Goal: Task Accomplishment & Management: Manage account settings

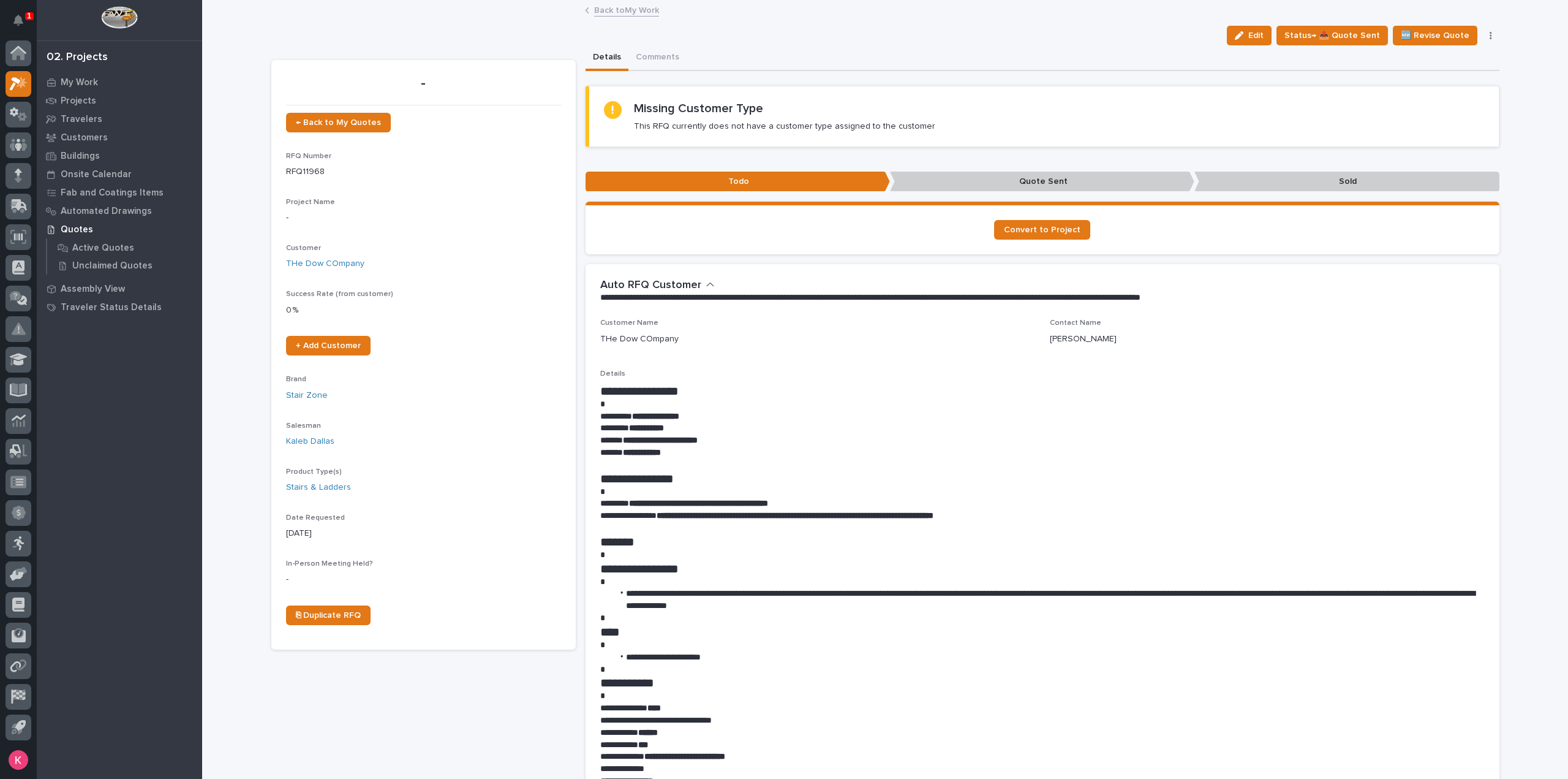
click at [594, 13] on link "Back to My Work" at bounding box center [627, 10] width 65 height 14
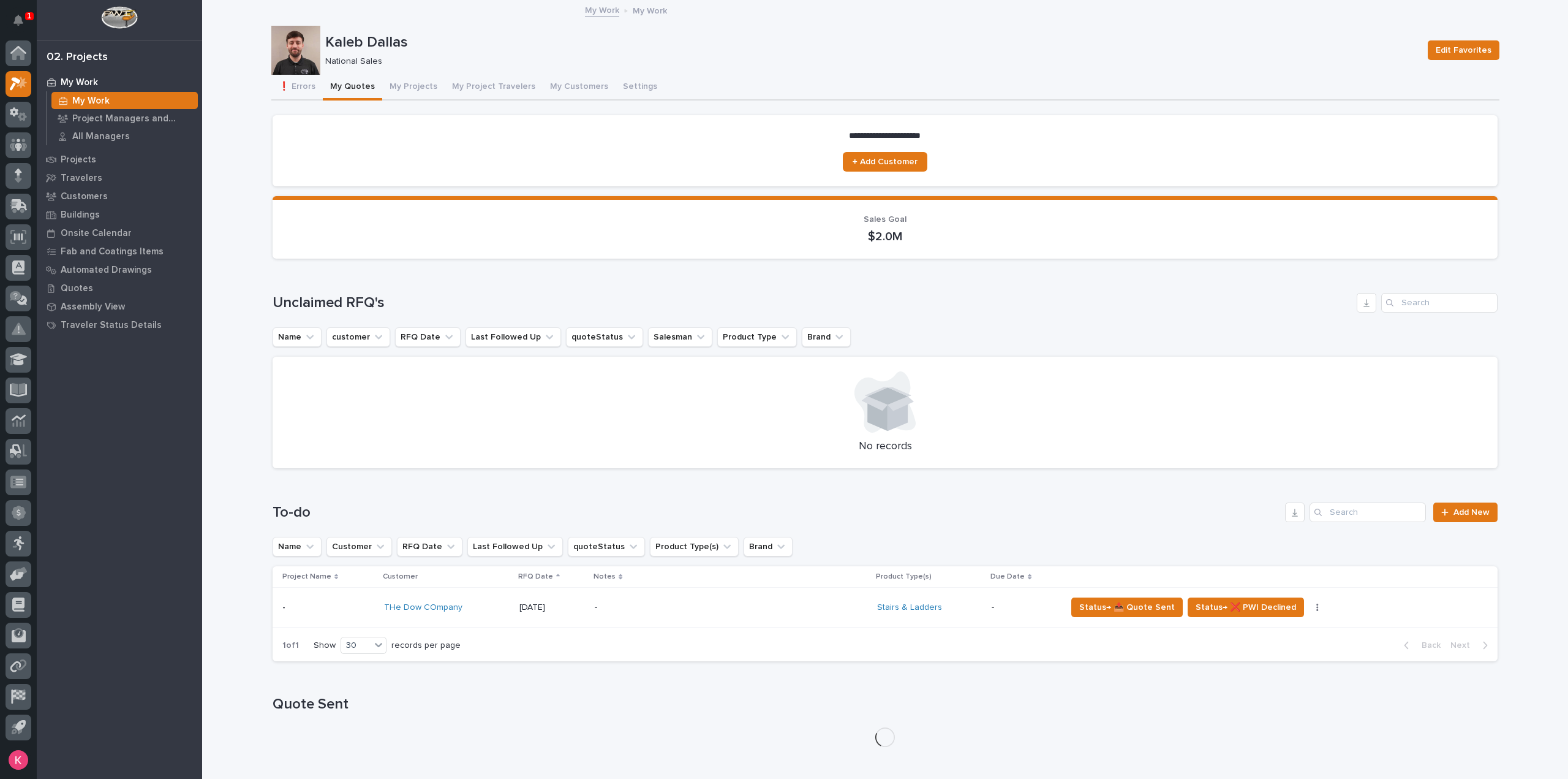
scroll to position [88, 0]
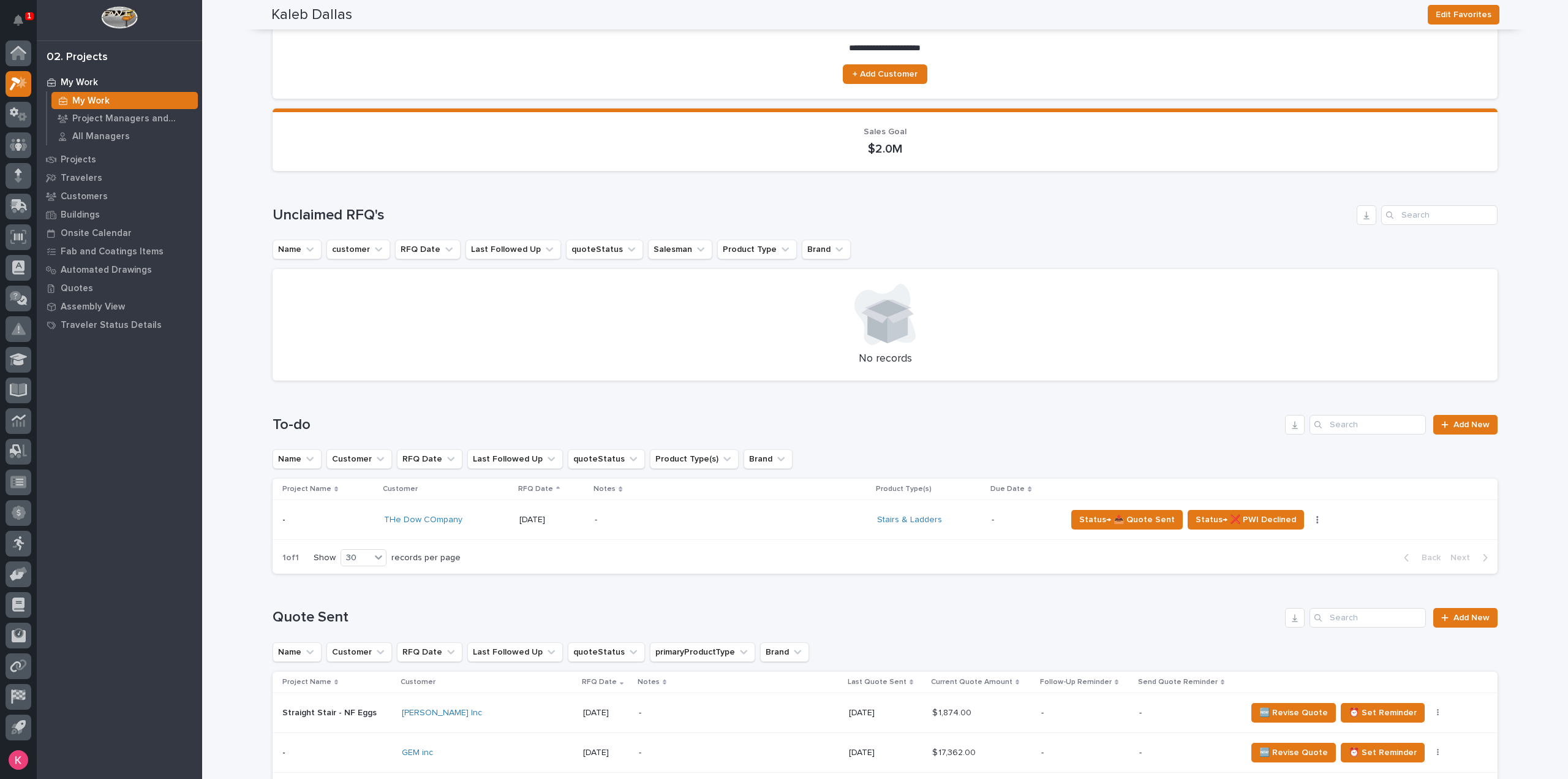
click at [727, 539] on td "-" at bounding box center [731, 520] width 282 height 40
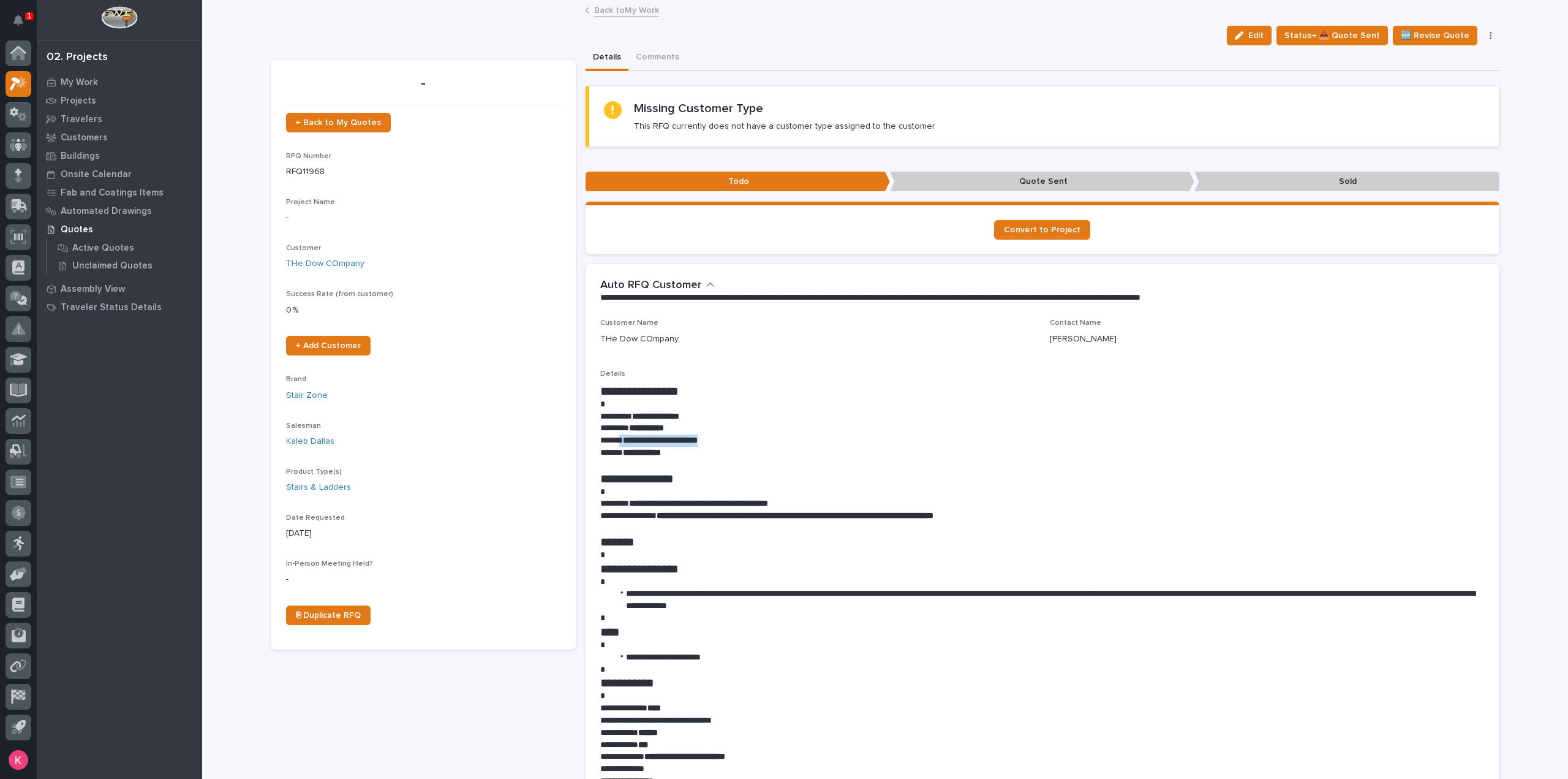
drag, startPoint x: 734, startPoint y: 439, endPoint x: 619, endPoint y: 441, distance: 115.0
click at [619, 441] on p "**********" at bounding box center [1043, 441] width 885 height 12
copy p "**********"
drag, startPoint x: 150, startPoint y: 662, endPoint x: 181, endPoint y: 664, distance: 31.1
click at [169, 664] on div "My Work Projects Travelers Customers Buildings Onsite Calendar Fab and Coatings…" at bounding box center [119, 426] width 166 height 706
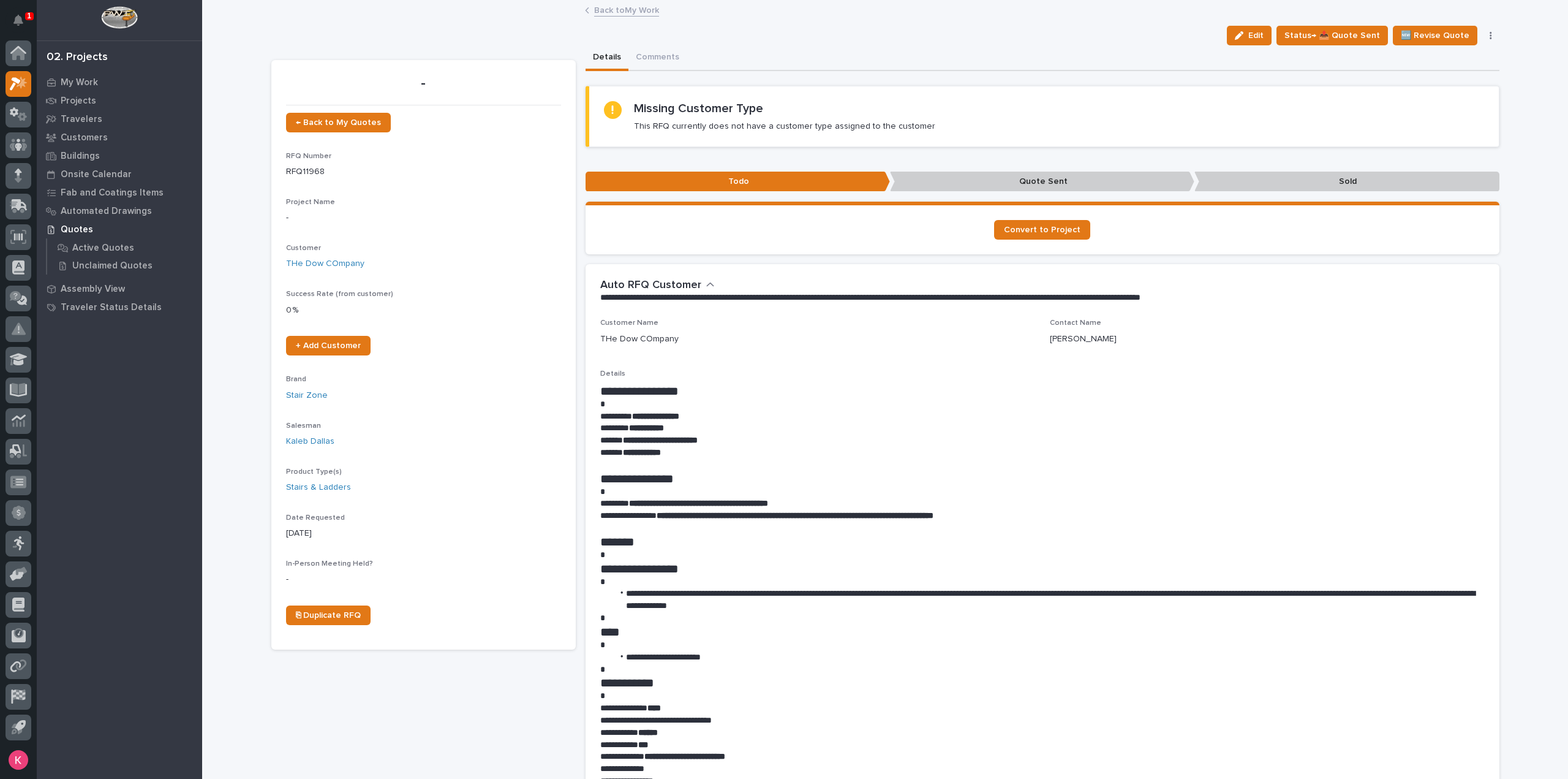
click at [994, 529] on p at bounding box center [1043, 529] width 885 height 12
click at [1151, 46] on div "Details Comments" at bounding box center [1042, 58] width 914 height 26
drag, startPoint x: 744, startPoint y: 503, endPoint x: 802, endPoint y: 502, distance: 58.0
click at [768, 502] on strong "**********" at bounding box center [699, 503] width 139 height 9
copy strong "**********"
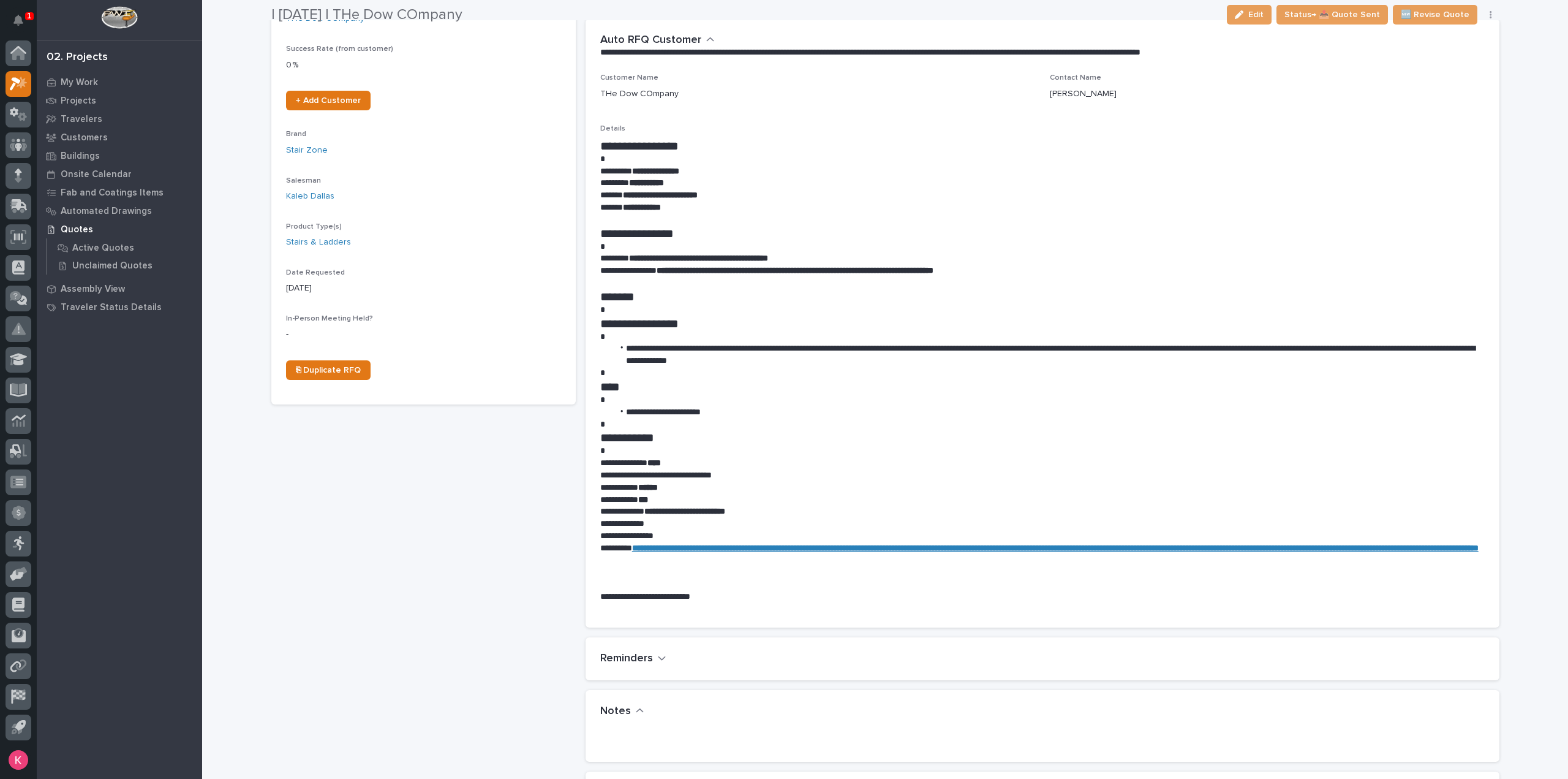
click at [997, 487] on p "**********" at bounding box center [1043, 488] width 885 height 12
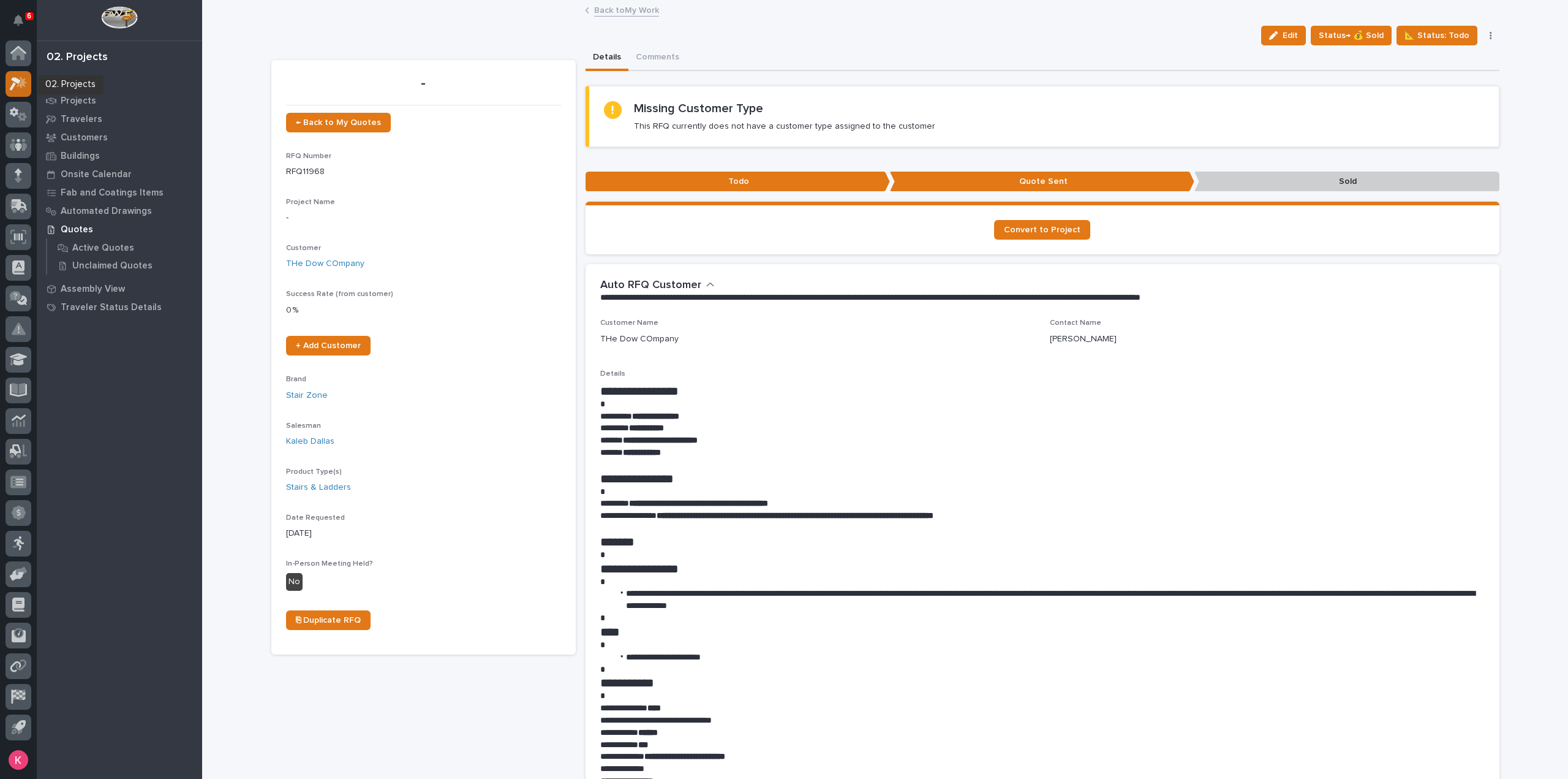
click at [26, 84] on icon at bounding box center [18, 83] width 18 height 14
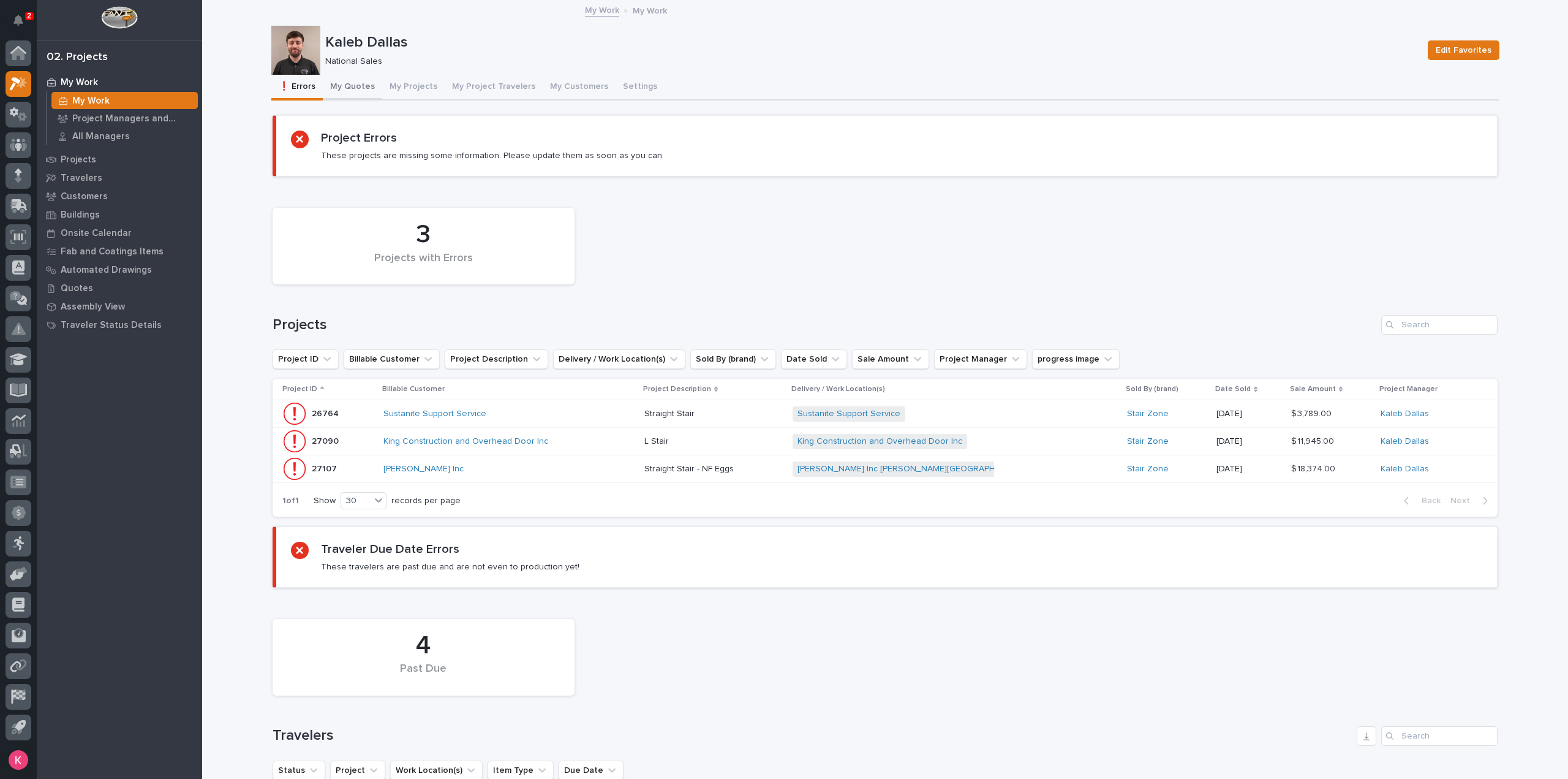
click at [333, 95] on button "My Quotes" at bounding box center [352, 88] width 59 height 26
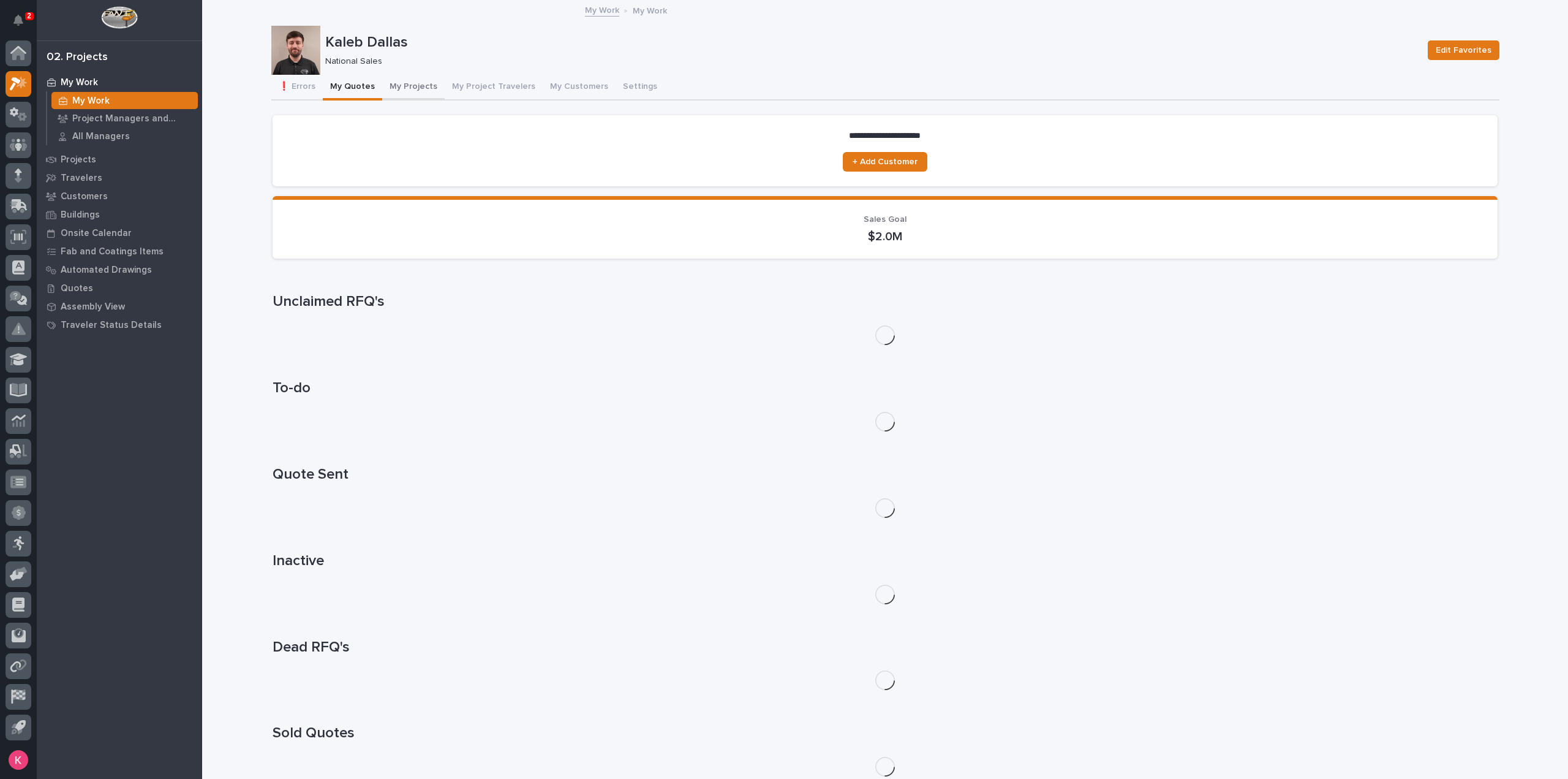
click at [424, 94] on button "My Projects" at bounding box center [414, 88] width 63 height 26
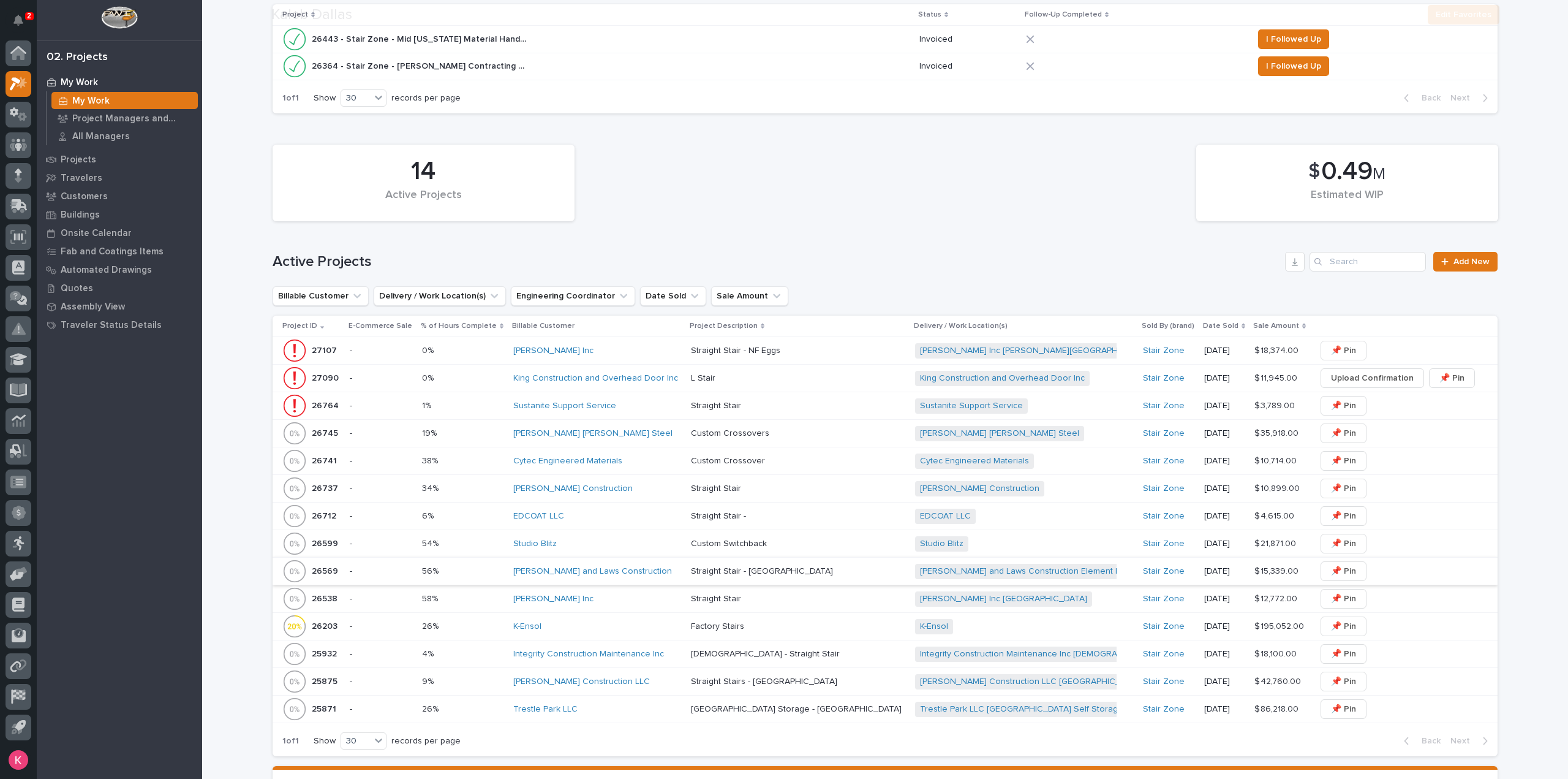
scroll to position [368, 0]
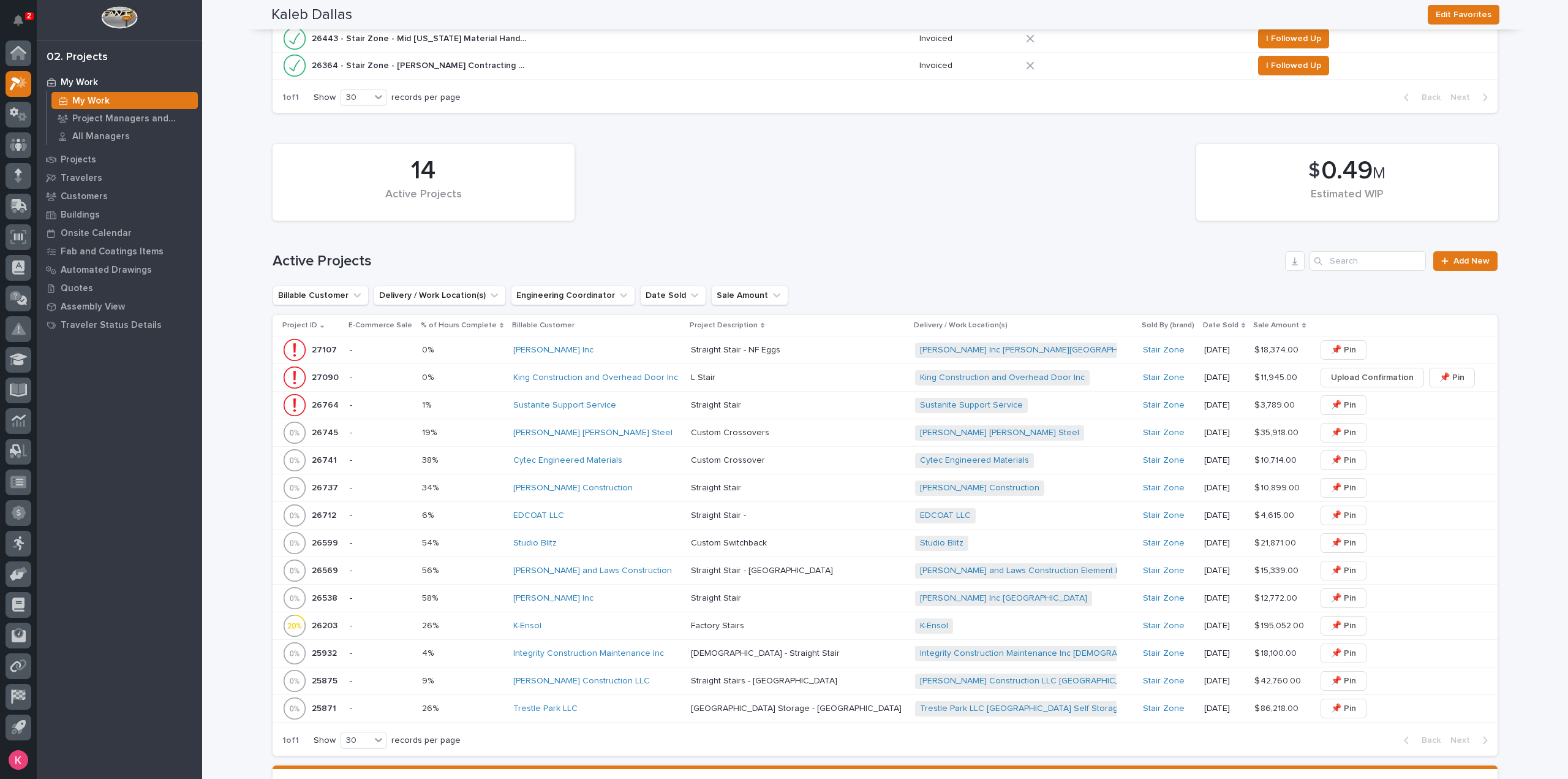
click at [625, 616] on div "K-Ensol" at bounding box center [597, 626] width 168 height 20
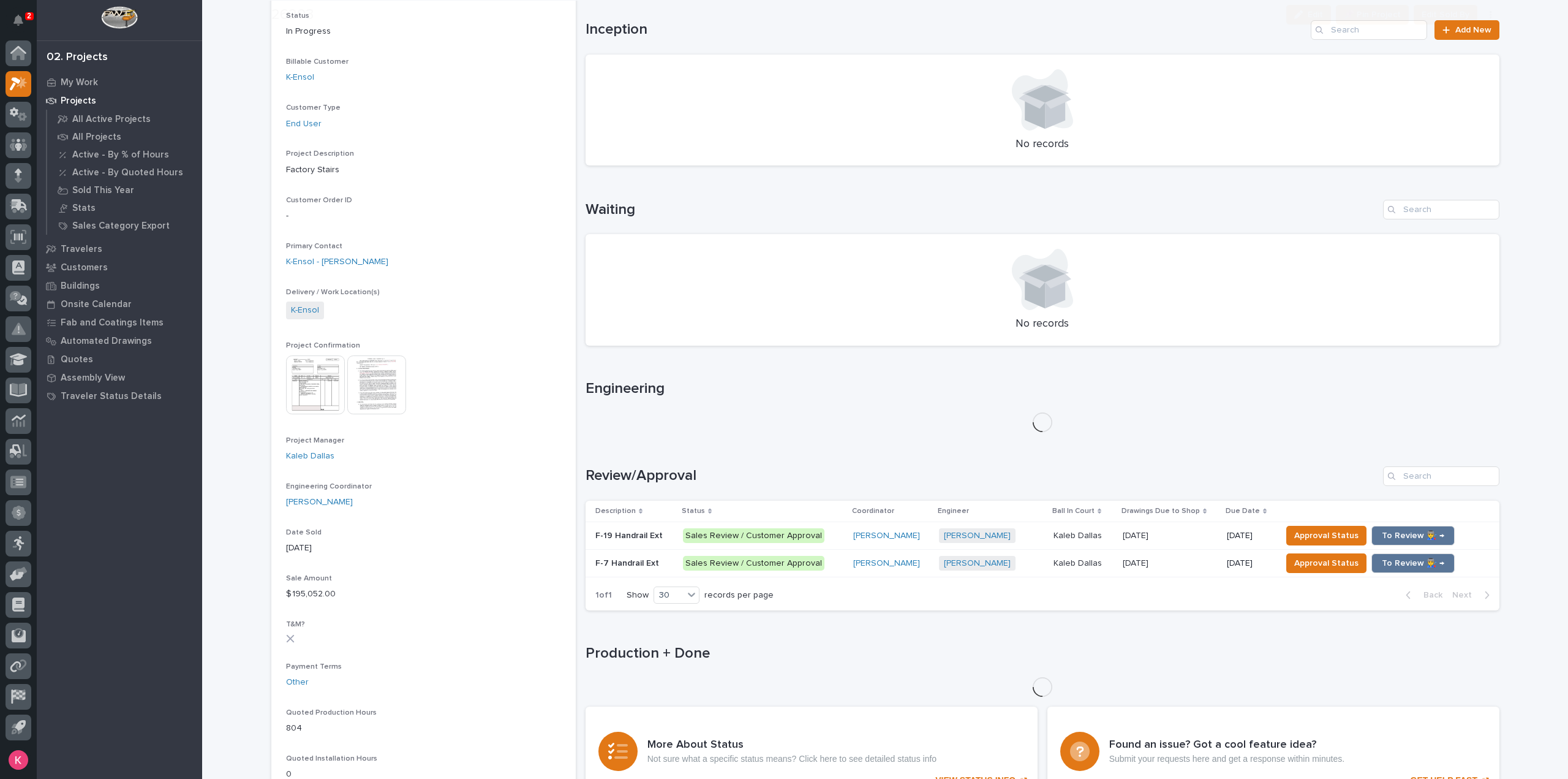
scroll to position [429, 0]
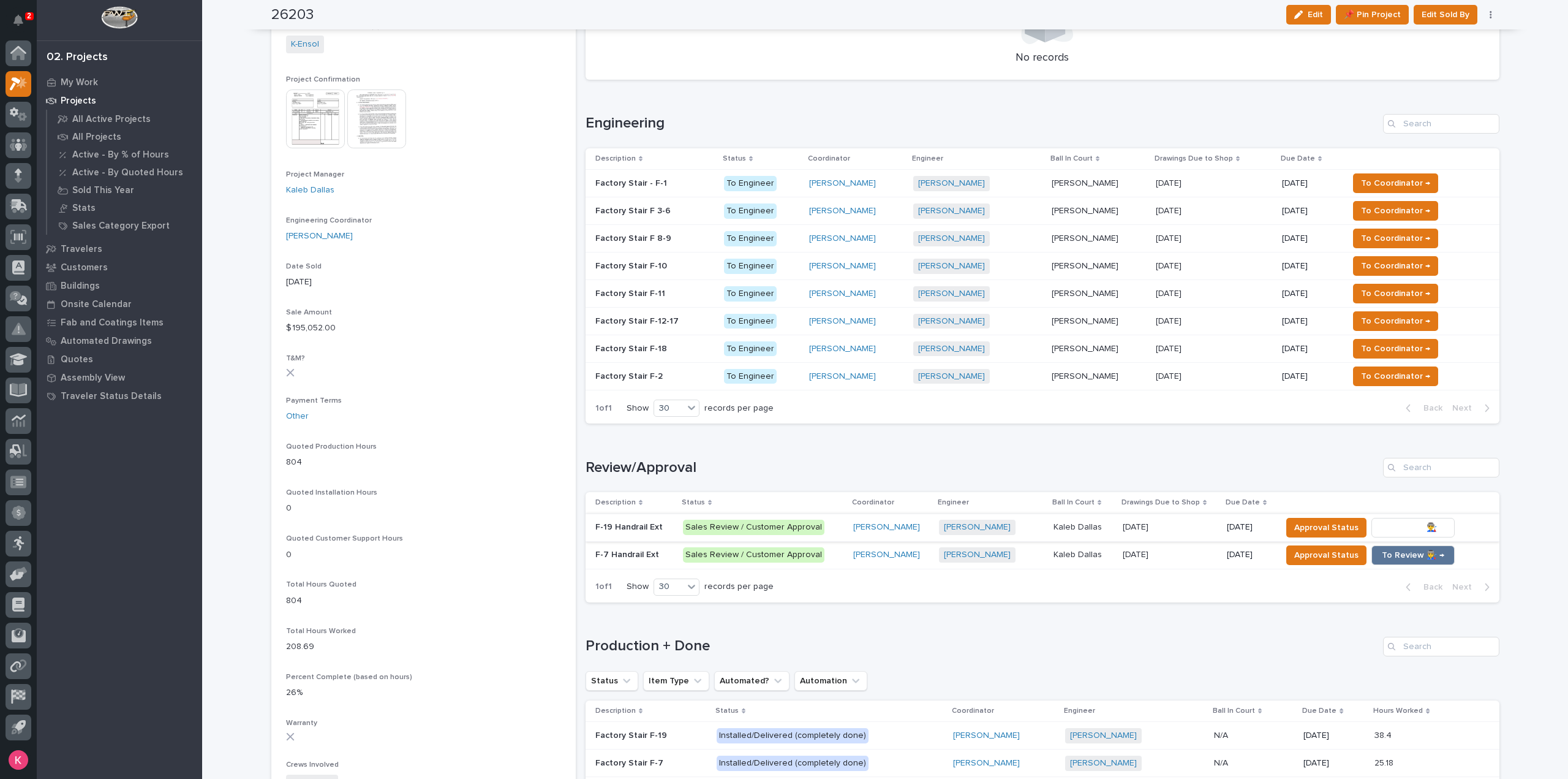
click at [1400, 522] on span "To Review 👨‍🏭 →" at bounding box center [1413, 528] width 63 height 15
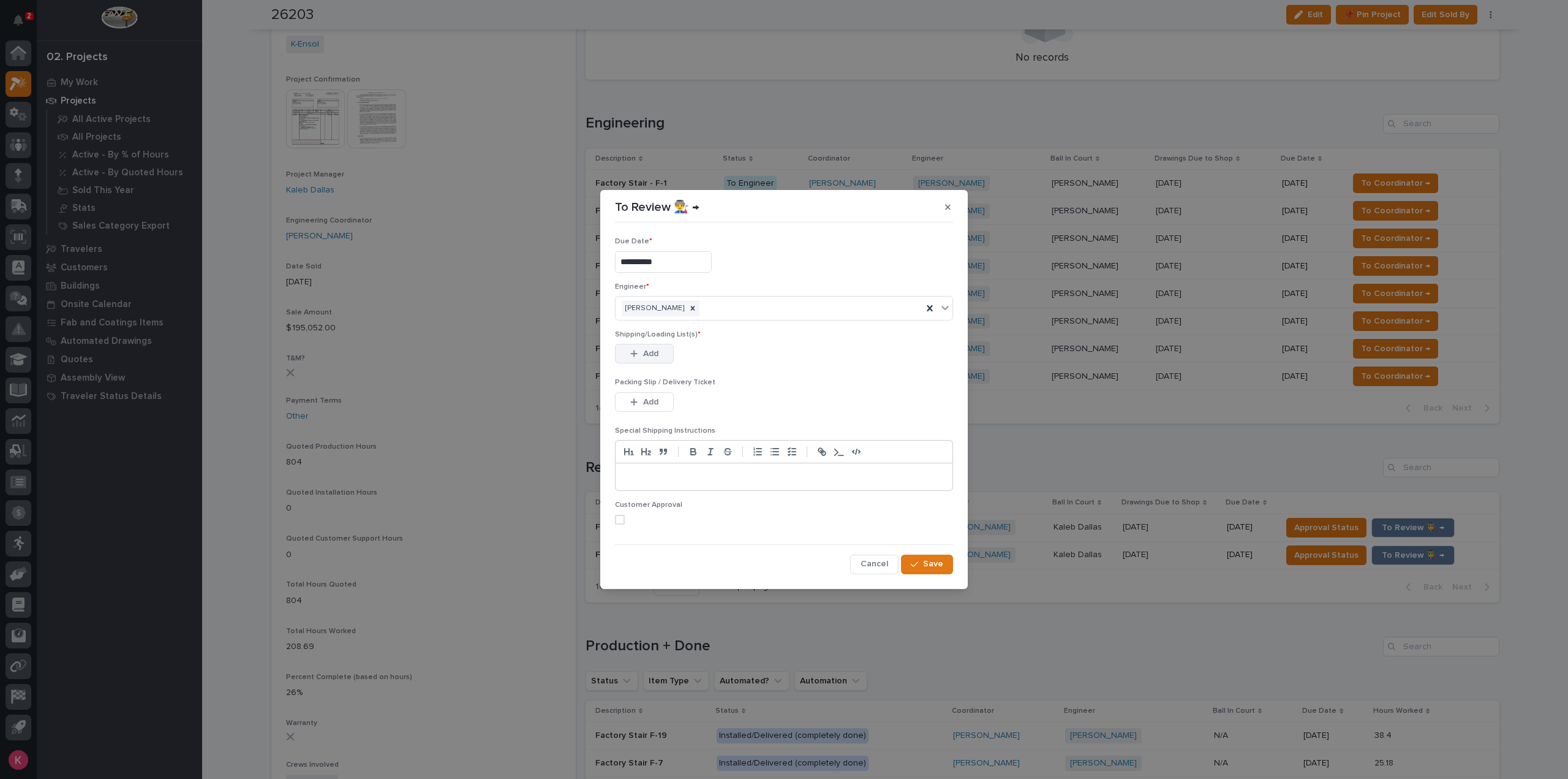
drag, startPoint x: 643, startPoint y: 353, endPoint x: 656, endPoint y: 353, distance: 13.0
click at [644, 353] on span "Add" at bounding box center [651, 353] width 15 height 11
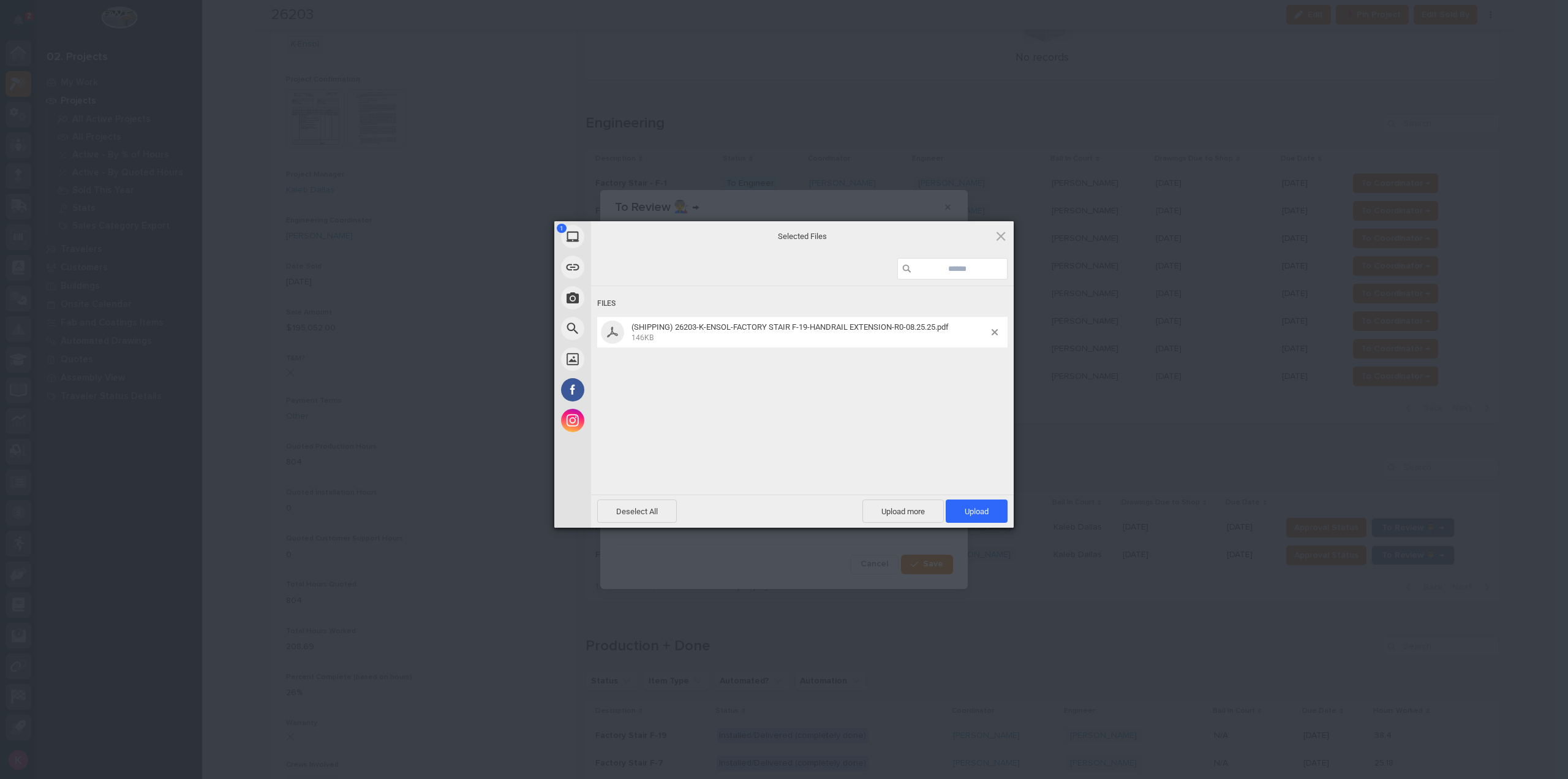
drag, startPoint x: 996, startPoint y: 512, endPoint x: 1008, endPoint y: 520, distance: 14.4
click at [997, 512] on span "Upload 1" at bounding box center [976, 511] width 62 height 23
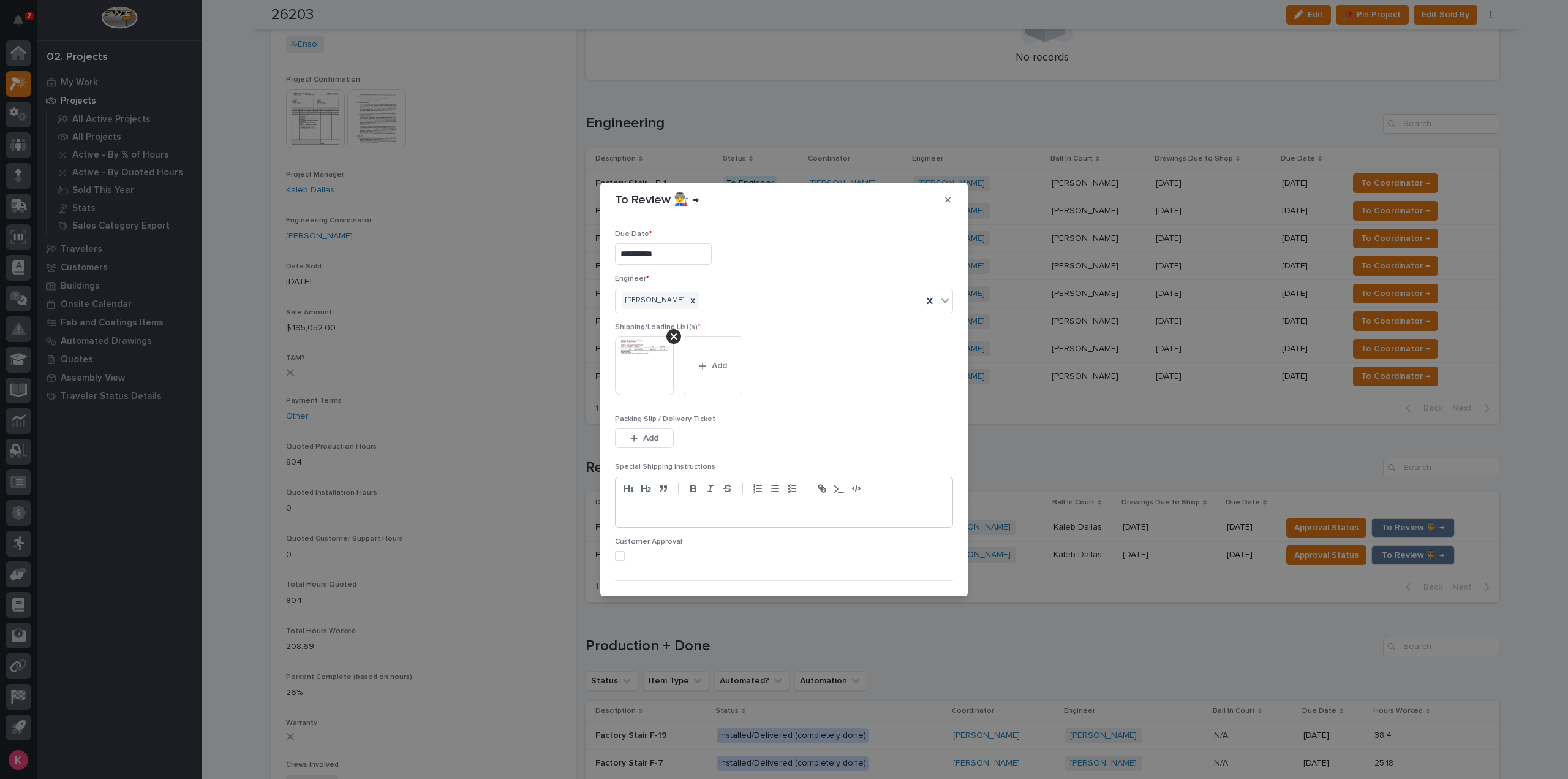
scroll to position [25, 0]
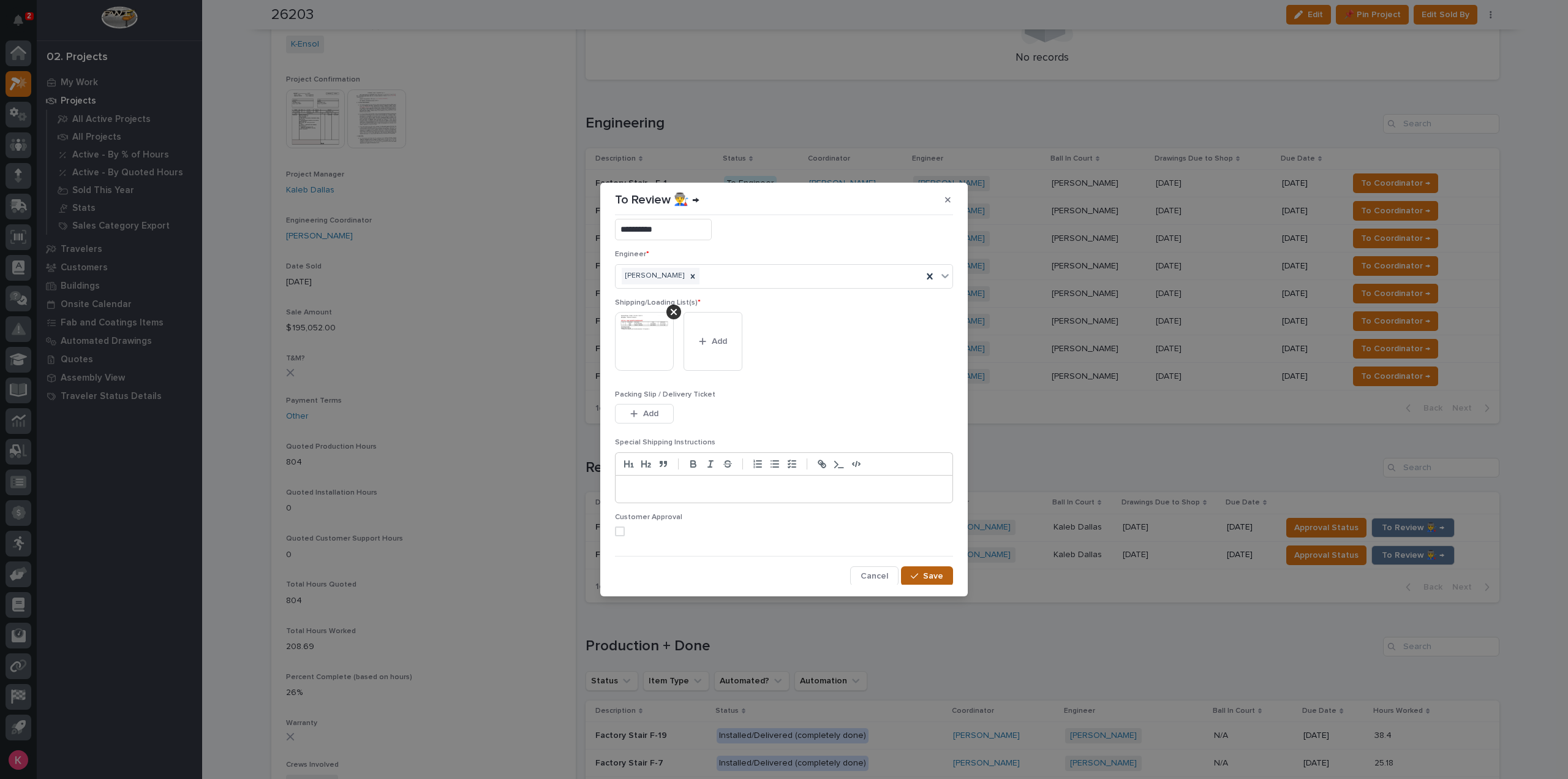
drag, startPoint x: 914, startPoint y: 577, endPoint x: 814, endPoint y: 572, distance: 100.1
click at [914, 577] on div "button" at bounding box center [917, 576] width 12 height 9
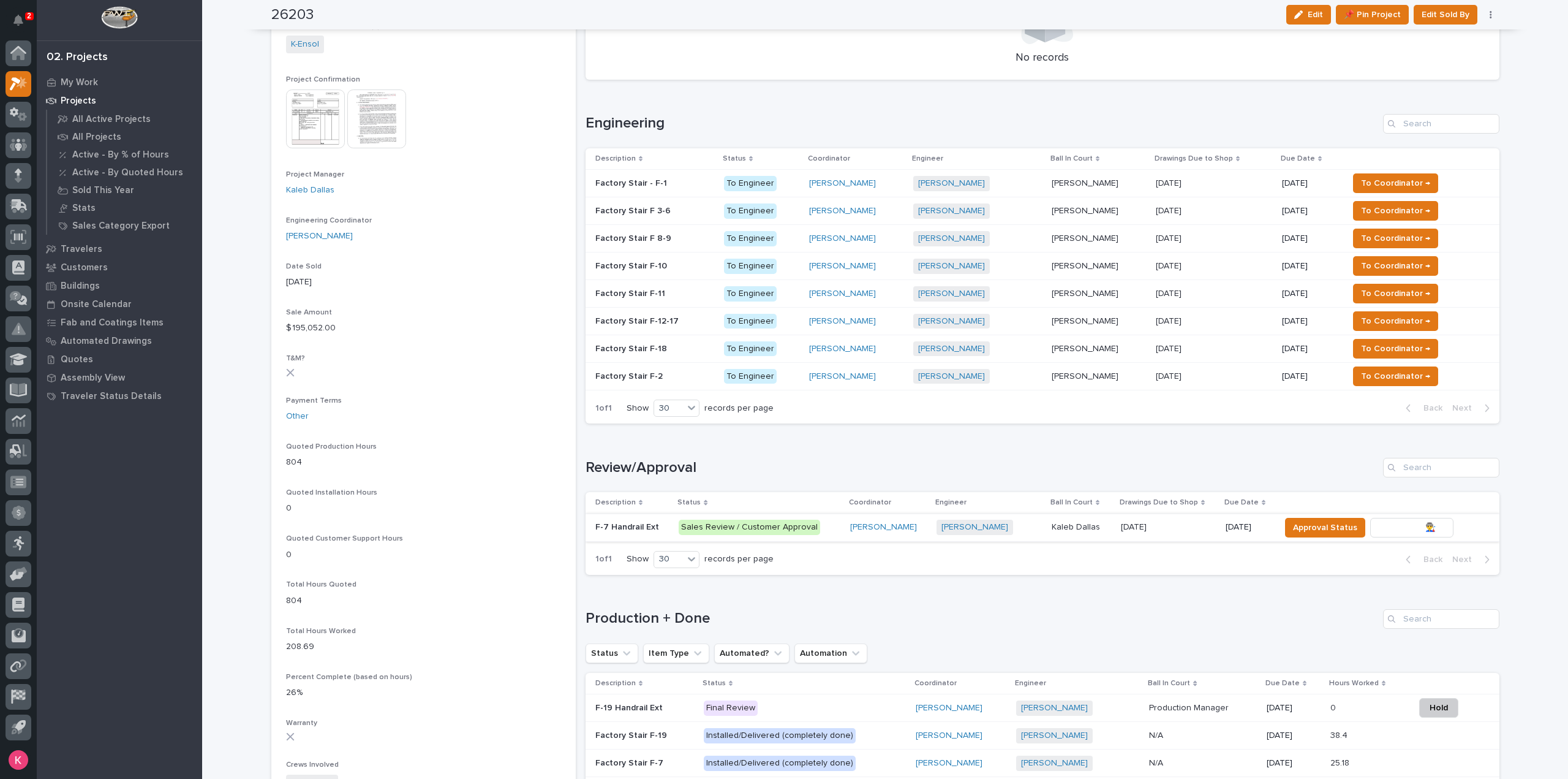
click at [1398, 525] on span "To Review 👨‍🏭 →" at bounding box center [1412, 528] width 63 height 15
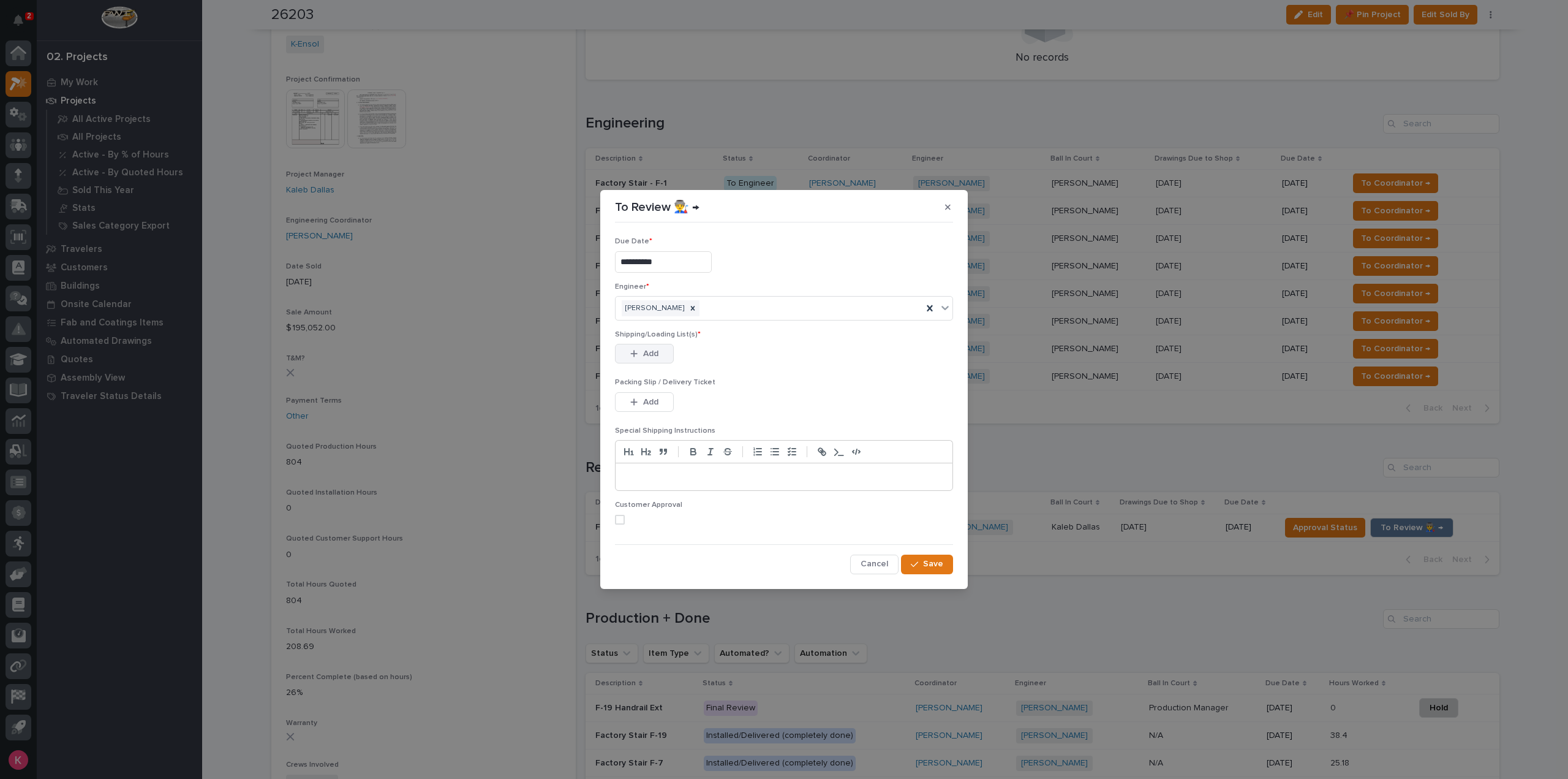
drag, startPoint x: 653, startPoint y: 346, endPoint x: 667, endPoint y: 351, distance: 14.9
click at [652, 346] on button "Add" at bounding box center [644, 353] width 59 height 20
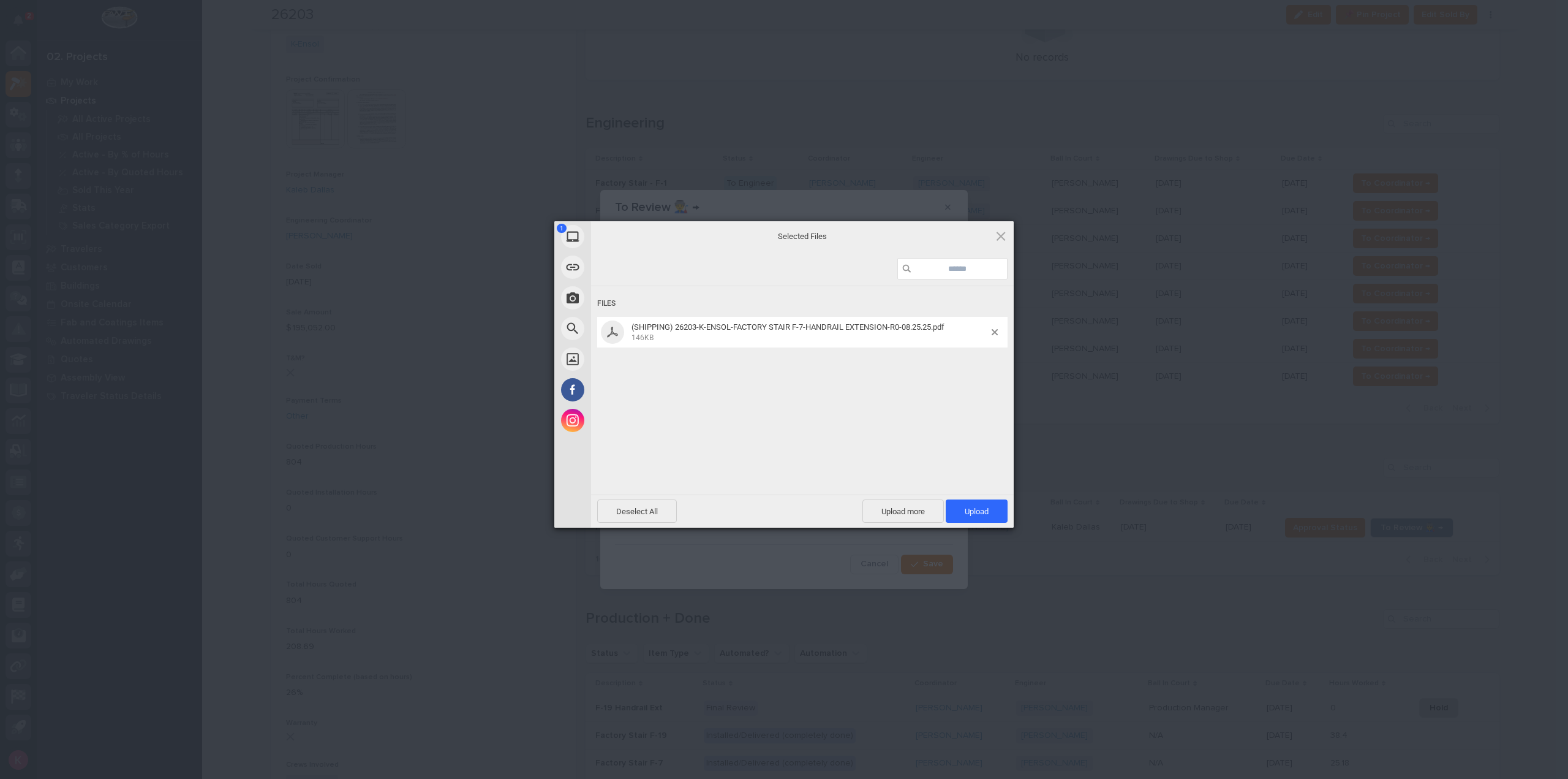
click at [985, 525] on div "Deselect All Upload more Upload 1" at bounding box center [802, 511] width 423 height 33
click at [991, 518] on span "Upload 1" at bounding box center [976, 511] width 62 height 23
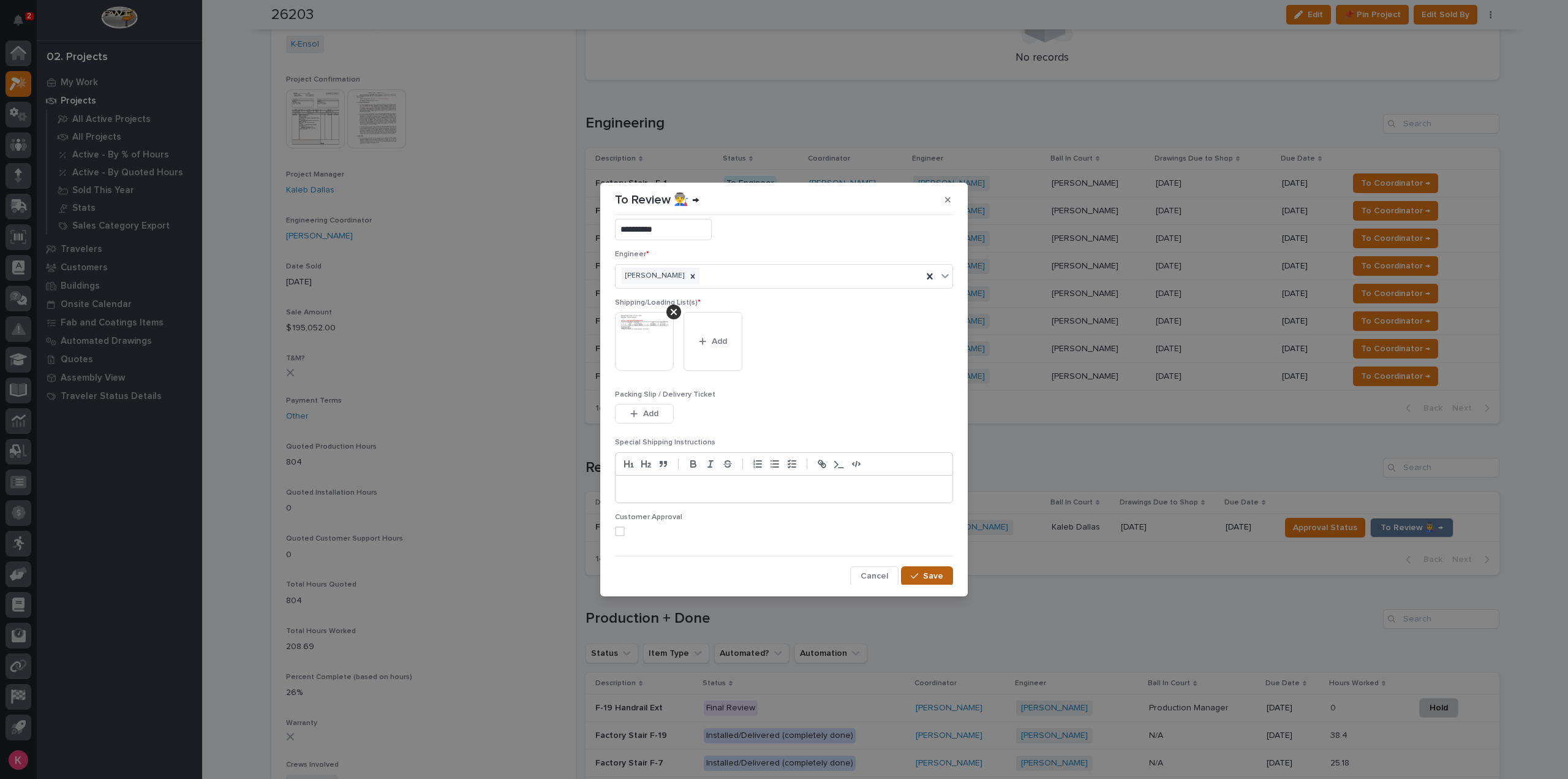
click at [933, 579] on span "Save" at bounding box center [933, 576] width 20 height 11
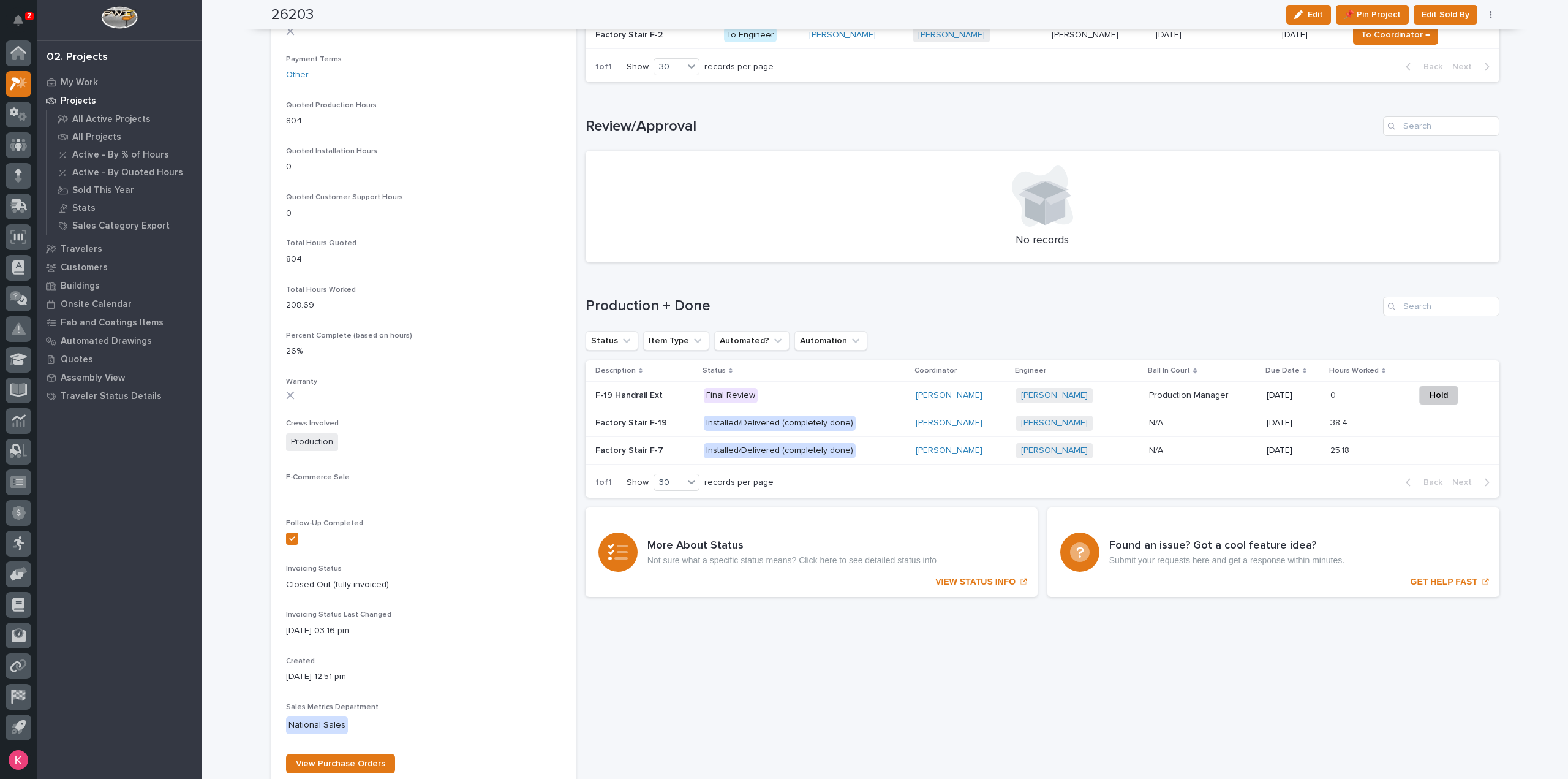
scroll to position [797, 0]
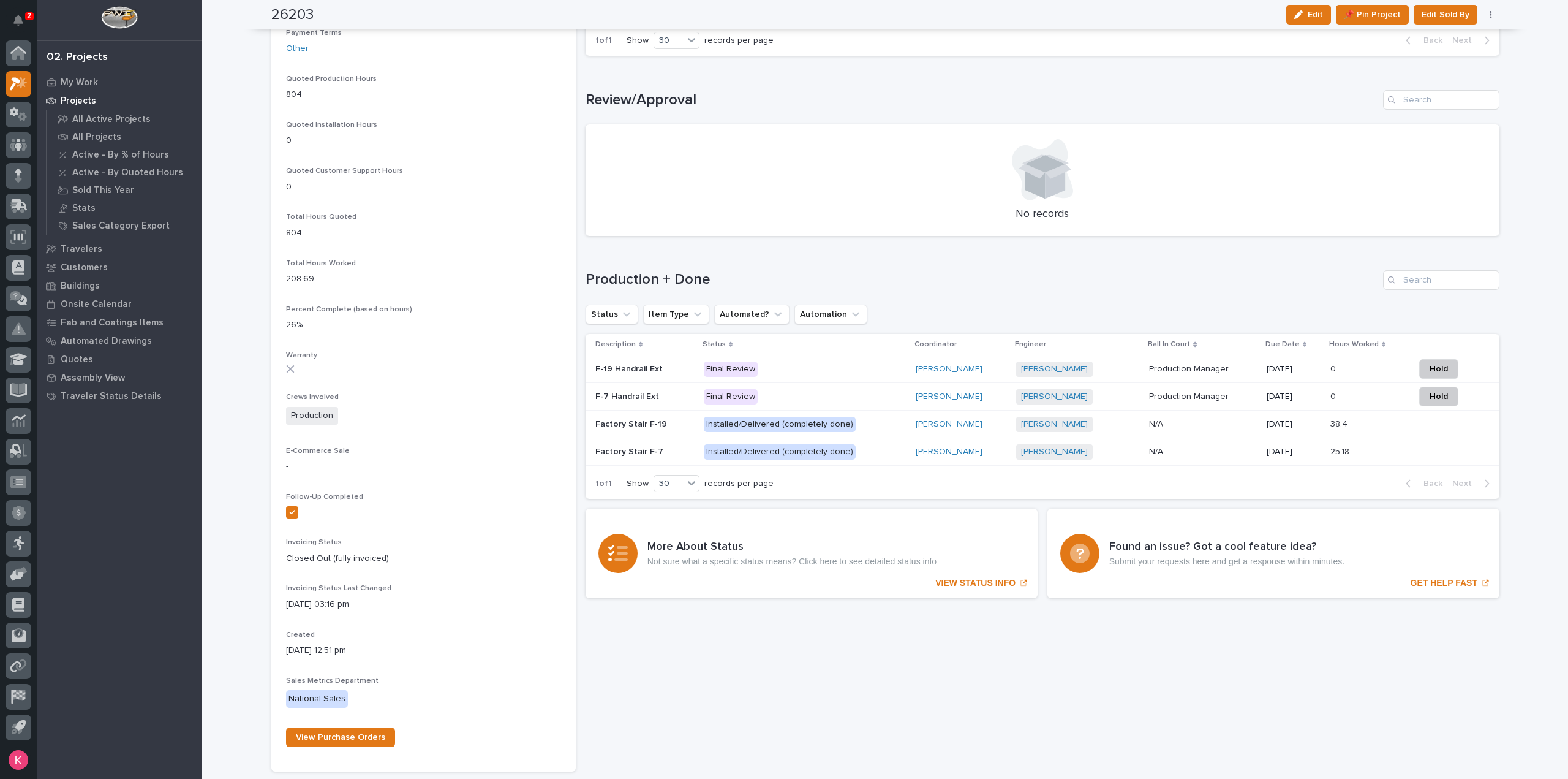
click at [1199, 370] on p "Production Manager" at bounding box center [1190, 368] width 82 height 13
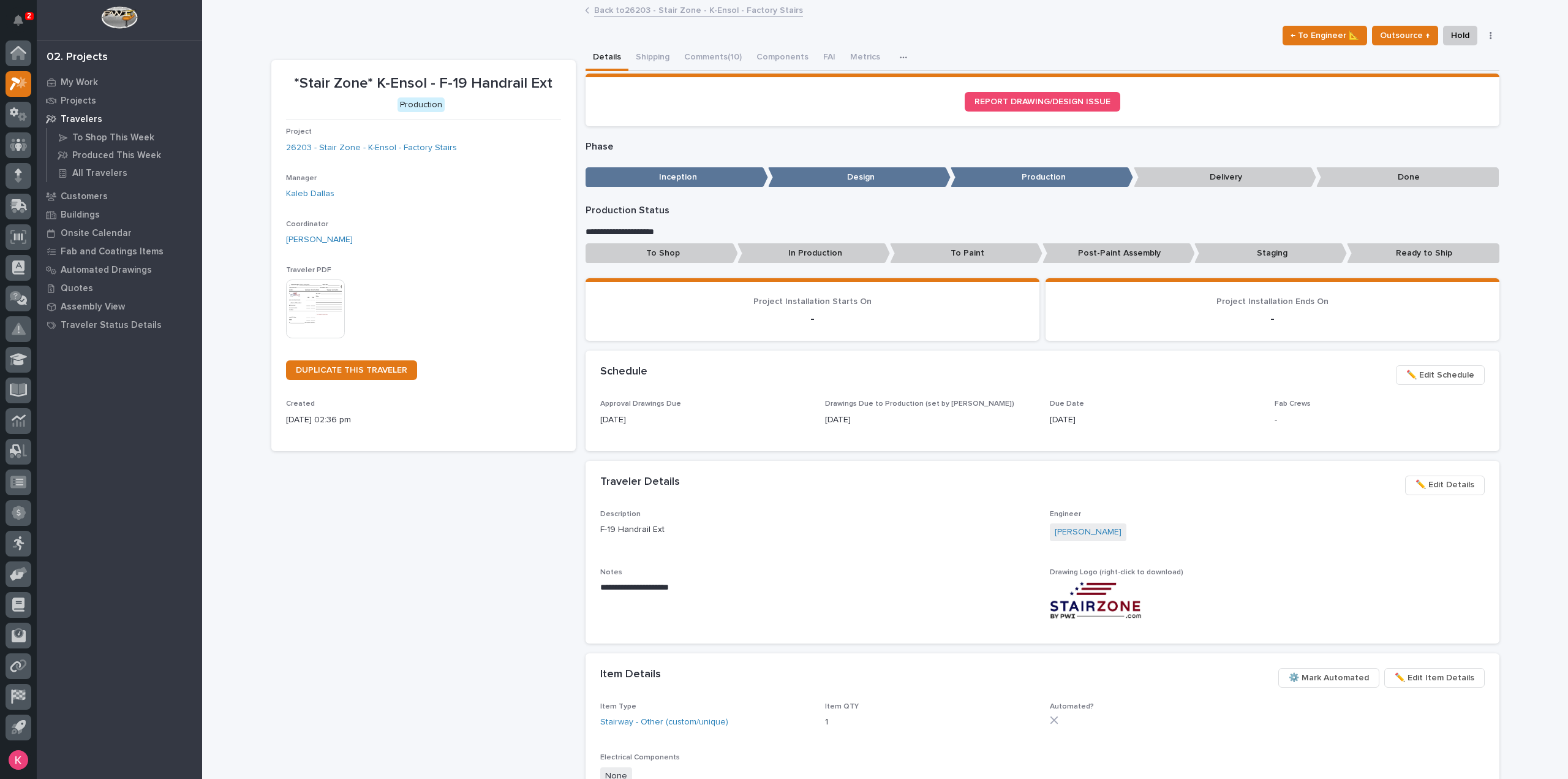
scroll to position [61, 0]
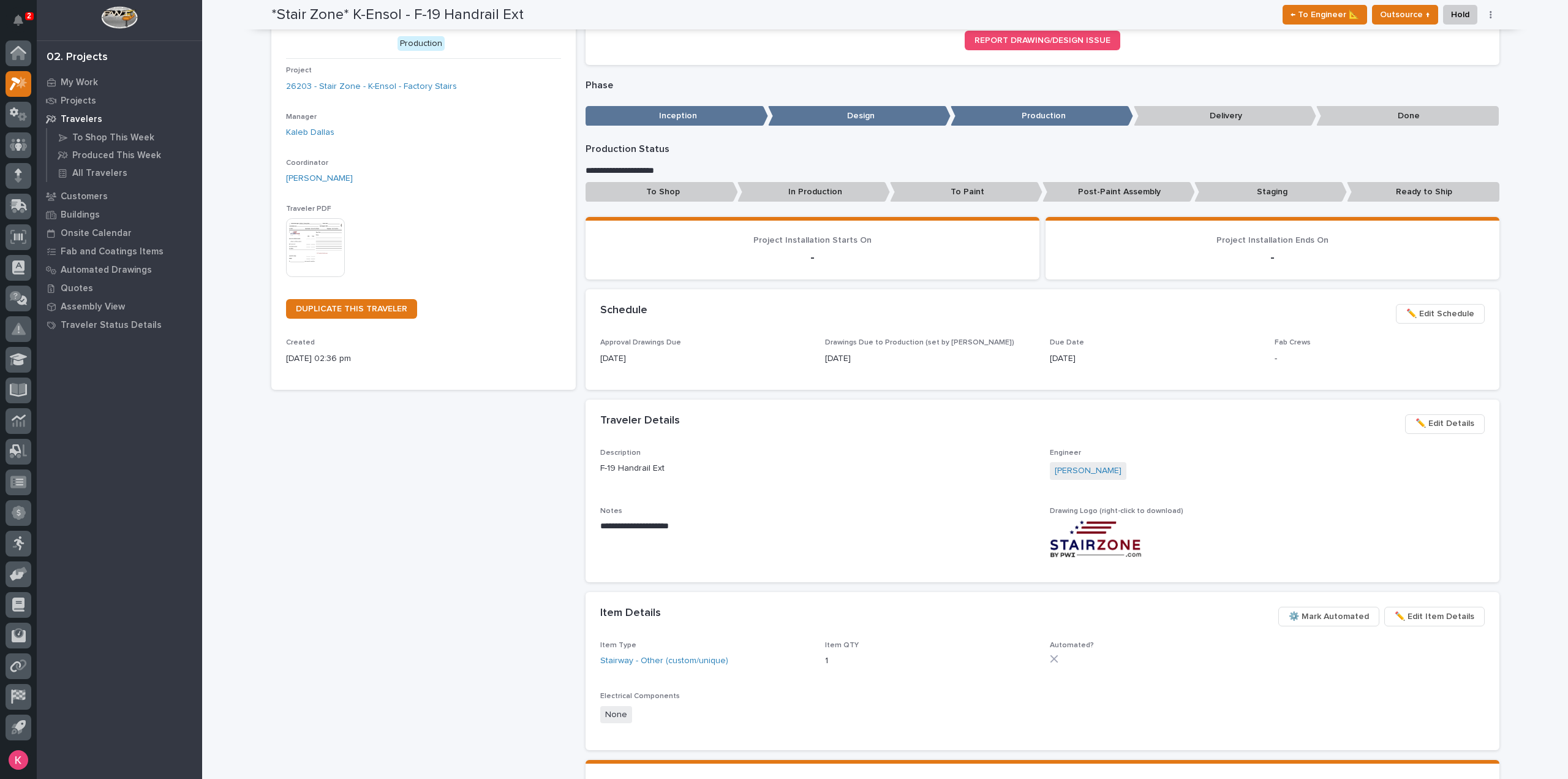
click at [1440, 323] on button "✏️ Edit Schedule" at bounding box center [1441, 314] width 89 height 20
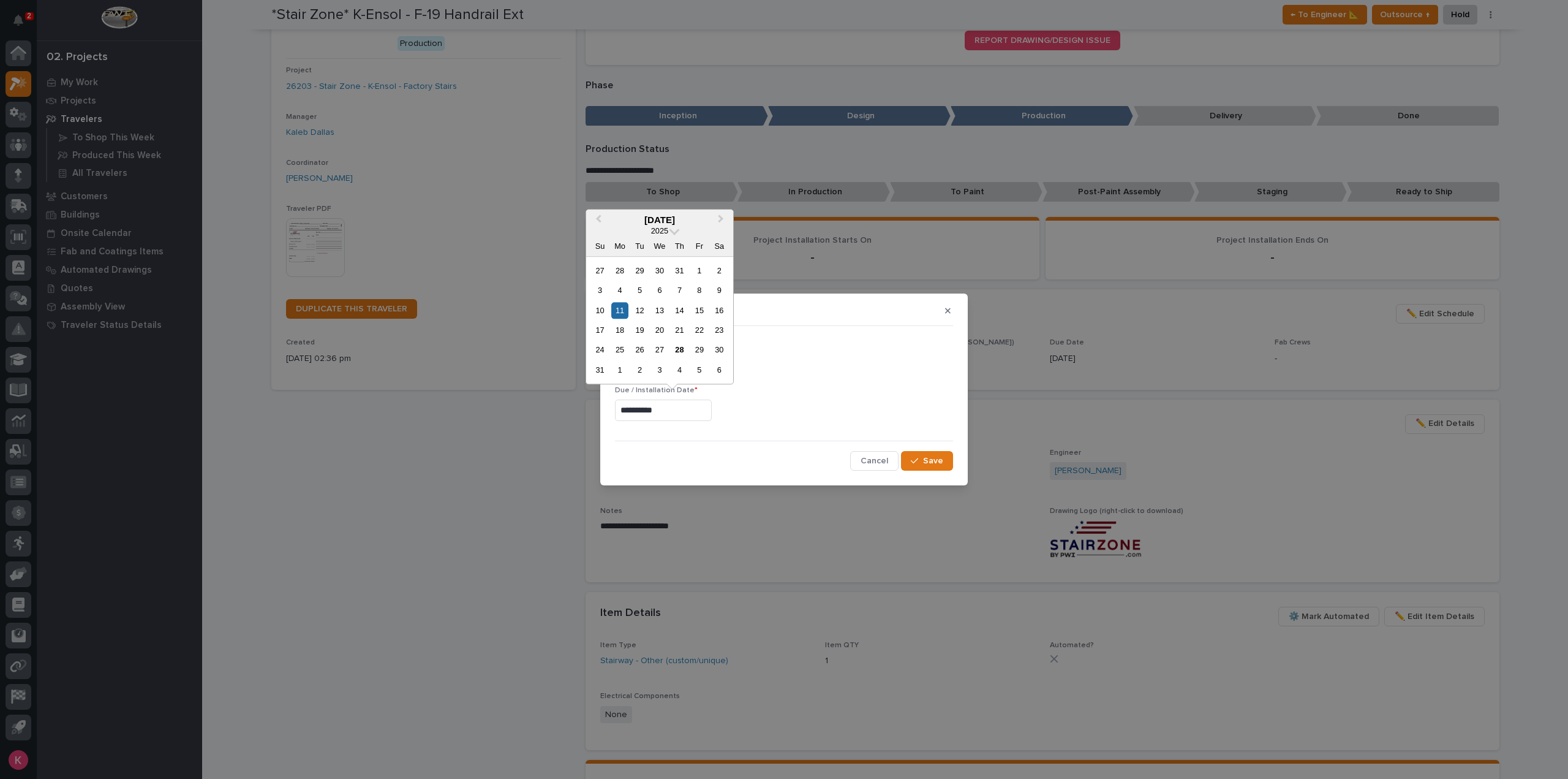
click at [673, 414] on input "**********" at bounding box center [663, 410] width 97 height 21
click at [725, 216] on button "Next Month" at bounding box center [722, 220] width 20 height 20
click at [605, 216] on button "Previous Month" at bounding box center [597, 220] width 20 height 20
click at [721, 222] on span "Next Month" at bounding box center [721, 220] width 0 height 16
click at [605, 219] on button "Previous Month" at bounding box center [597, 220] width 20 height 20
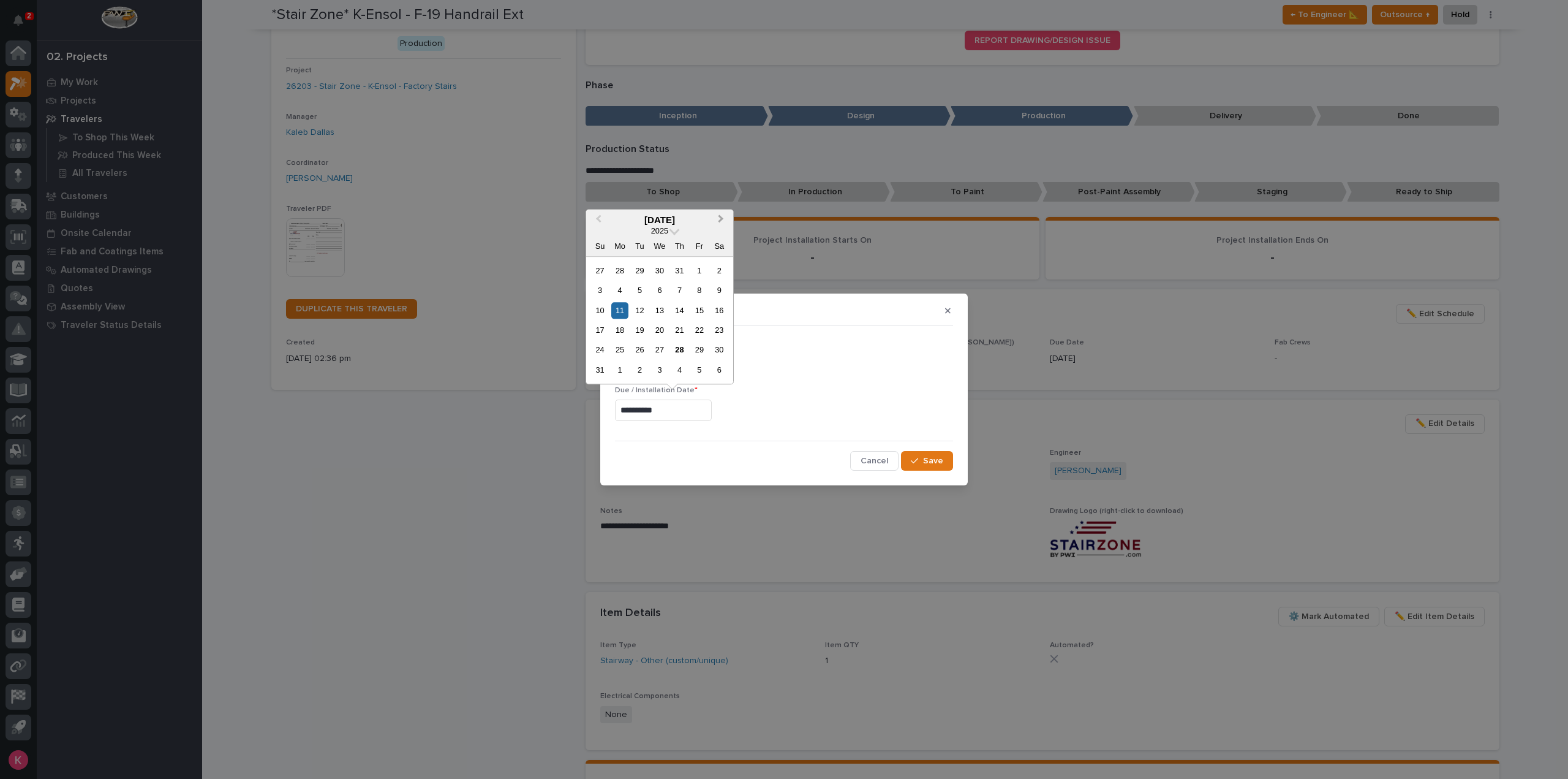
click at [721, 220] on span "Next Month" at bounding box center [721, 220] width 0 height 16
click at [620, 285] on div "8" at bounding box center [620, 290] width 16 height 16
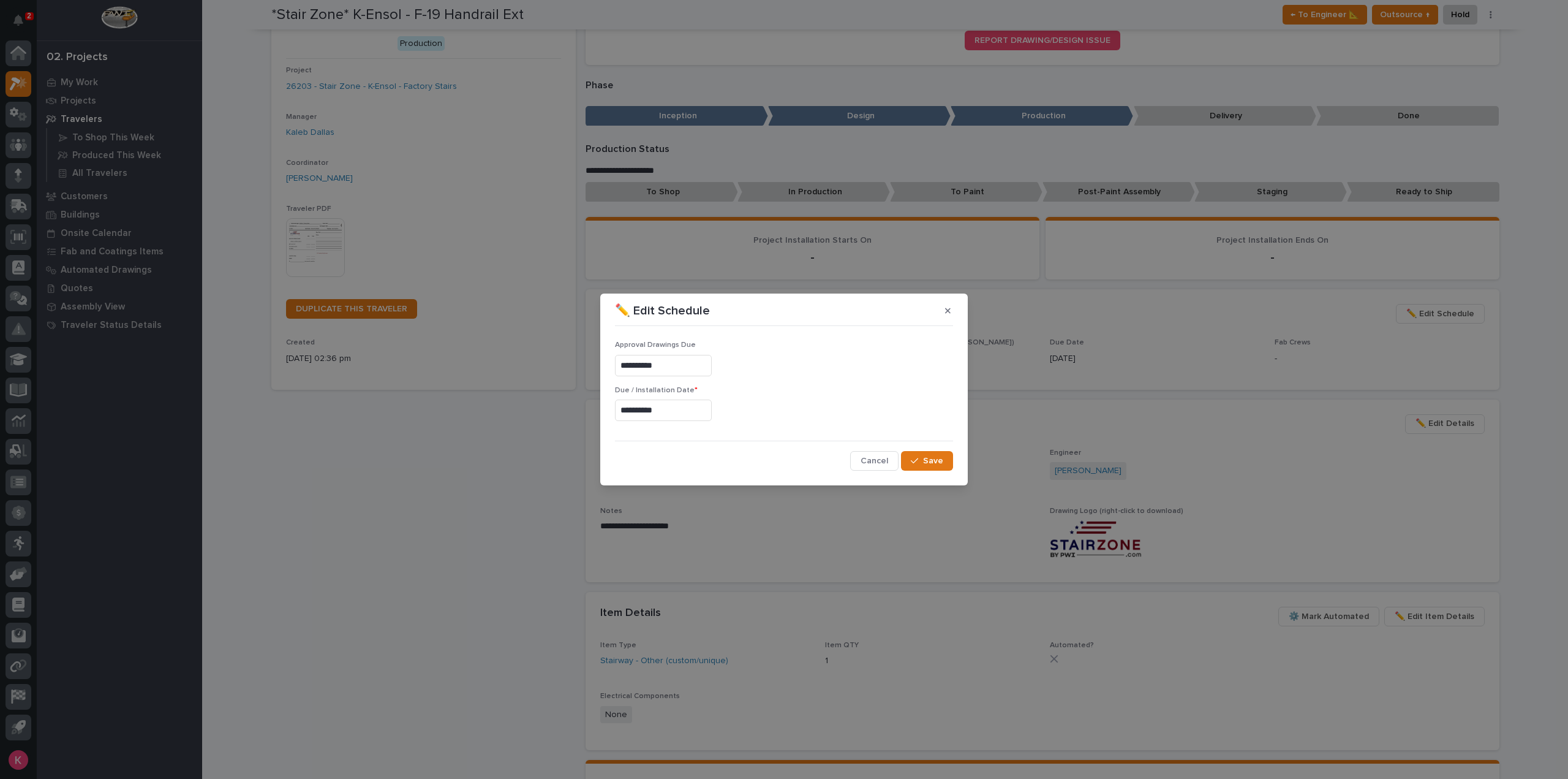
type input "**********"
click at [915, 454] on button "Save" at bounding box center [927, 460] width 52 height 20
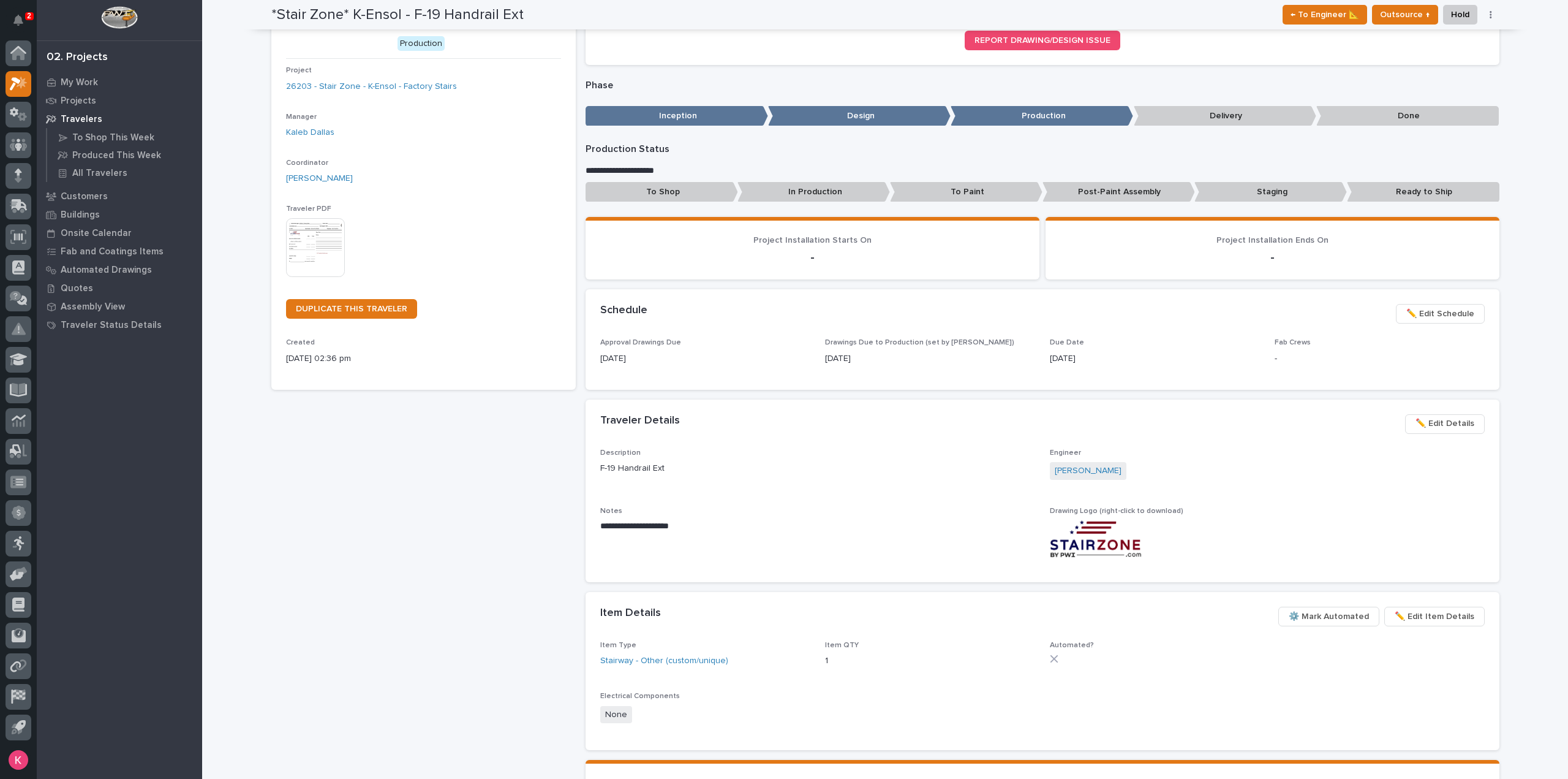
scroll to position [0, 0]
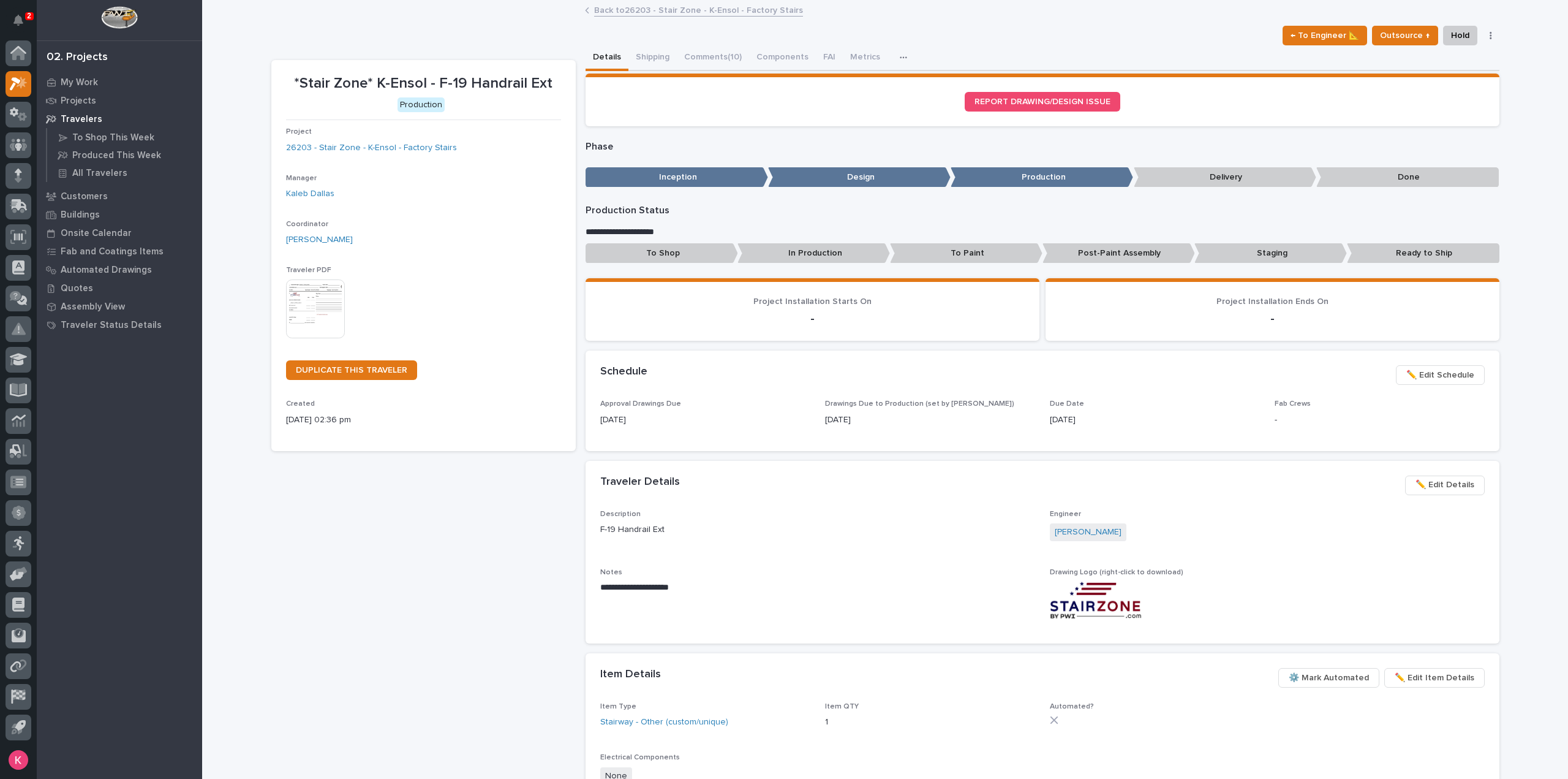
click at [651, 10] on link "Back to 26203 - Stair Zone - K-Ensol - Factory Stairs" at bounding box center [699, 10] width 209 height 14
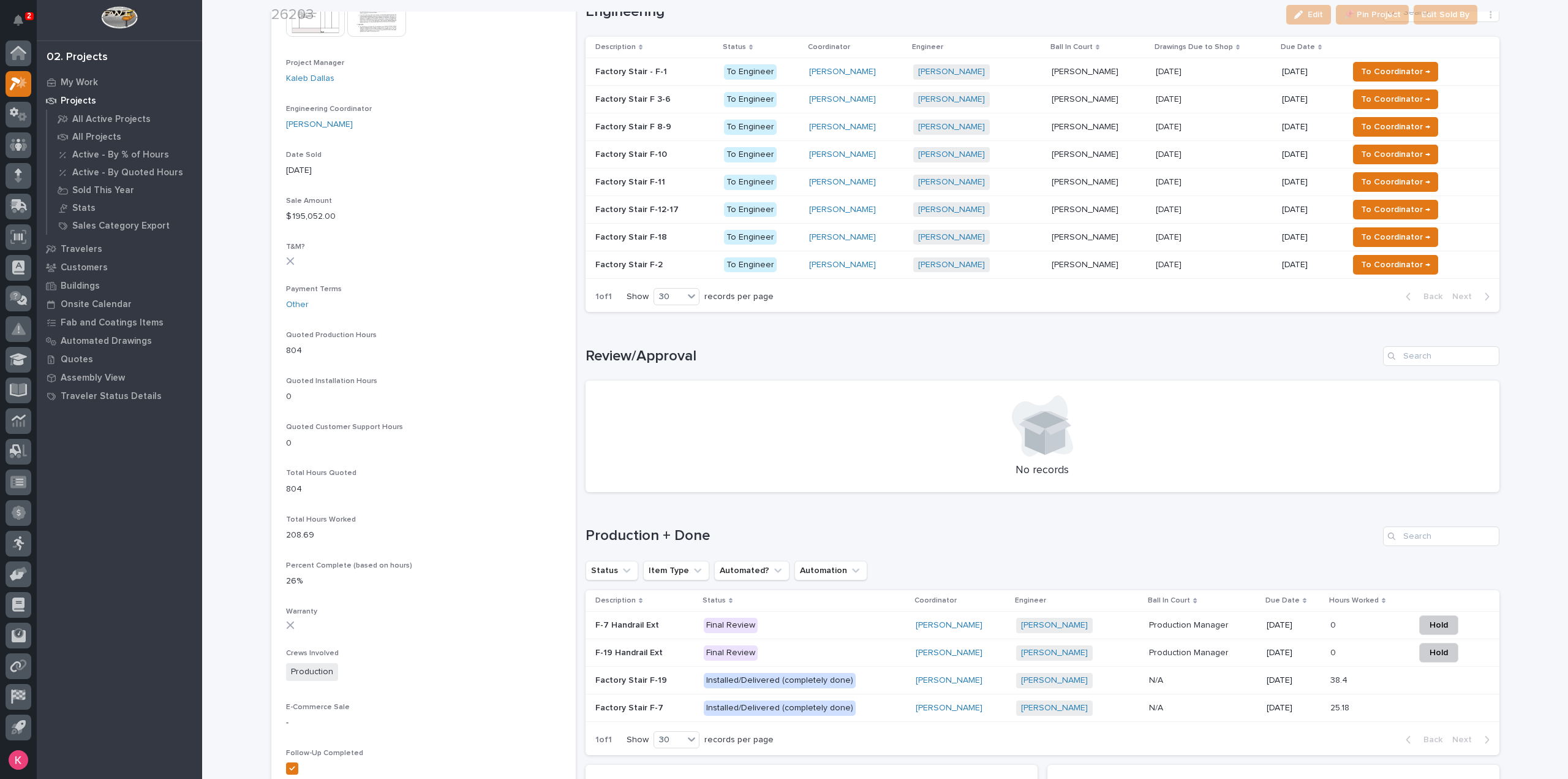
scroll to position [552, 0]
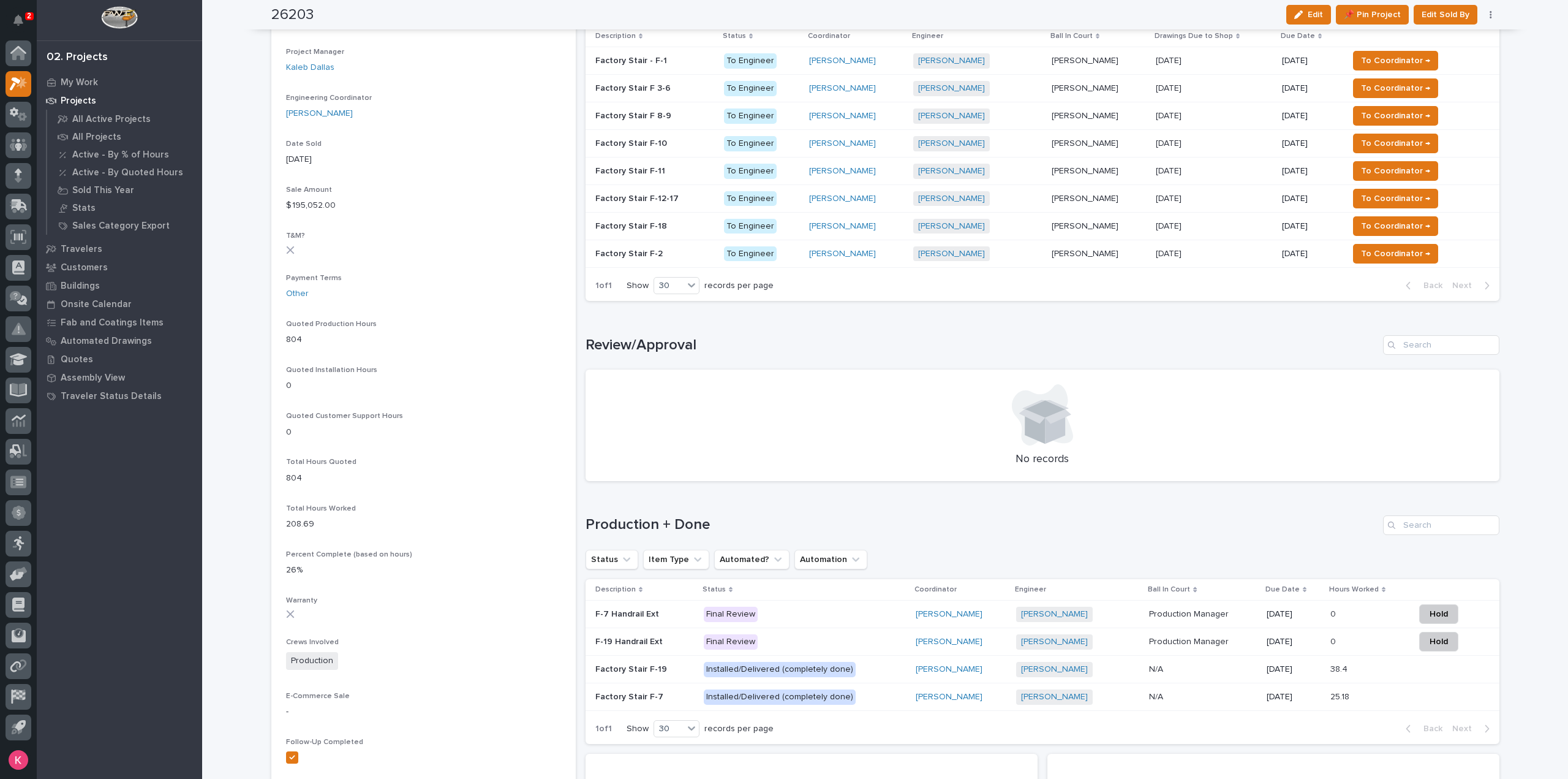
click at [1236, 616] on p at bounding box center [1203, 614] width 107 height 10
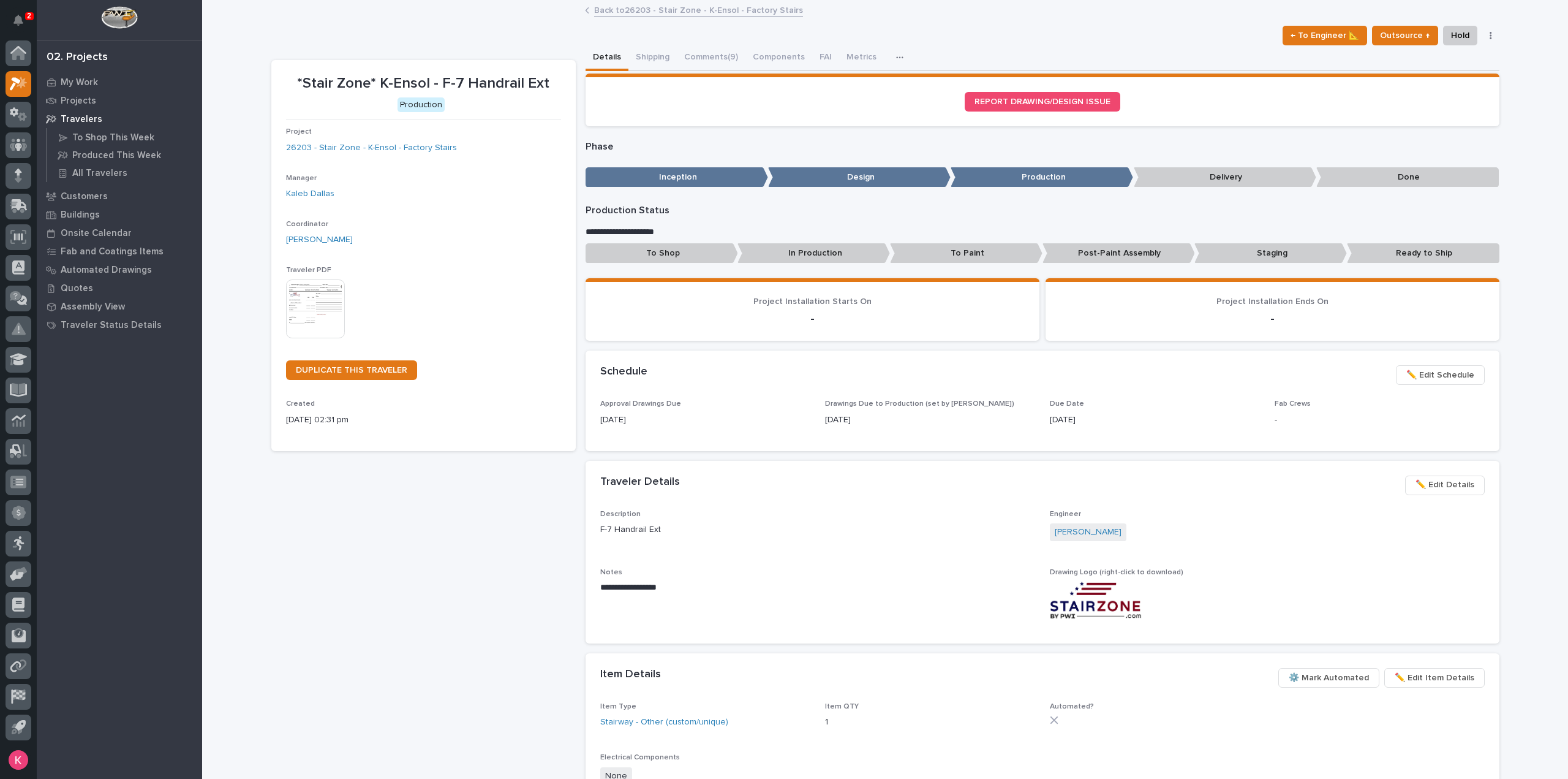
click at [1413, 374] on span "✏️ Edit Schedule" at bounding box center [1441, 375] width 68 height 15
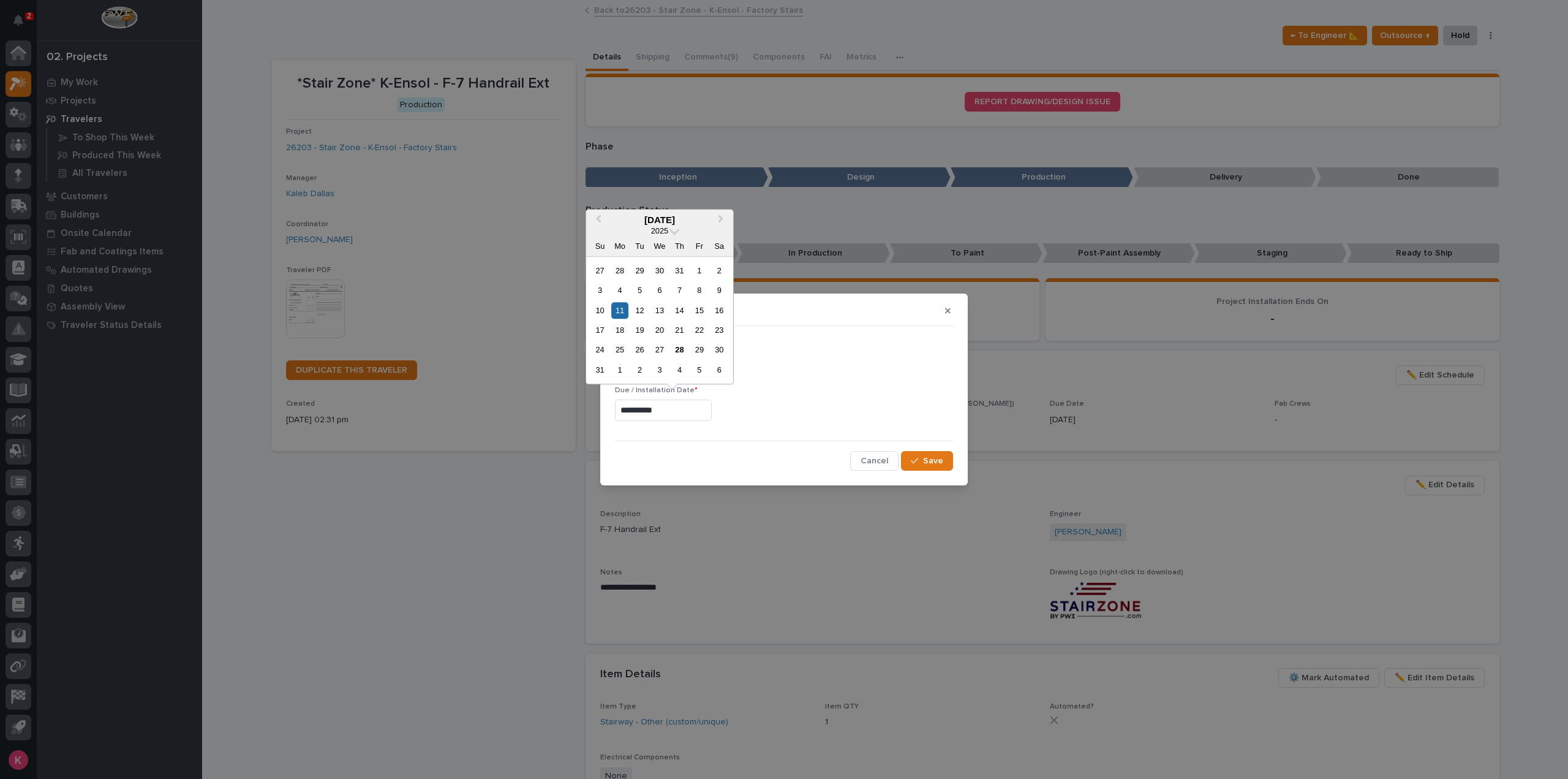
click at [706, 407] on input "**********" at bounding box center [663, 410] width 97 height 21
click at [721, 220] on span "Next Month" at bounding box center [721, 220] width 0 height 16
click at [612, 288] on div "8" at bounding box center [620, 290] width 16 height 16
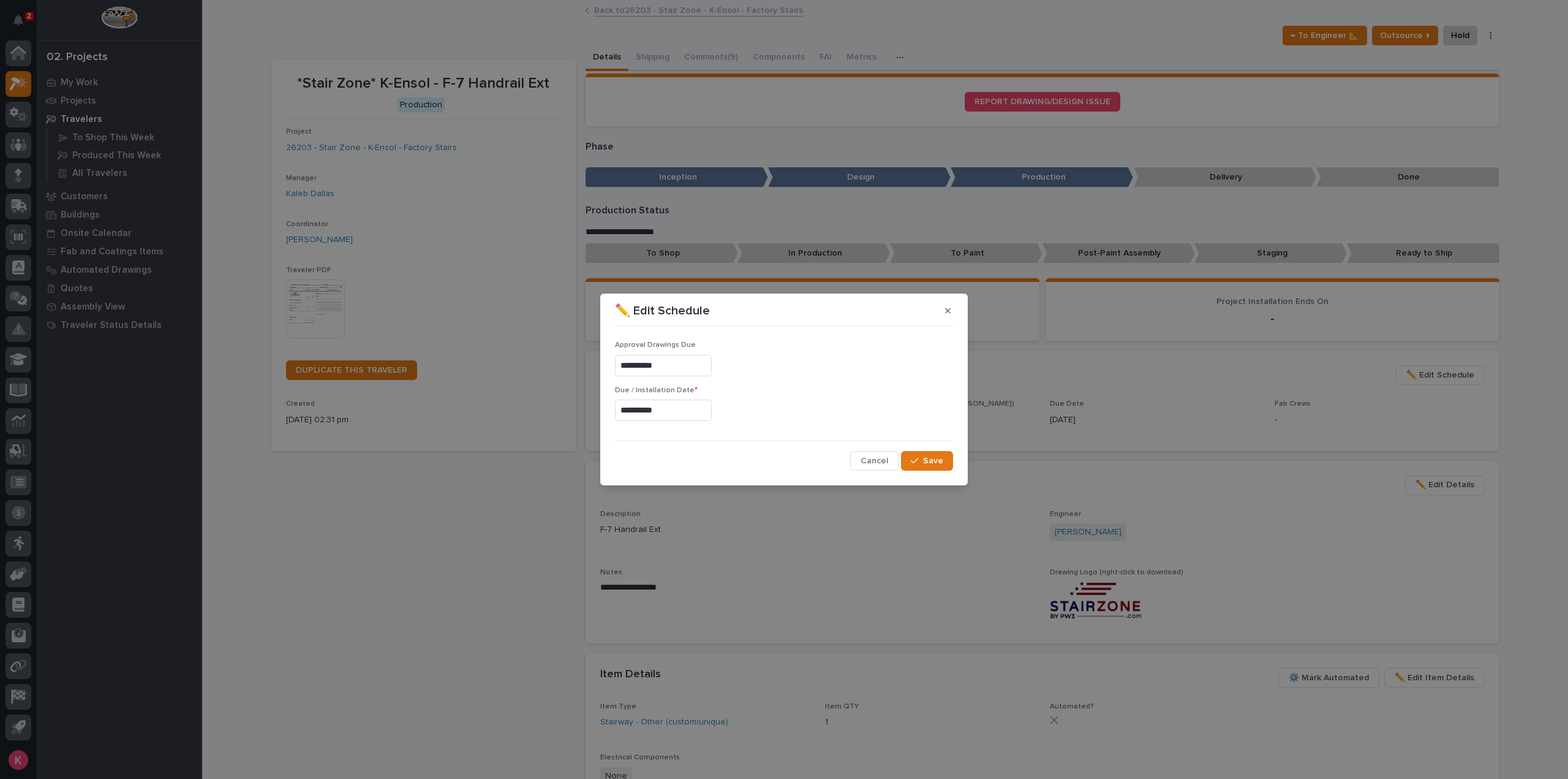
type input "**********"
click at [950, 460] on button "Save" at bounding box center [927, 460] width 52 height 20
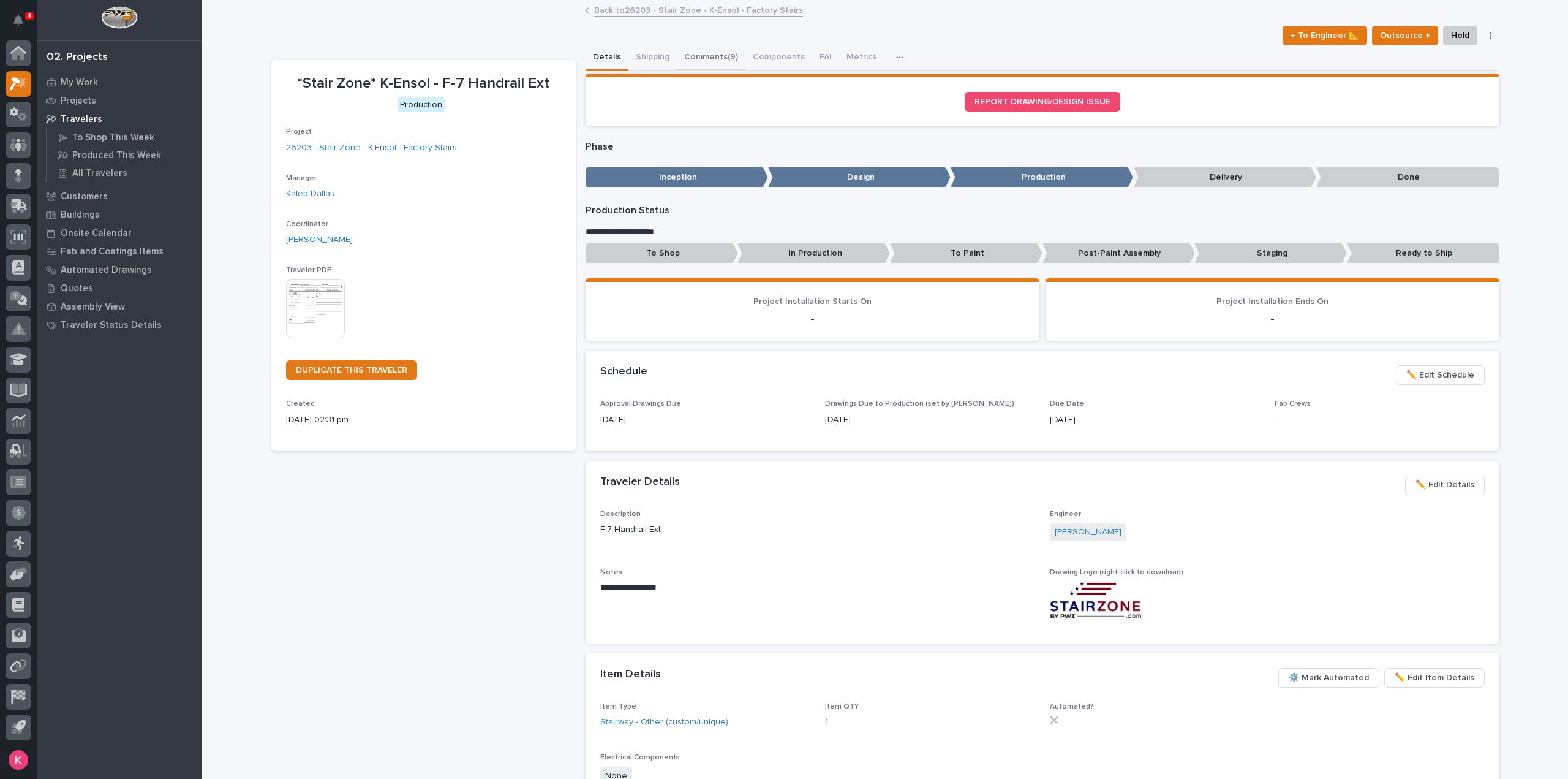
click at [698, 60] on button "Comments (9)" at bounding box center [711, 58] width 69 height 26
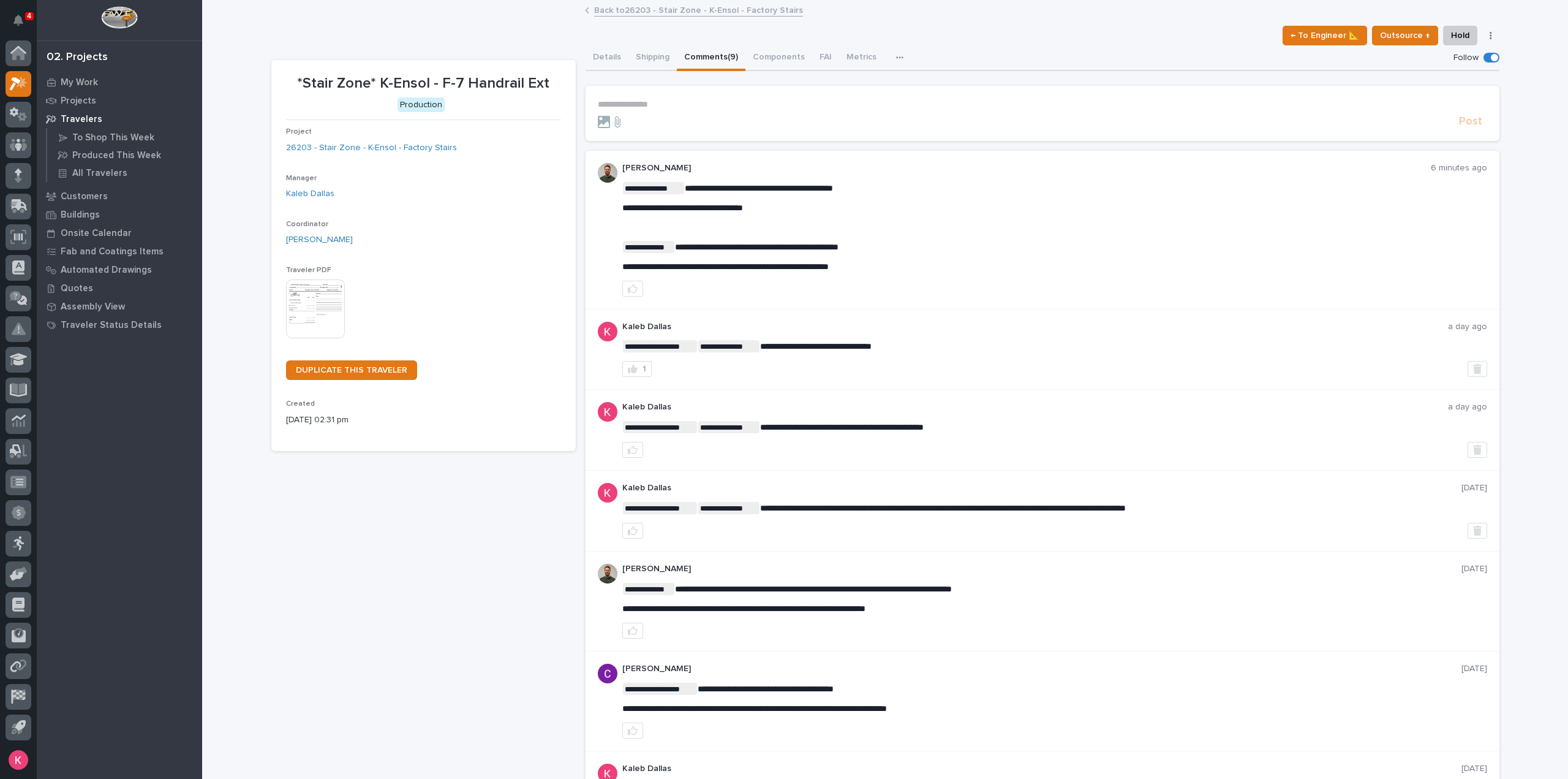
drag, startPoint x: 613, startPoint y: 59, endPoint x: 614, endPoint y: 71, distance: 12.0
click at [612, 59] on button "Details" at bounding box center [607, 58] width 43 height 26
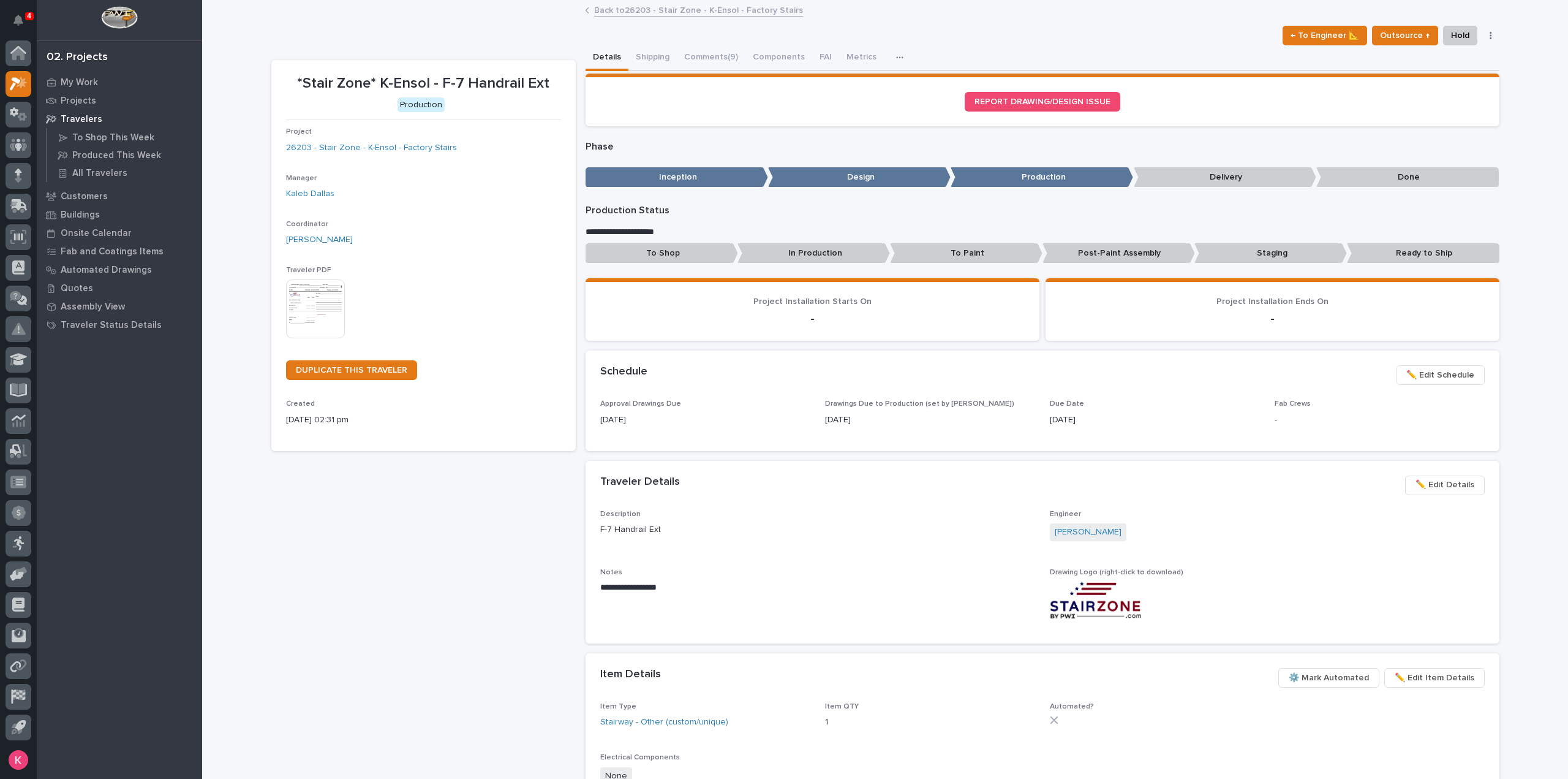
click at [687, 15] on div "Back to 26203 - Stair Zone - K-Ensol - Factory Stairs" at bounding box center [885, 11] width 613 height 17
click at [687, 15] on link "Back to 26203 - Stair Zone - K-Ensol - Factory Stairs" at bounding box center [699, 10] width 209 height 14
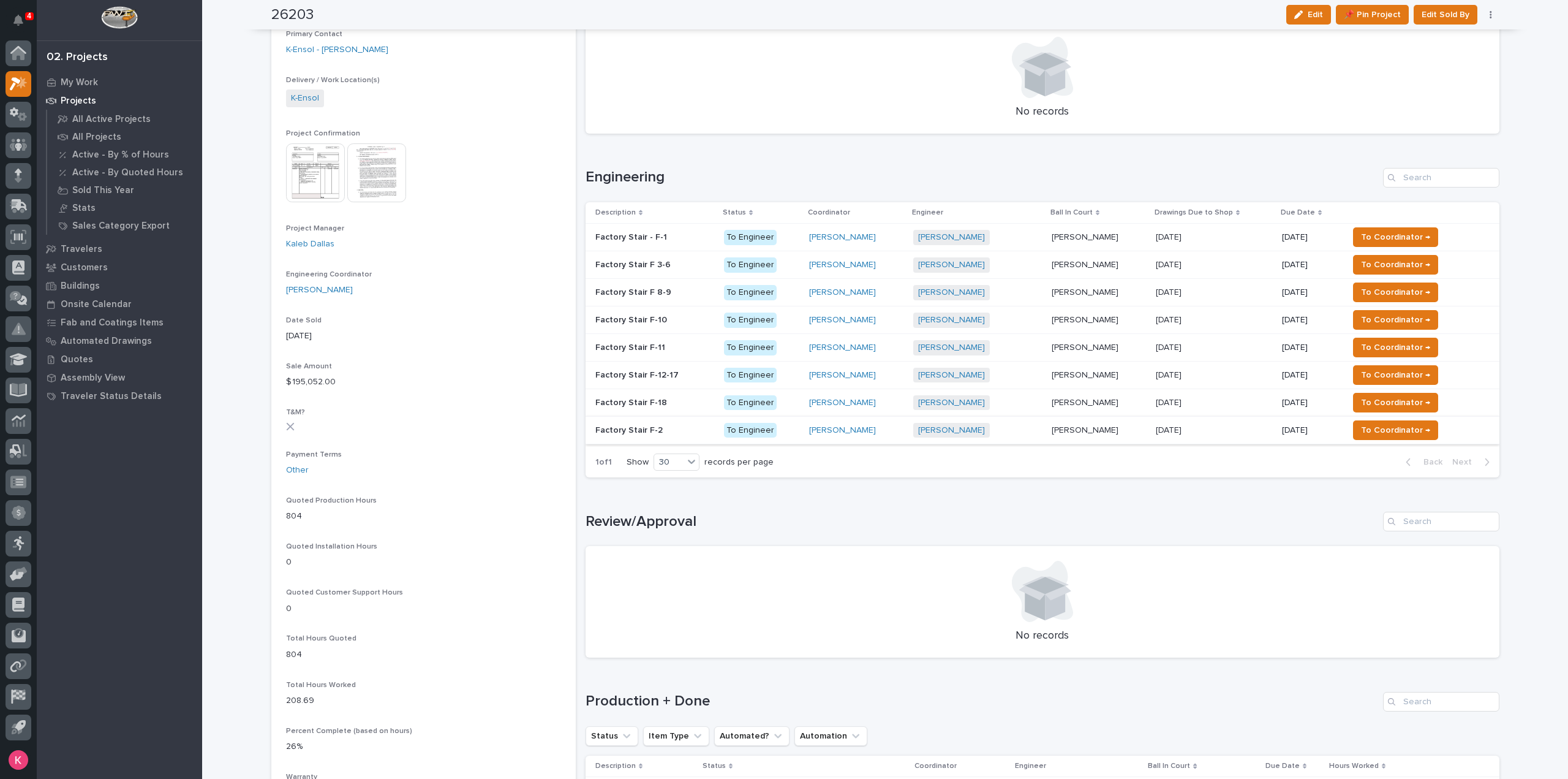
scroll to position [735, 0]
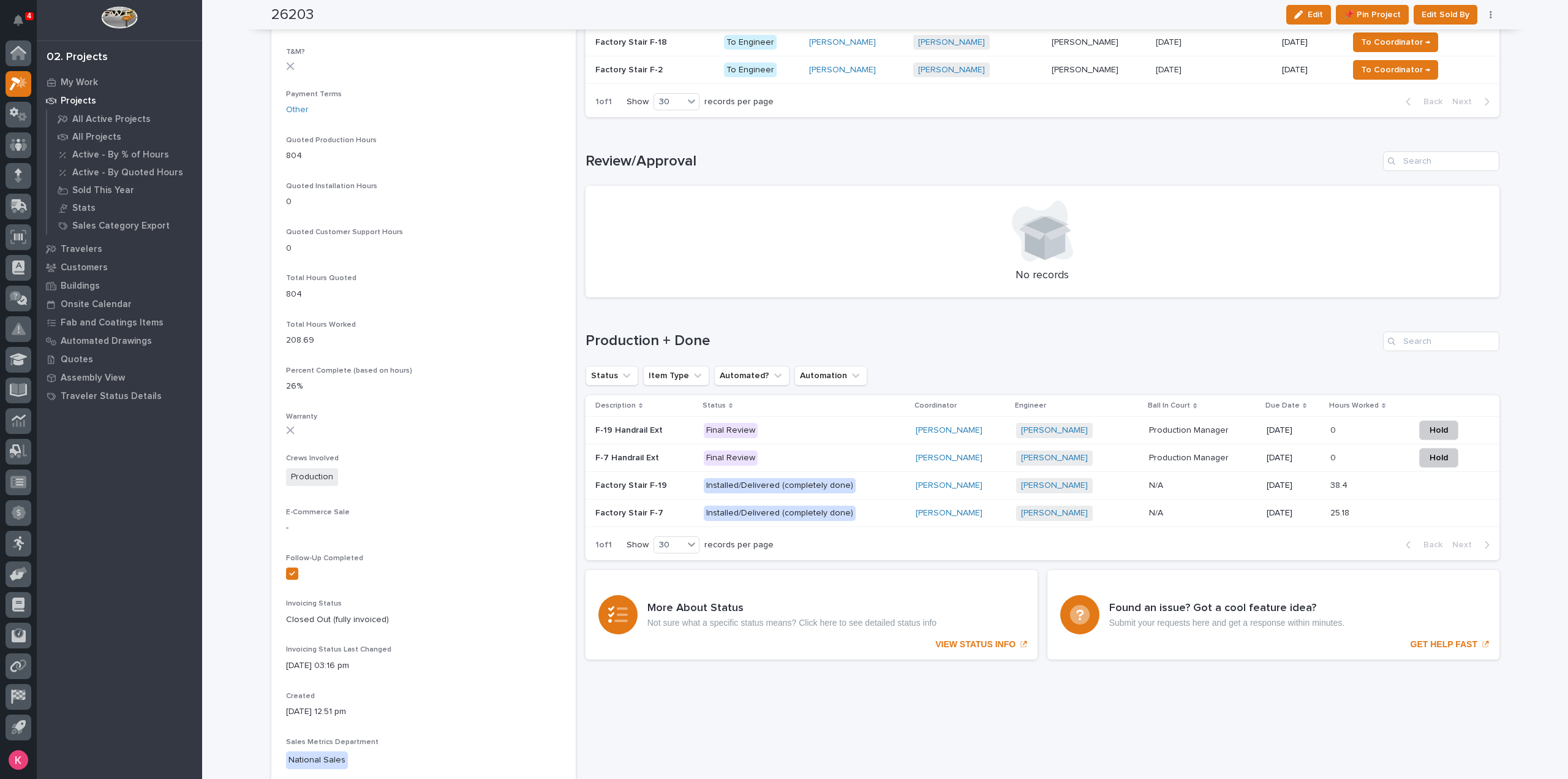
click at [1382, 427] on p at bounding box center [1368, 430] width 74 height 10
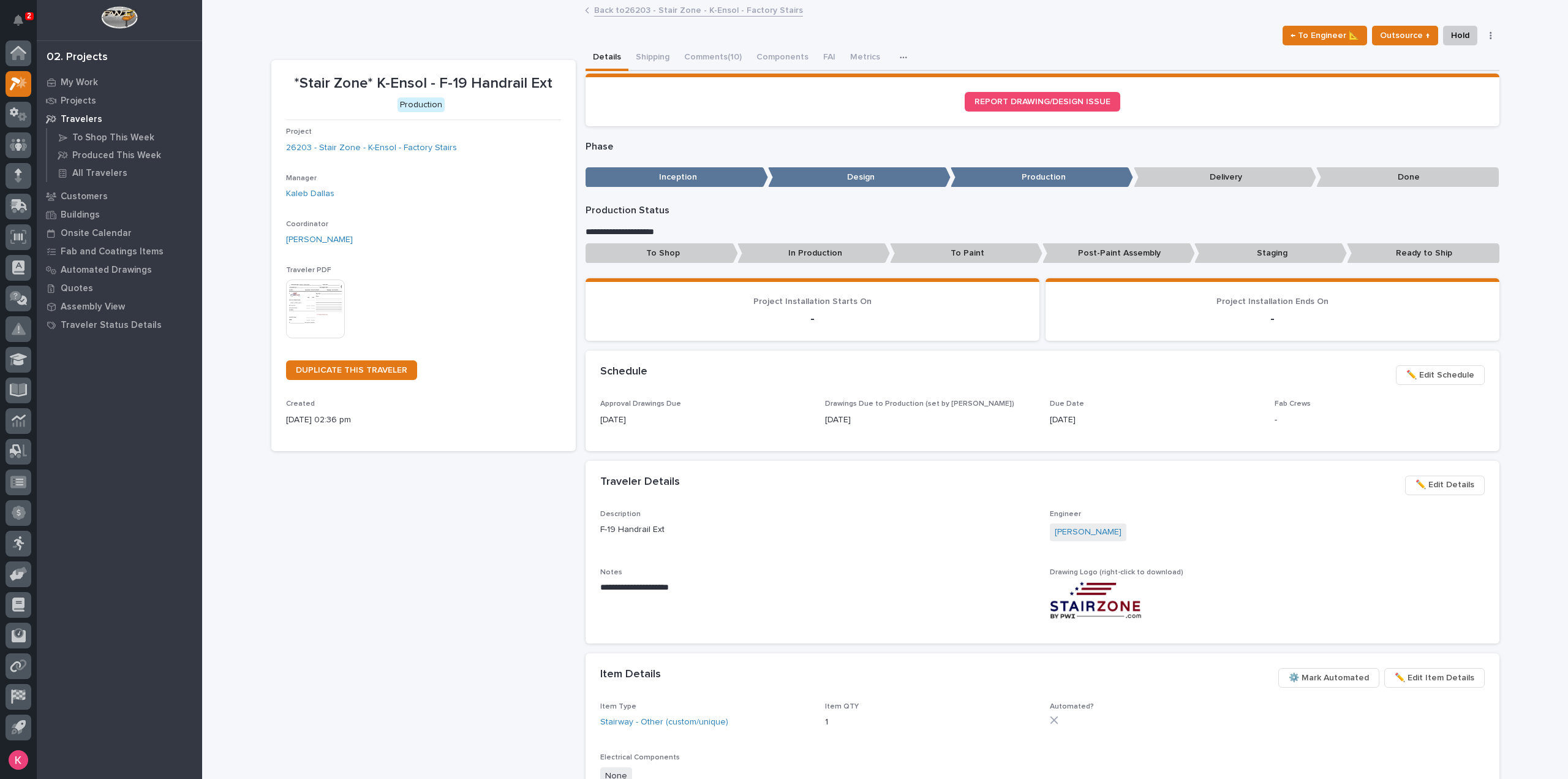
click at [1429, 372] on span "✏️ Edit Schedule" at bounding box center [1441, 375] width 68 height 15
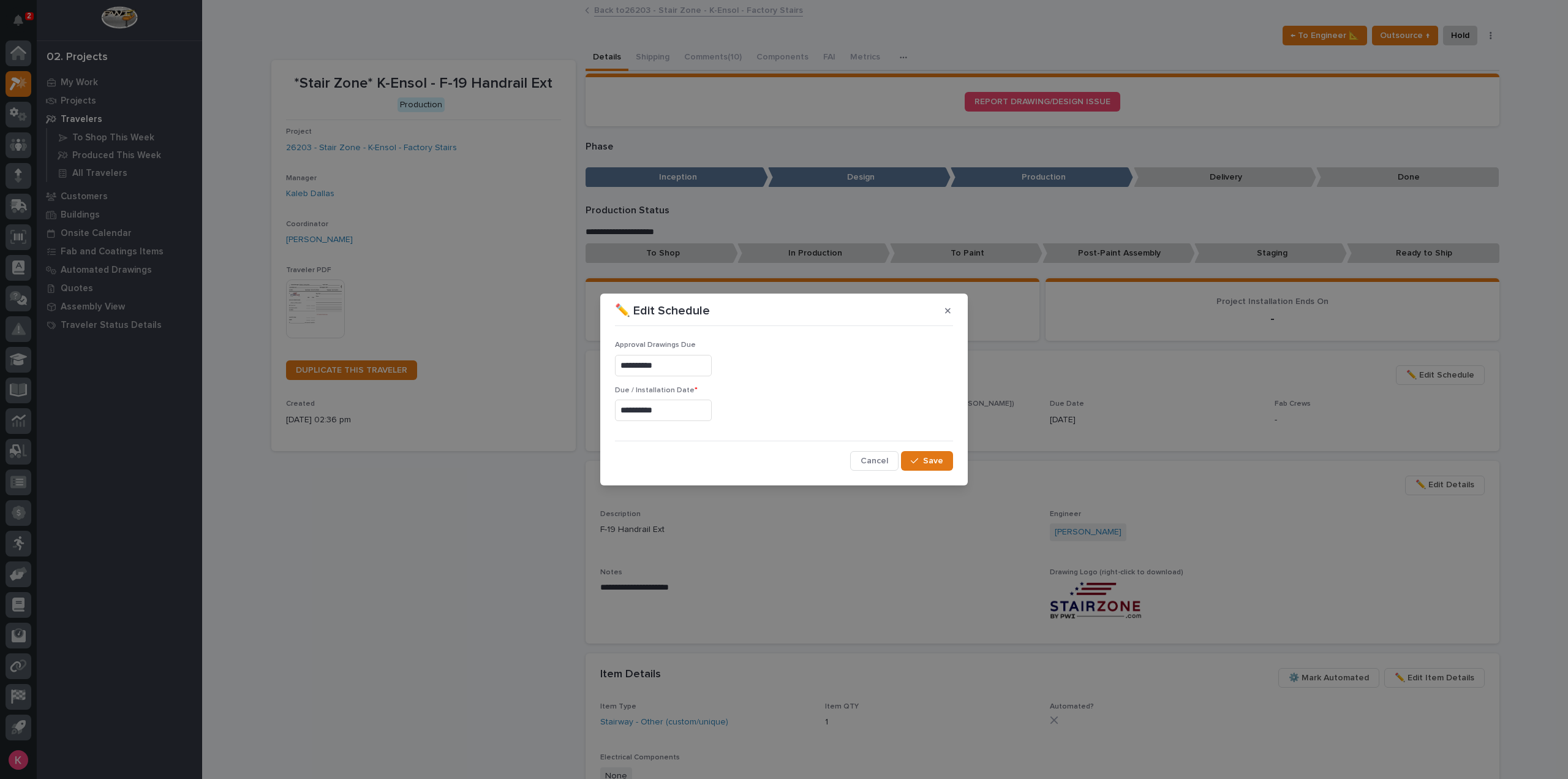
click at [656, 414] on input "**********" at bounding box center [663, 410] width 97 height 21
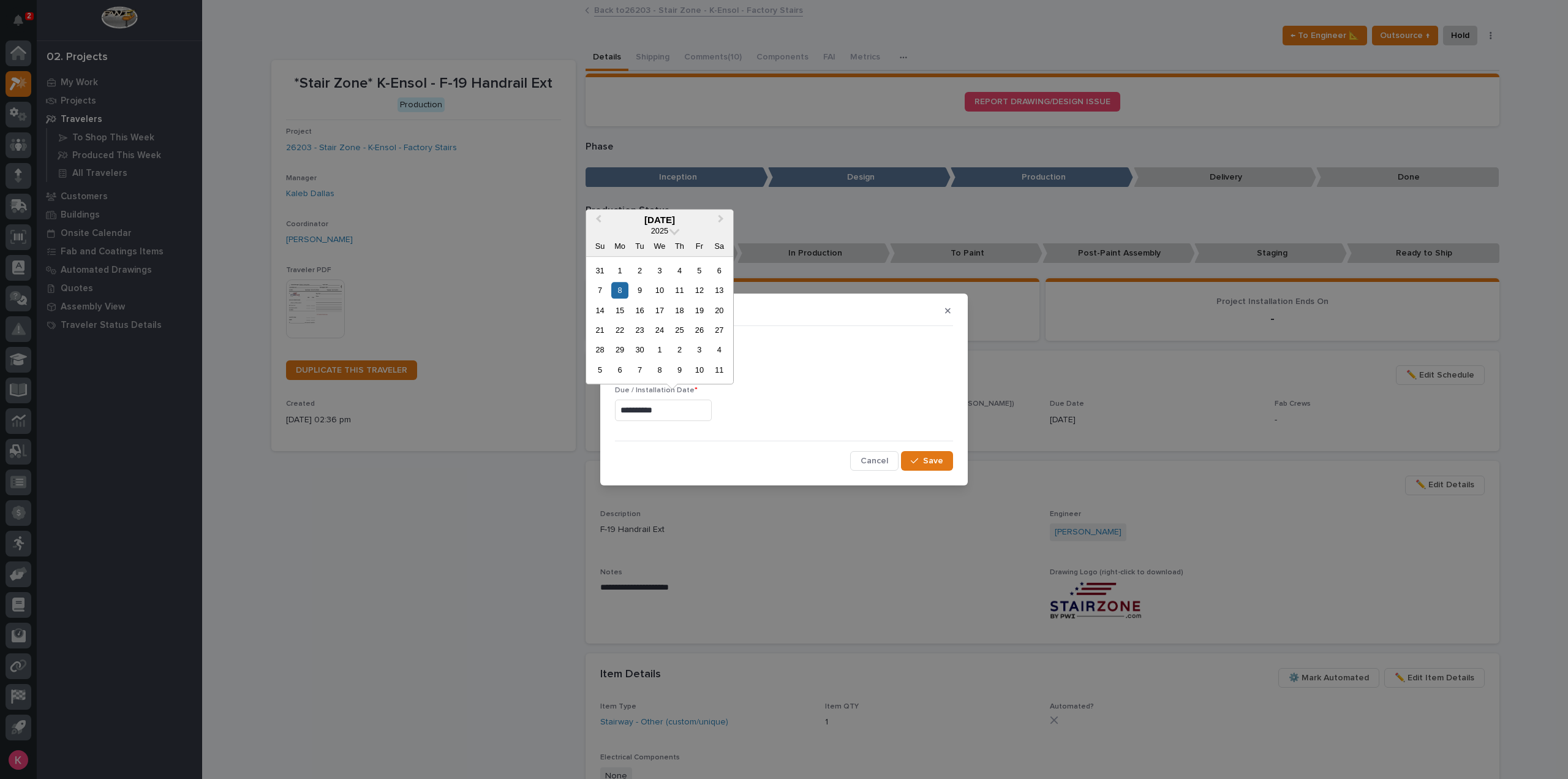
click at [700, 297] on div "12" at bounding box center [699, 290] width 16 height 16
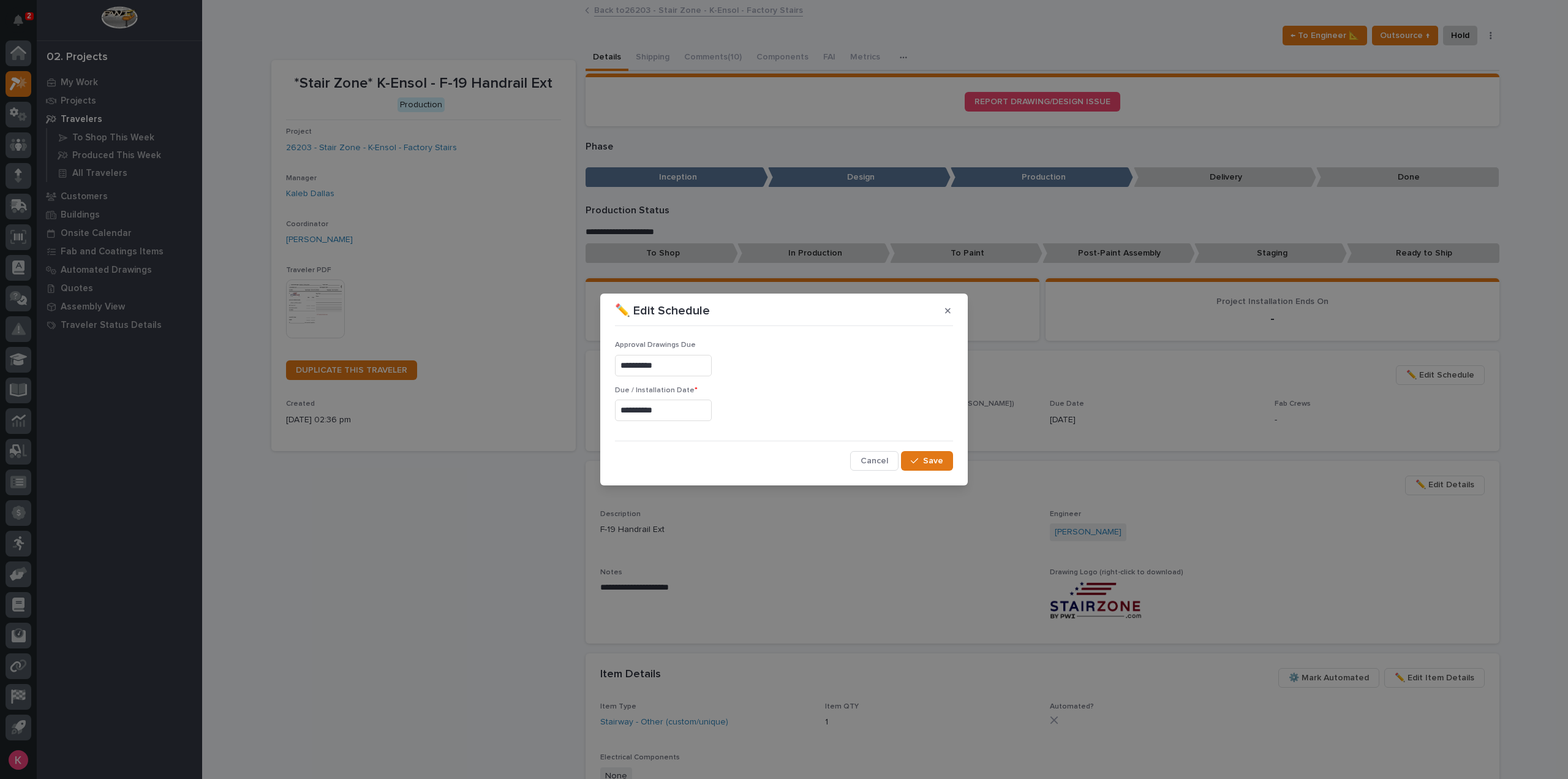
type input "**********"
click at [937, 464] on span "Save" at bounding box center [933, 461] width 20 height 11
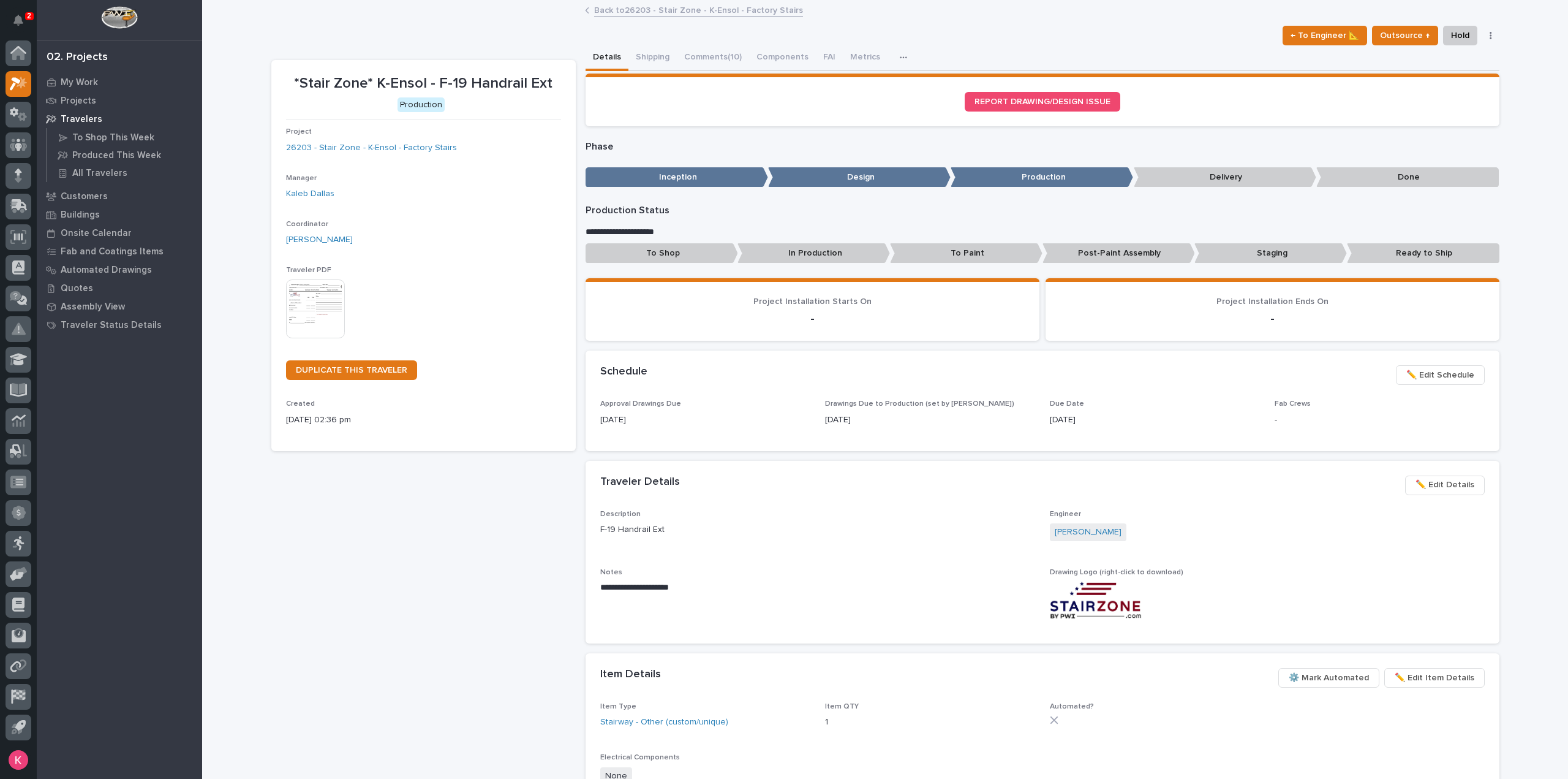
click at [698, 12] on link "Back to 26203 - Stair Zone - K-Ensol - Factory Stairs" at bounding box center [699, 10] width 209 height 14
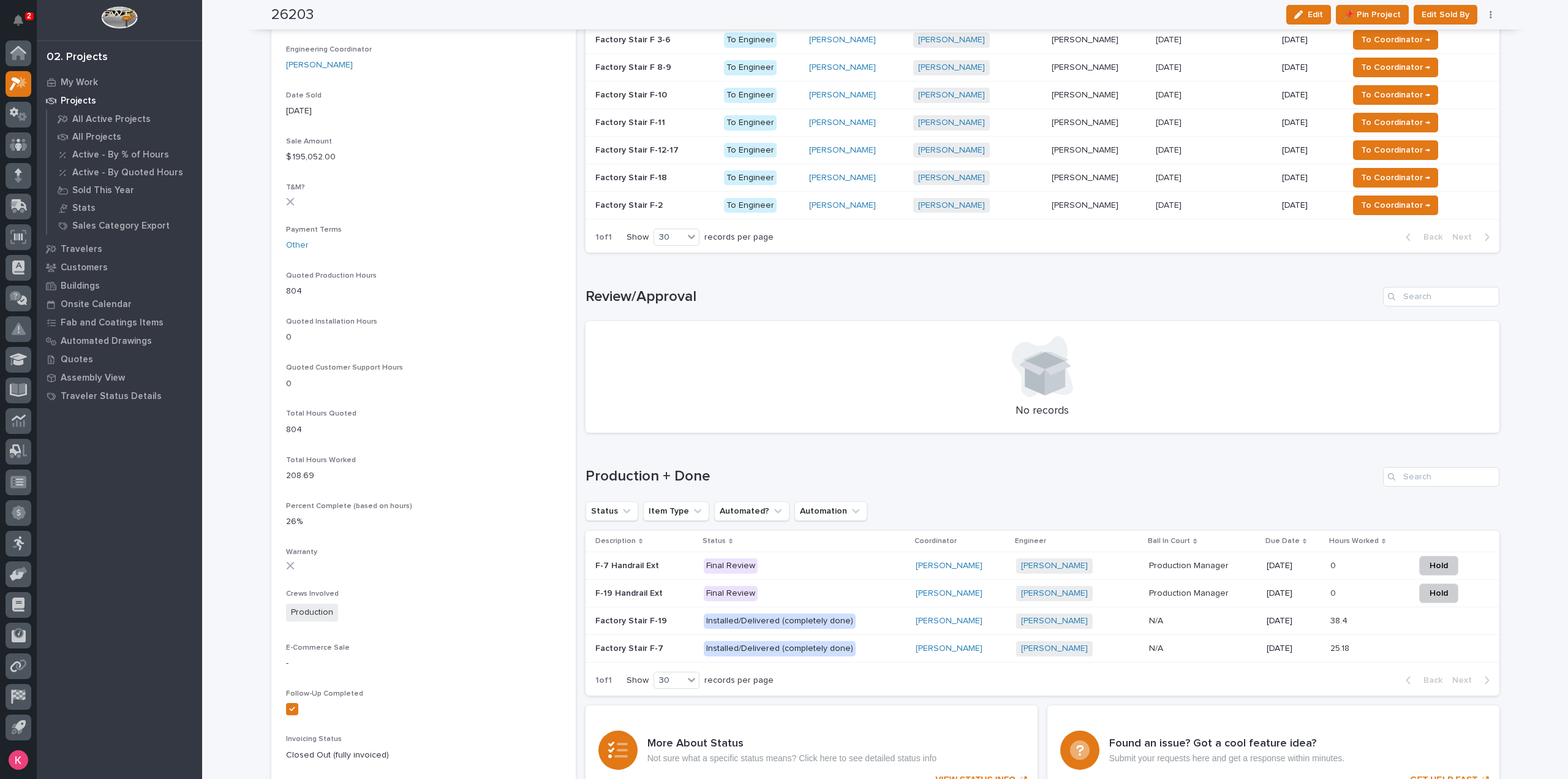
scroll to position [674, 0]
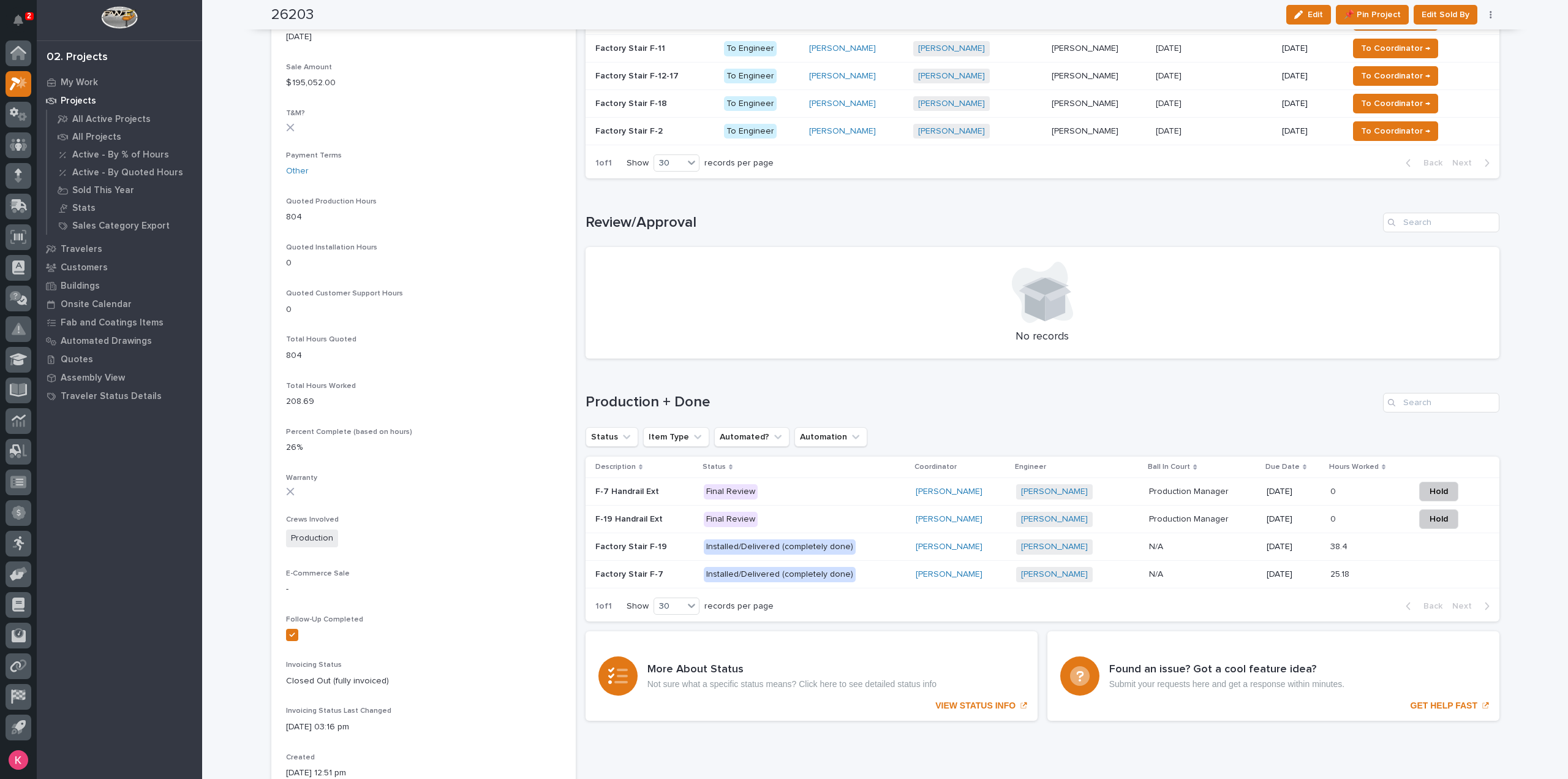
click at [1229, 490] on p at bounding box center [1203, 491] width 107 height 10
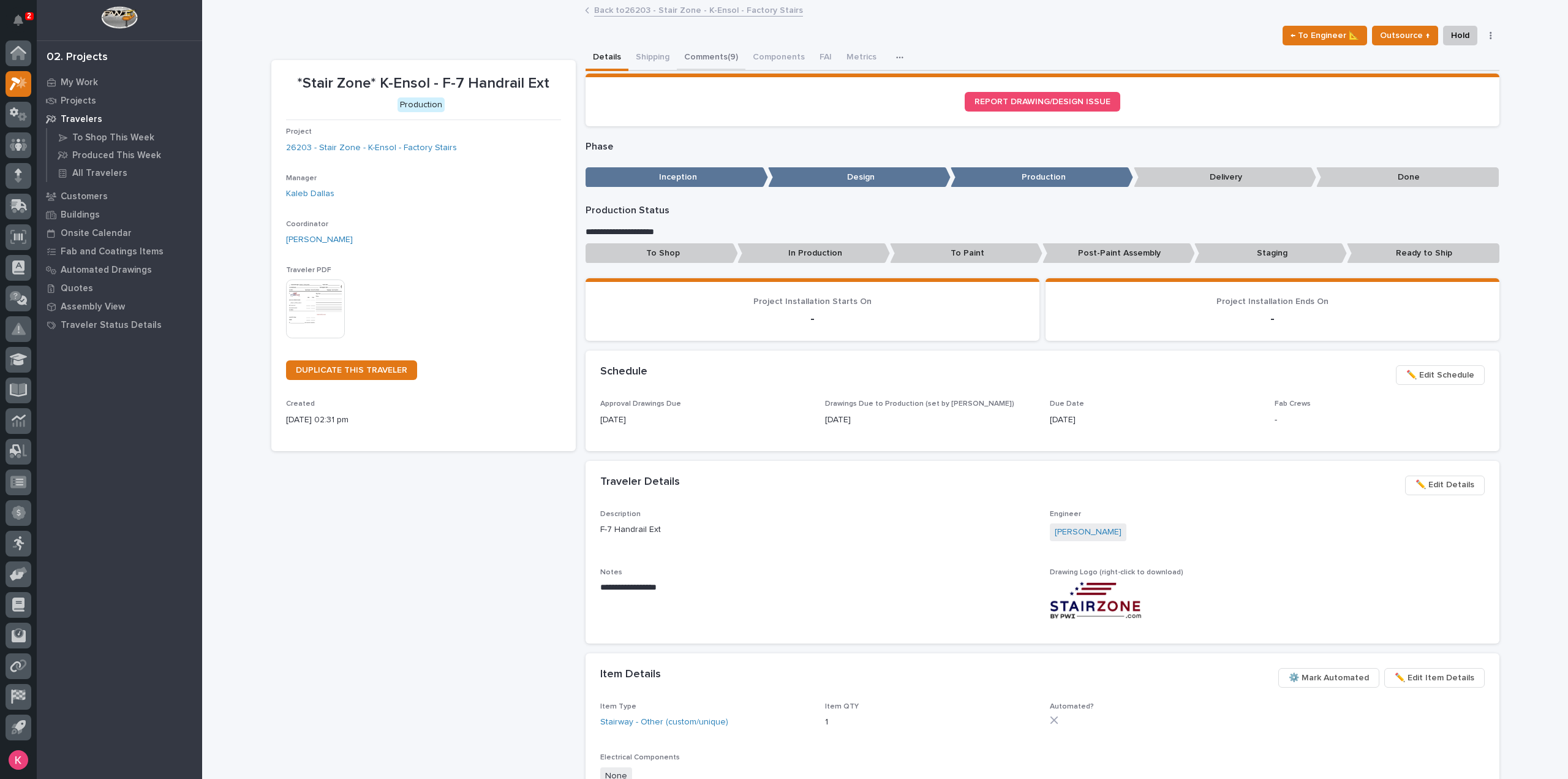
click at [686, 45] on button "Comments (9)" at bounding box center [711, 58] width 69 height 26
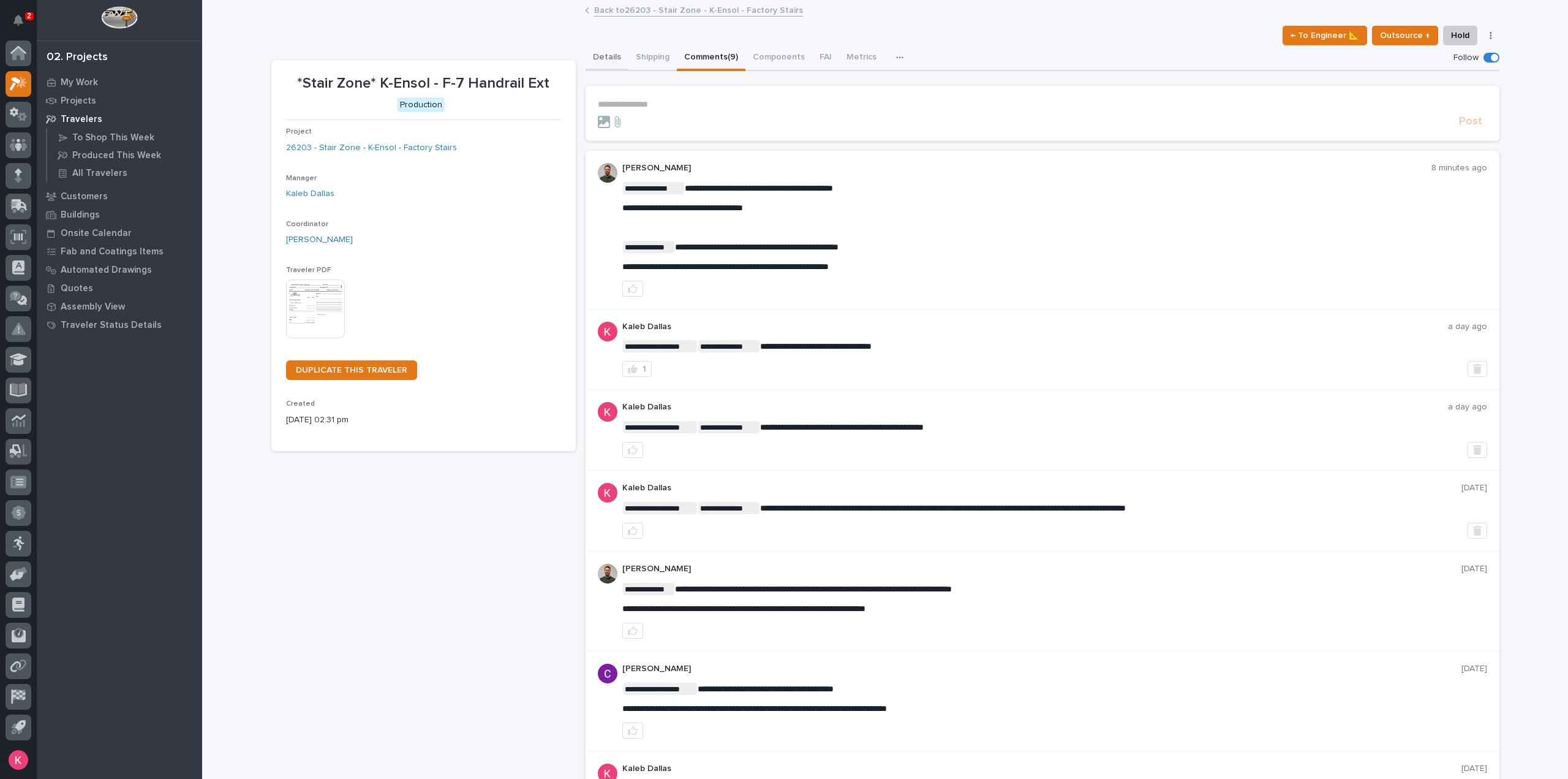
click at [594, 60] on button "Details" at bounding box center [607, 58] width 43 height 26
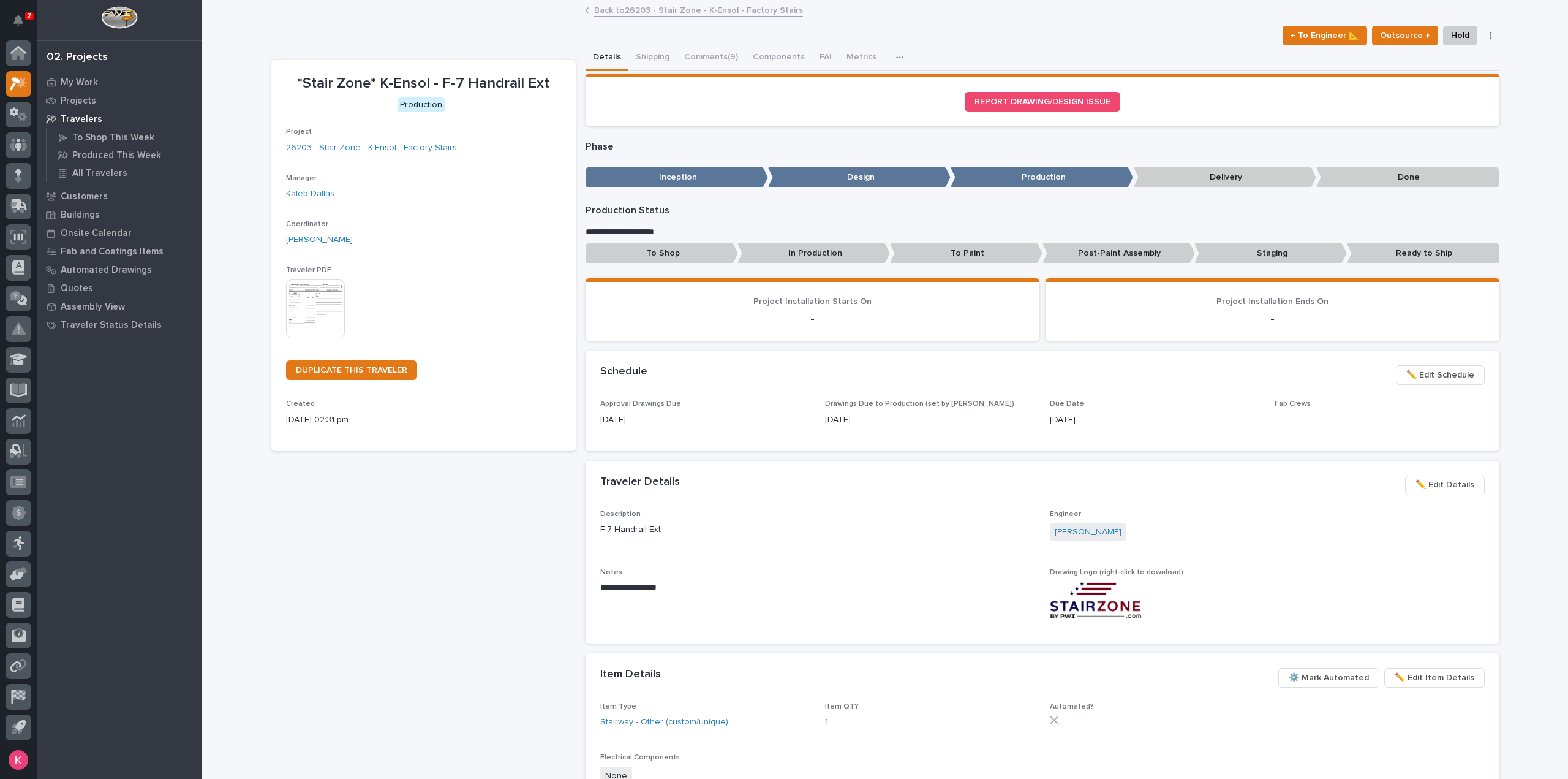
click at [1432, 377] on span "✏️ Edit Schedule" at bounding box center [1441, 375] width 68 height 15
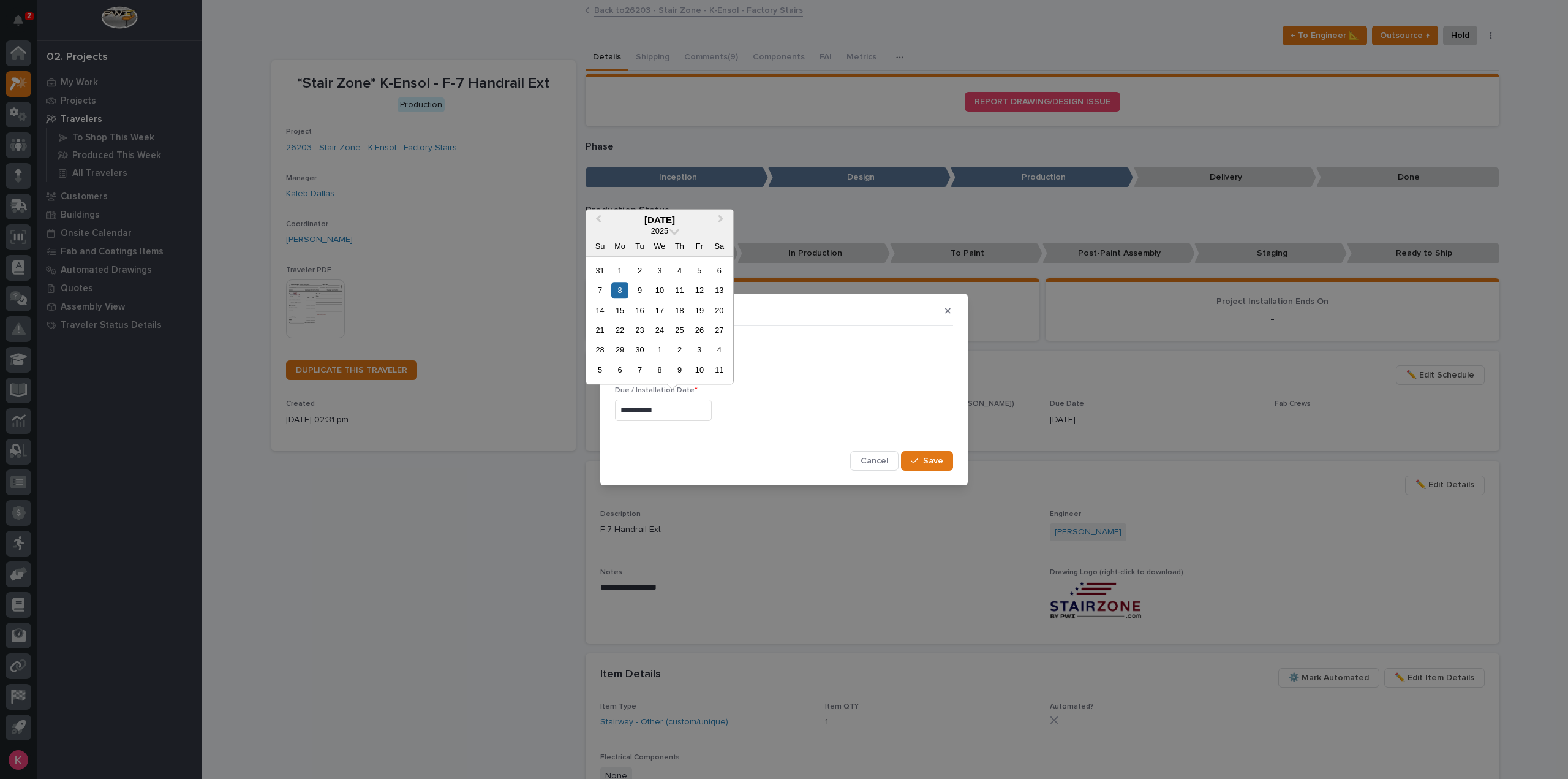
click at [681, 419] on input "**********" at bounding box center [663, 410] width 97 height 21
click at [699, 295] on div "12" at bounding box center [699, 290] width 16 height 16
type input "**********"
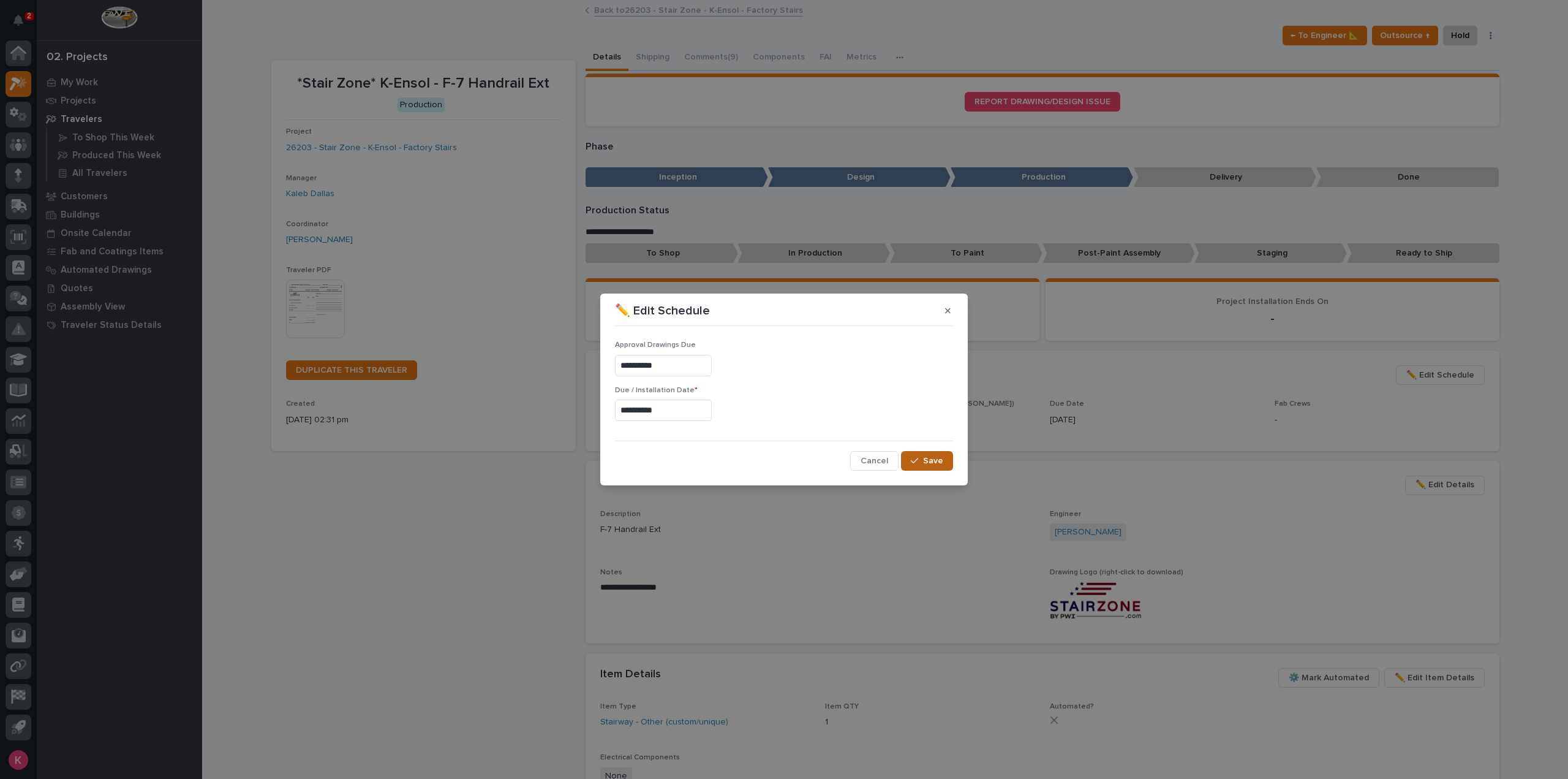
click at [927, 462] on span "Save" at bounding box center [933, 461] width 20 height 11
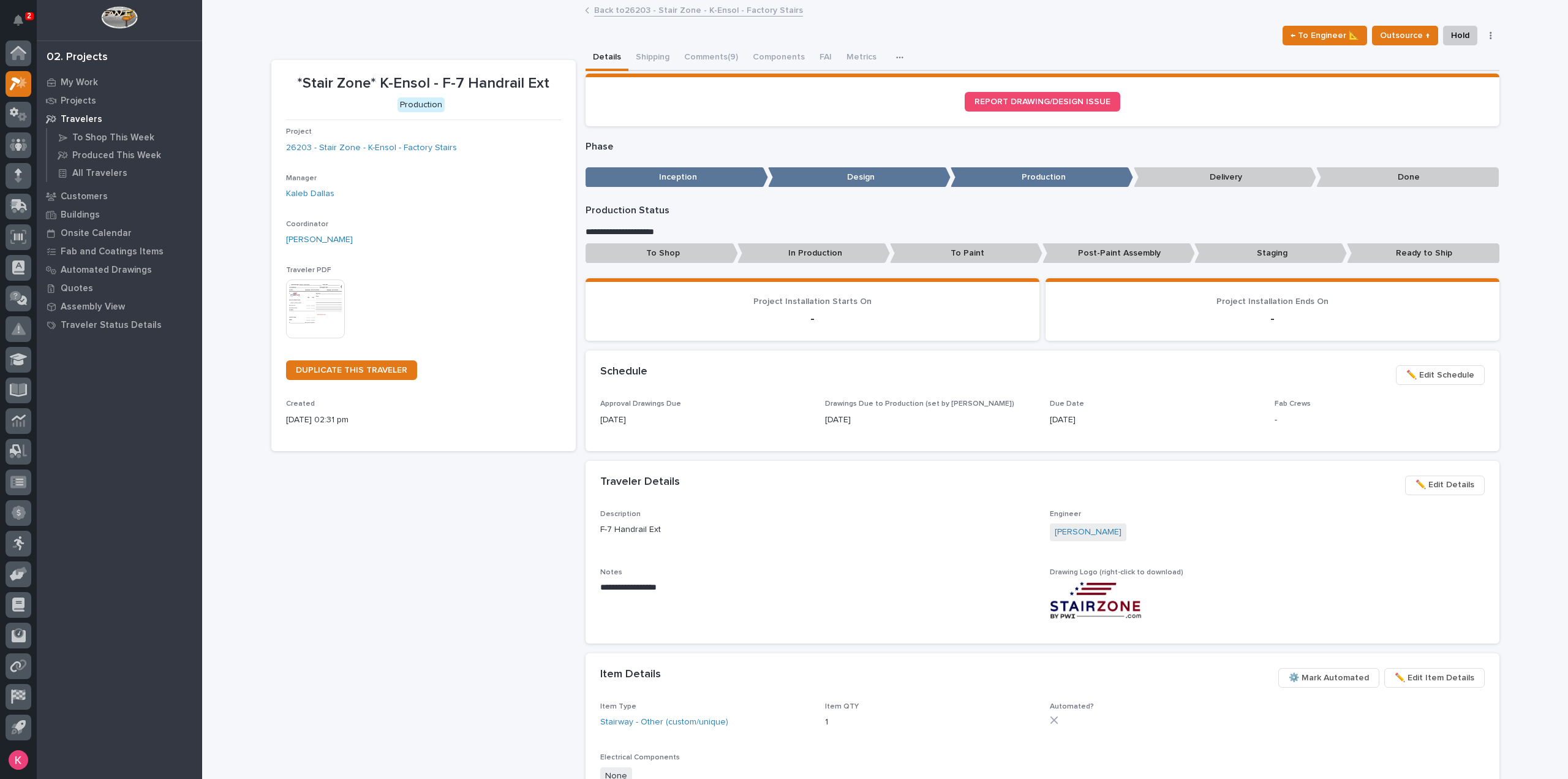
click at [706, 15] on link "Back to 26203 - Stair Zone - K-Ensol - Factory Stairs" at bounding box center [699, 10] width 209 height 14
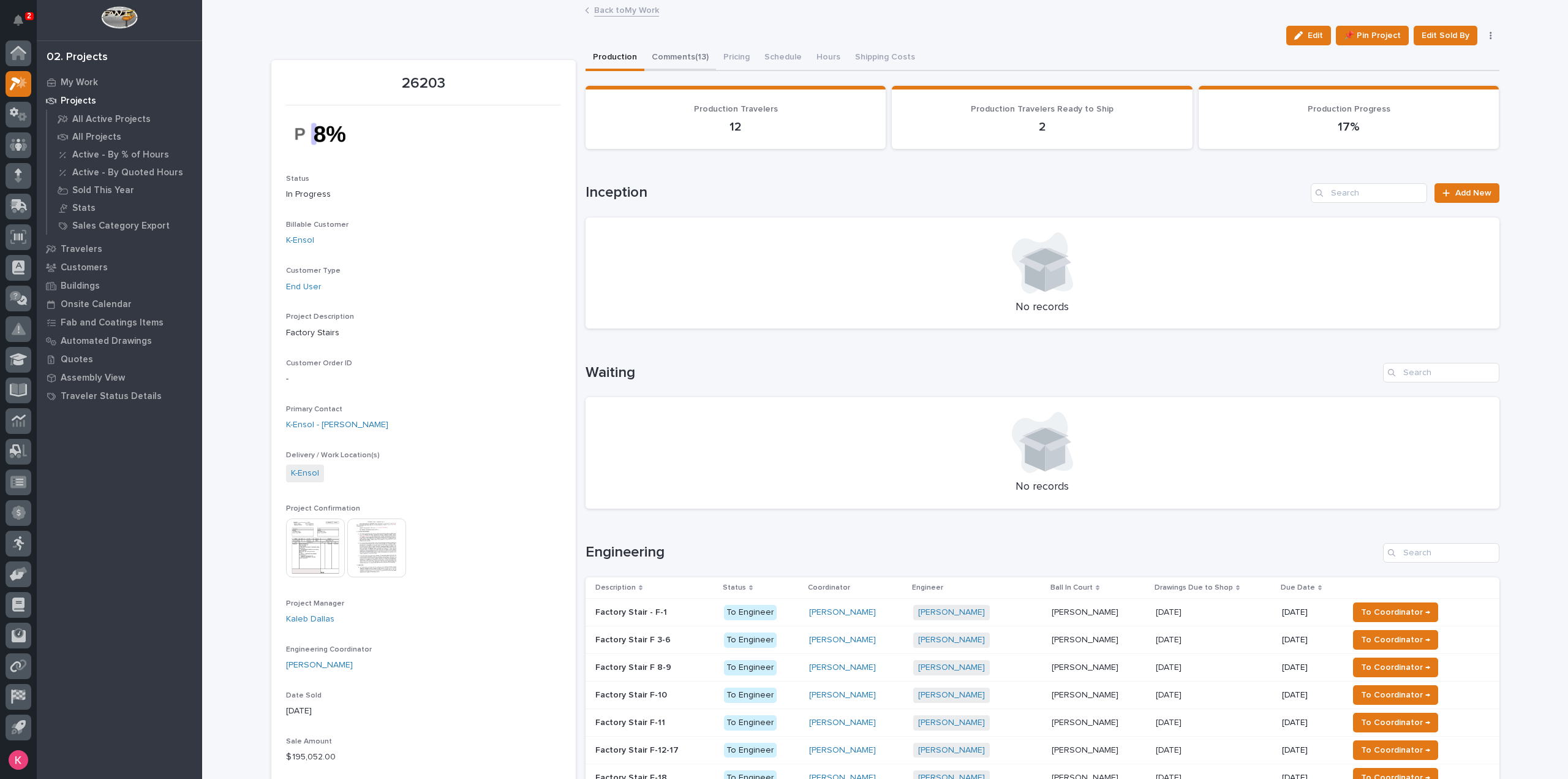
click at [685, 62] on button "Comments (13)" at bounding box center [680, 58] width 72 height 26
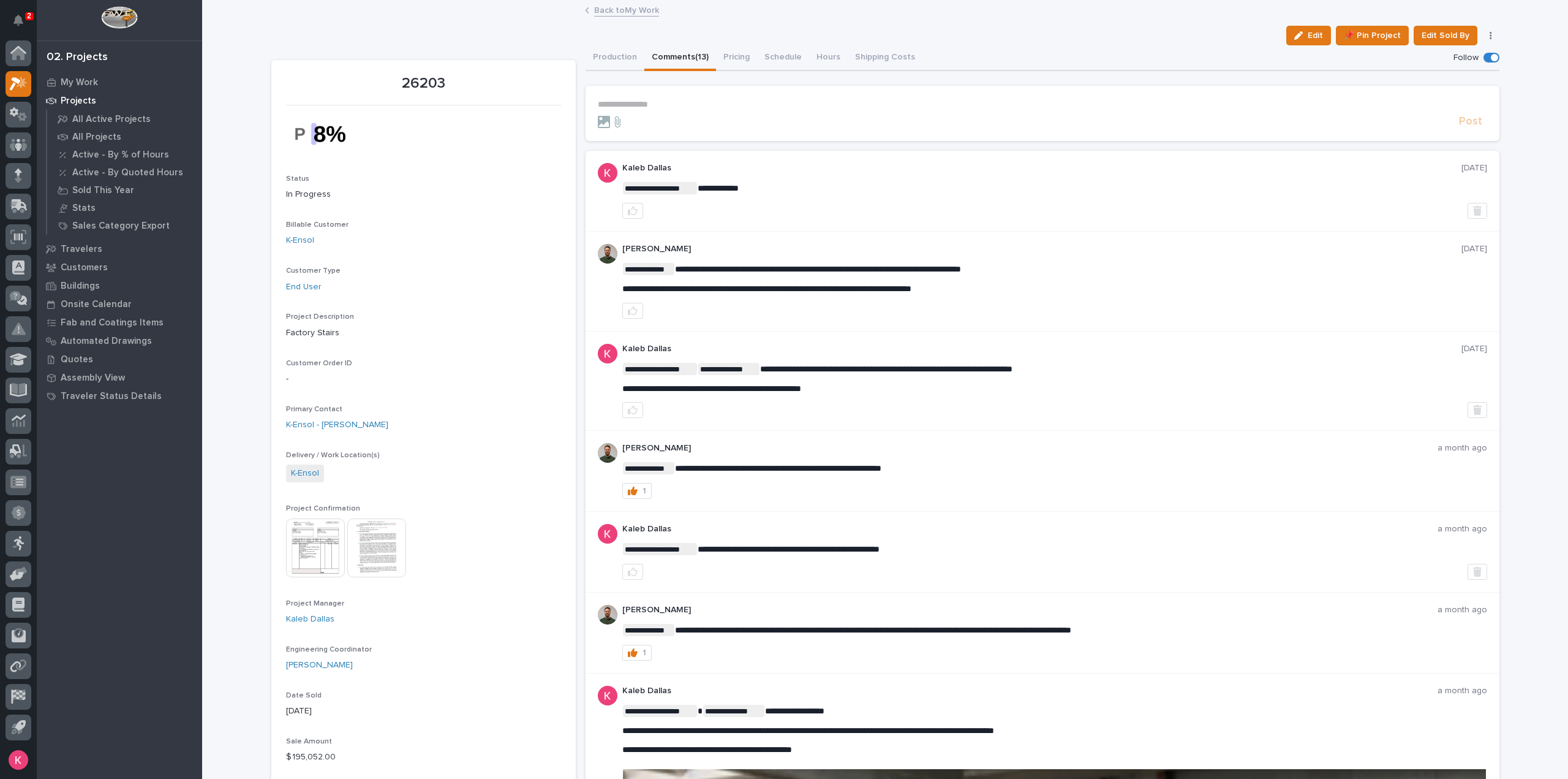
drag, startPoint x: 701, startPoint y: 90, endPoint x: 695, endPoint y: 100, distance: 11.7
click at [698, 94] on section "**********" at bounding box center [1042, 113] width 914 height 55
click at [695, 100] on p "**********" at bounding box center [1042, 104] width 890 height 10
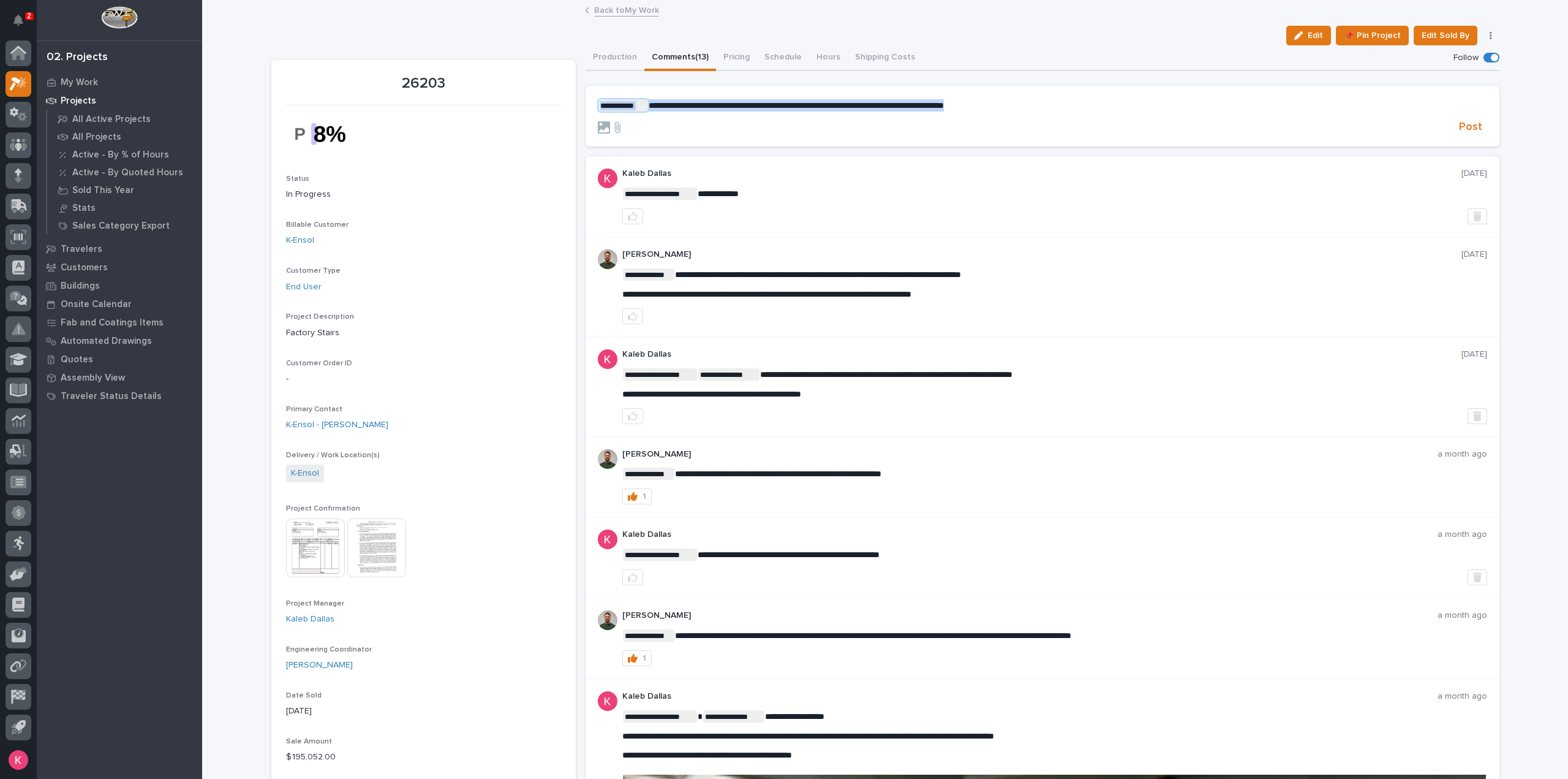
drag, startPoint x: 990, startPoint y: 106, endPoint x: 616, endPoint y: 114, distance: 374.1
click at [586, 104] on section "**********" at bounding box center [1042, 117] width 914 height 61
drag, startPoint x: 1463, startPoint y: 128, endPoint x: 1445, endPoint y: 142, distance: 22.8
click at [1464, 127] on span "Post" at bounding box center [1471, 127] width 23 height 14
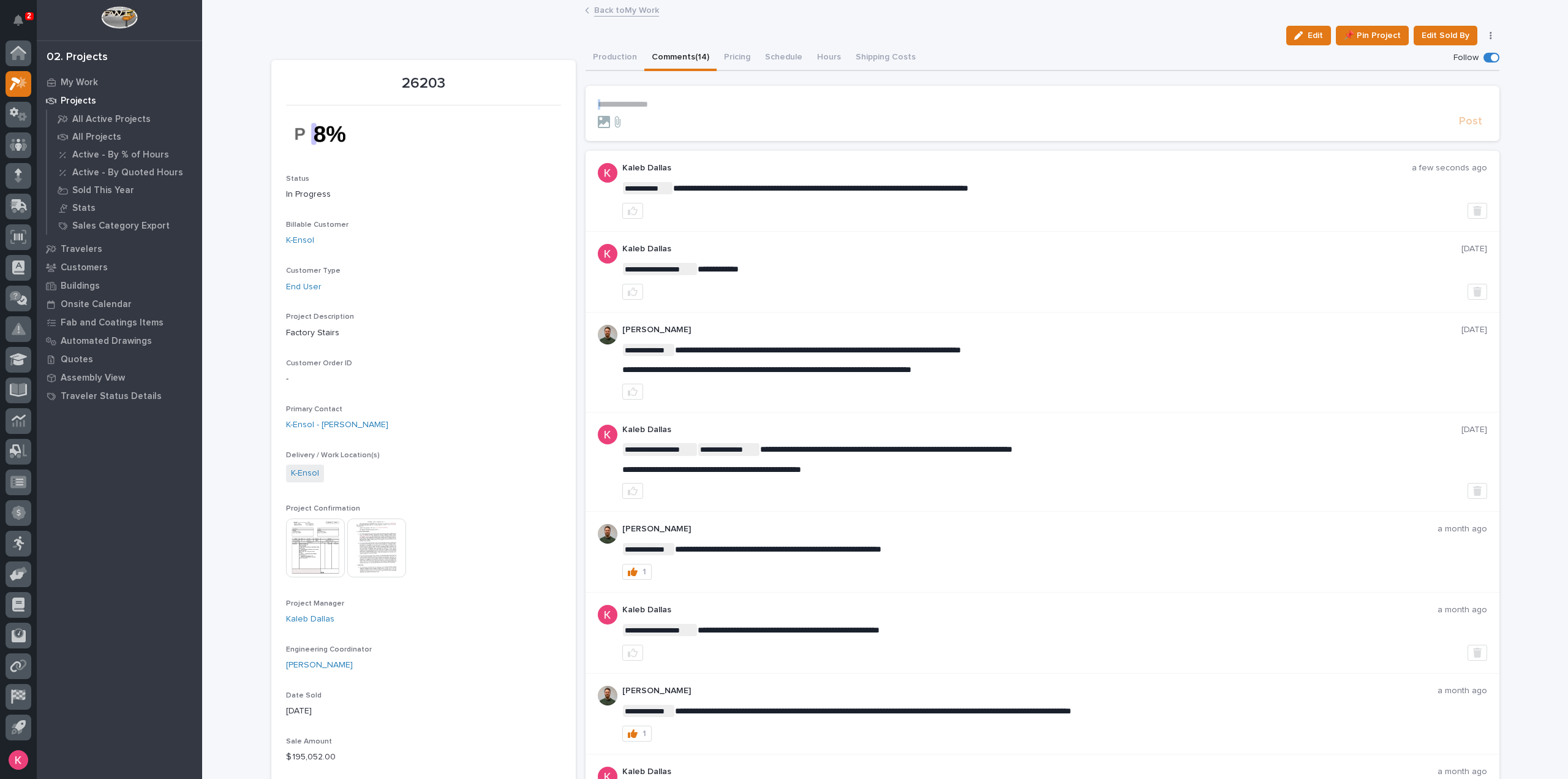
click at [595, 4] on link "Back to My Work" at bounding box center [627, 10] width 65 height 14
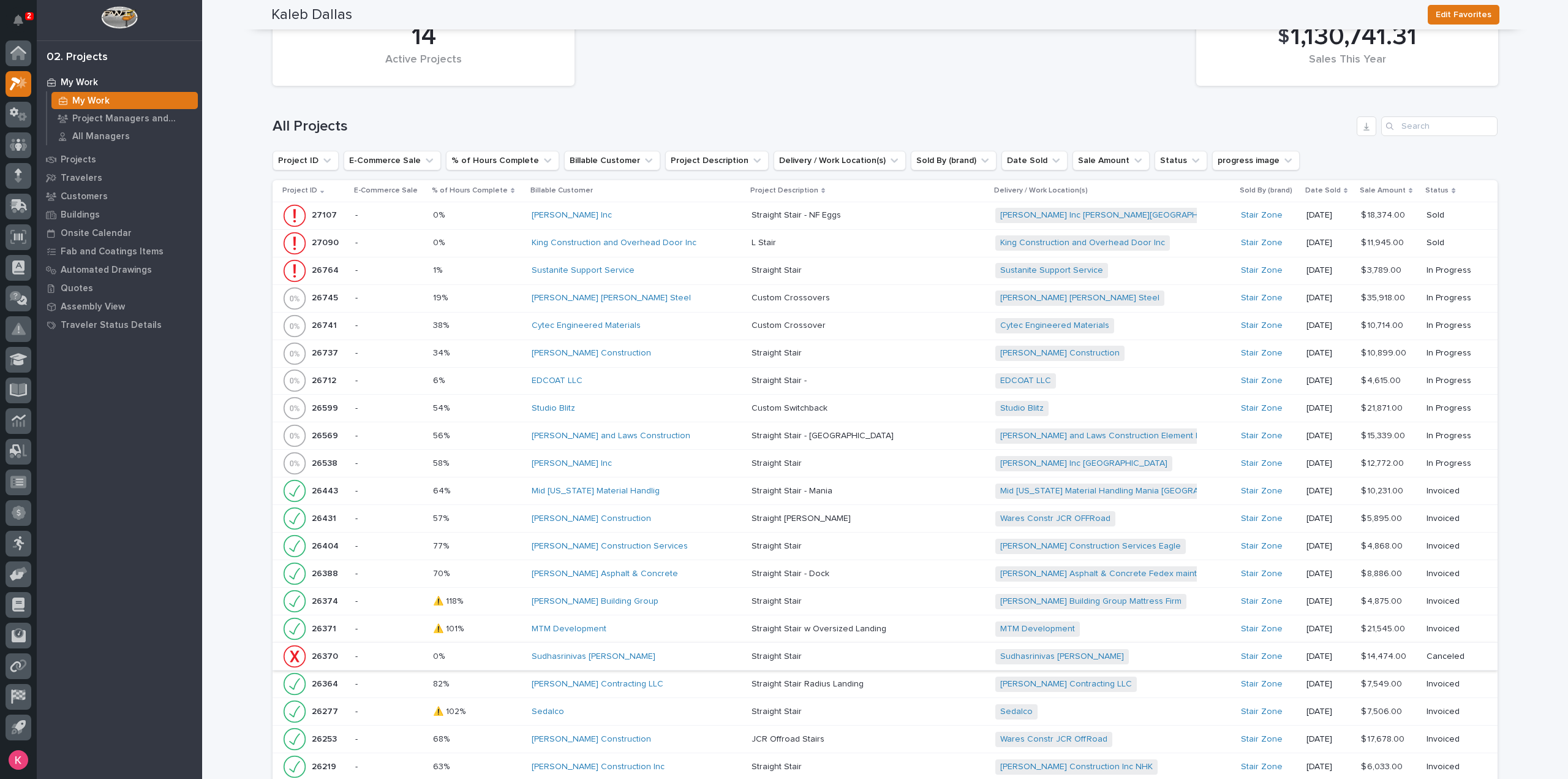
scroll to position [1464, 0]
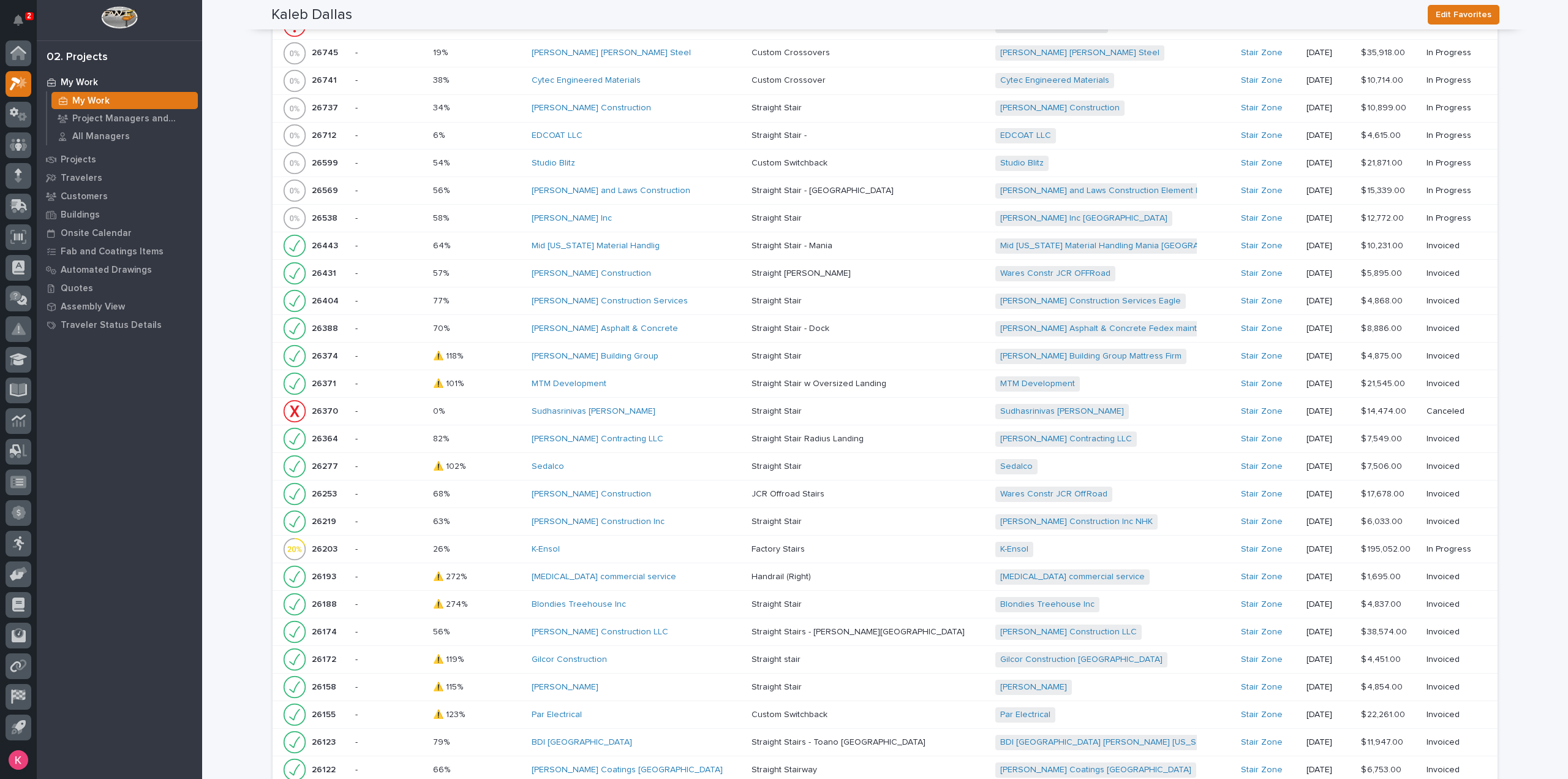
click at [652, 544] on div "K-Ensol" at bounding box center [637, 549] width 210 height 10
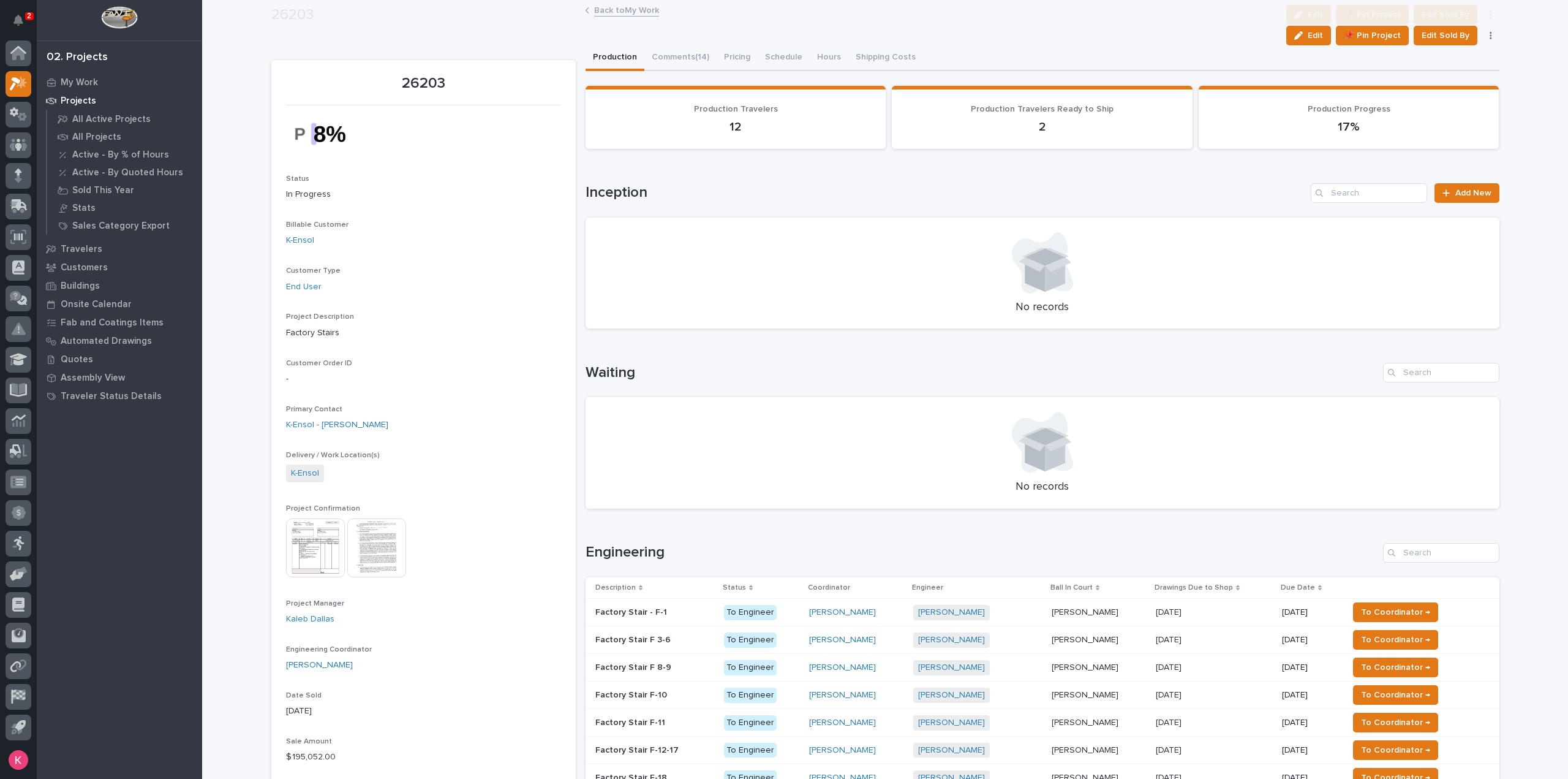
scroll to position [735, 0]
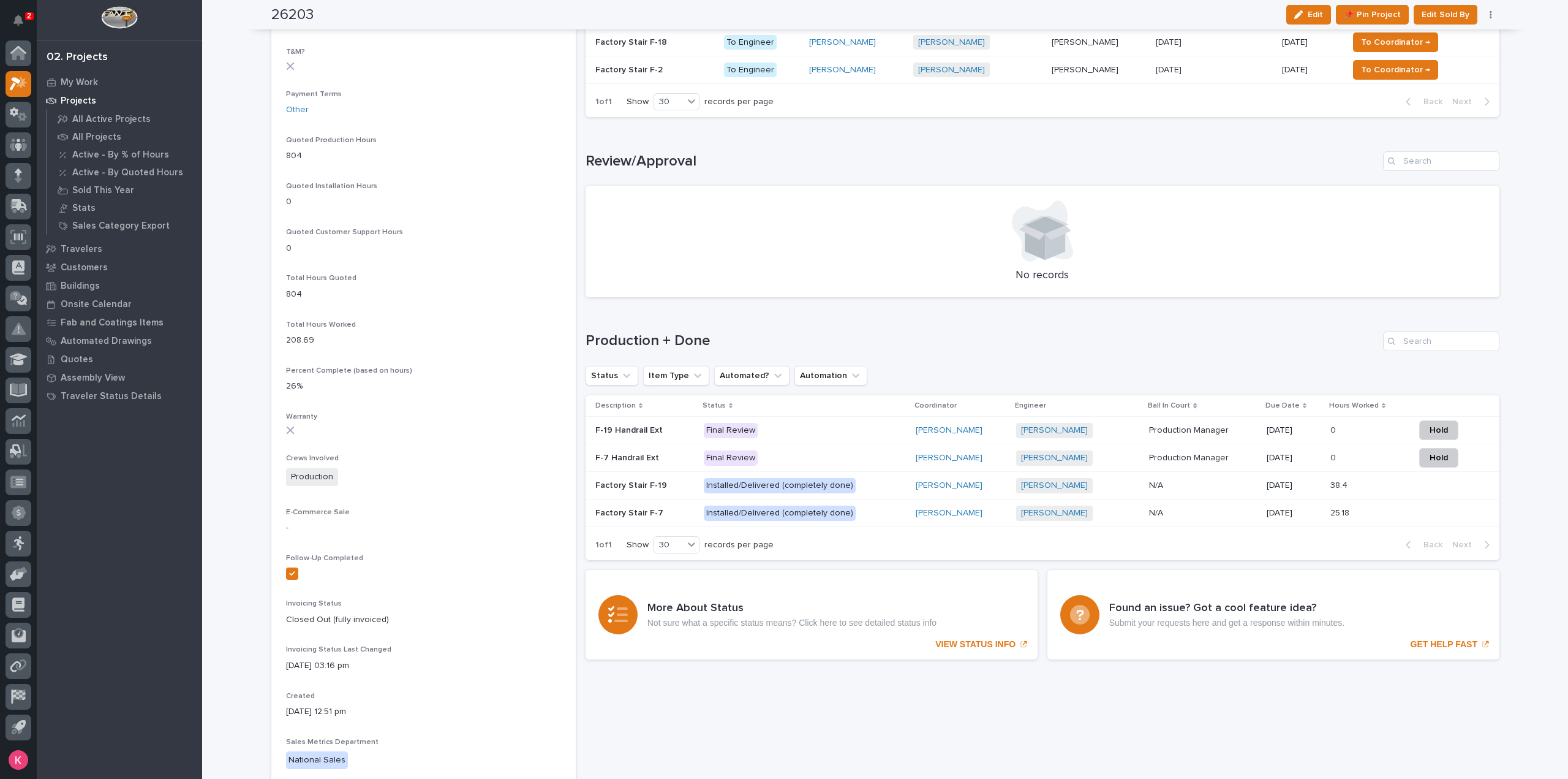
click at [1114, 447] on div "Caleb Kaufman + 0" at bounding box center [1079, 458] width 124 height 25
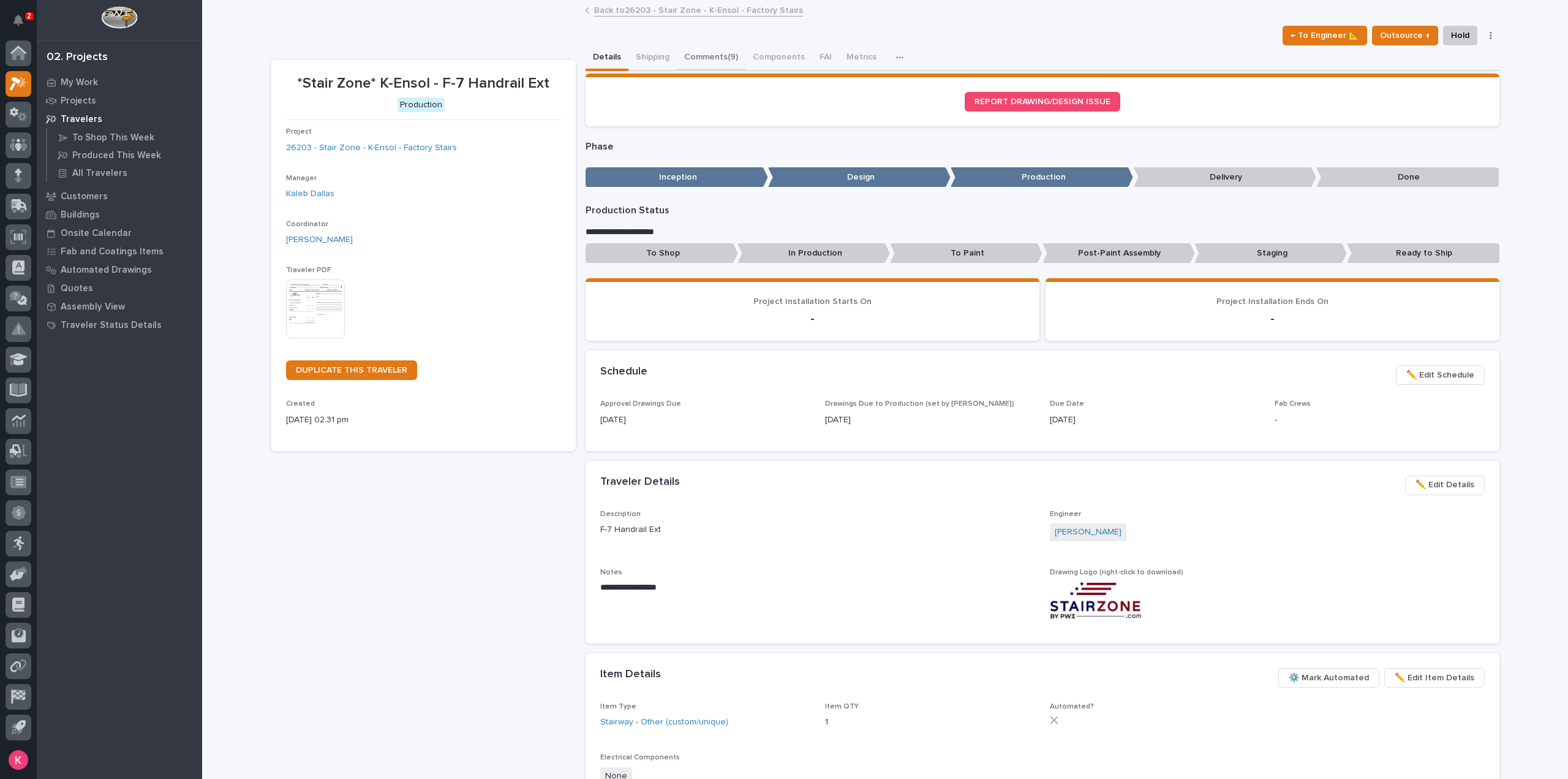
click at [719, 56] on button "Comments (9)" at bounding box center [711, 58] width 69 height 26
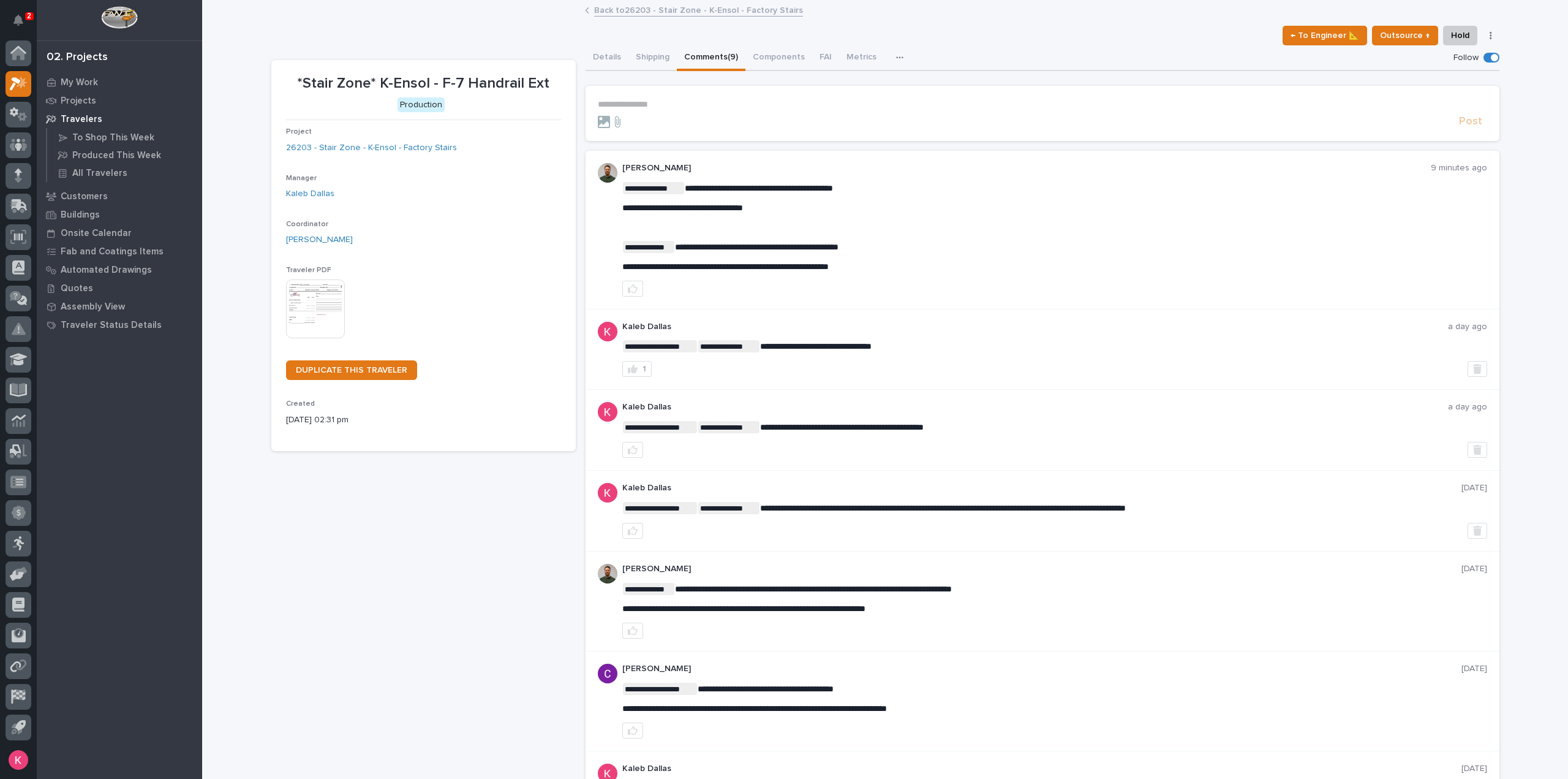
click at [747, 108] on p "**********" at bounding box center [1042, 104] width 890 height 10
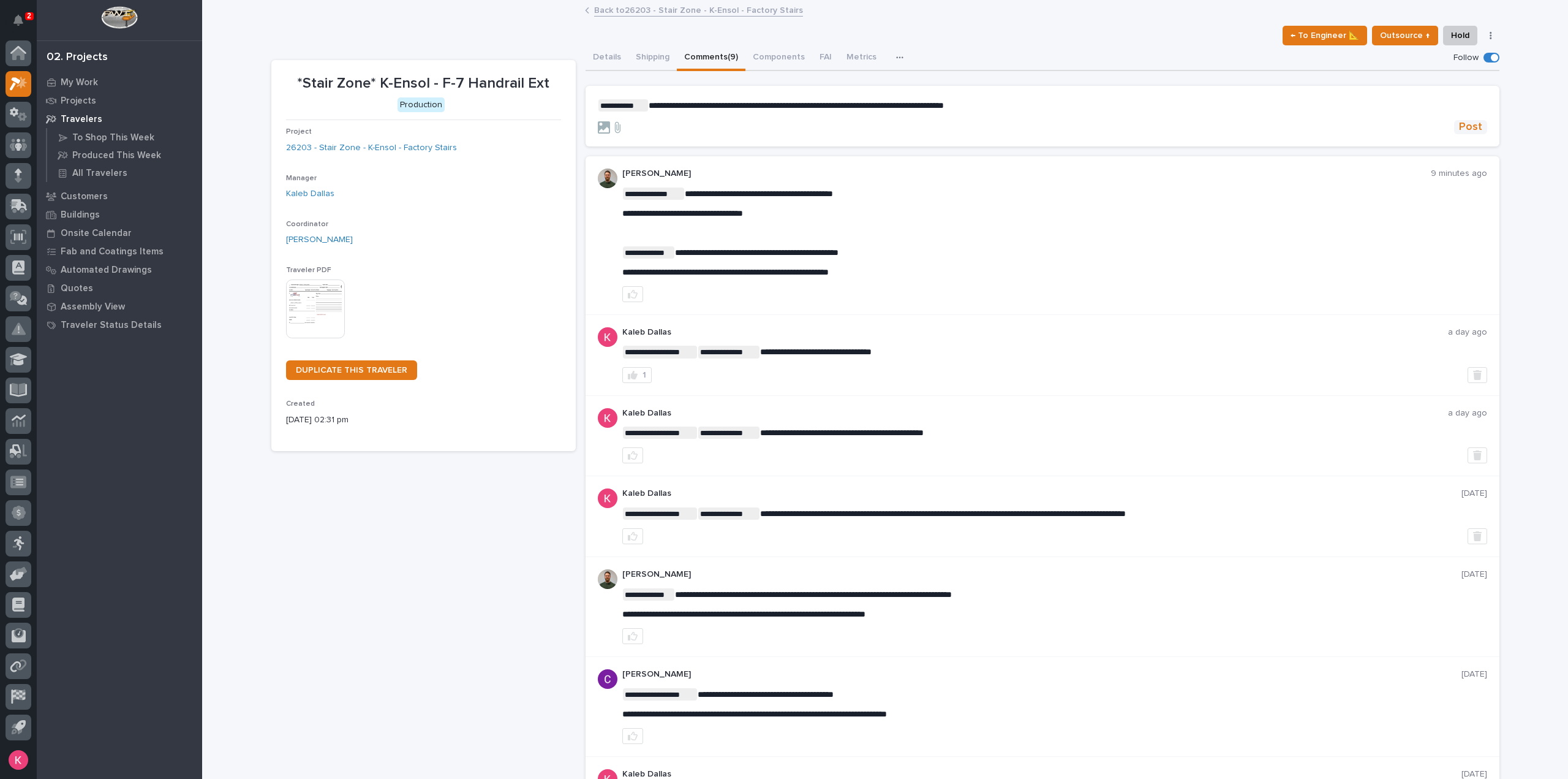
click at [1465, 128] on span "Post" at bounding box center [1471, 127] width 23 height 14
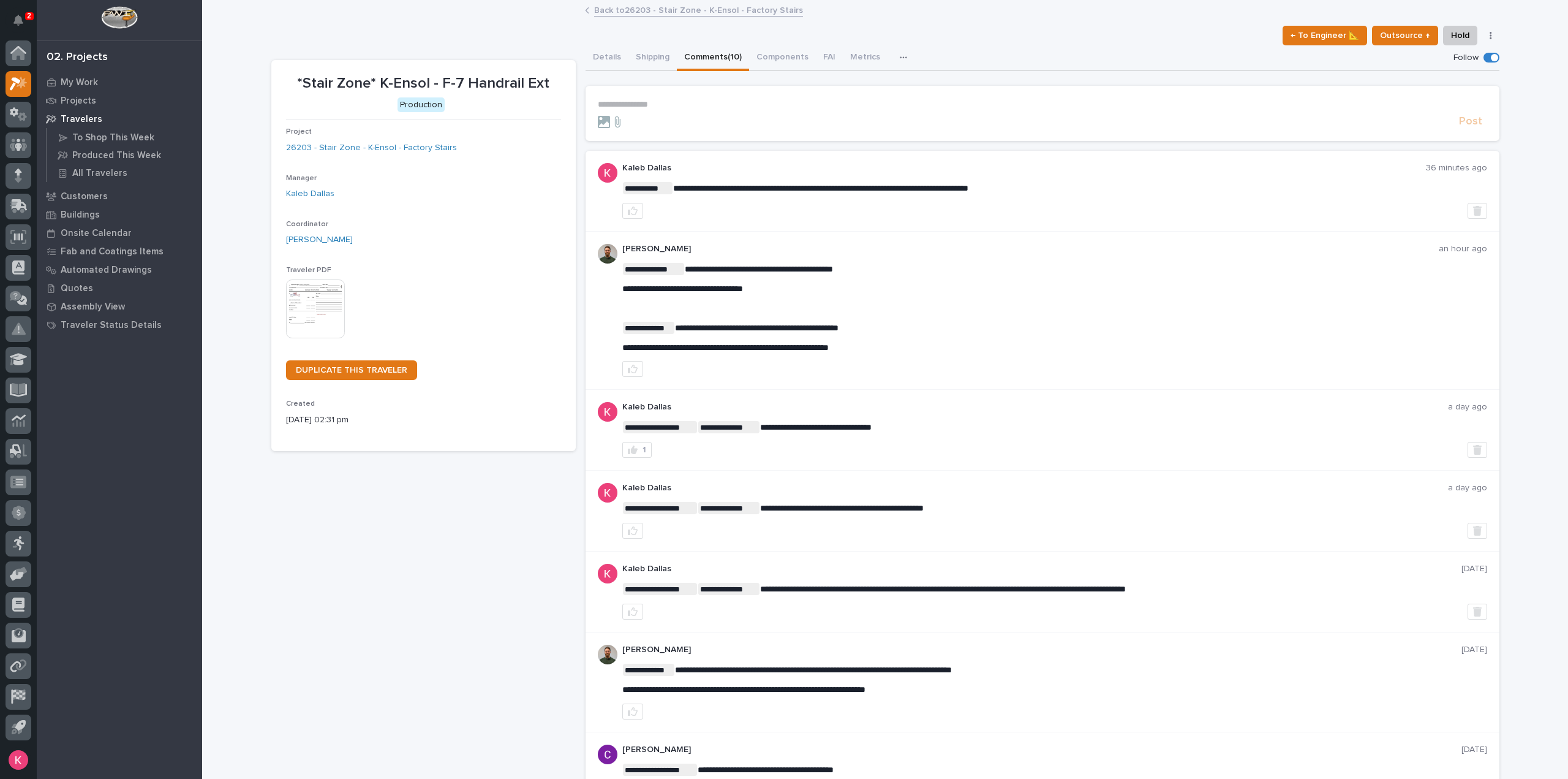
click at [656, 10] on link "Back to 26203 - Stair Zone - K-Ensol - Factory Stairs" at bounding box center [699, 10] width 209 height 14
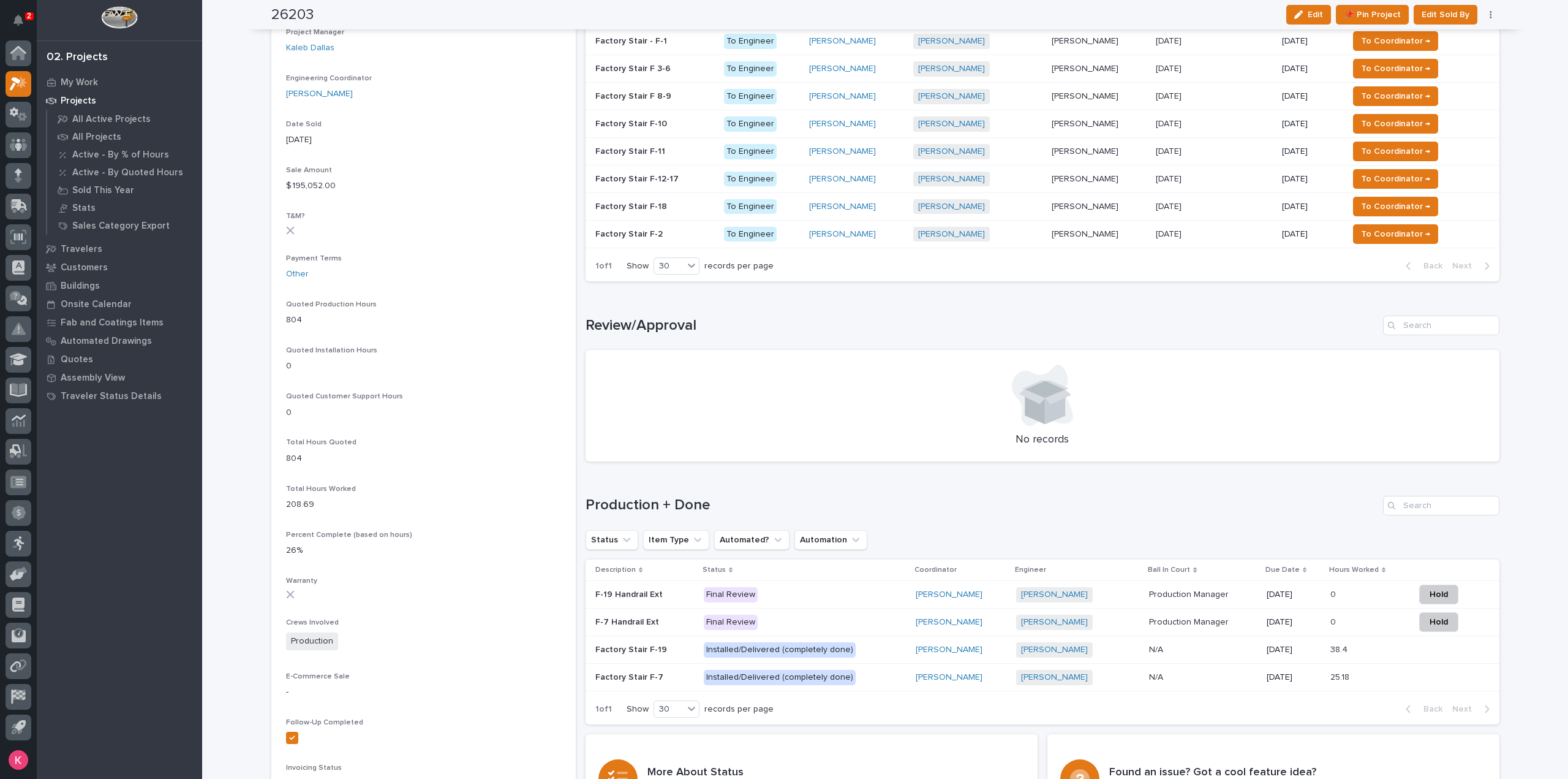
scroll to position [735, 0]
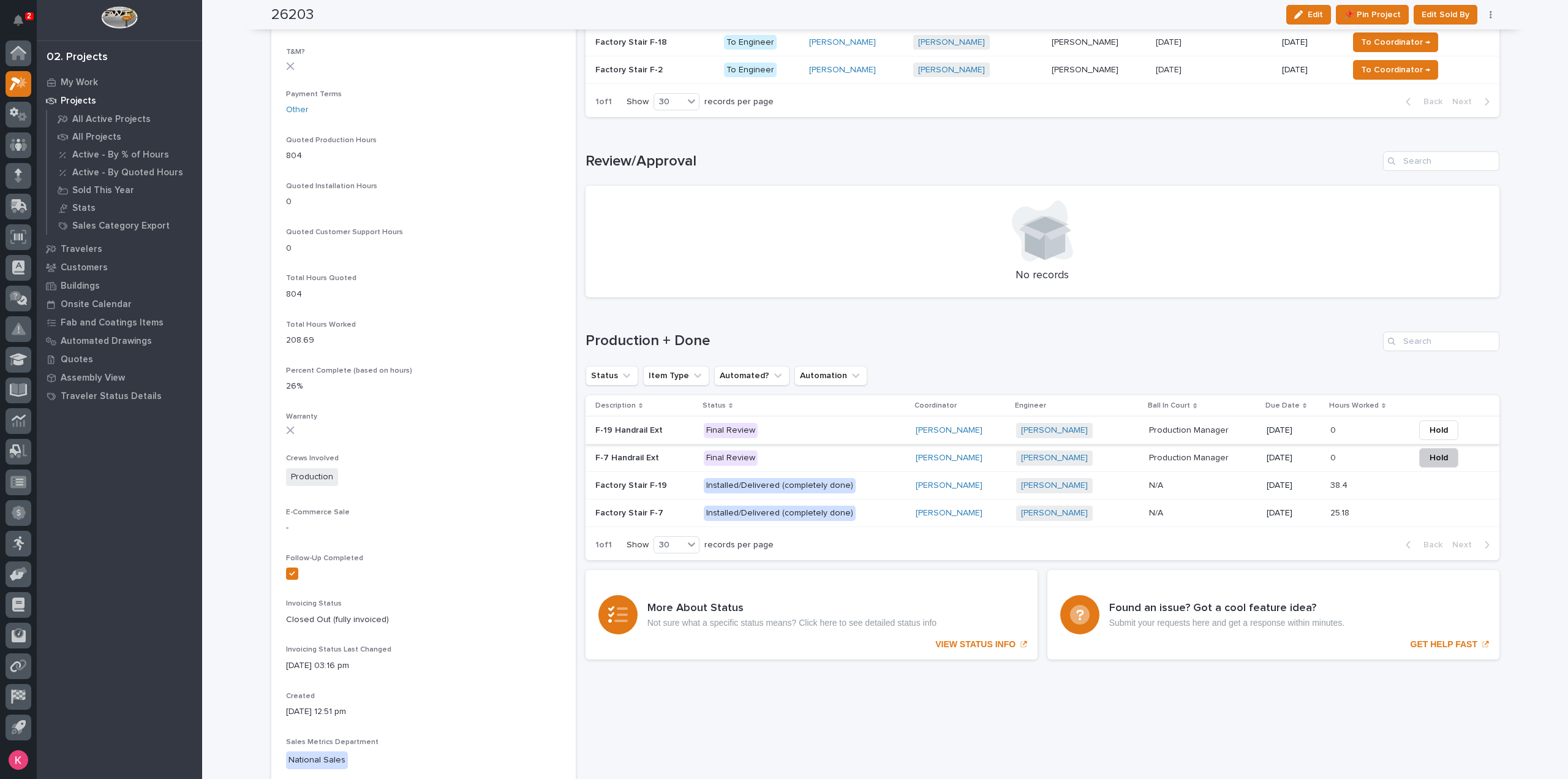
click at [1419, 428] on button "Hold" at bounding box center [1439, 430] width 40 height 20
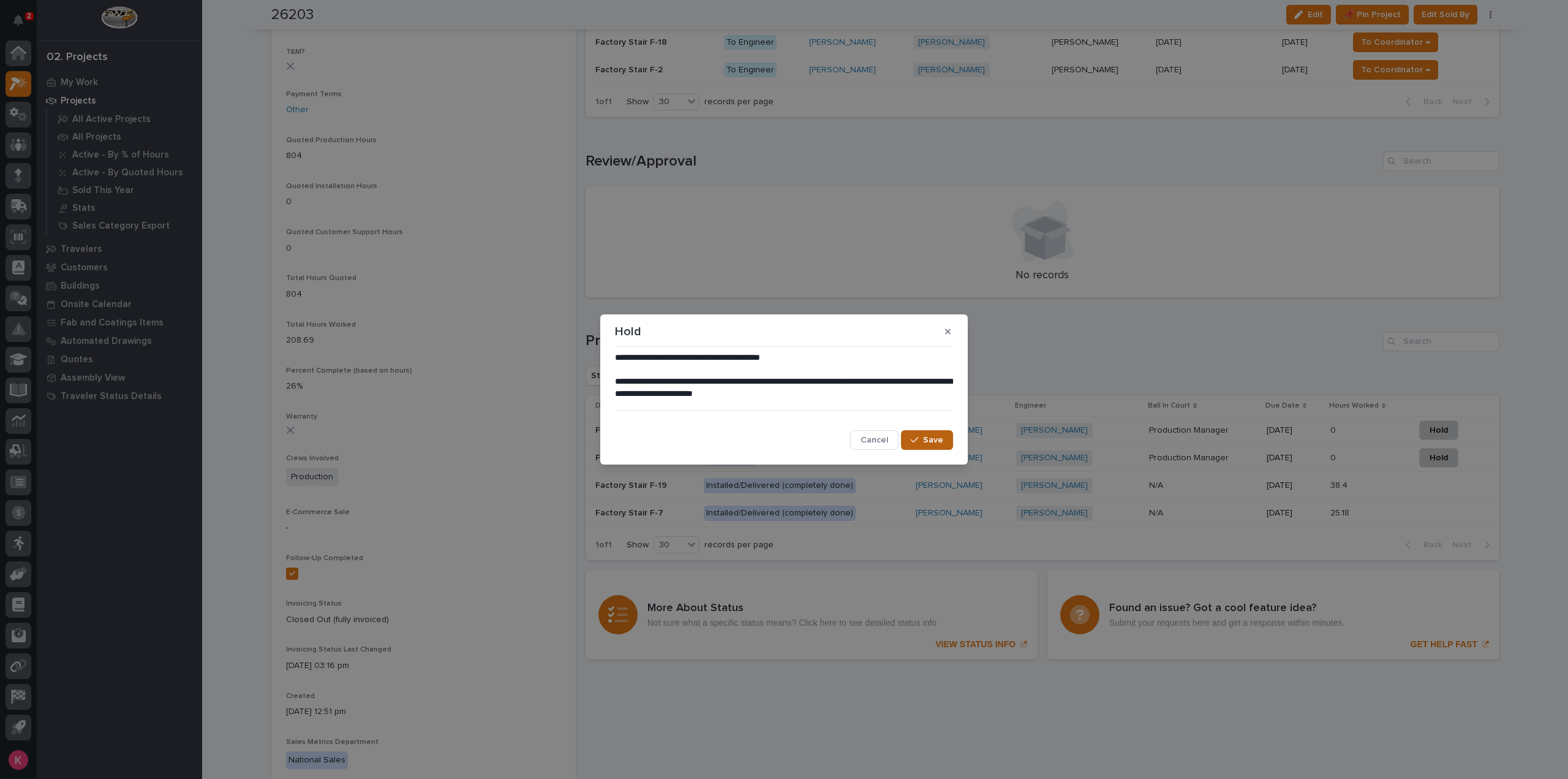
click at [929, 437] on span "Save" at bounding box center [933, 440] width 20 height 11
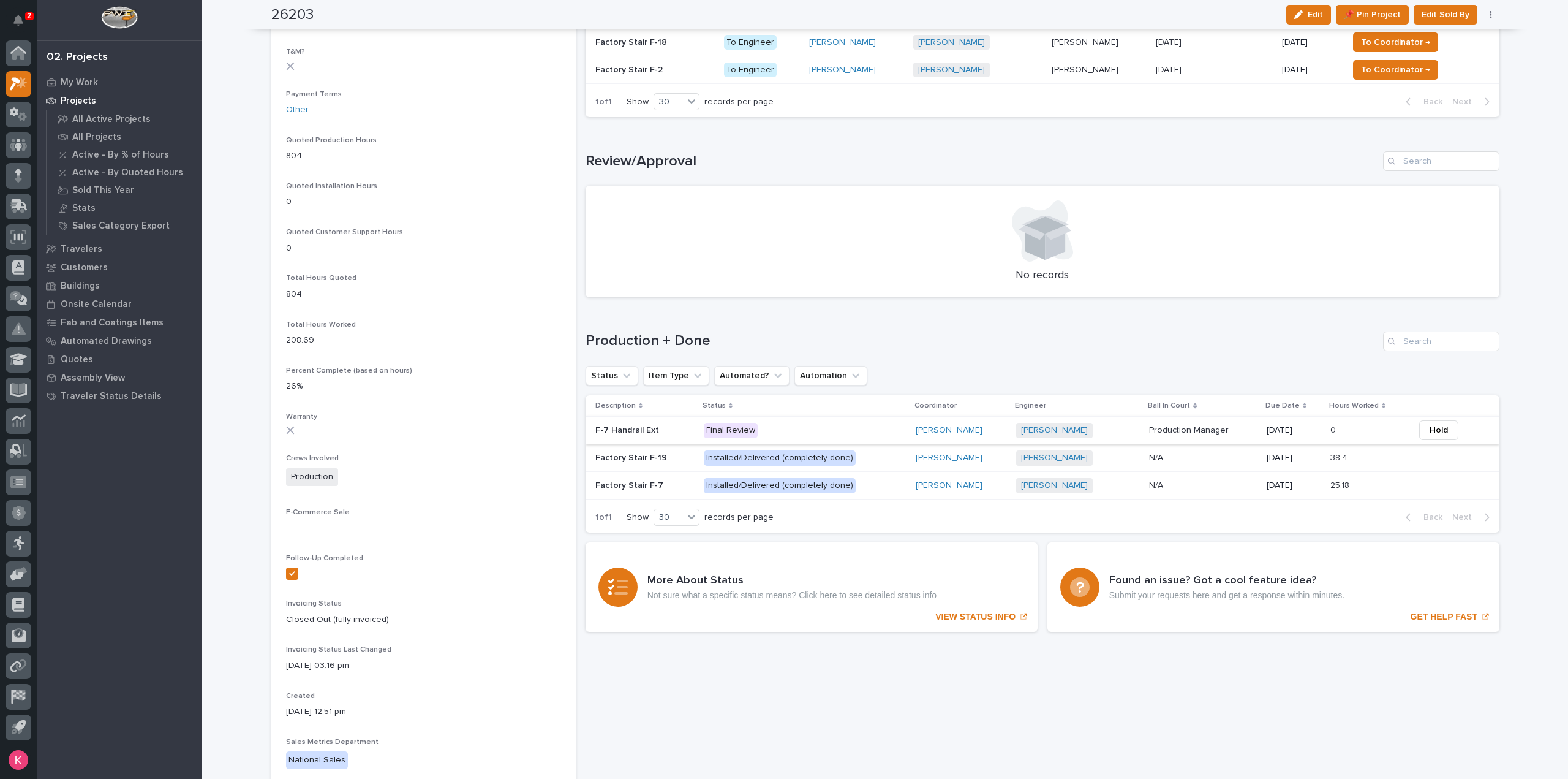
click at [1441, 432] on span "Hold" at bounding box center [1438, 430] width 18 height 15
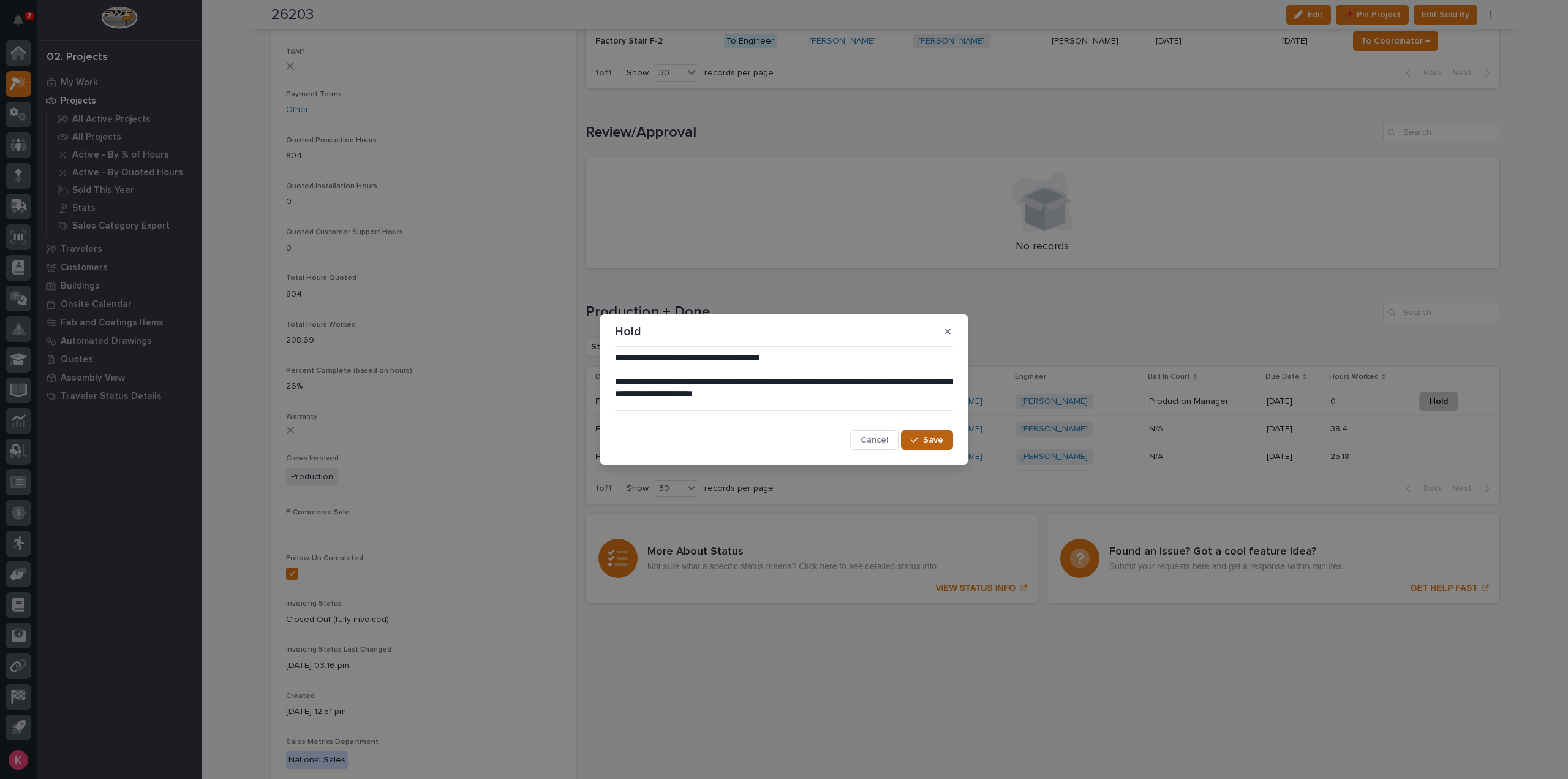
click at [939, 439] on span "Save" at bounding box center [933, 440] width 20 height 11
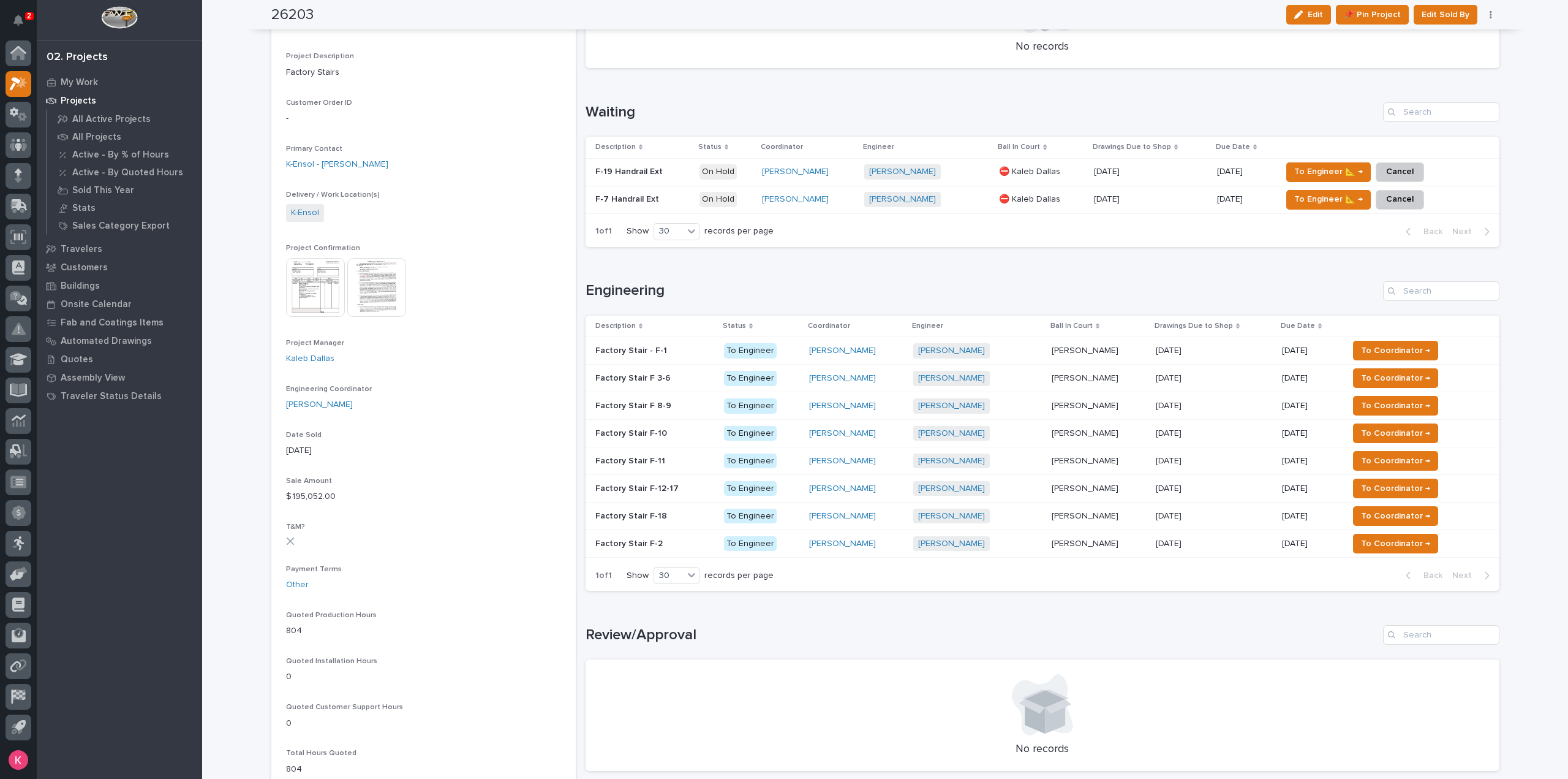
scroll to position [123, 0]
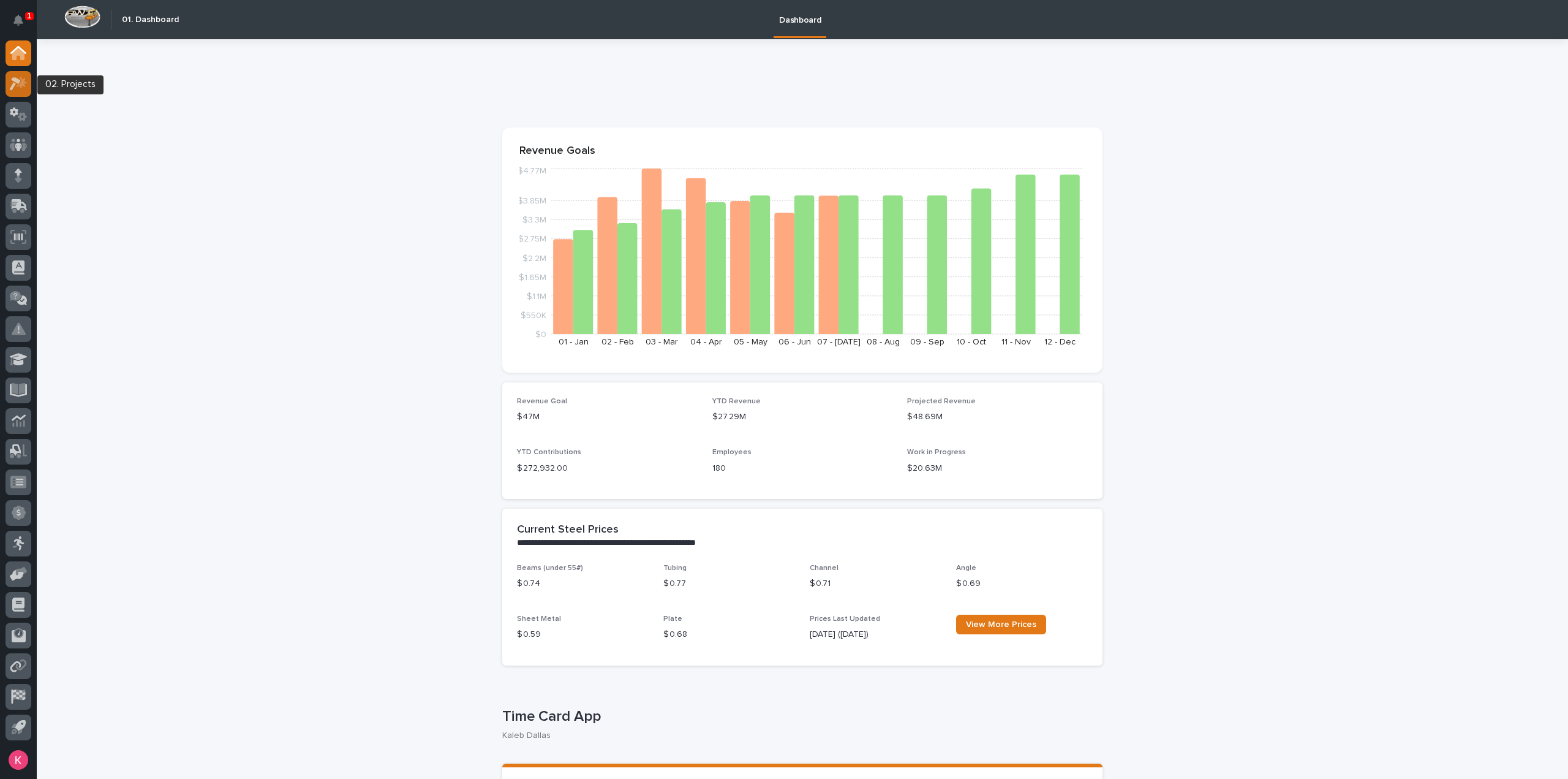
click at [25, 83] on icon at bounding box center [18, 83] width 18 height 14
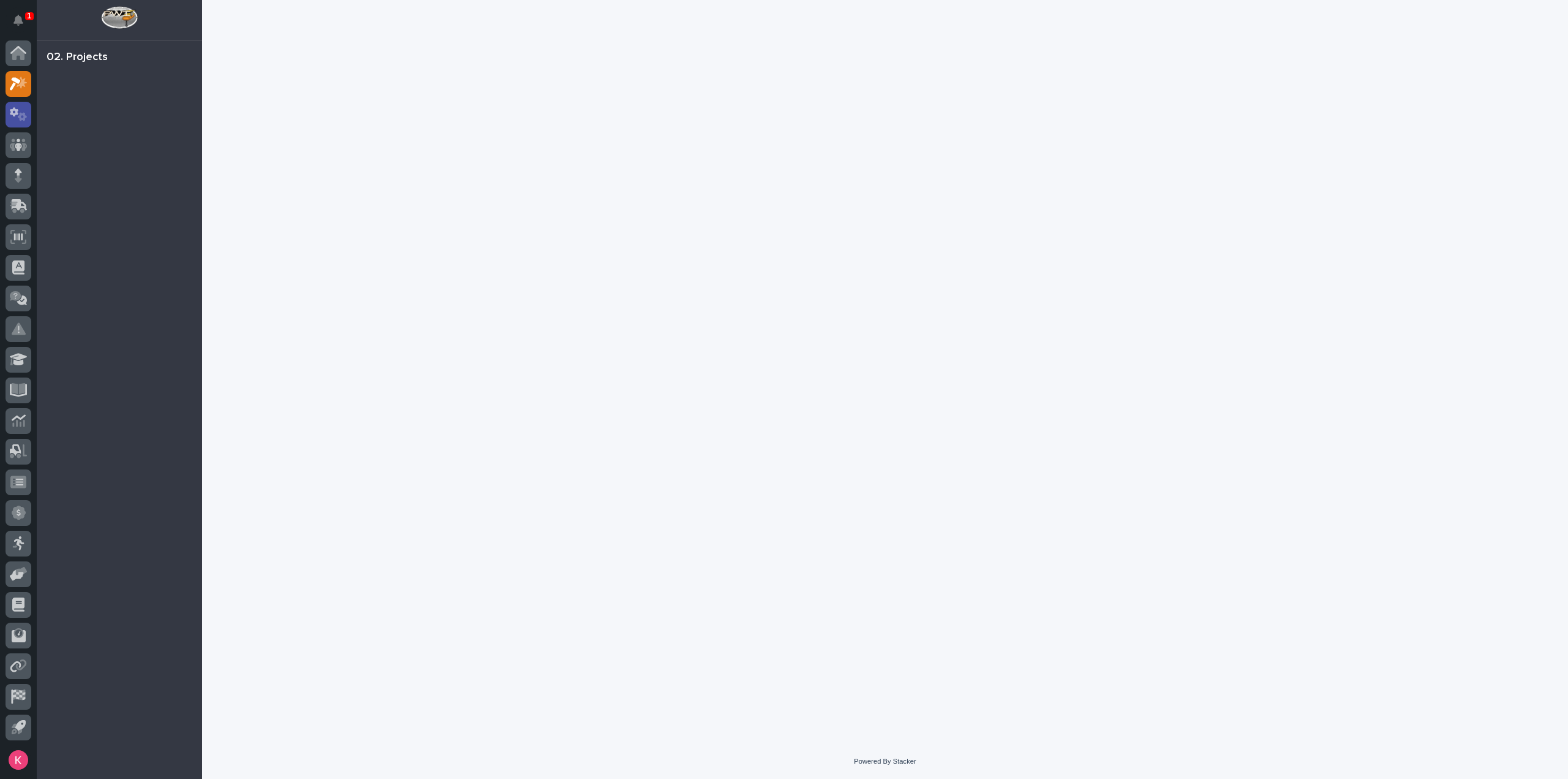
click at [16, 115] on icon at bounding box center [18, 114] width 18 height 14
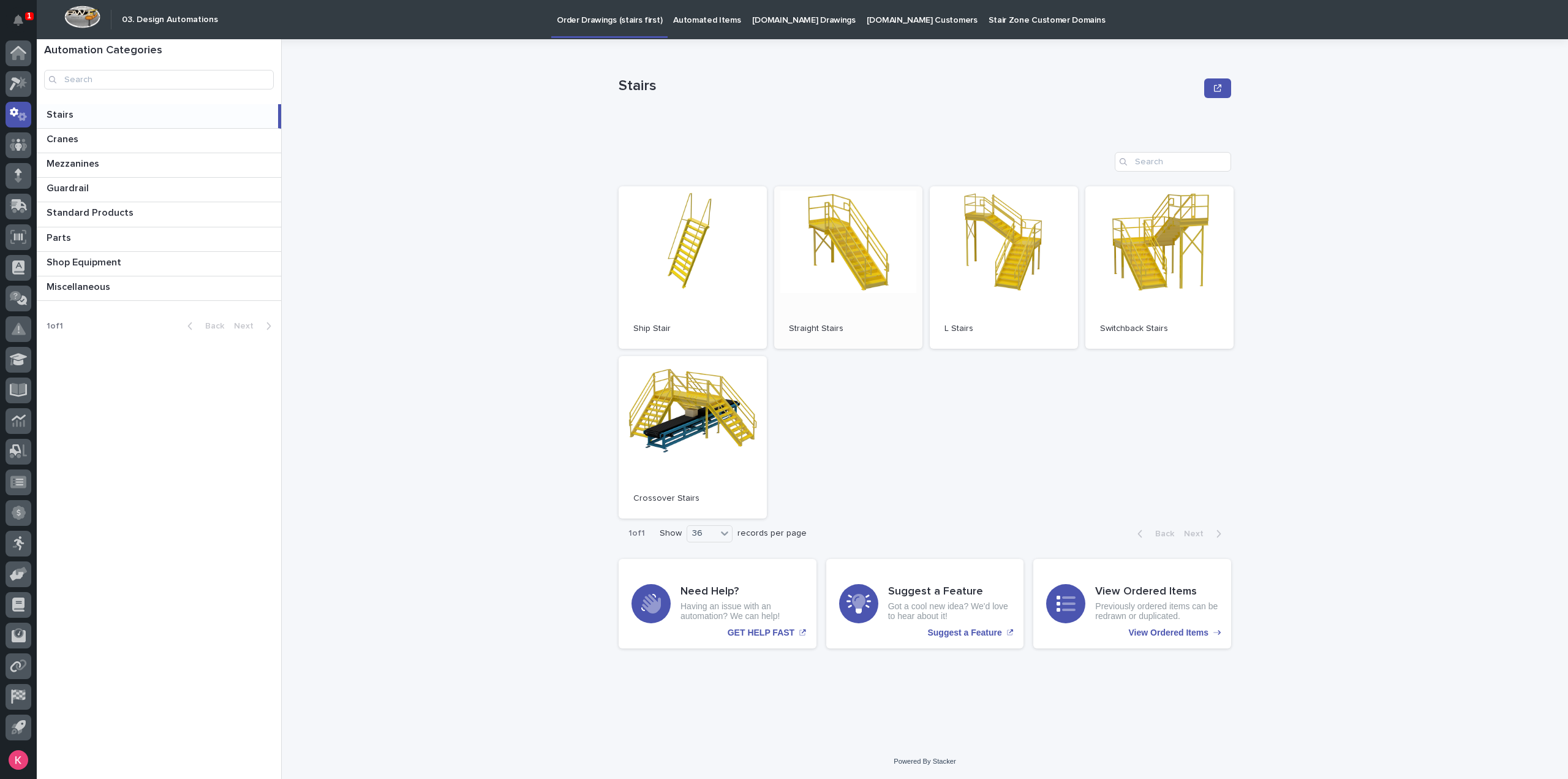
click at [877, 286] on link "Open" at bounding box center [848, 267] width 148 height 162
click at [709, 18] on p "Automated Items" at bounding box center [707, 13] width 67 height 26
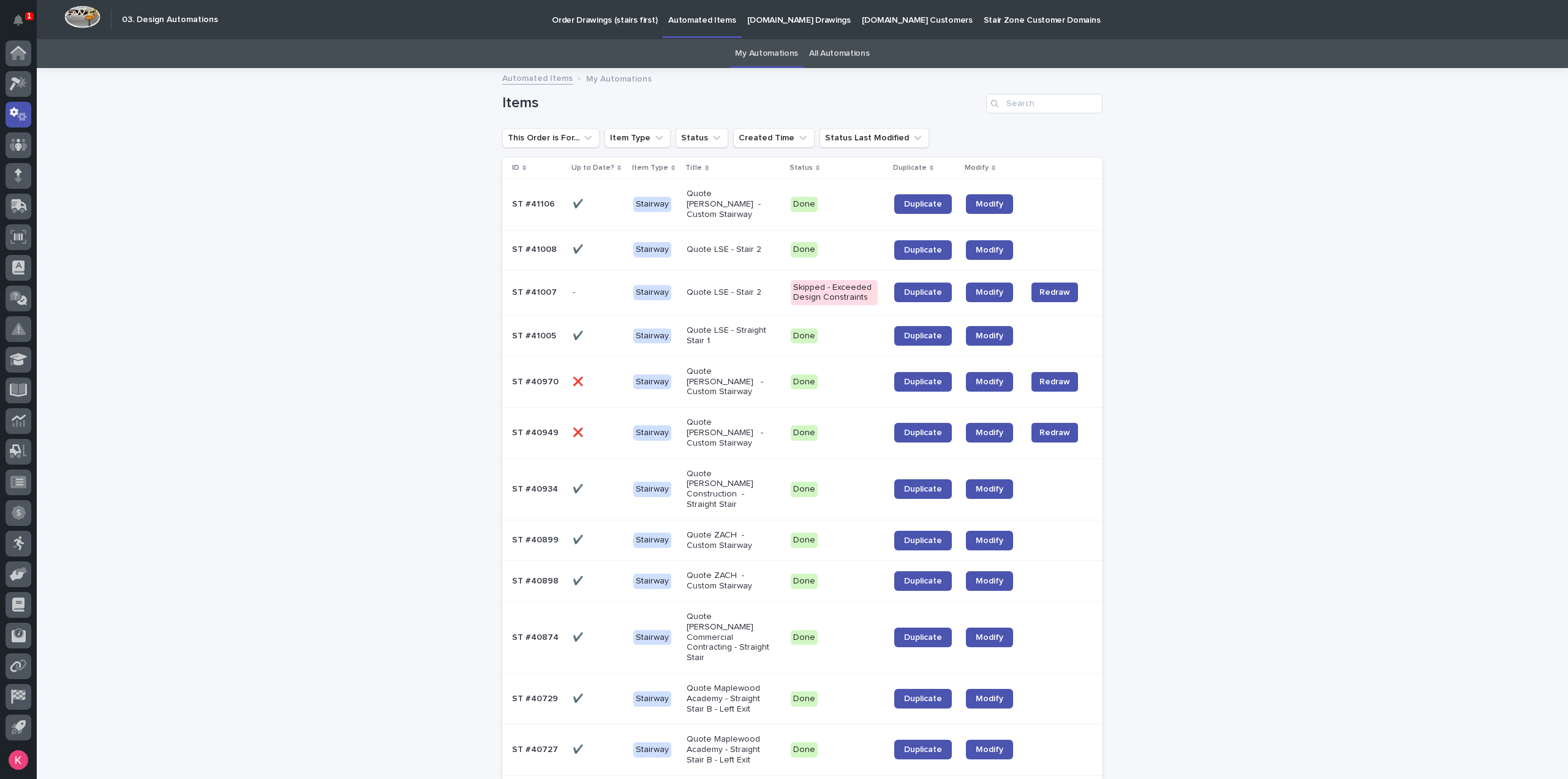
click at [837, 242] on p "Done" at bounding box center [834, 250] width 88 height 15
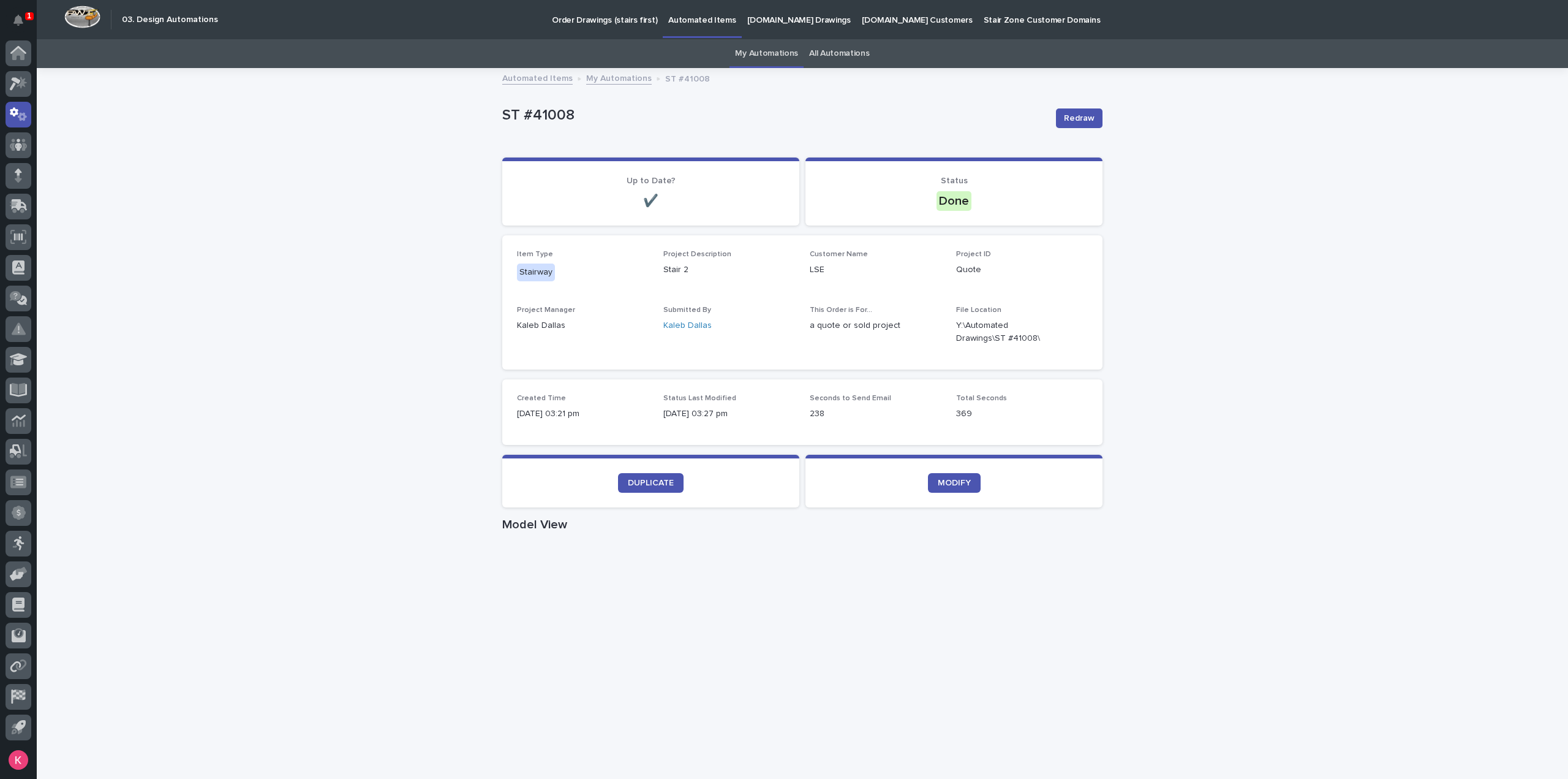
click at [749, 48] on link "My Automations" at bounding box center [766, 54] width 63 height 29
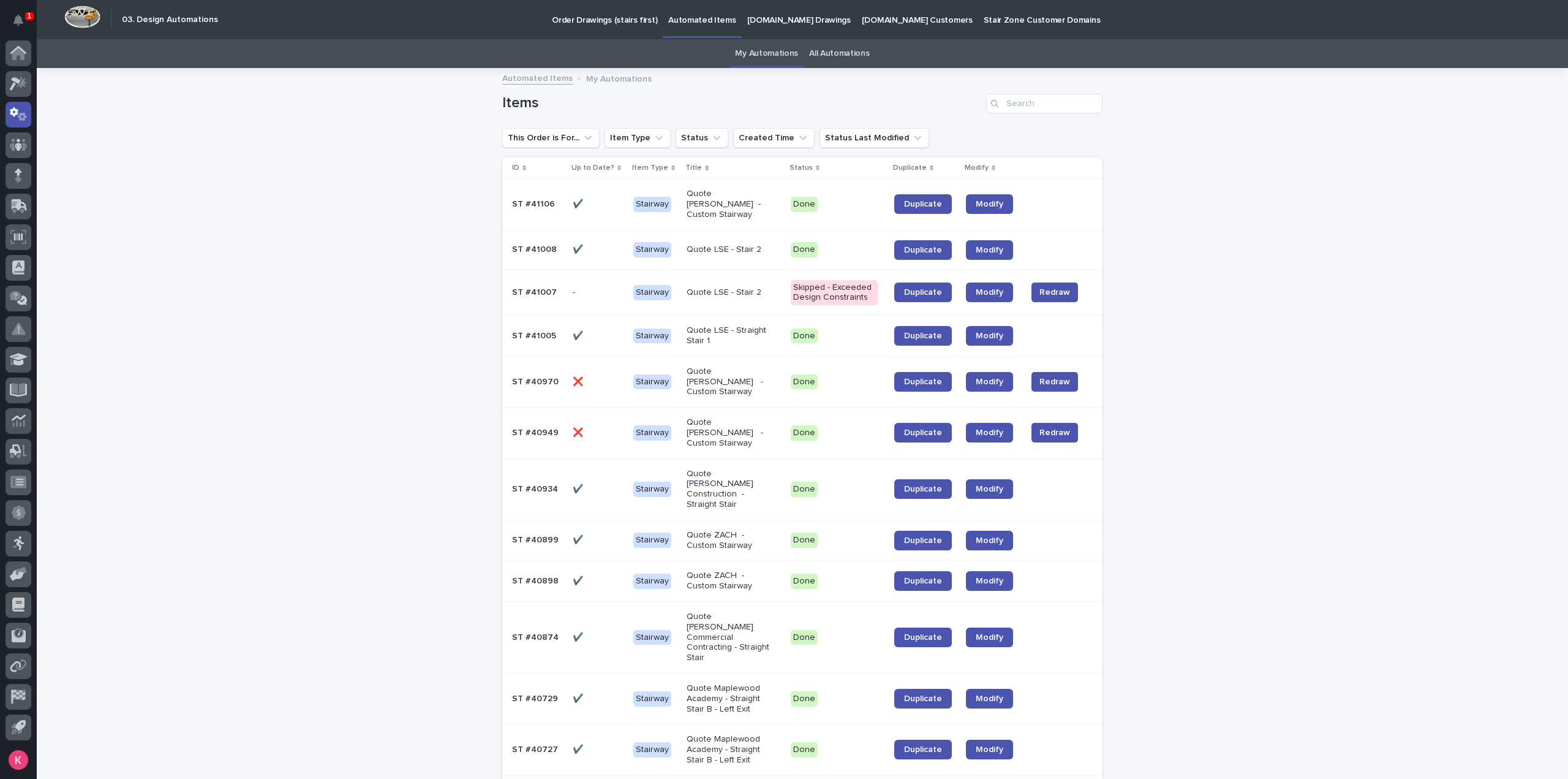
click at [755, 330] on p "Quote LSE - Straight Stair 1" at bounding box center [730, 336] width 88 height 21
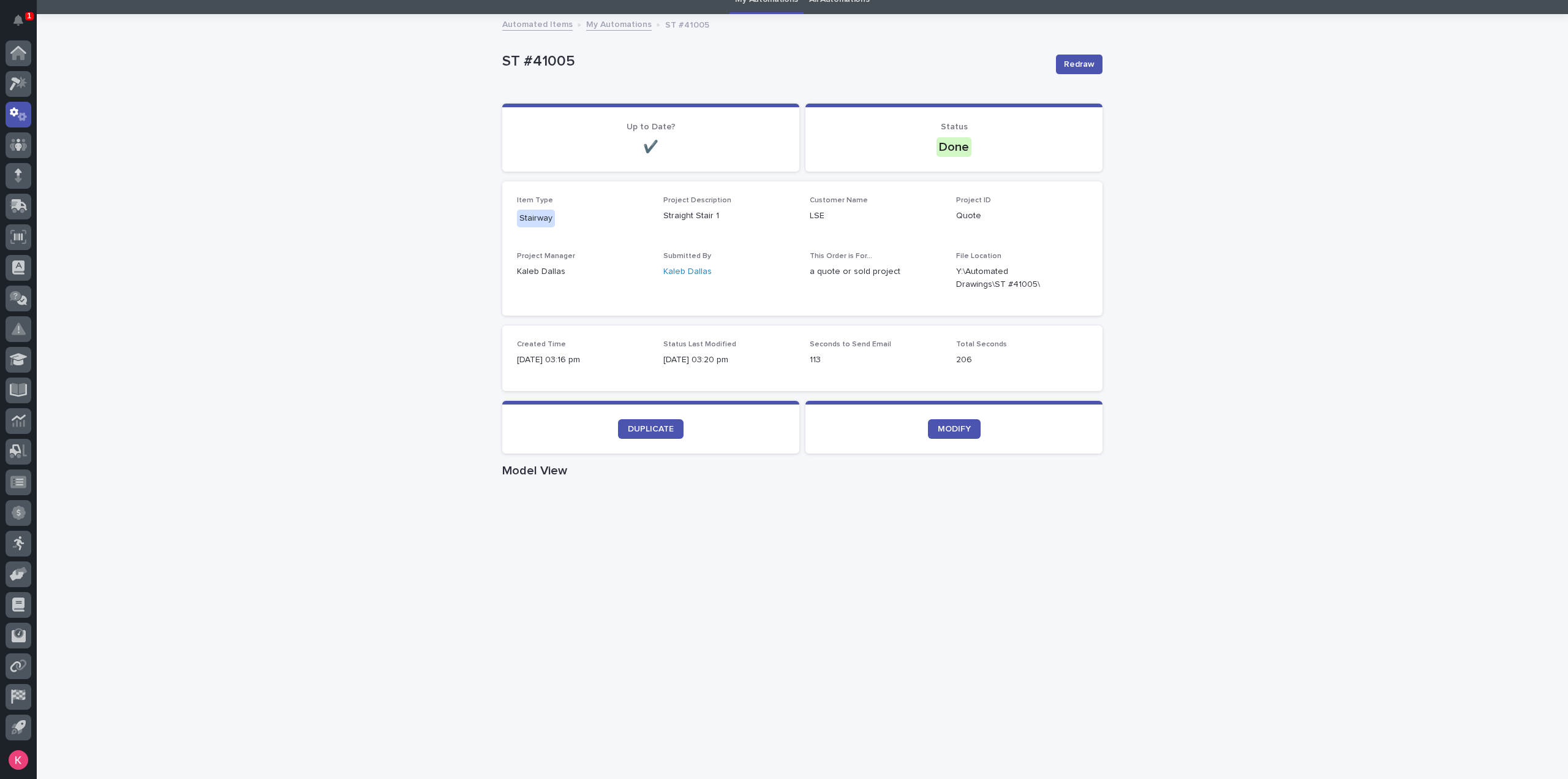
scroll to position [123, 0]
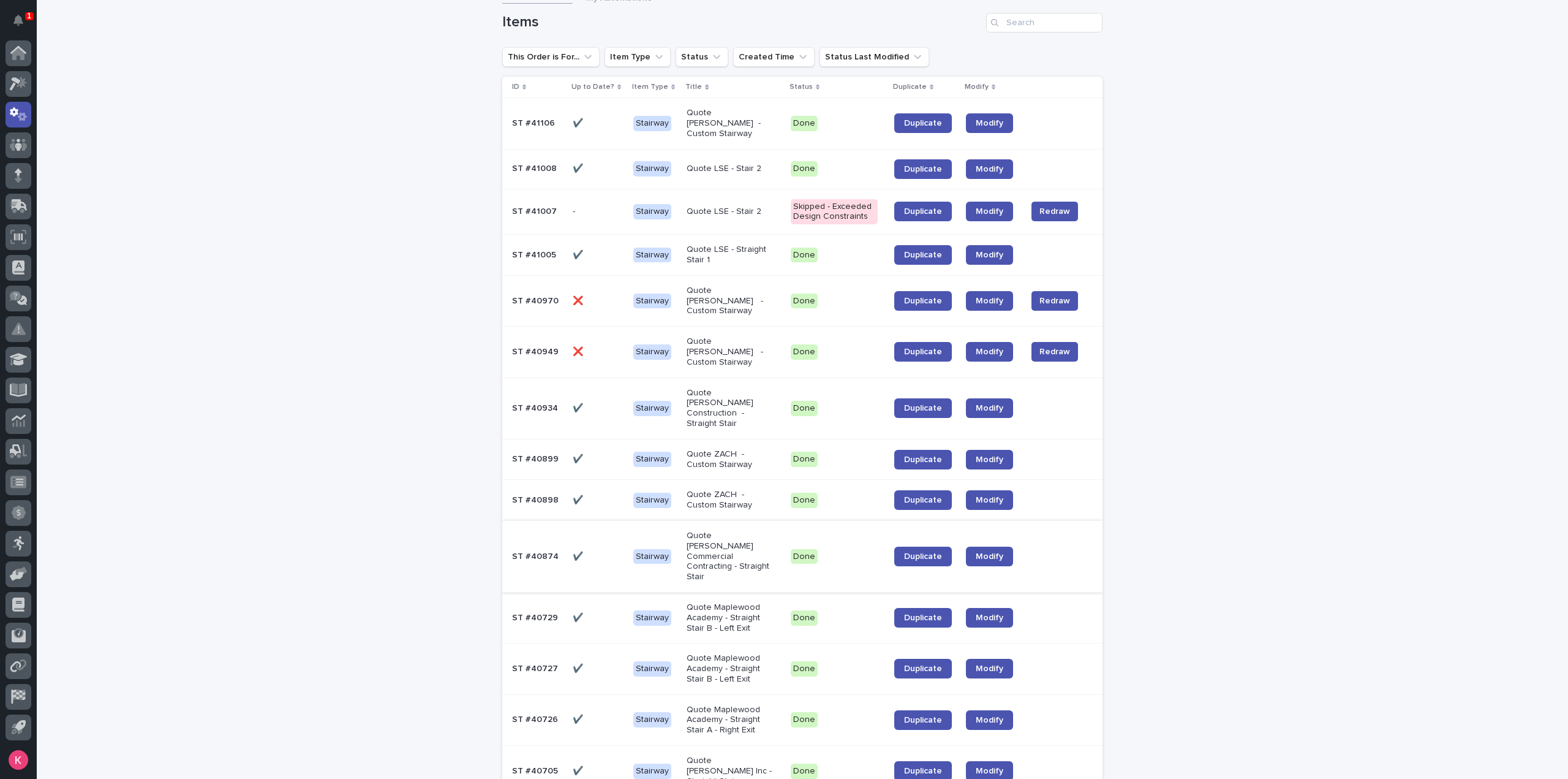
scroll to position [100, 0]
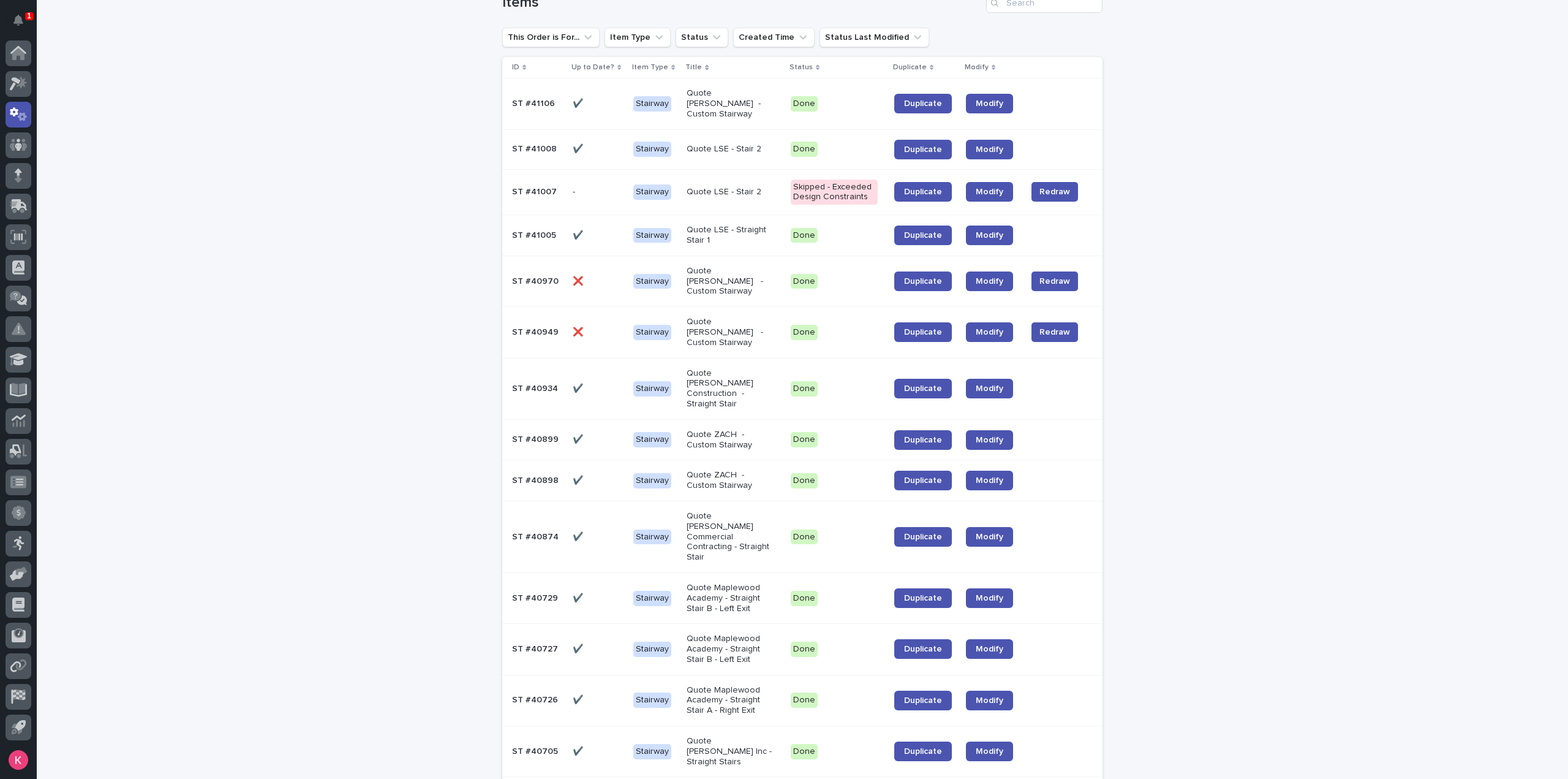
click at [743, 511] on p "Quote Smith Commercial Contracting - Straight Stair" at bounding box center [730, 536] width 88 height 51
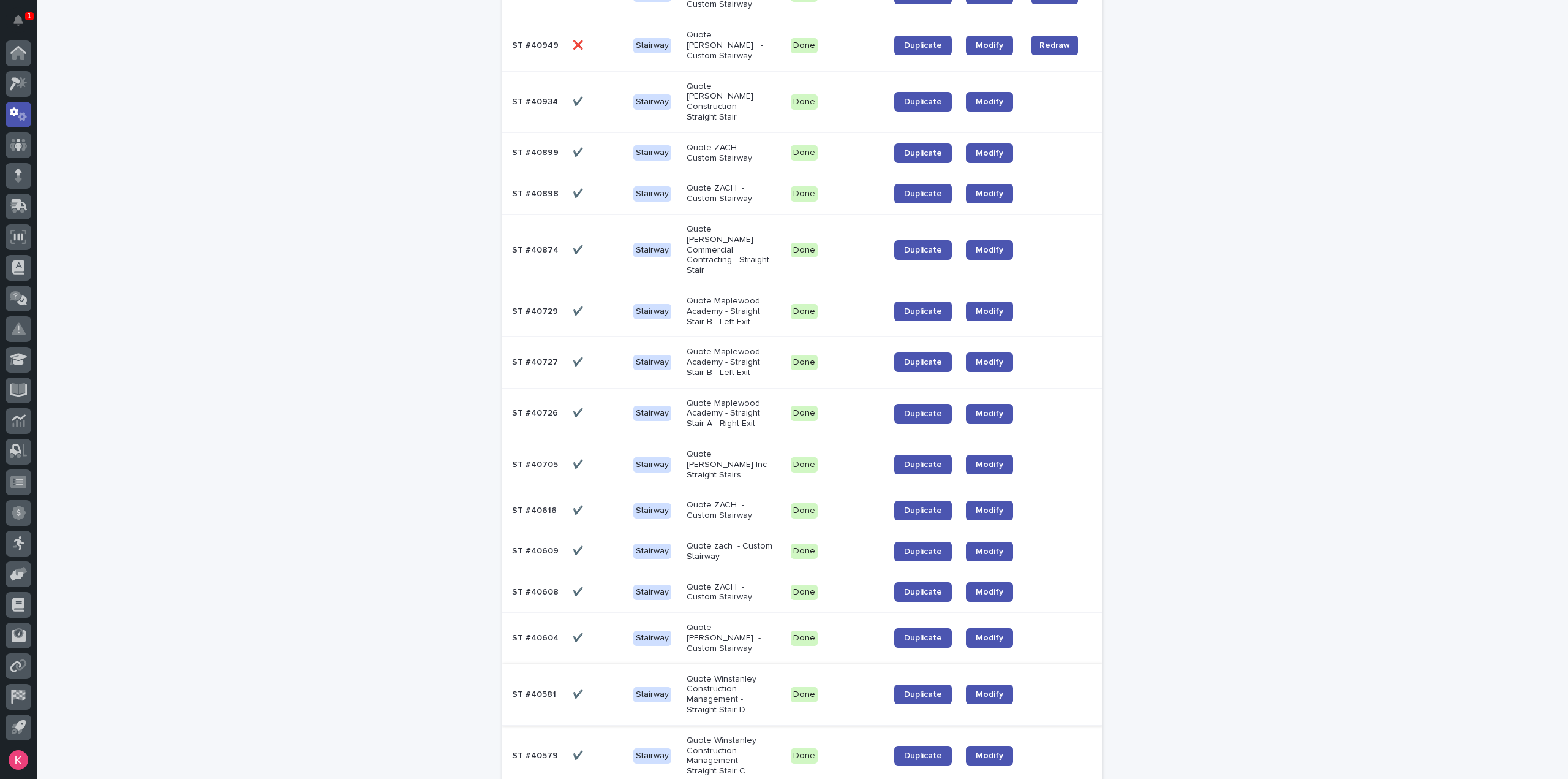
scroll to position [407, 0]
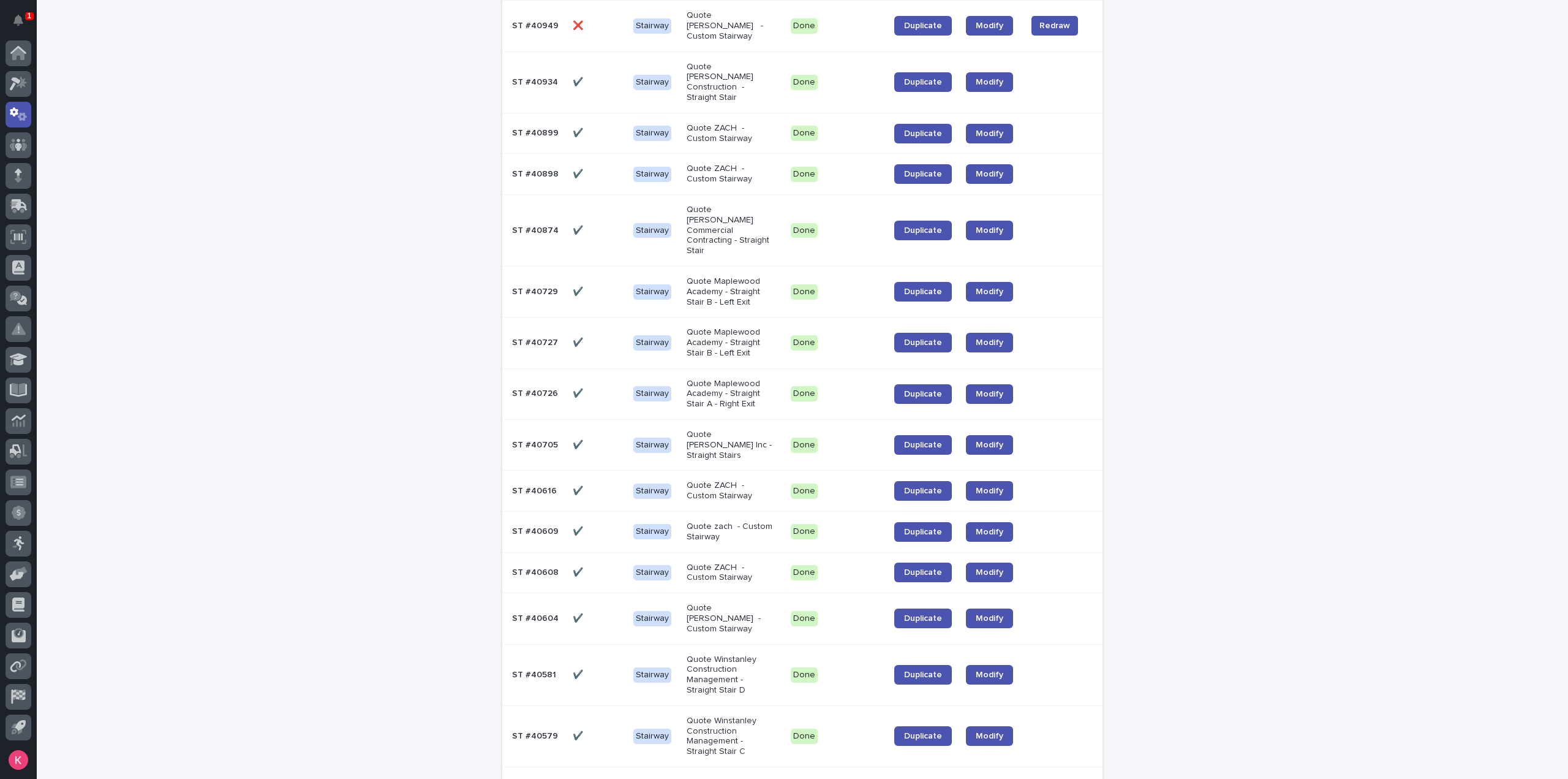
click at [592, 665] on div "✔️ ✔️" at bounding box center [598, 675] width 51 height 20
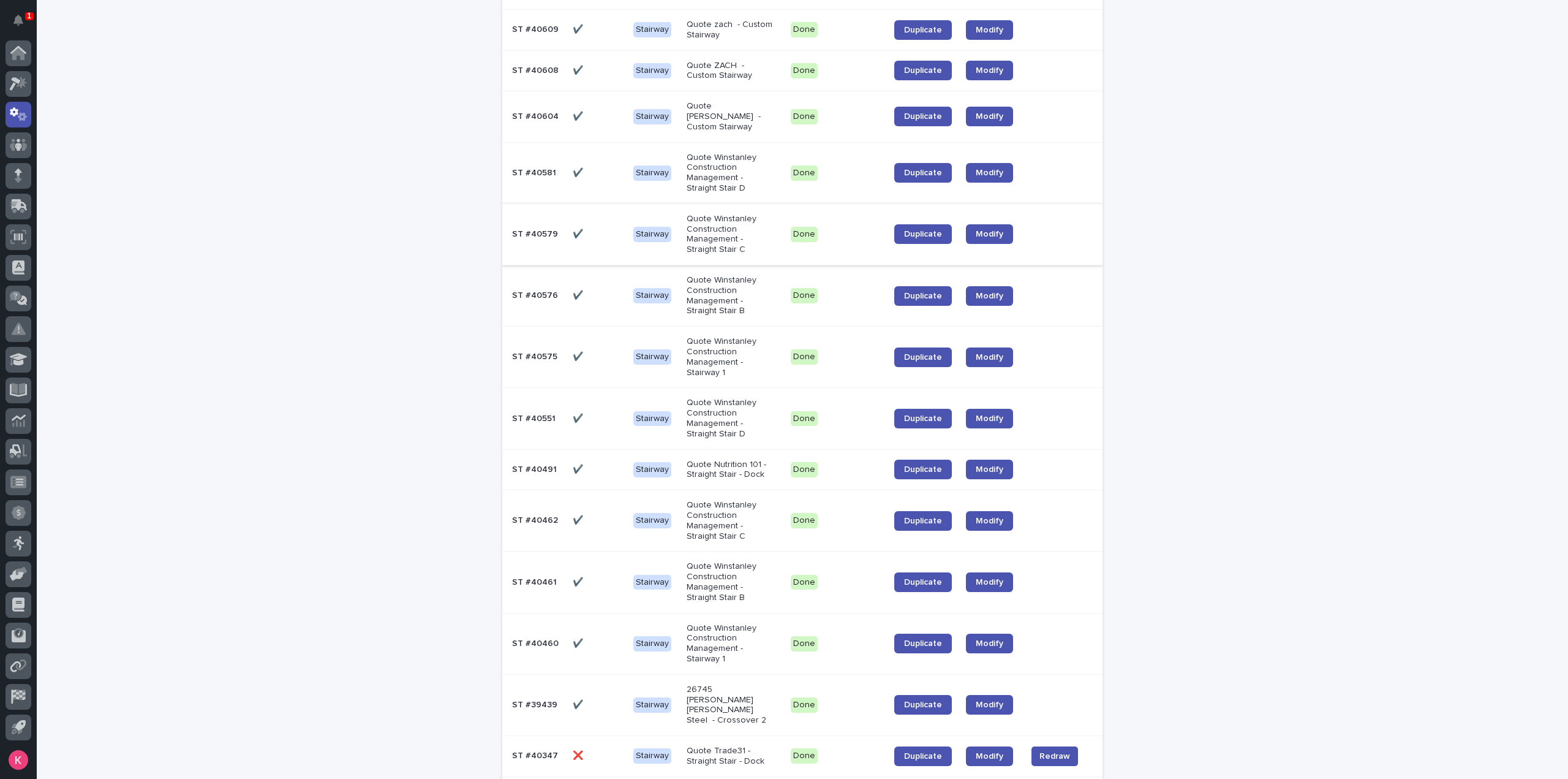
scroll to position [987, 0]
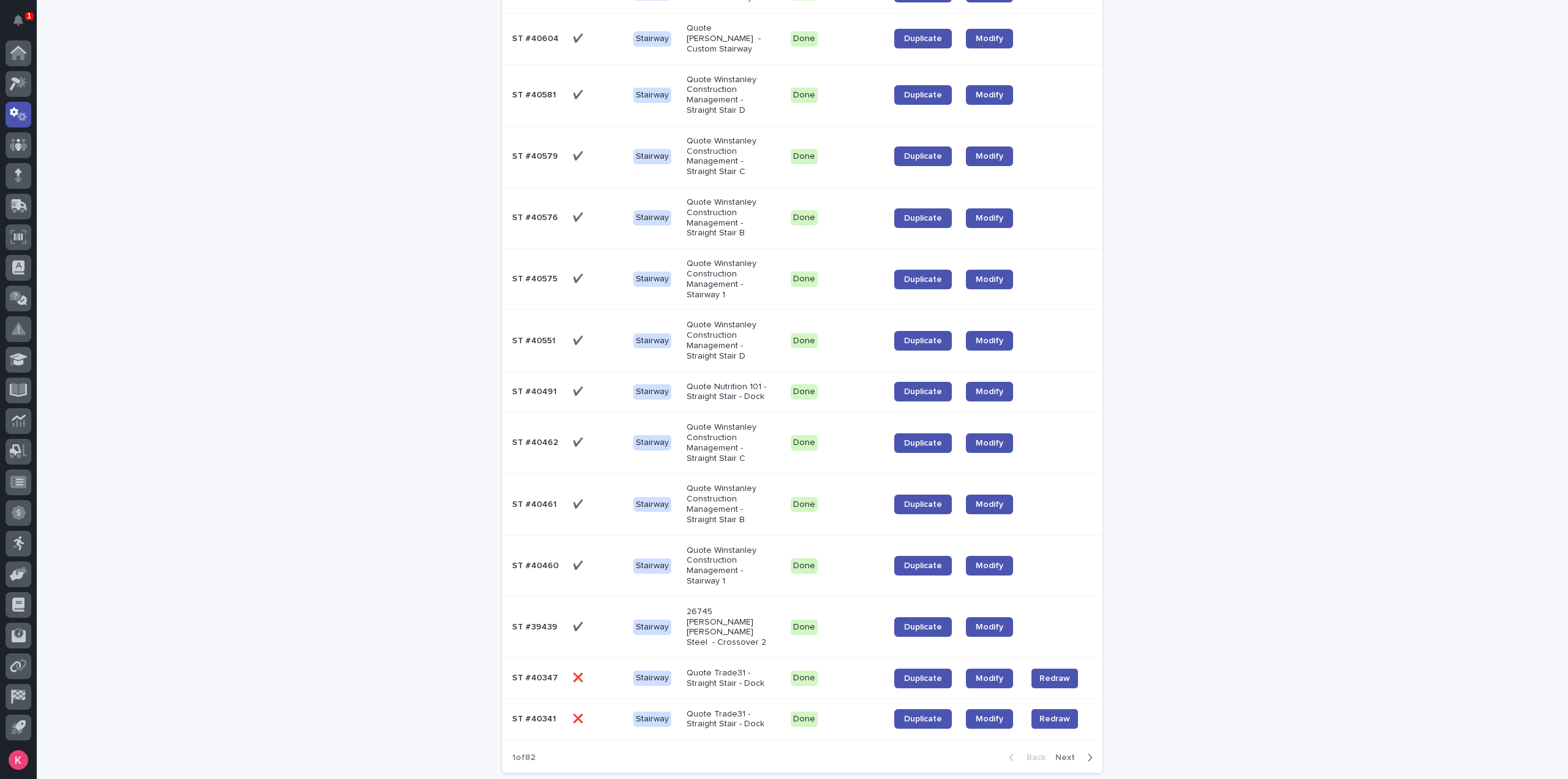
click at [729, 709] on p "Quote Trade31 - Straight Stair - Dock" at bounding box center [730, 720] width 88 height 21
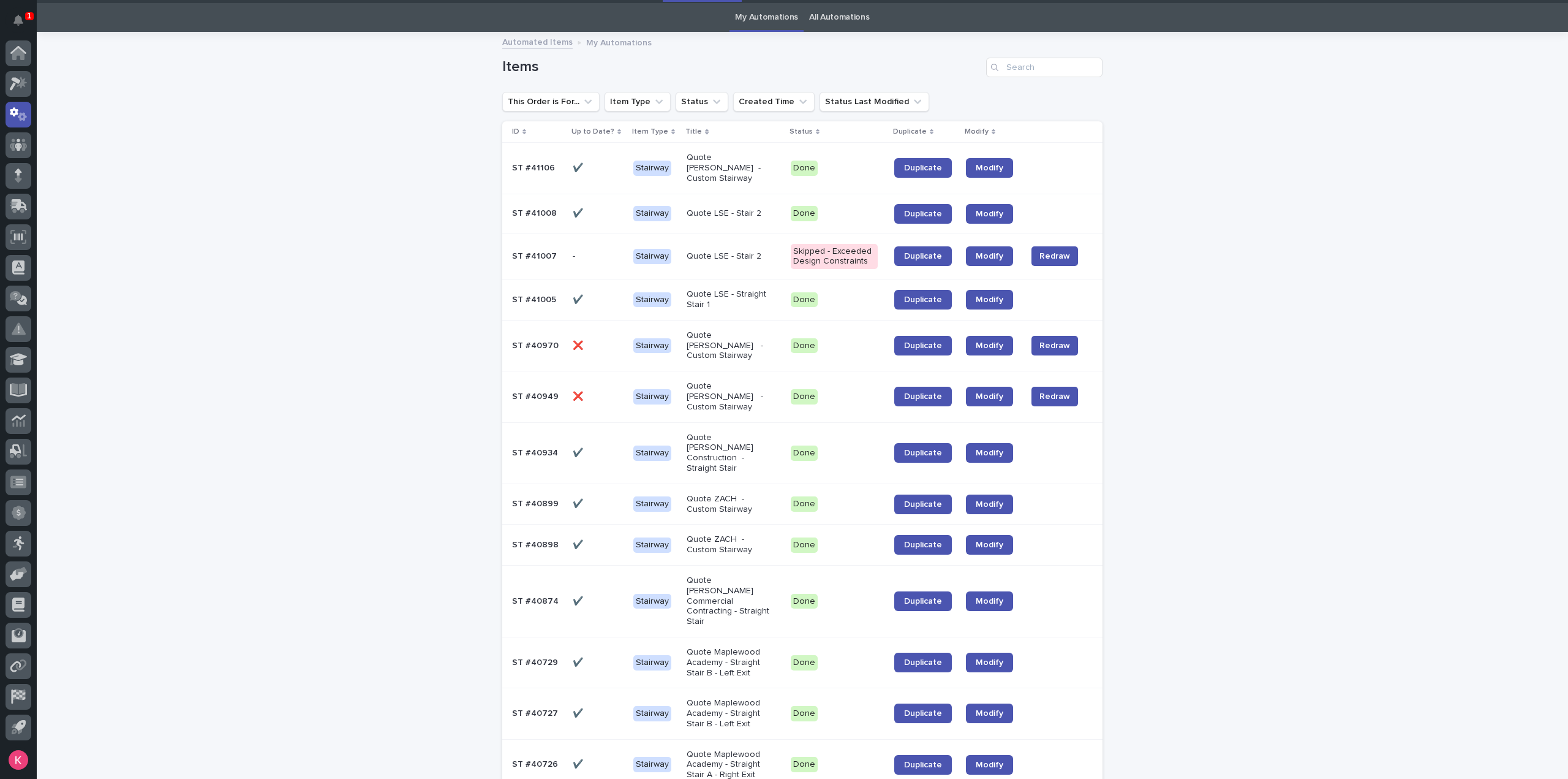
scroll to position [40, 0]
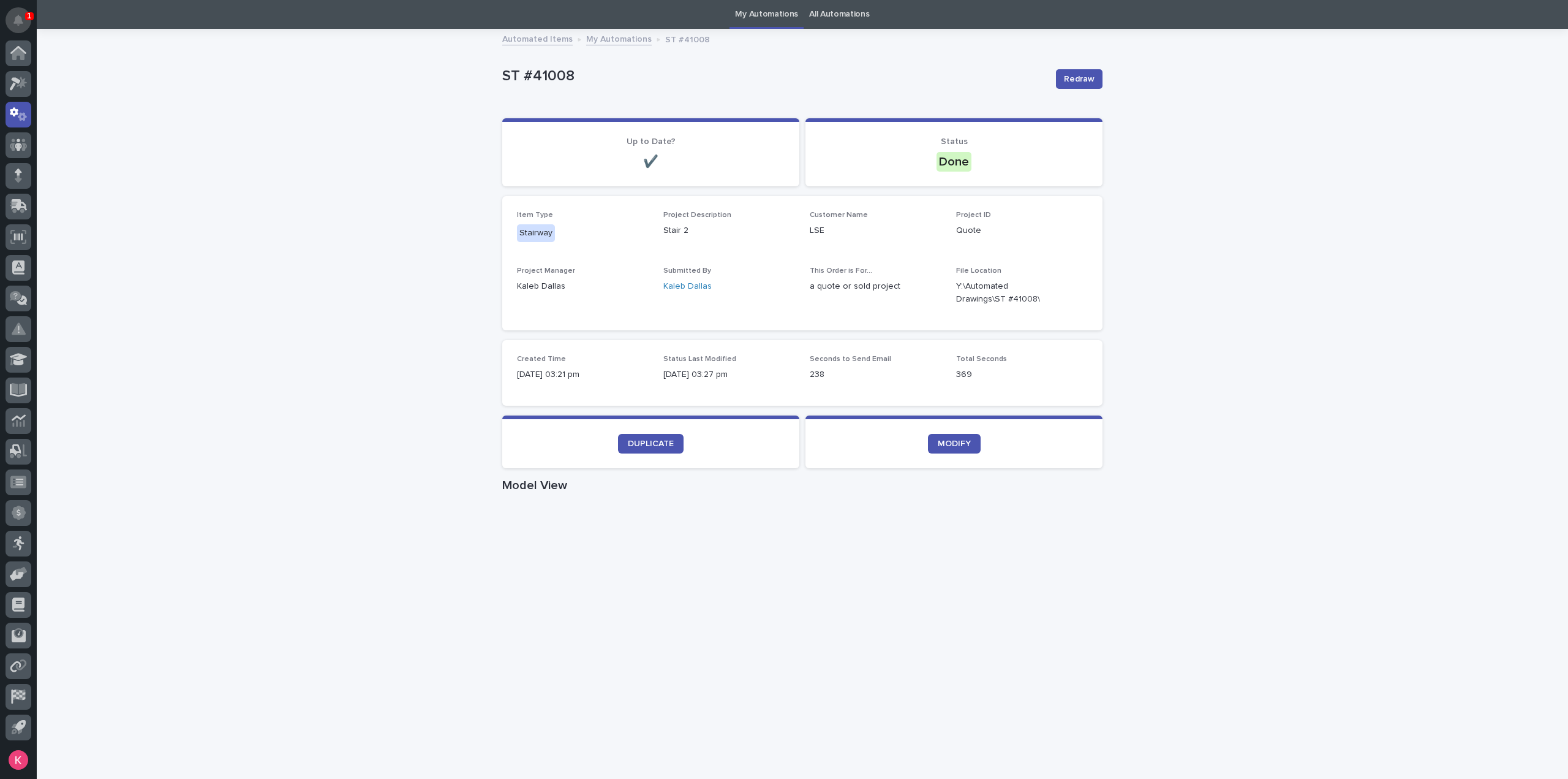
click at [20, 24] on button "Notifications" at bounding box center [18, 20] width 26 height 26
click at [20, 25] on icon "Notifications" at bounding box center [18, 20] width 10 height 11
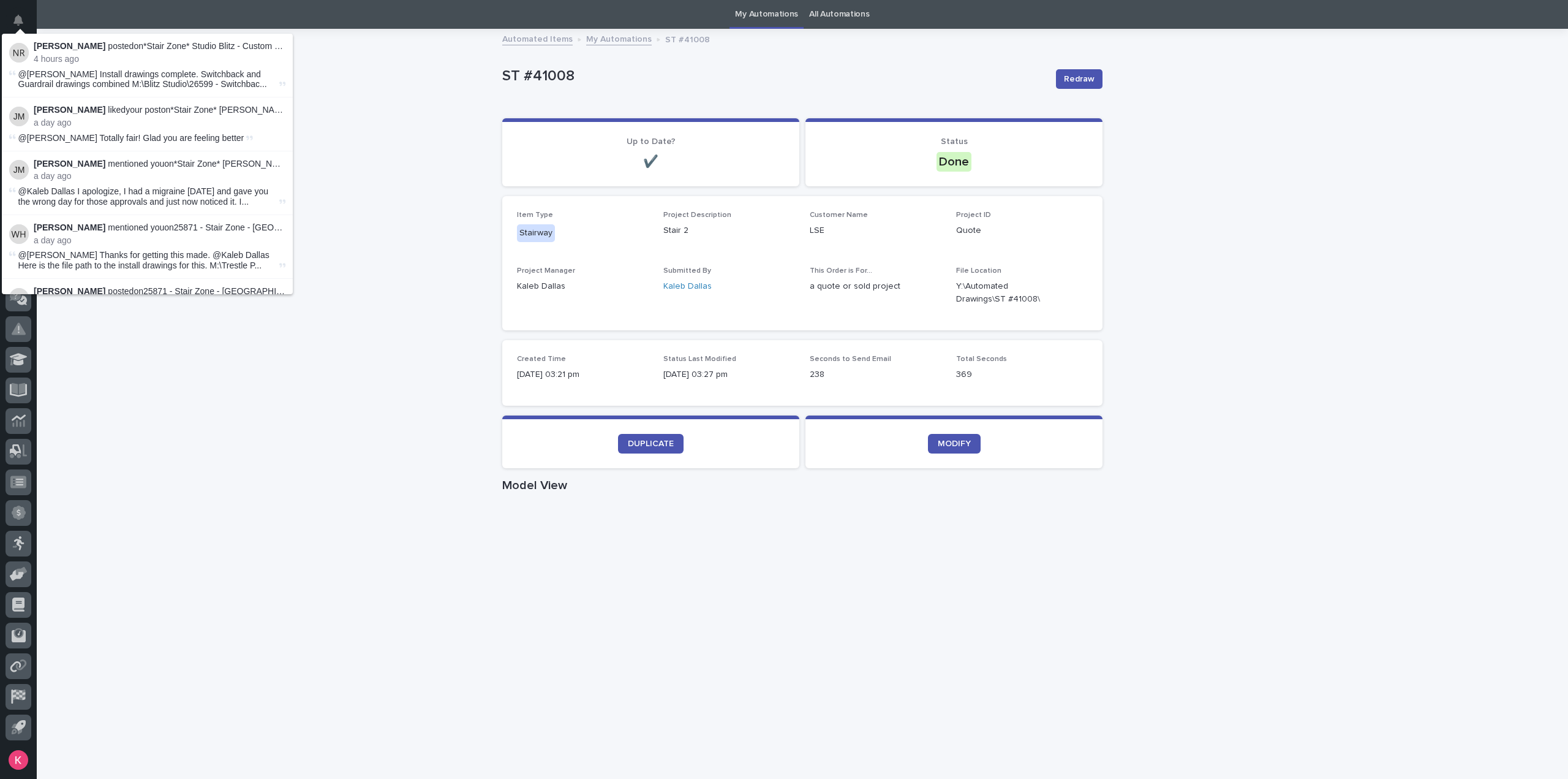
click at [20, 25] on icon "Notifications" at bounding box center [18, 20] width 10 height 11
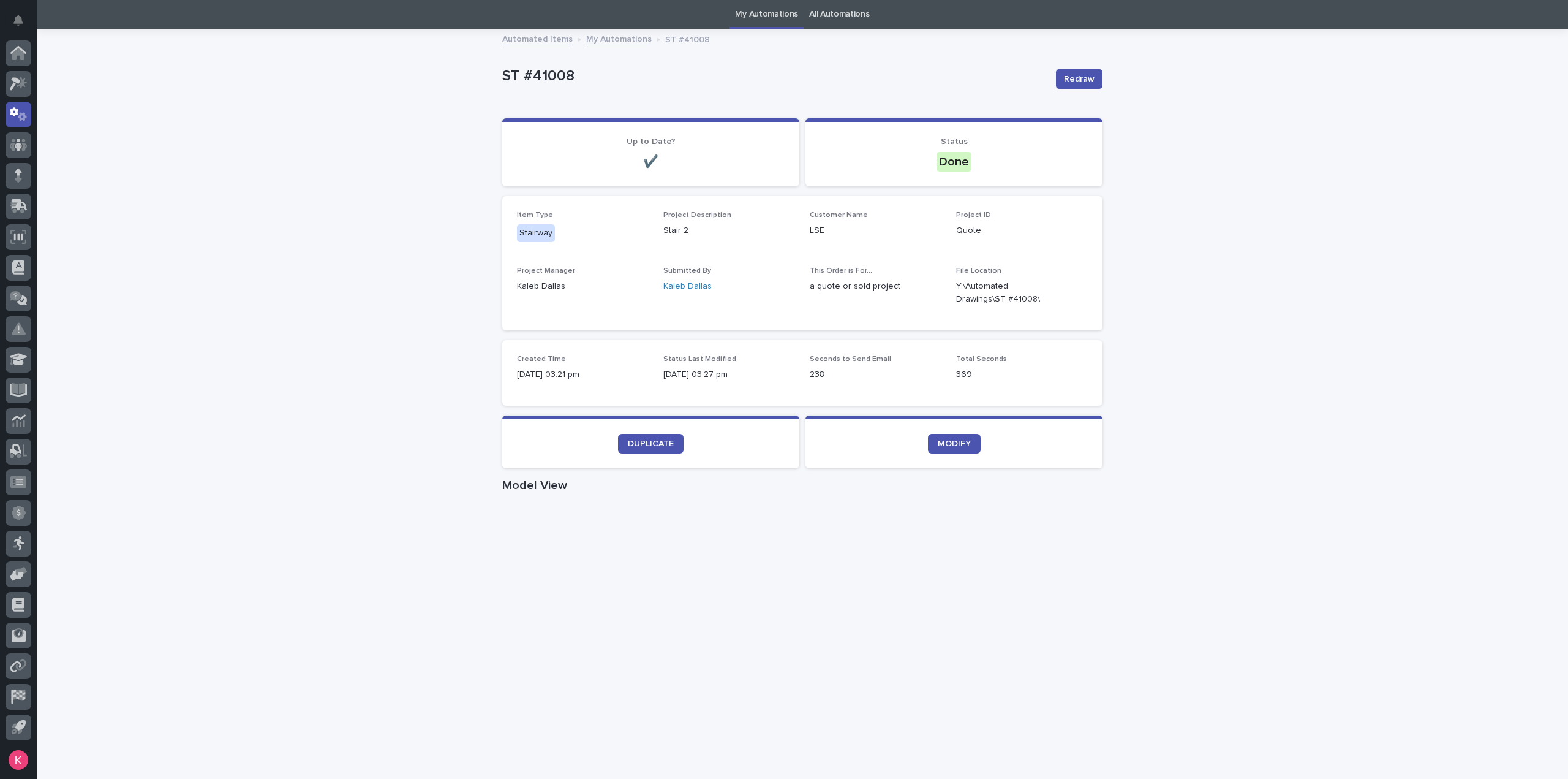
click at [370, 489] on div "Loading... Saving… Loading... Saving… ST #41008 Redraw ST #41008 Redraw Sorry, …" at bounding box center [802, 671] width 1532 height 1281
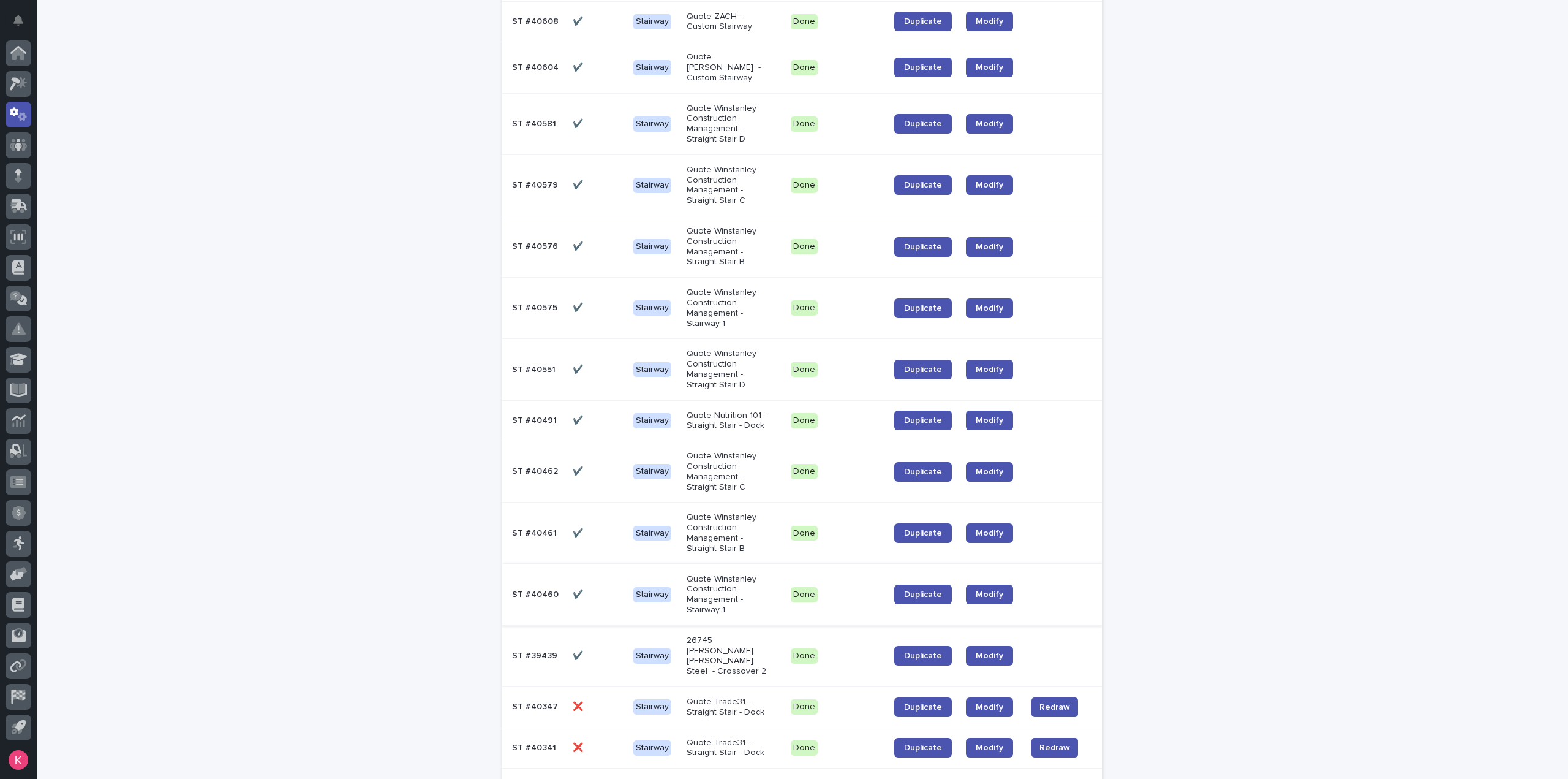
scroll to position [958, 0]
click at [826, 357] on div "Done" at bounding box center [837, 369] width 93 height 25
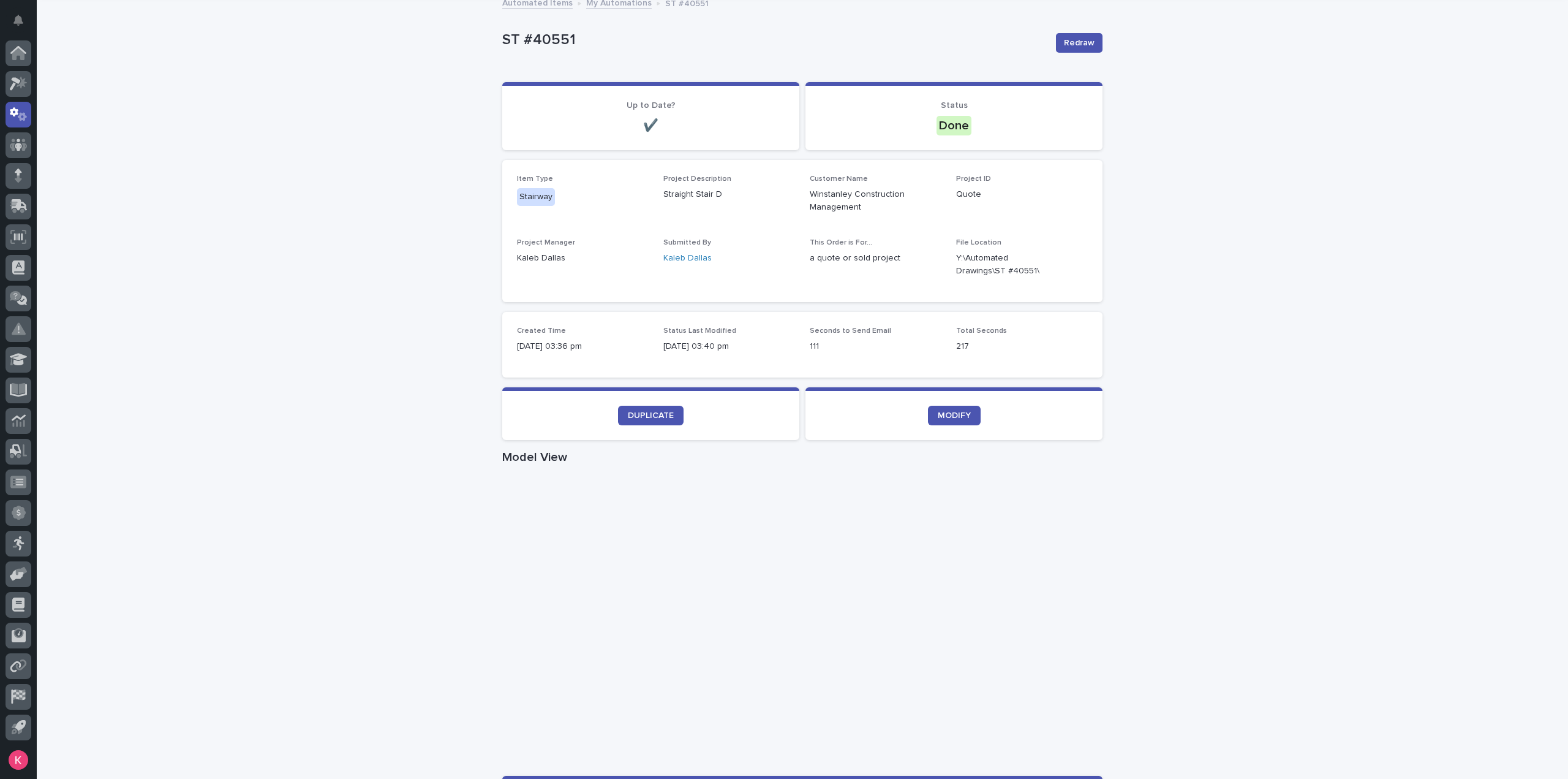
scroll to position [429, 0]
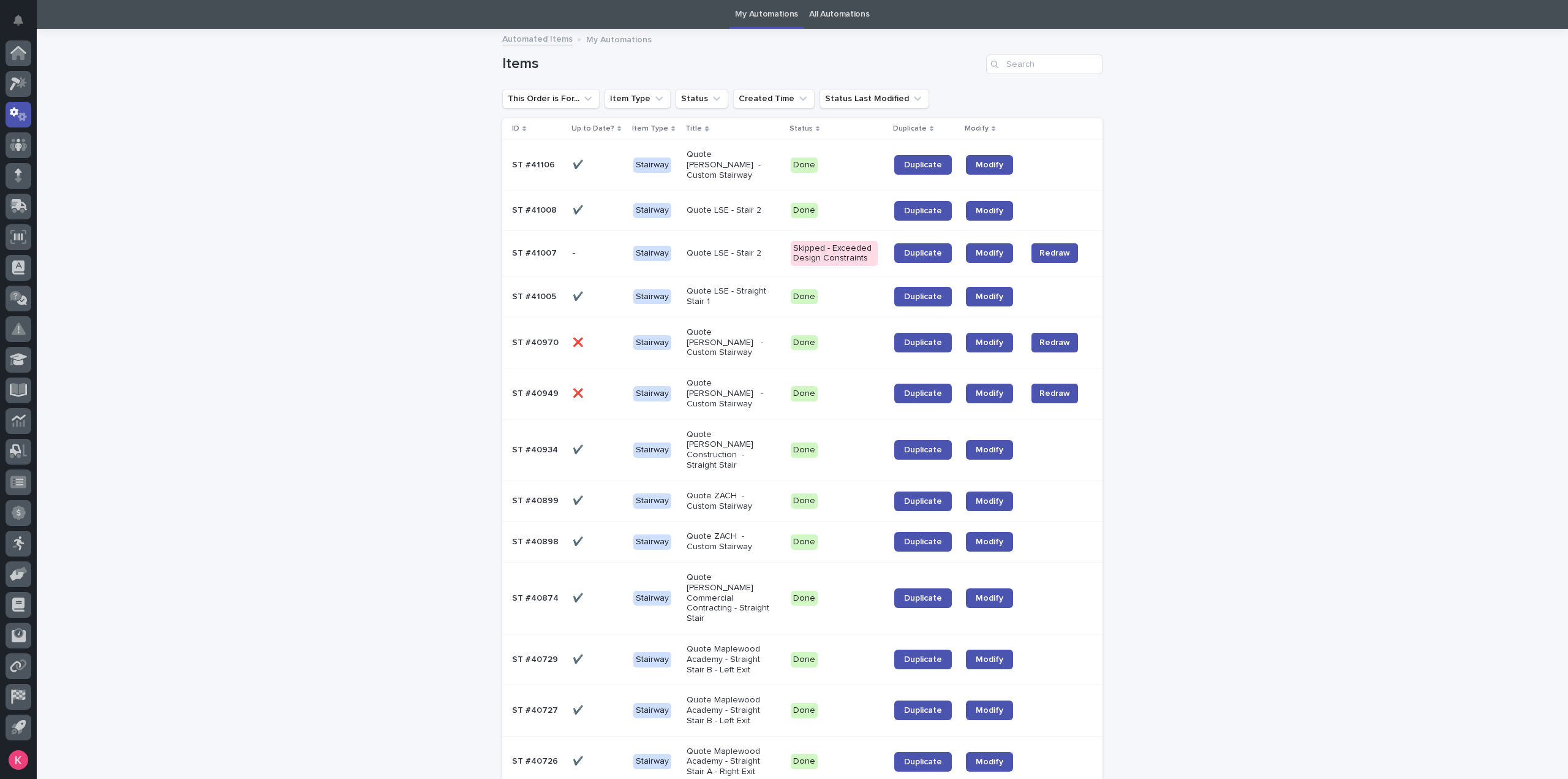
scroll to position [407, 0]
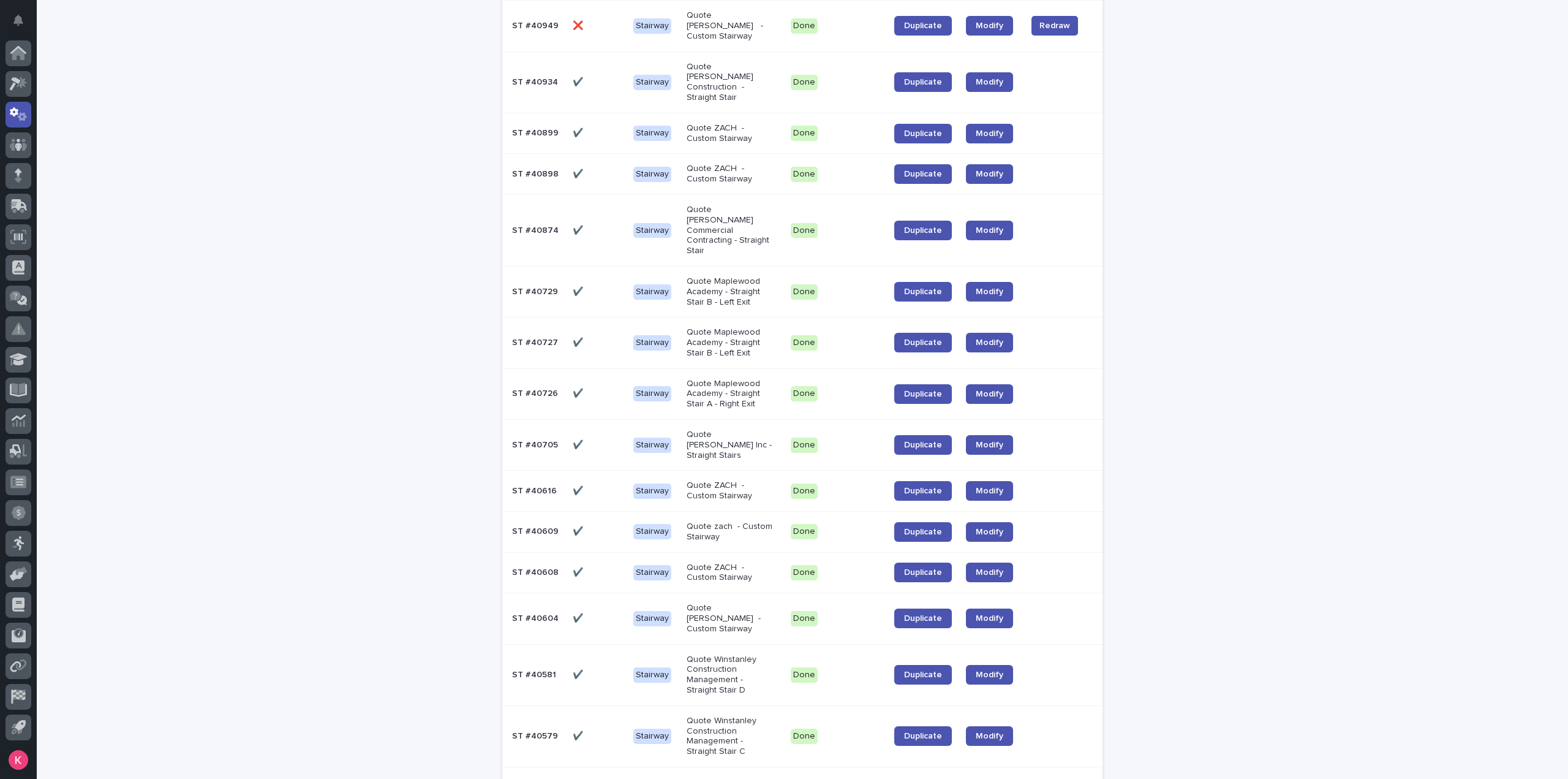
click at [765, 374] on div "Quote Maplewood Academy - Straight Stair A - Right Exit" at bounding box center [733, 394] width 93 height 40
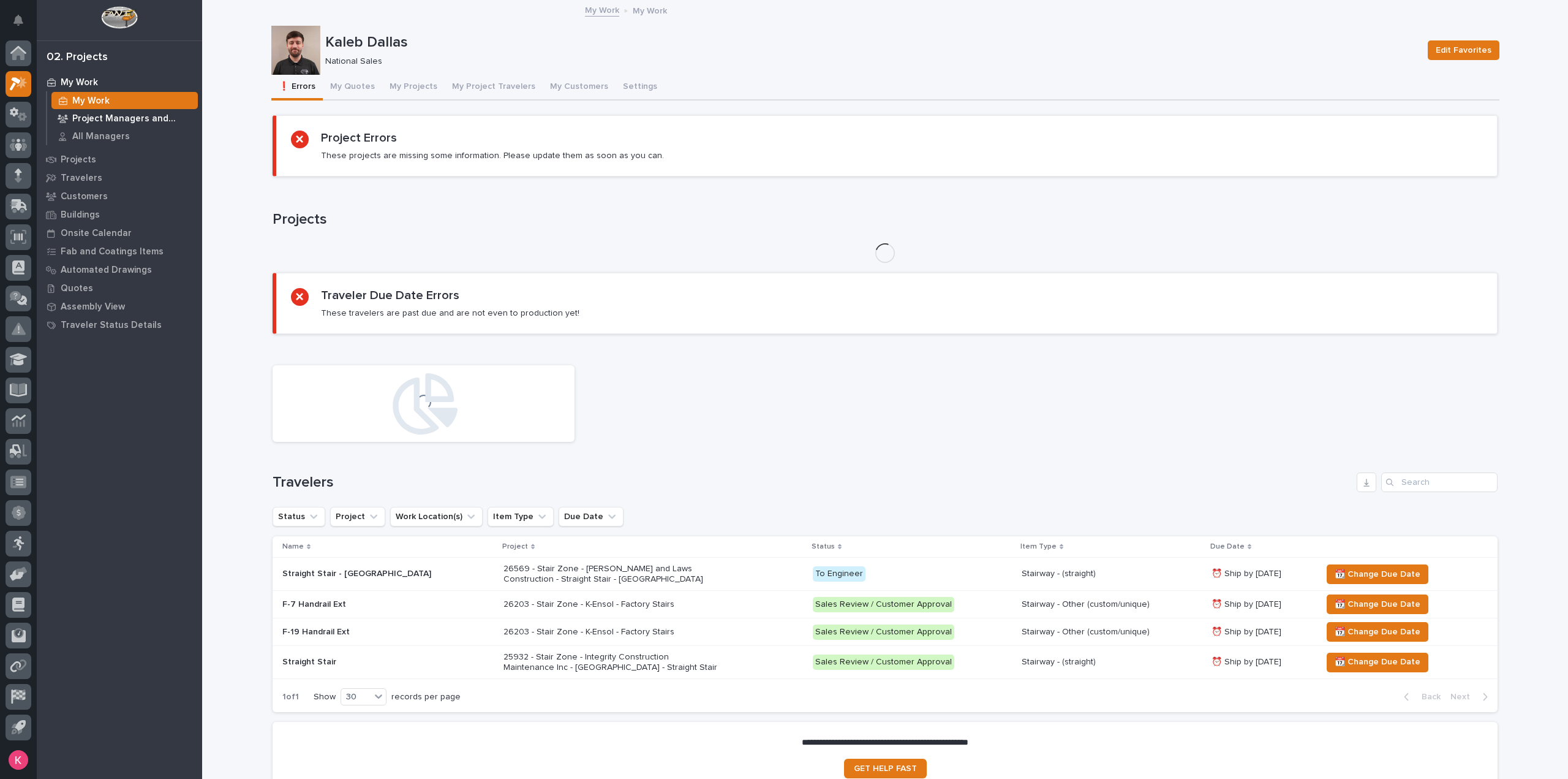
click at [112, 122] on p "Project Managers and Engineers" at bounding box center [132, 119] width 121 height 11
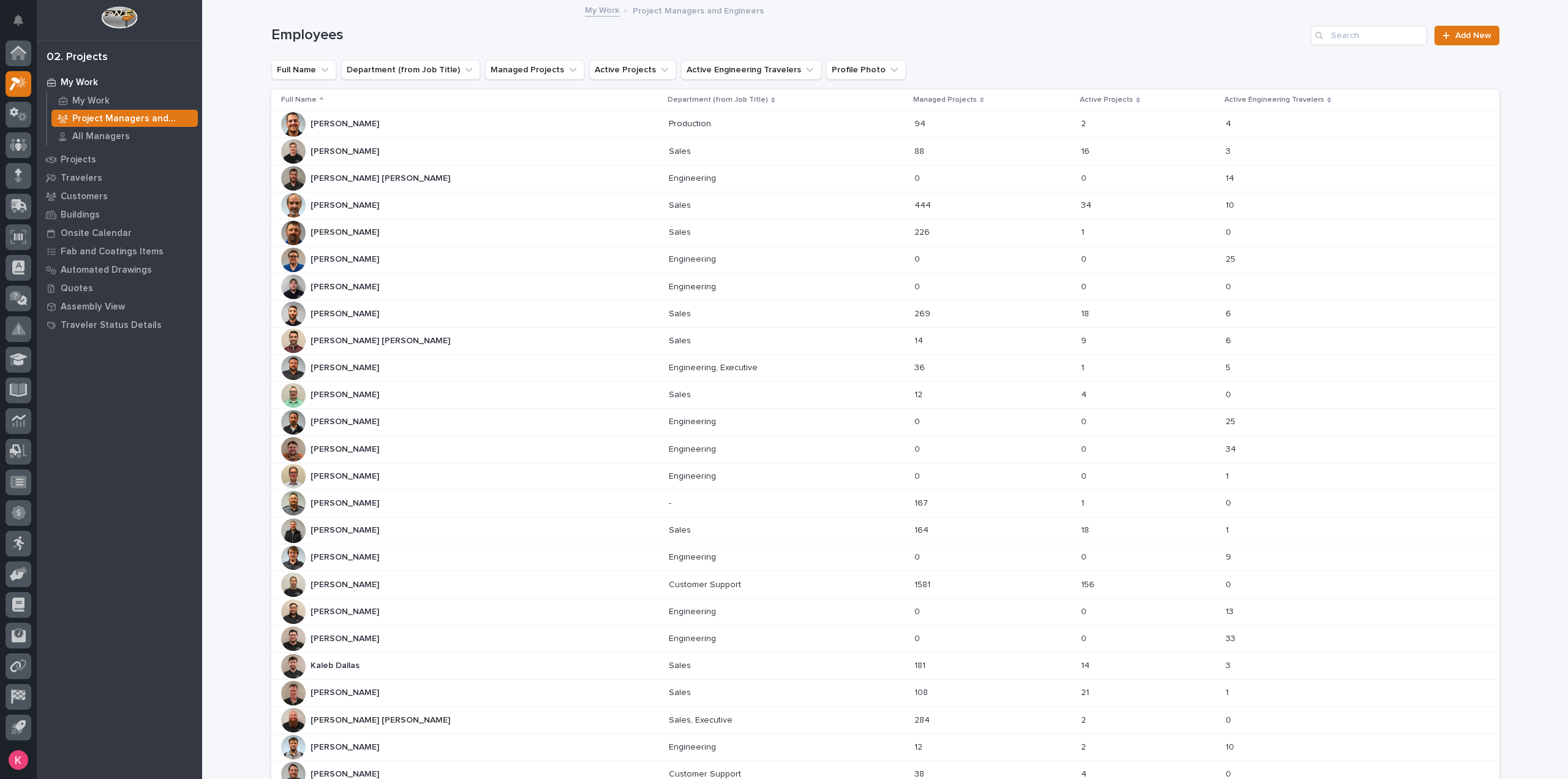
click at [437, 354] on td "Darren Miller Darren Miller" at bounding box center [468, 368] width 393 height 27
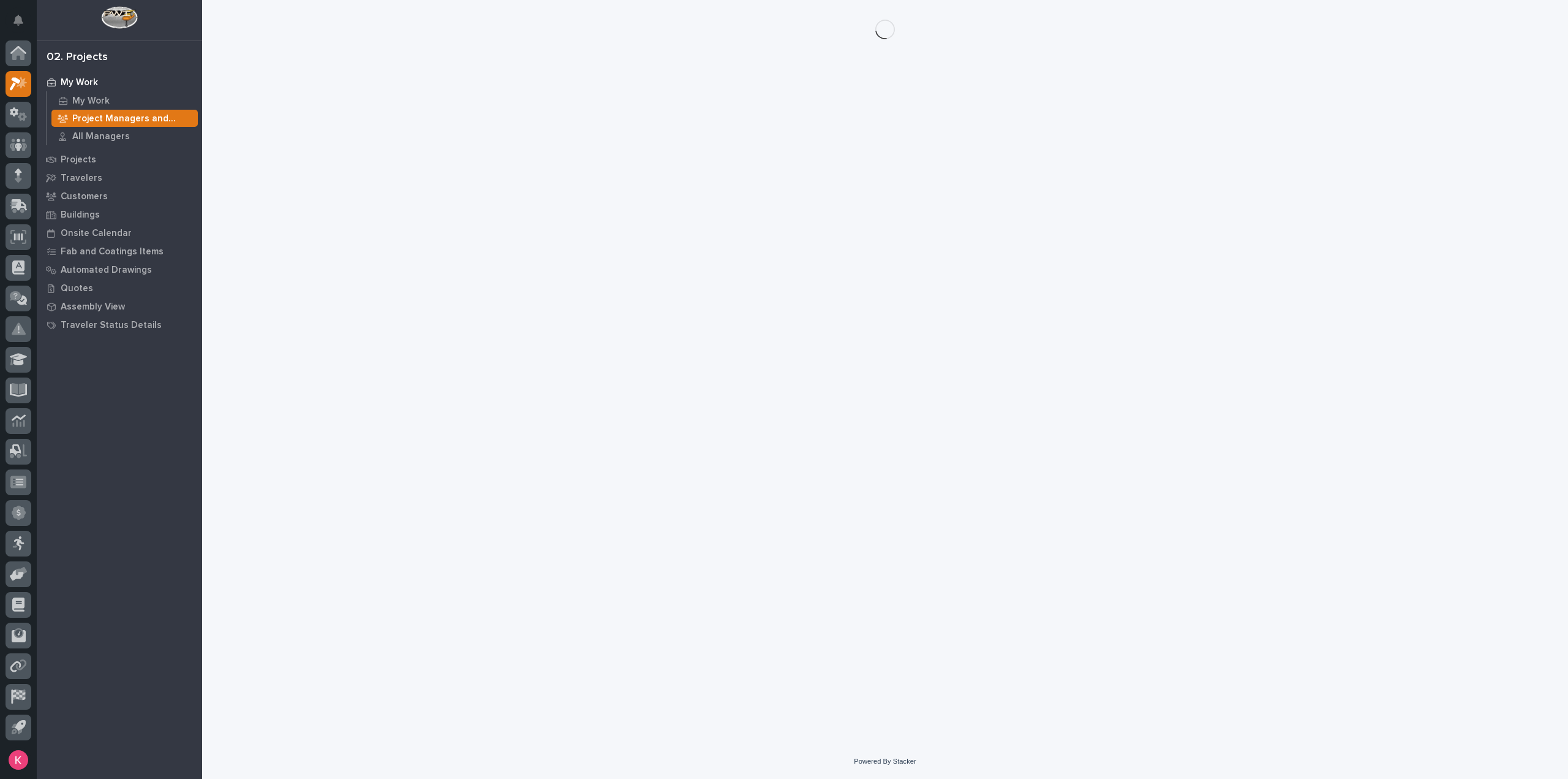
click at [451, 349] on div "Loading... Saving… Loading... Saving…" at bounding box center [886, 357] width 1241 height 714
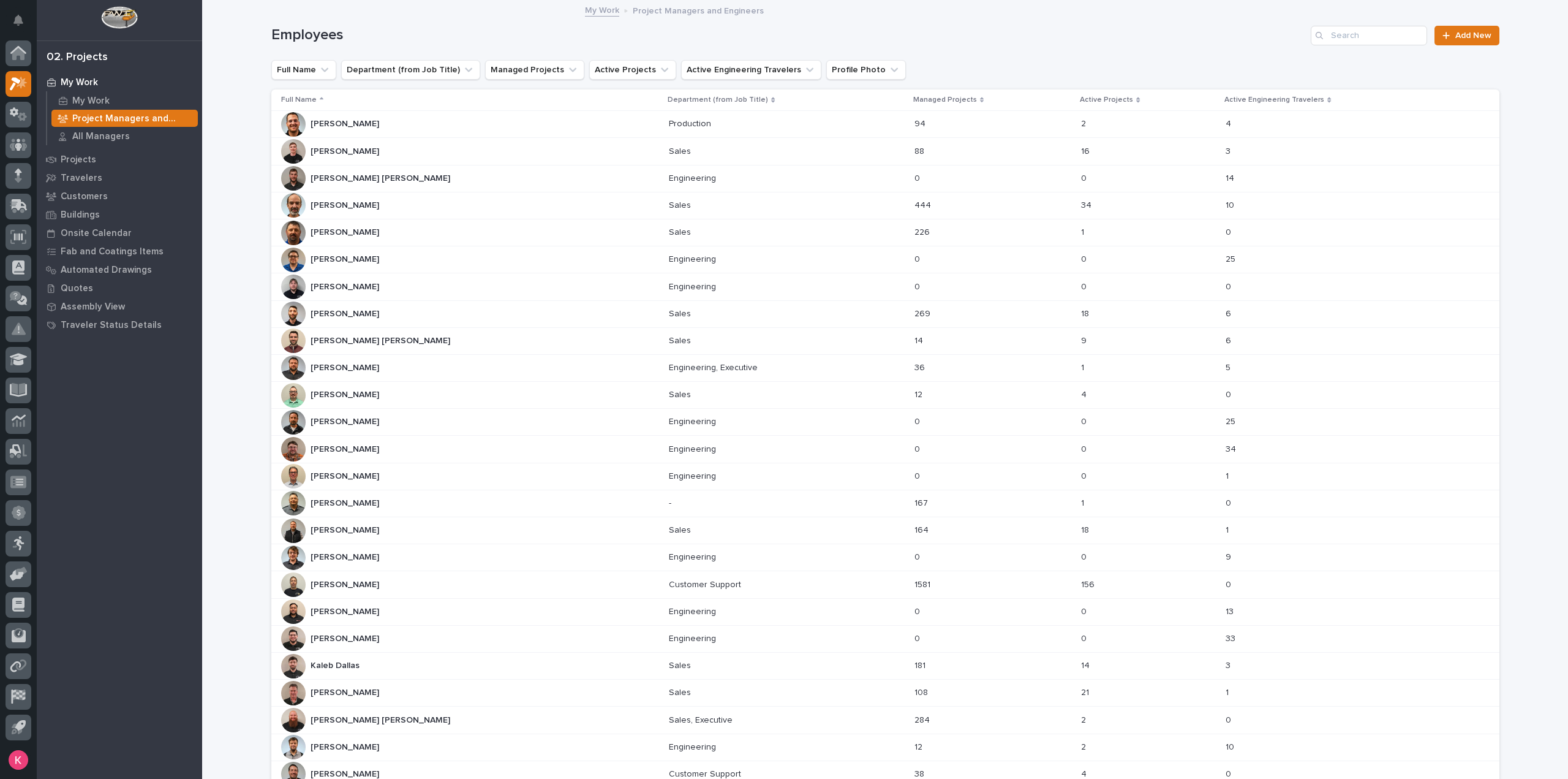
click at [449, 337] on div "Connor Matthes Connor Matthes" at bounding box center [470, 341] width 378 height 25
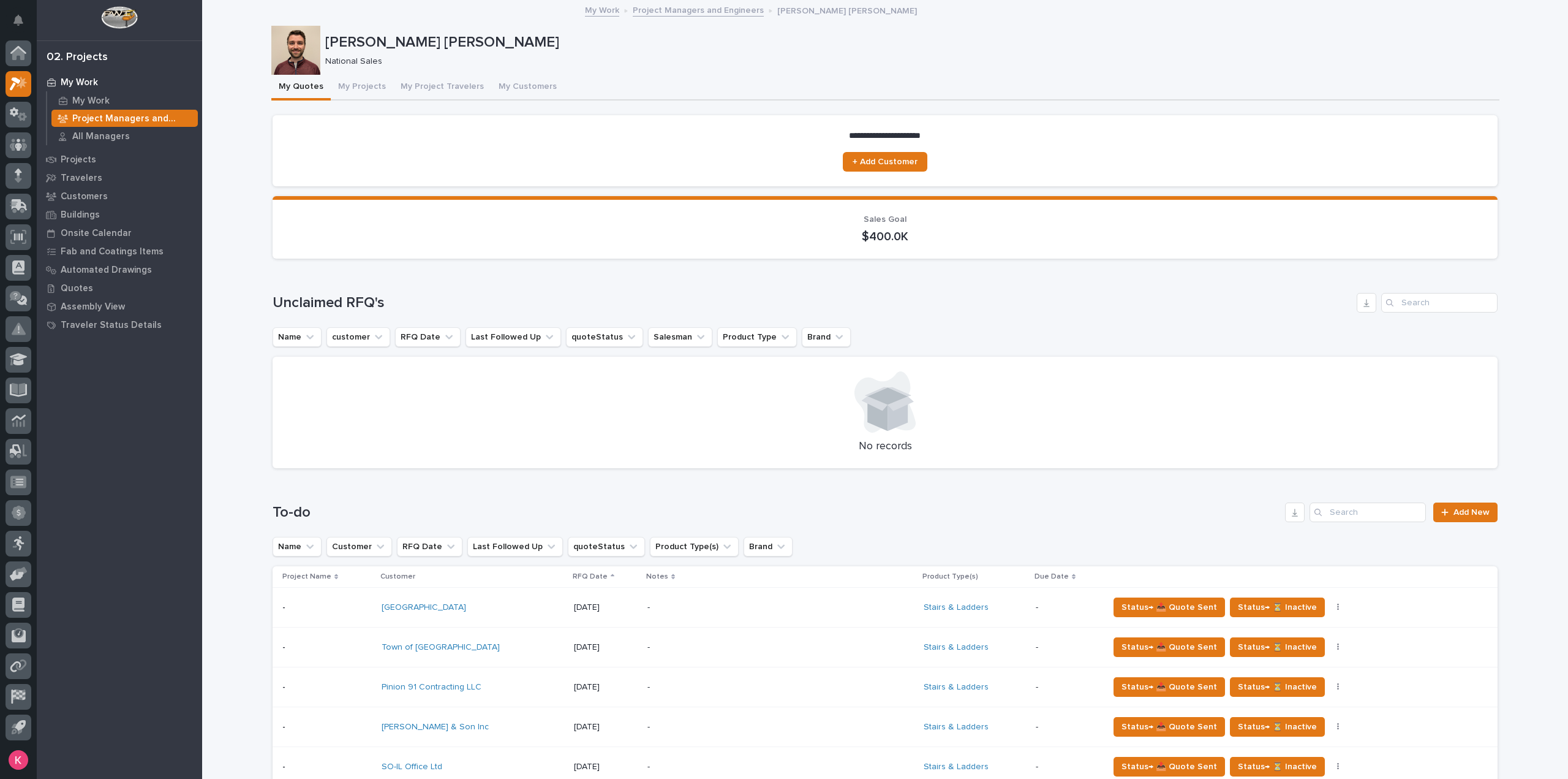
click at [92, 121] on p "Project Managers and Engineers" at bounding box center [132, 119] width 121 height 11
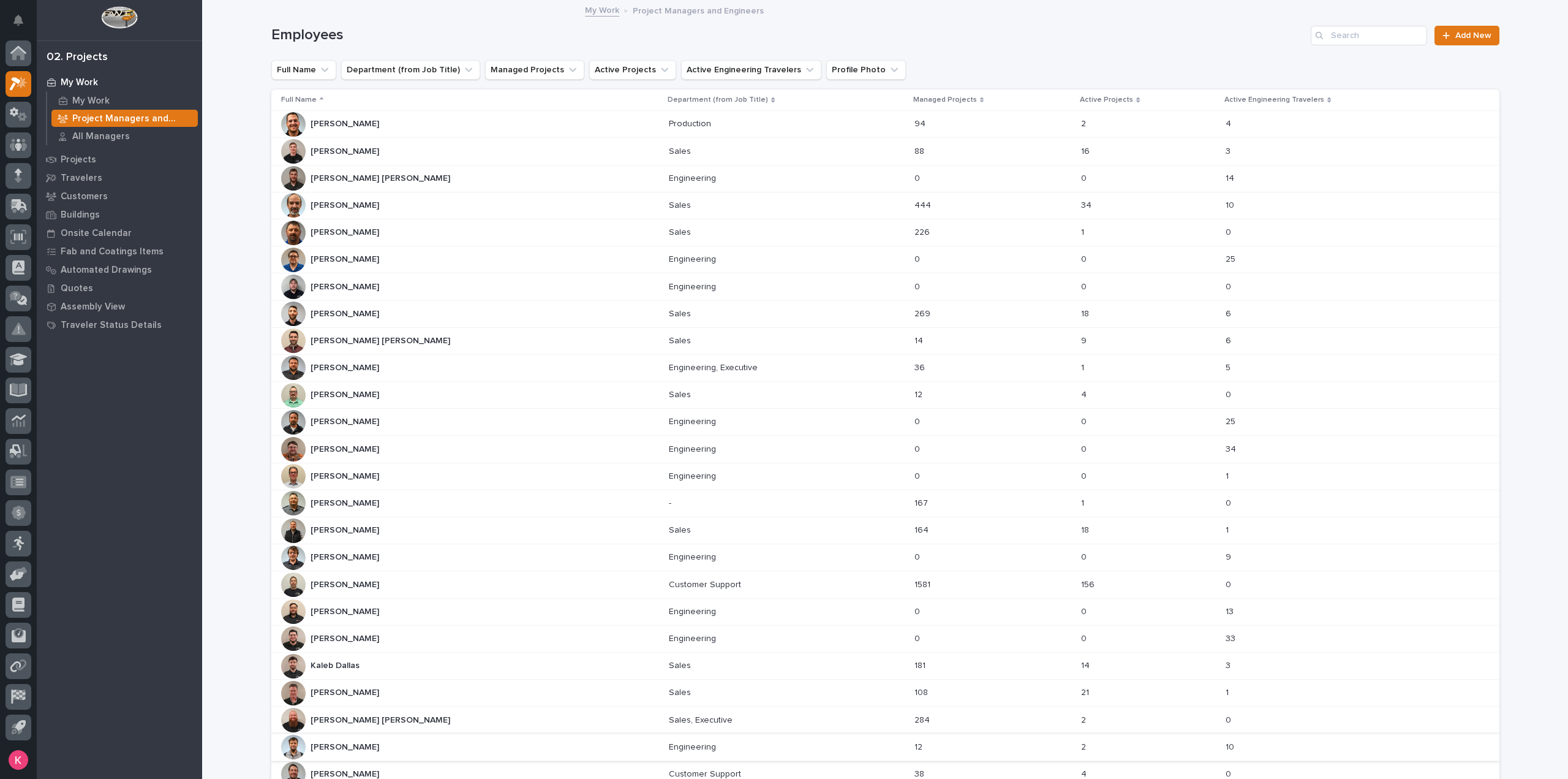
scroll to position [277, 0]
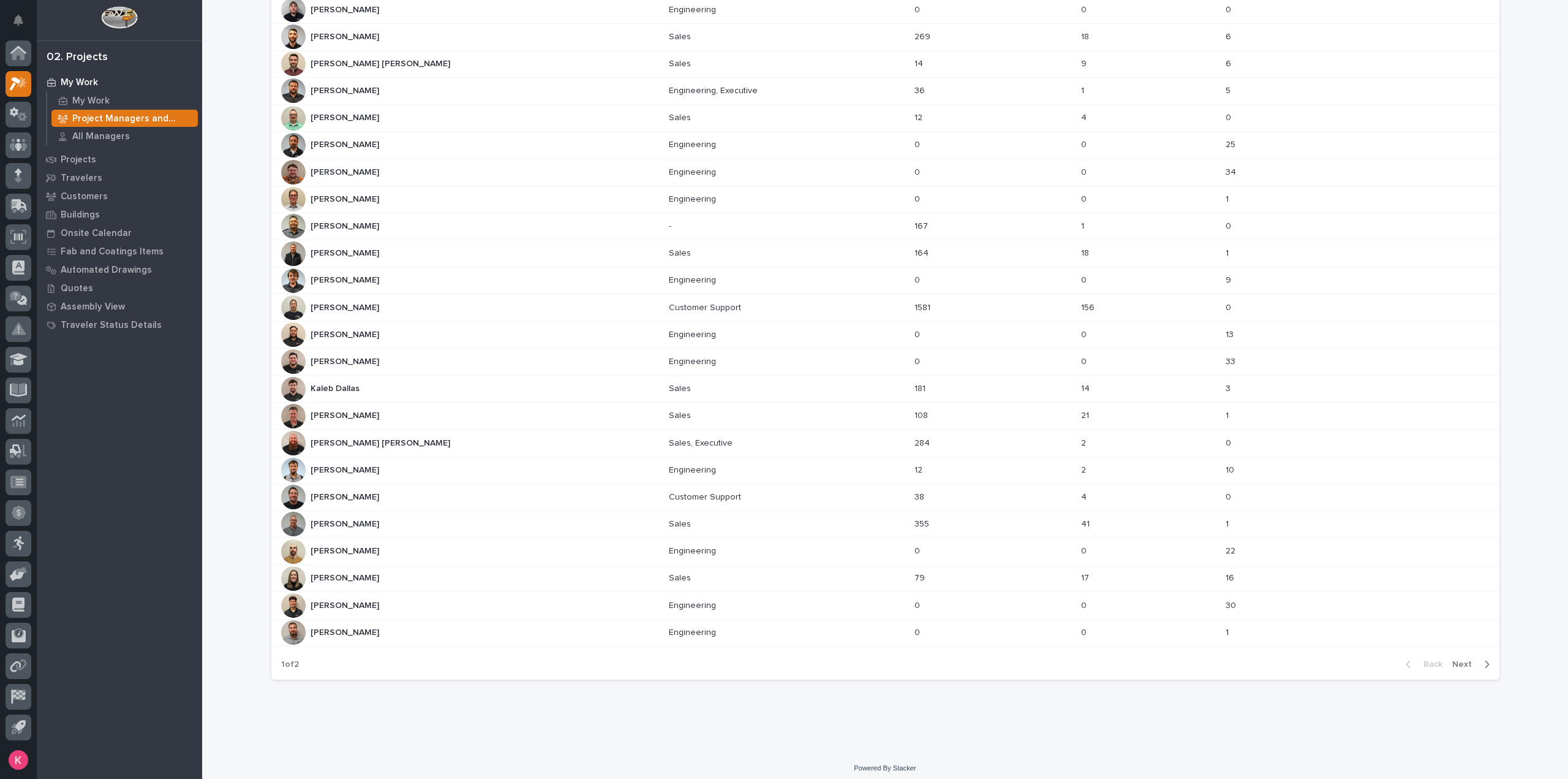
click at [1464, 662] on span "Next" at bounding box center [1466, 664] width 27 height 11
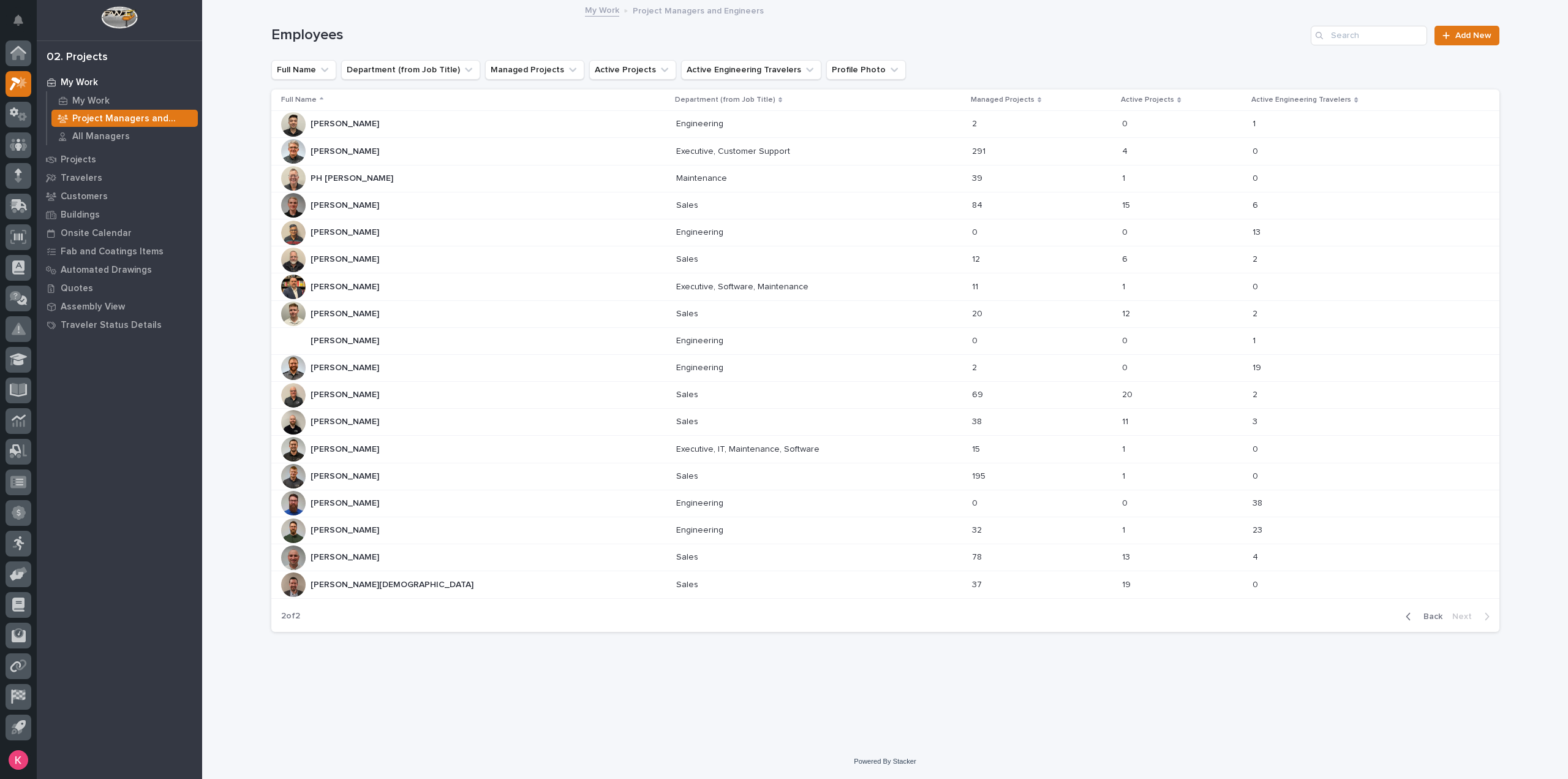
click at [412, 262] on div "Roark Jones Roark Jones" at bounding box center [473, 260] width 385 height 25
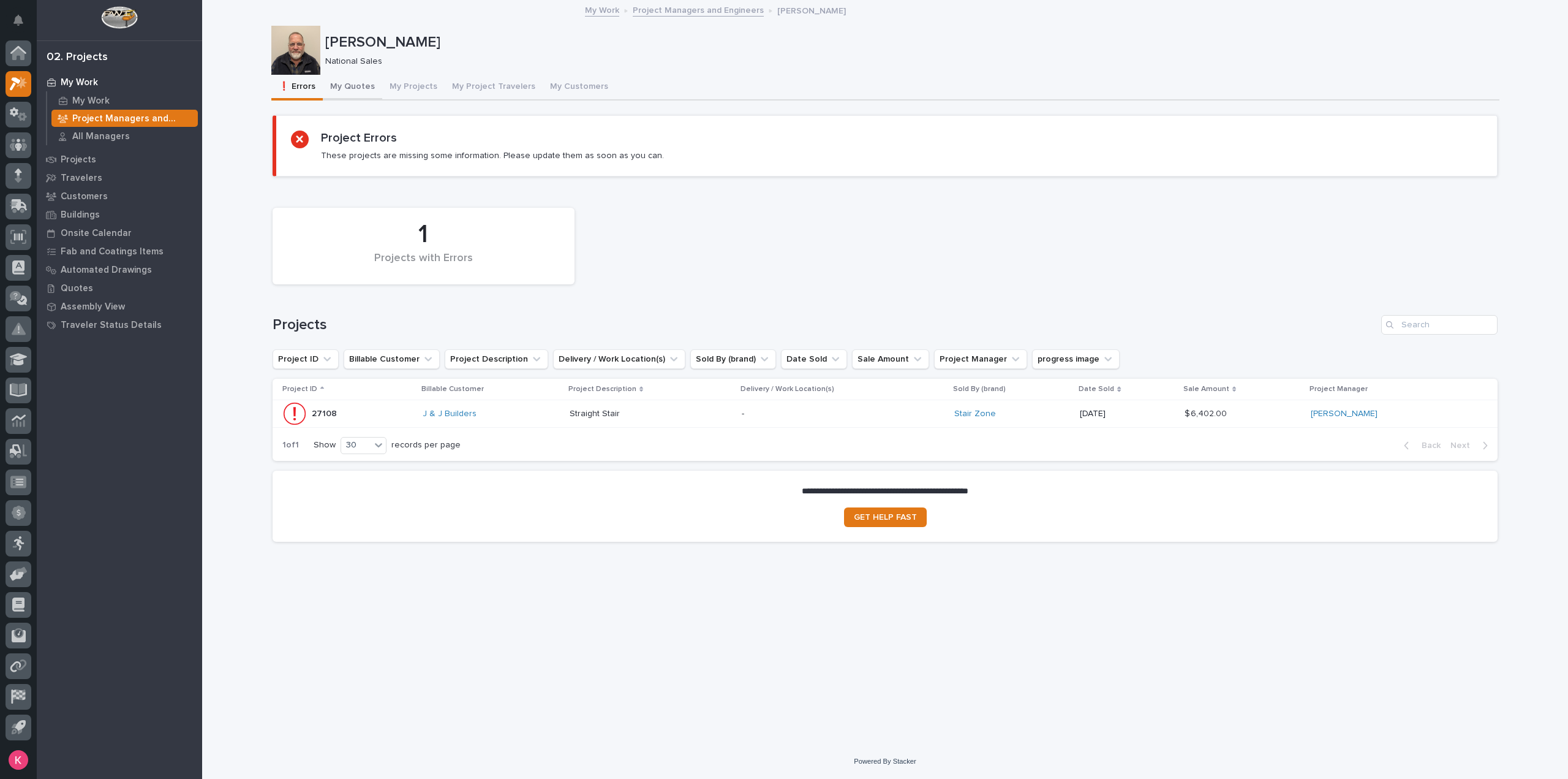
click at [342, 89] on button "My Quotes" at bounding box center [352, 88] width 59 height 26
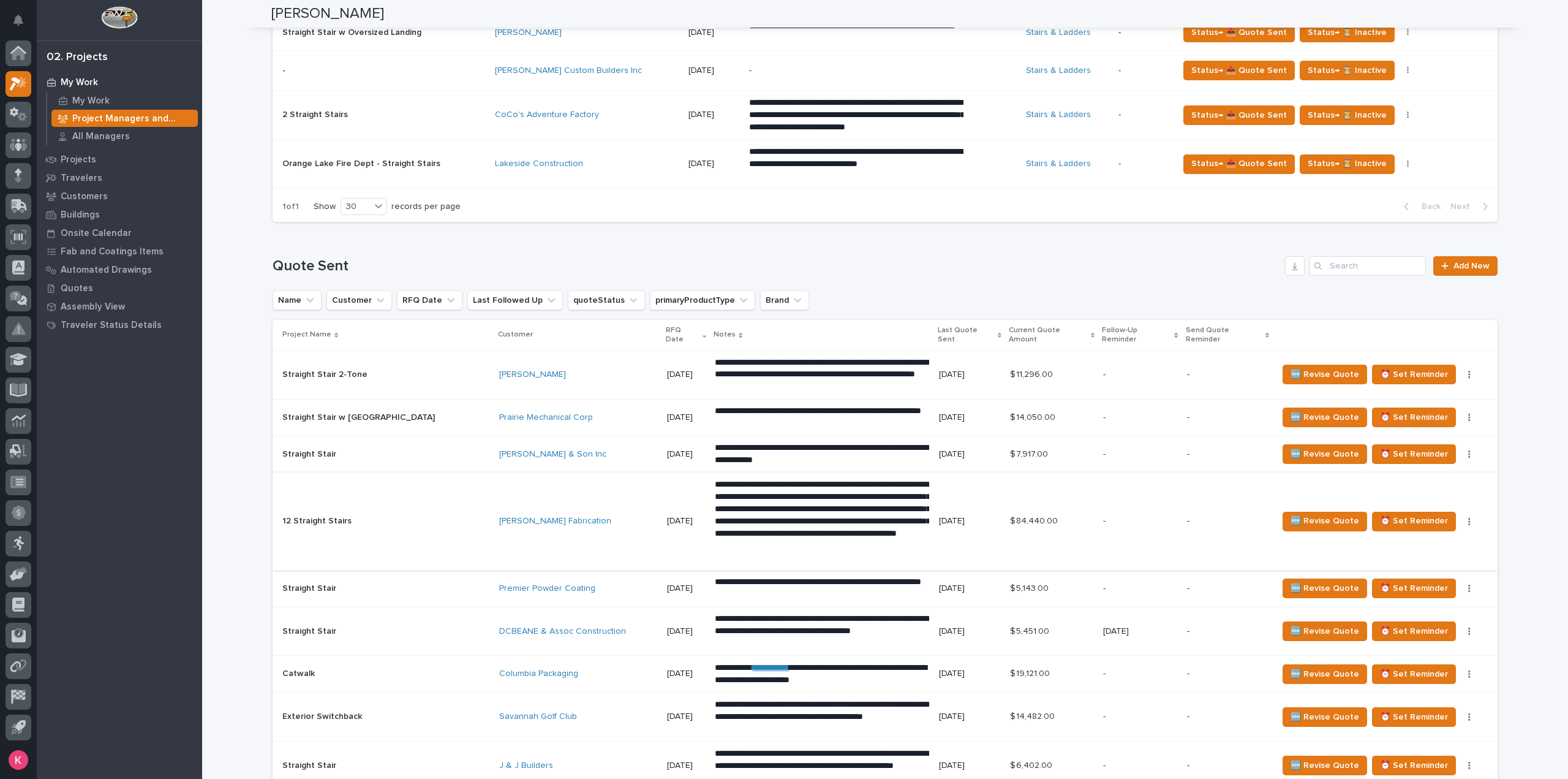
scroll to position [1021, 0]
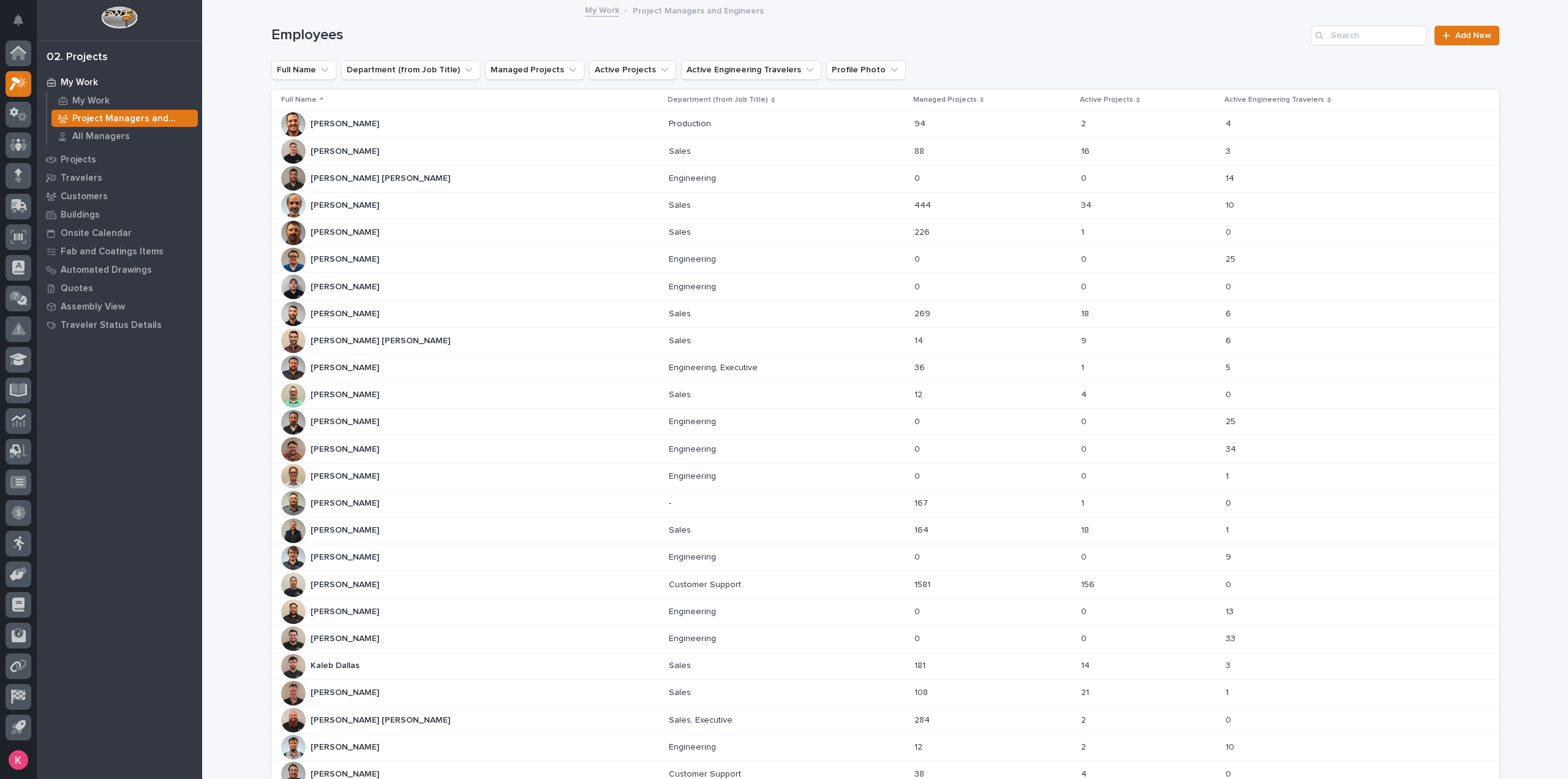
click at [422, 346] on div "Connor Matthes Connor Matthes" at bounding box center [470, 341] width 378 height 25
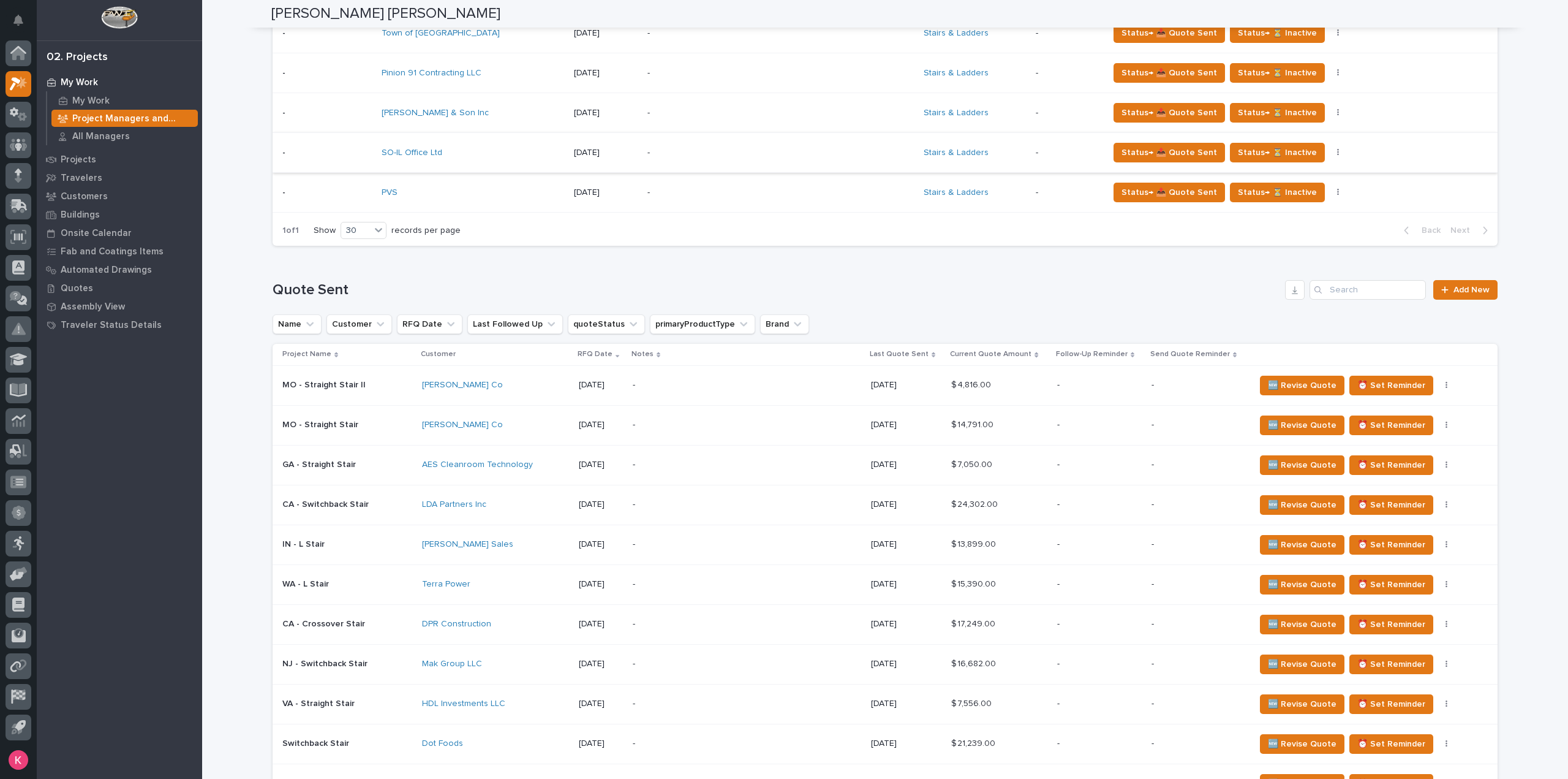
scroll to position [797, 0]
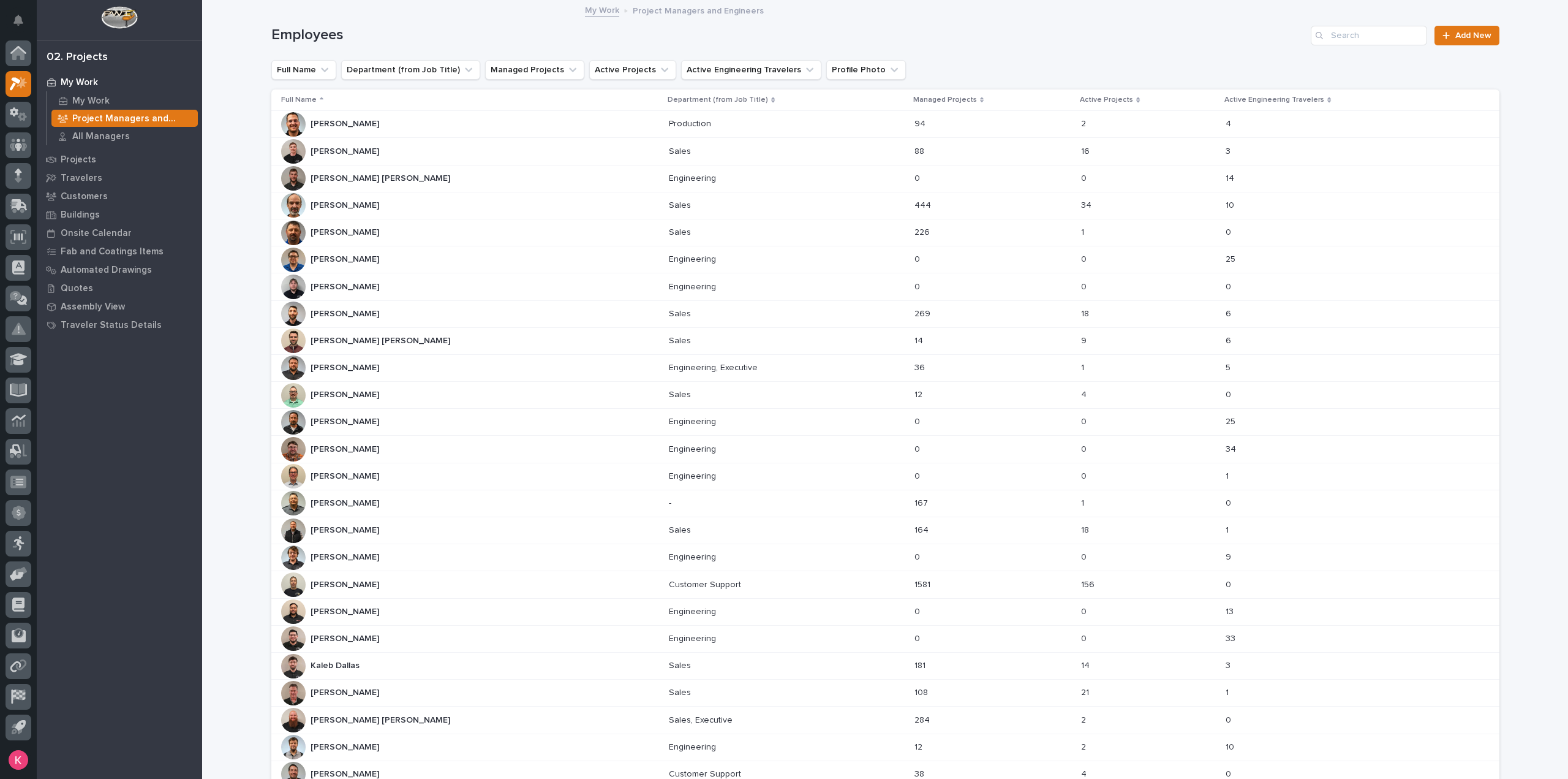
click at [421, 195] on div "Brian Bontrager Brian Bontrager" at bounding box center [470, 205] width 378 height 25
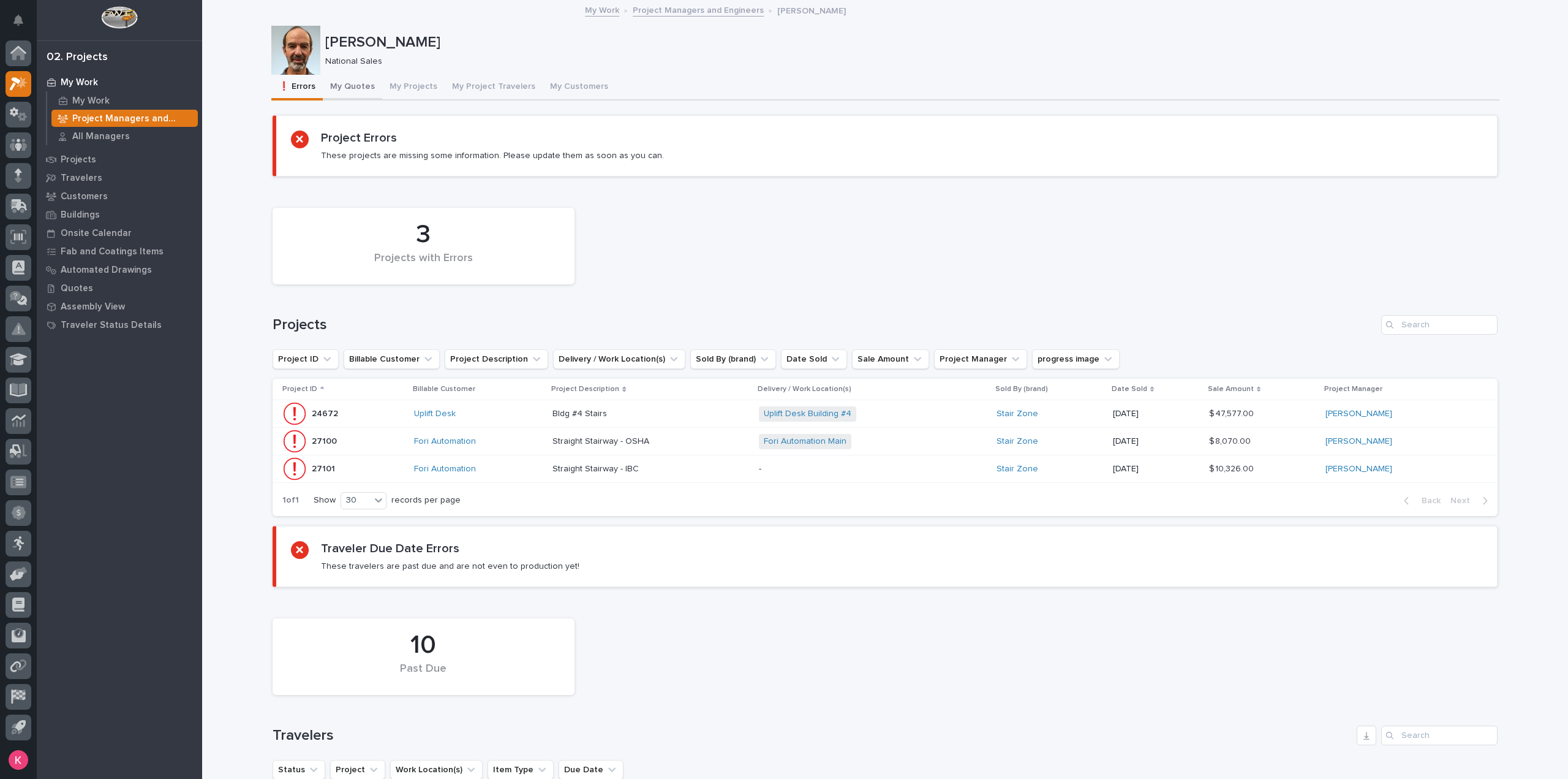
drag, startPoint x: 335, startPoint y: 82, endPoint x: 338, endPoint y: 93, distance: 11.4
click at [335, 82] on button "My Quotes" at bounding box center [352, 88] width 59 height 26
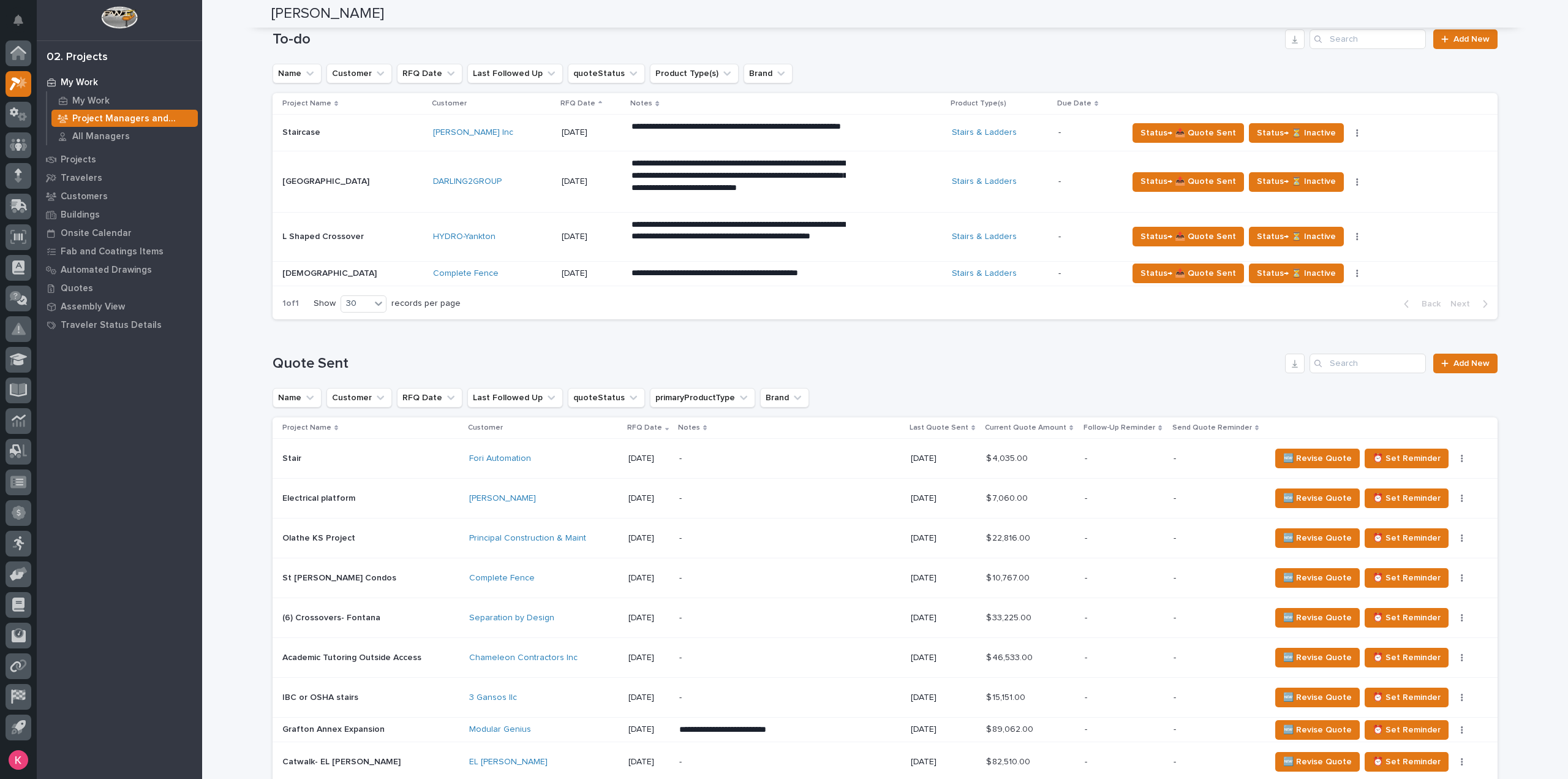
scroll to position [429, 0]
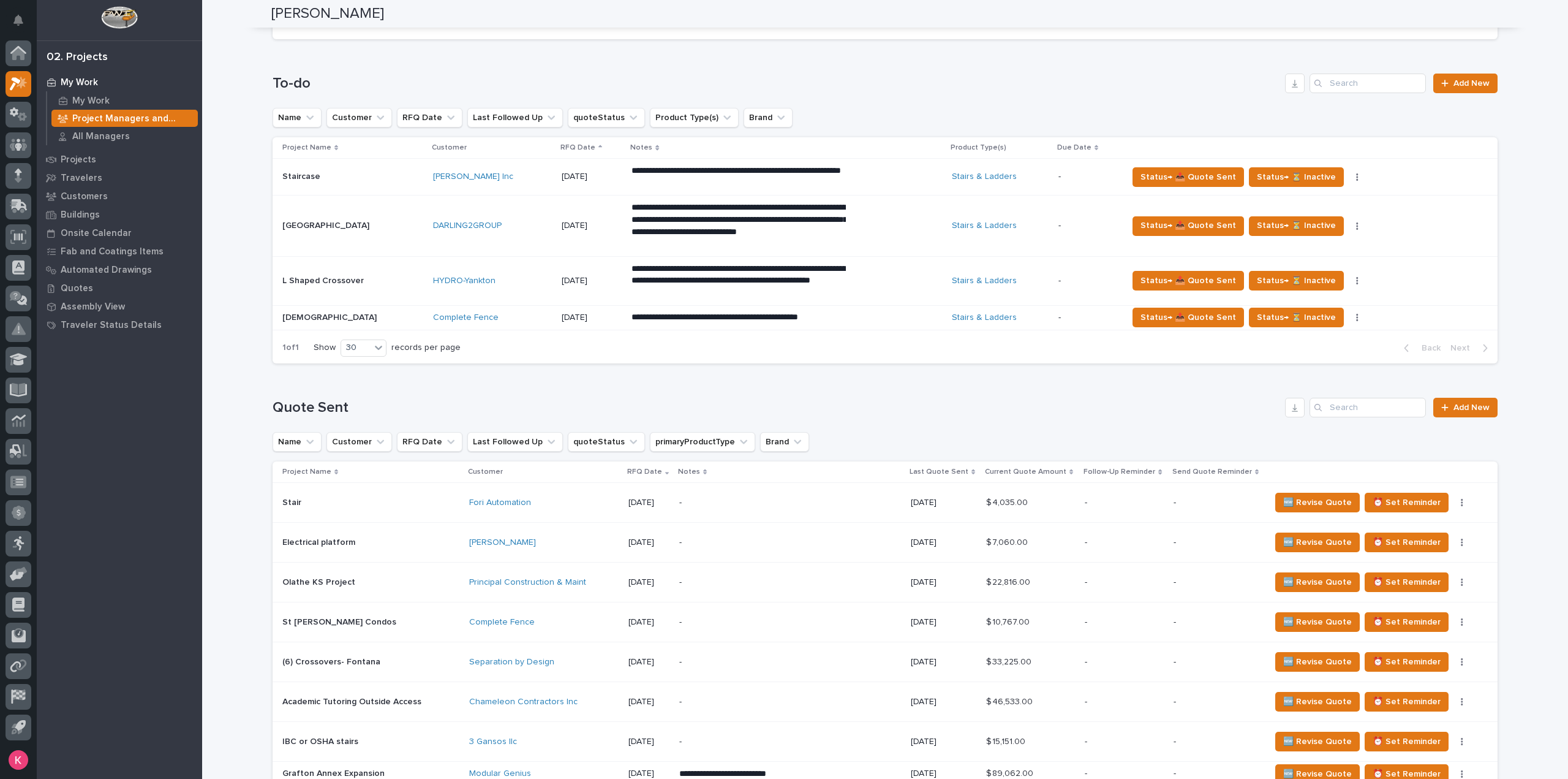
click at [112, 115] on p "Project Managers and Engineers" at bounding box center [132, 119] width 121 height 11
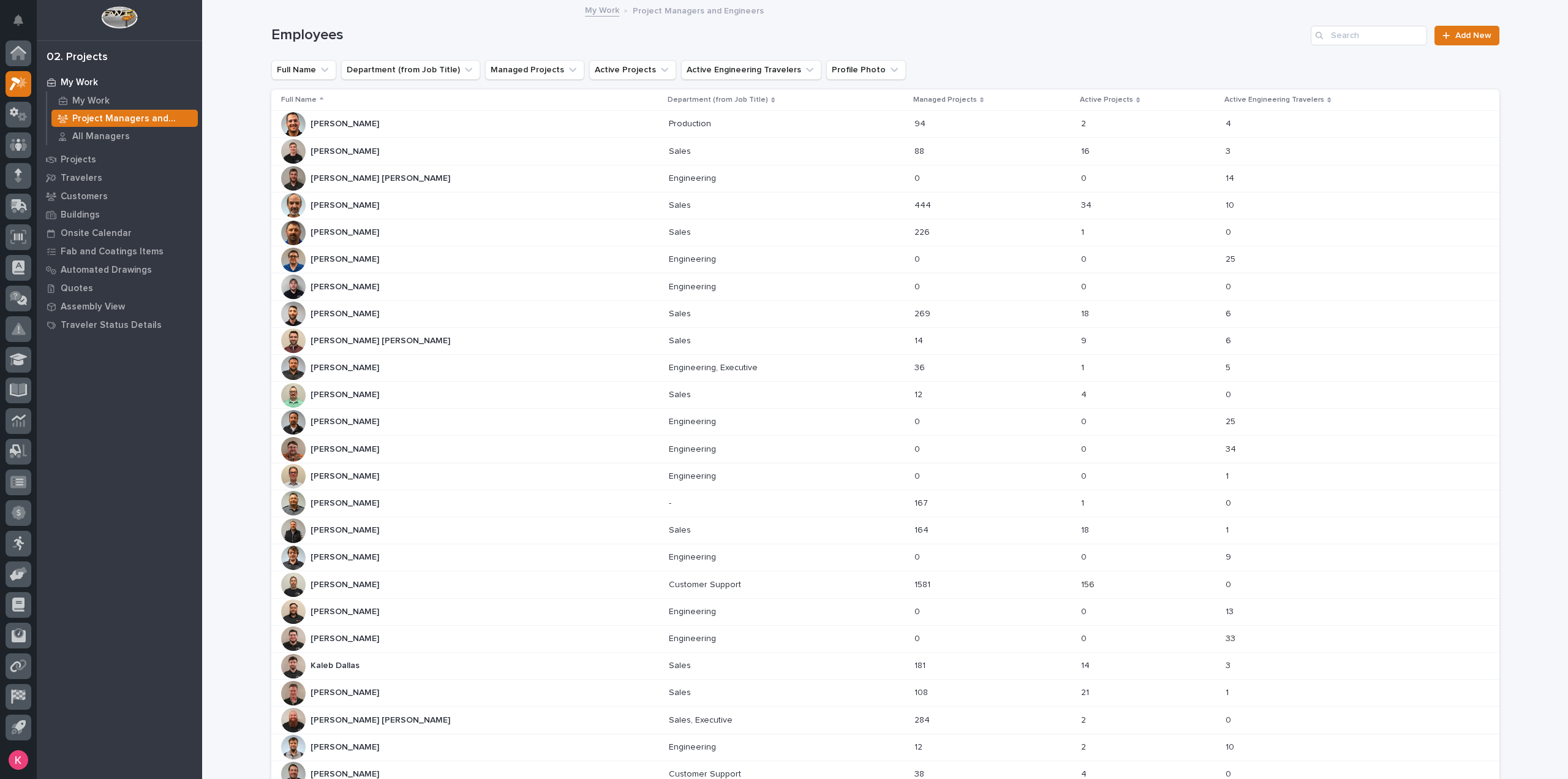
click at [72, 89] on div "My Work" at bounding box center [119, 82] width 160 height 17
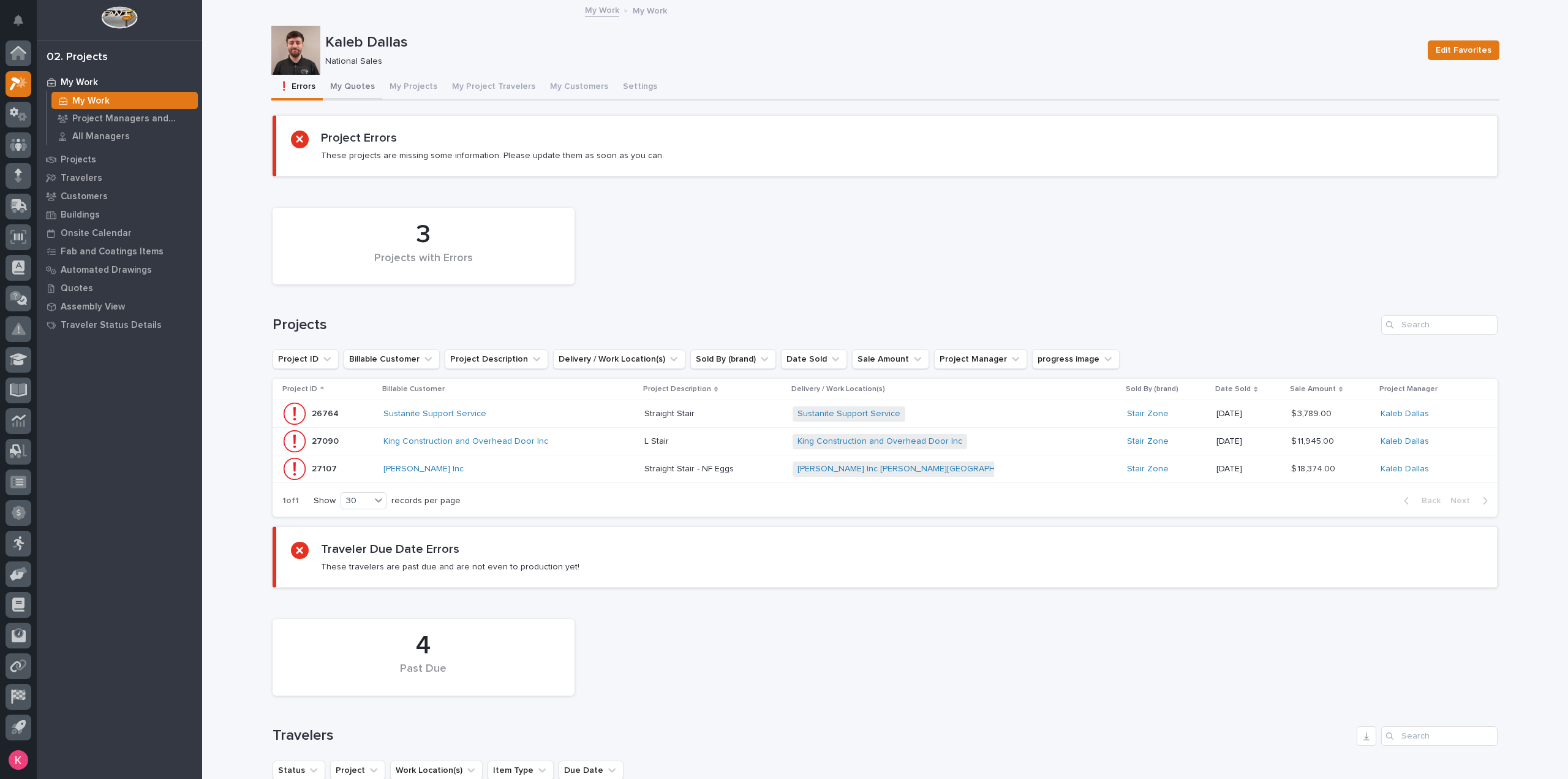
click at [342, 85] on button "My Quotes" at bounding box center [352, 88] width 59 height 26
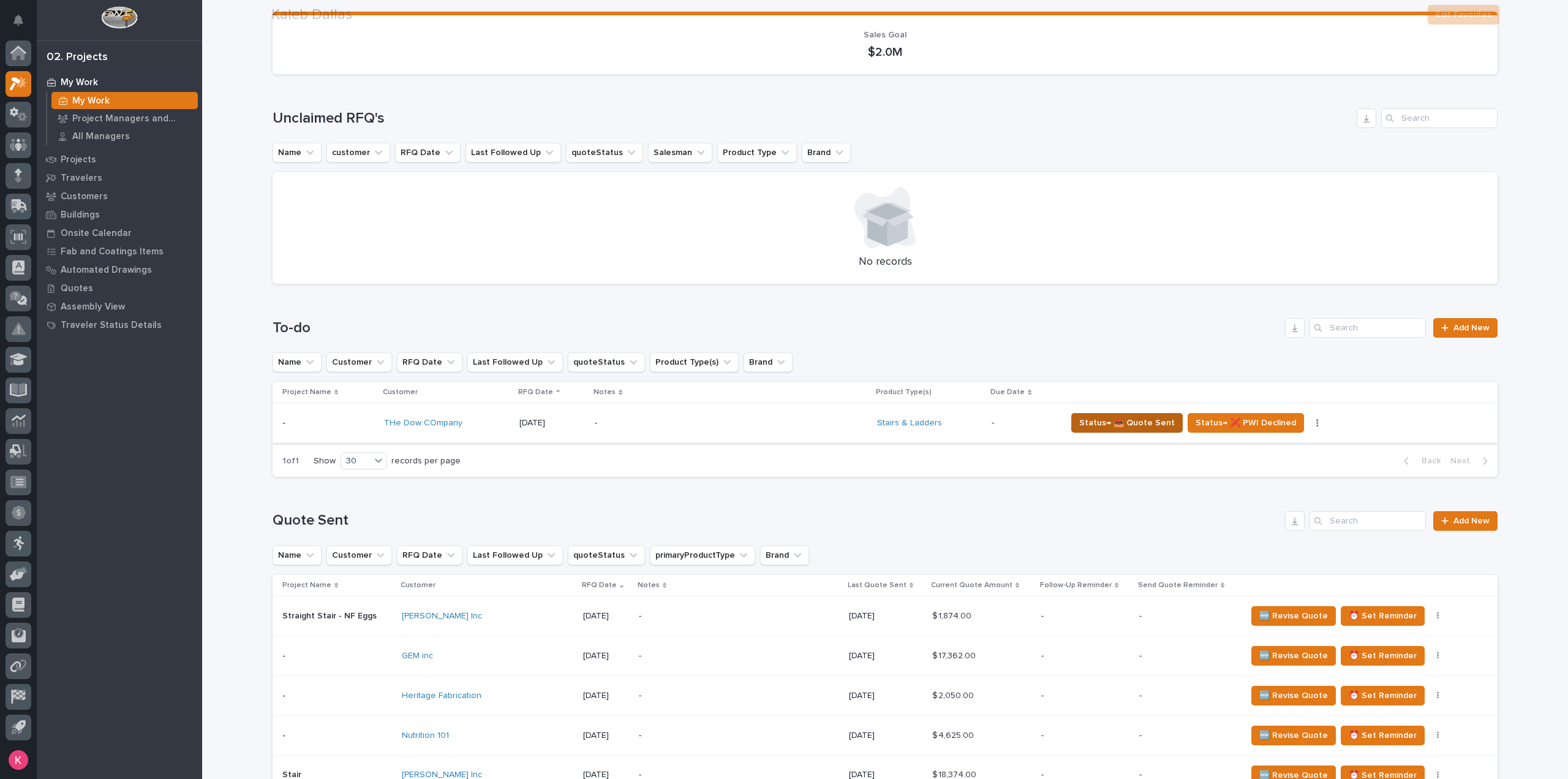
scroll to position [306, 0]
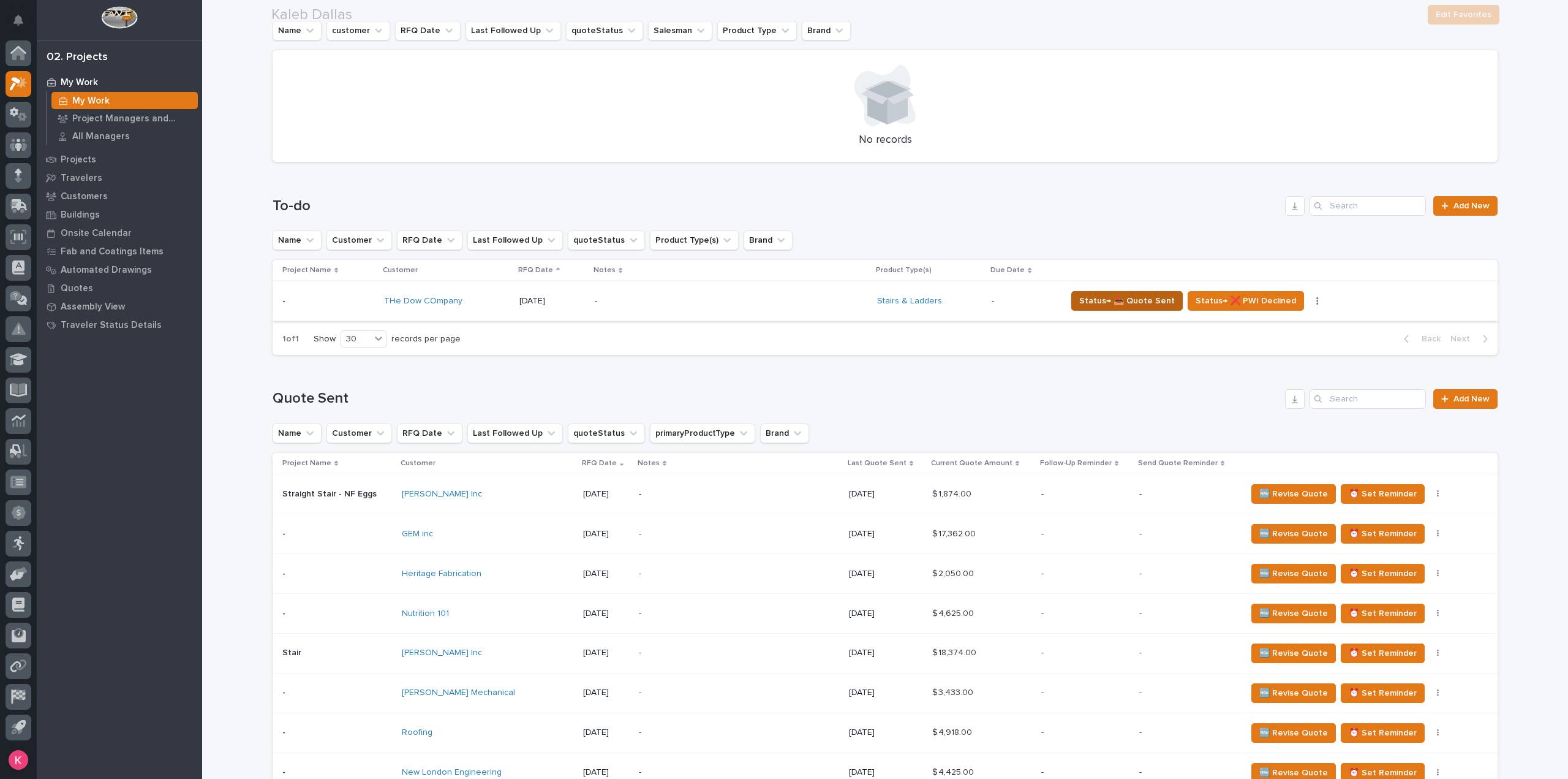
click at [1130, 299] on span "Status→ 📤 Quote Sent" at bounding box center [1127, 301] width 95 height 15
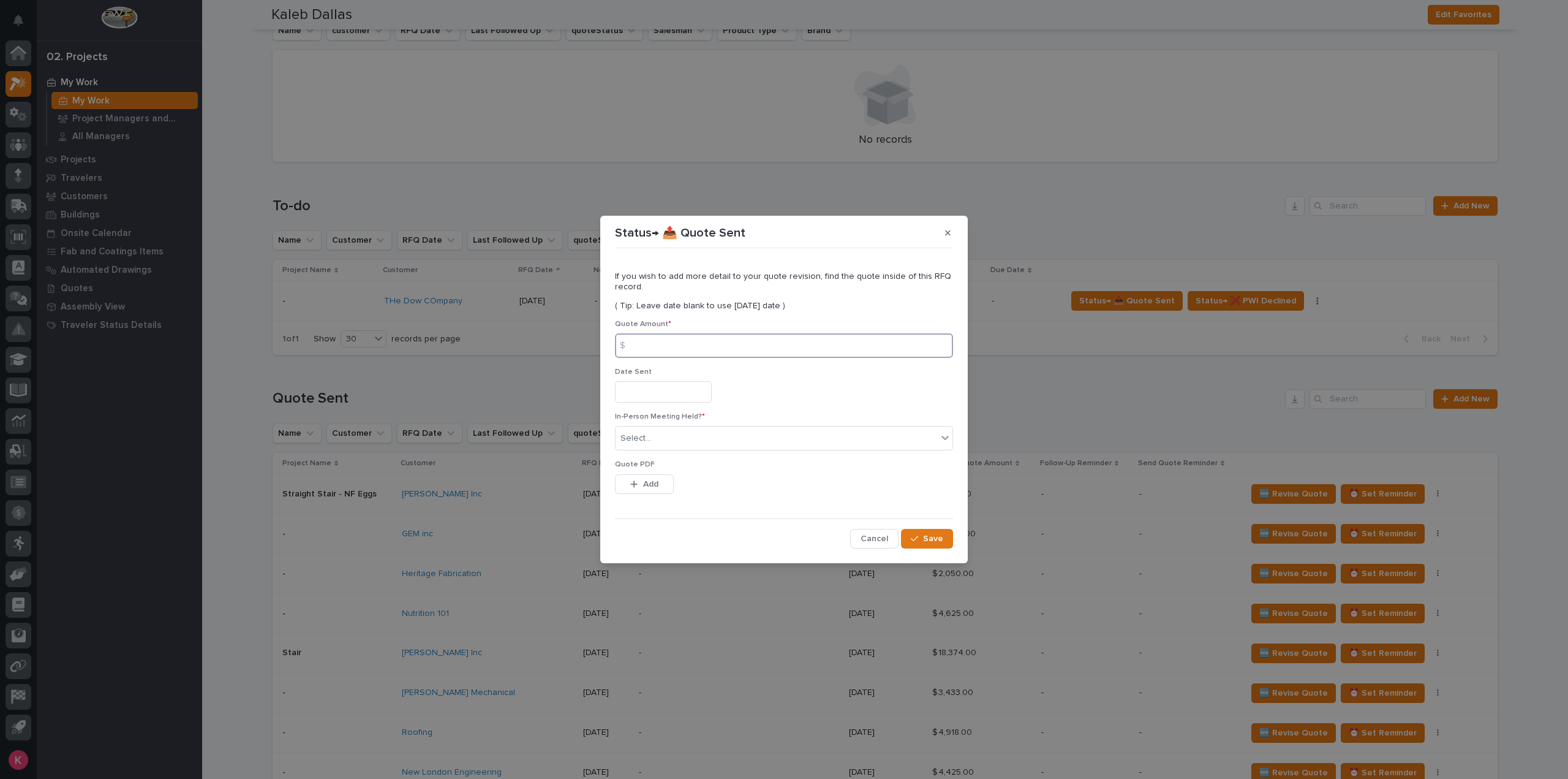
click at [710, 341] on input at bounding box center [784, 346] width 338 height 25
click at [704, 353] on input at bounding box center [784, 346] width 338 height 25
type input "11258"
click at [668, 437] on div "Select..." at bounding box center [777, 439] width 322 height 20
click at [661, 481] on div "No" at bounding box center [784, 483] width 337 height 21
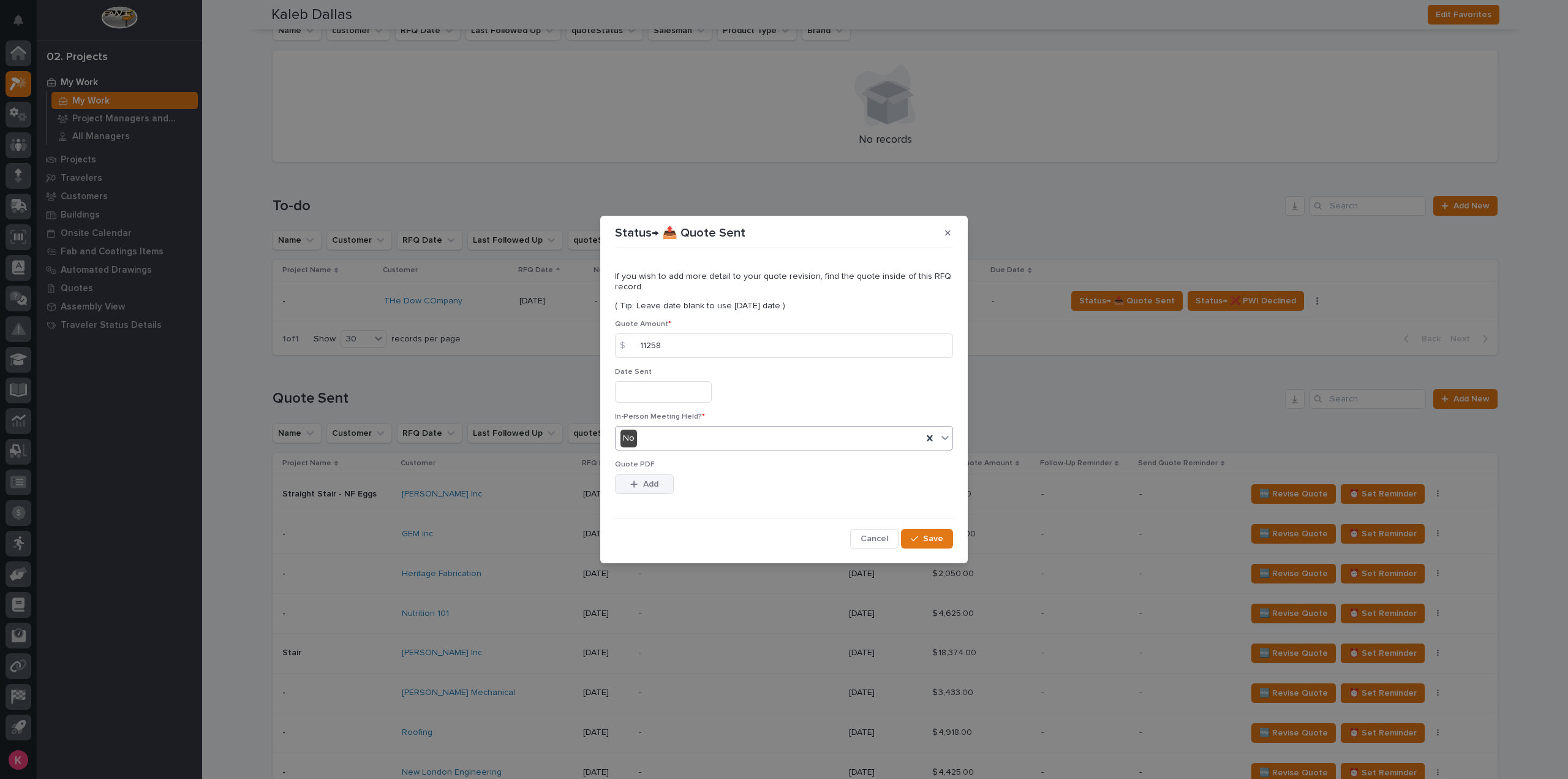
click at [658, 489] on button "Add" at bounding box center [644, 484] width 59 height 20
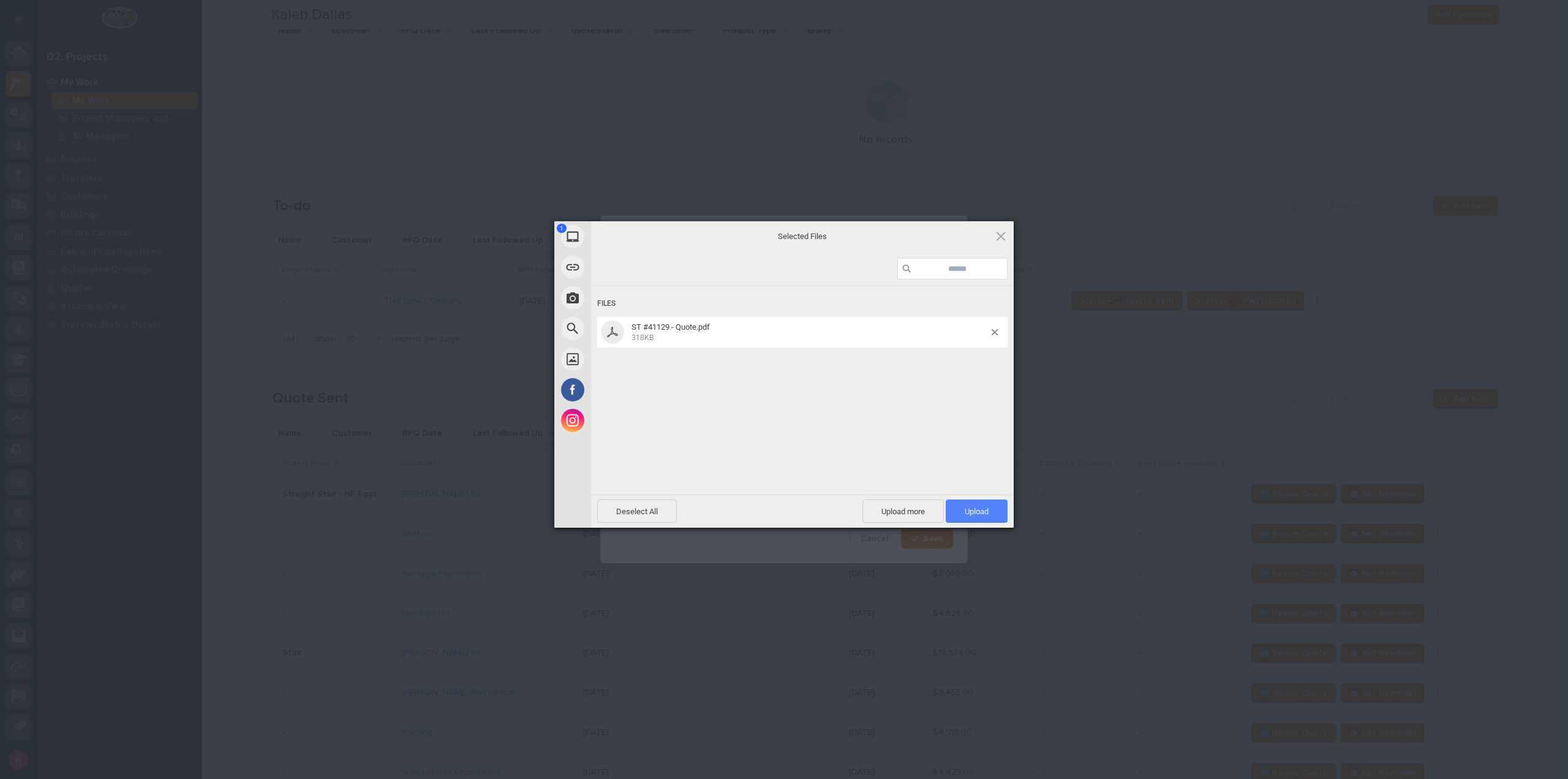
click at [982, 515] on span "Upload 1" at bounding box center [976, 511] width 24 height 9
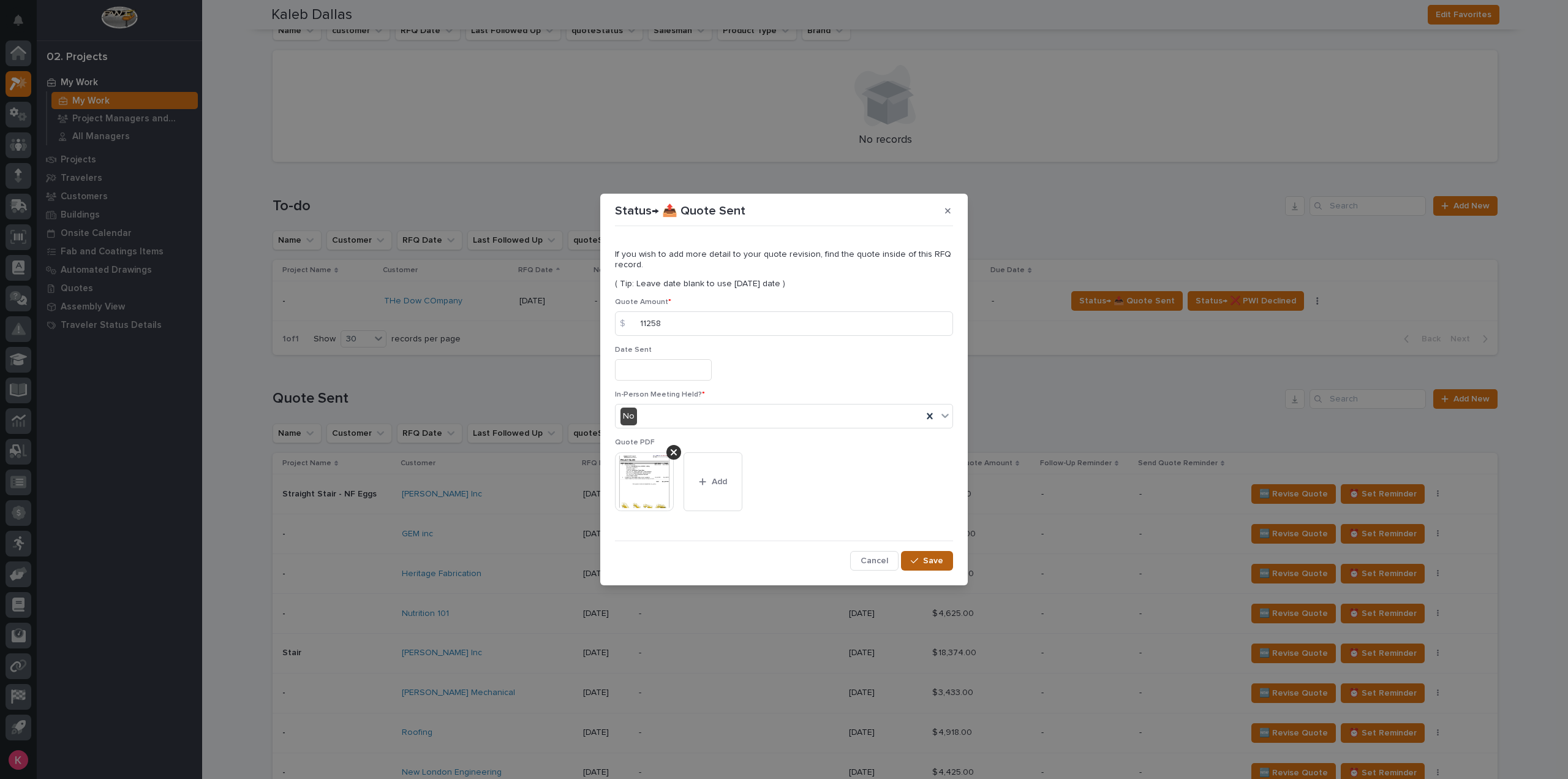
click at [942, 561] on button "Save" at bounding box center [927, 561] width 52 height 20
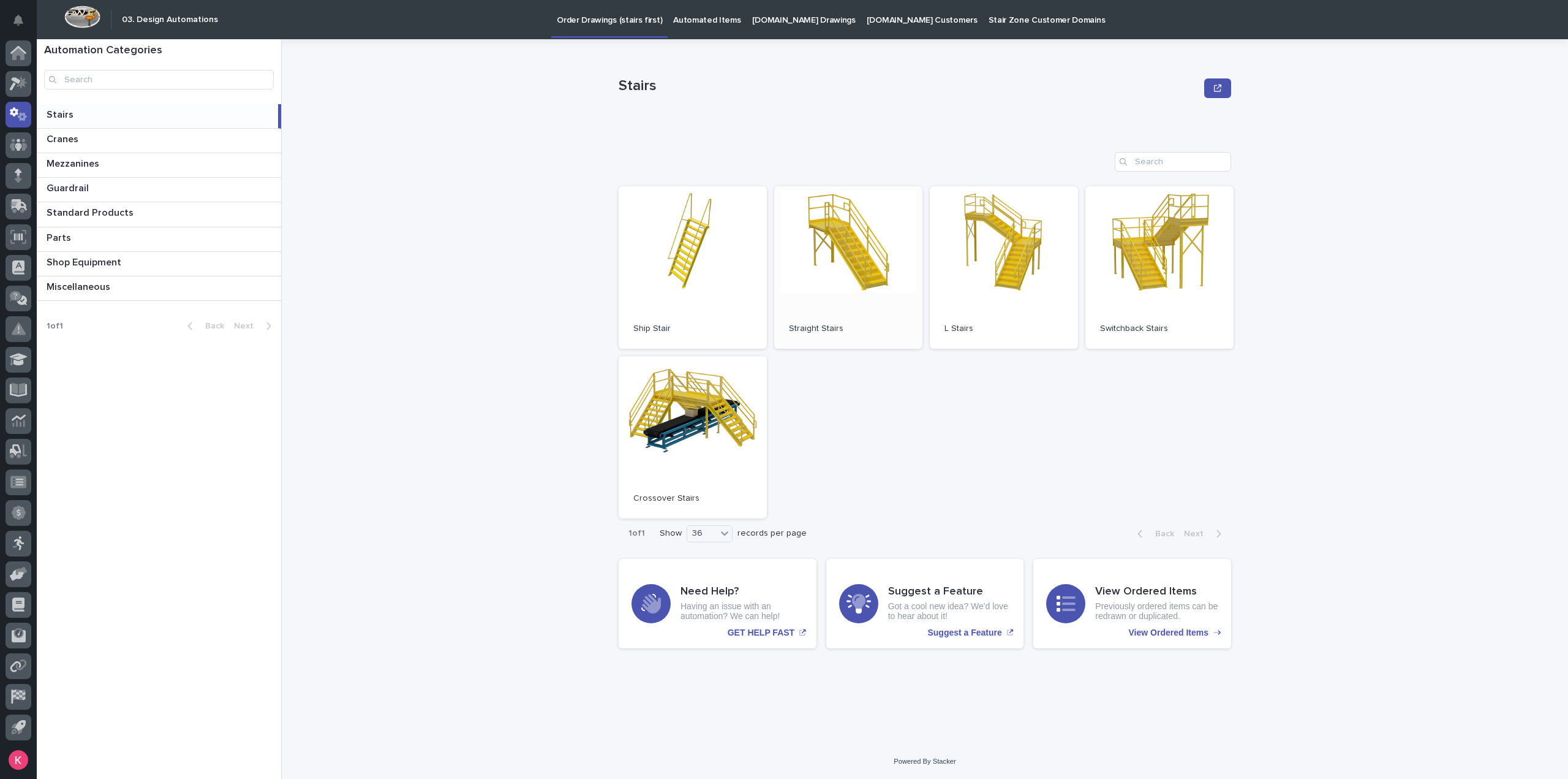
click at [847, 250] on link "Open" at bounding box center [848, 267] width 148 height 162
click at [783, 23] on p "[DOMAIN_NAME] Drawings" at bounding box center [804, 13] width 104 height 26
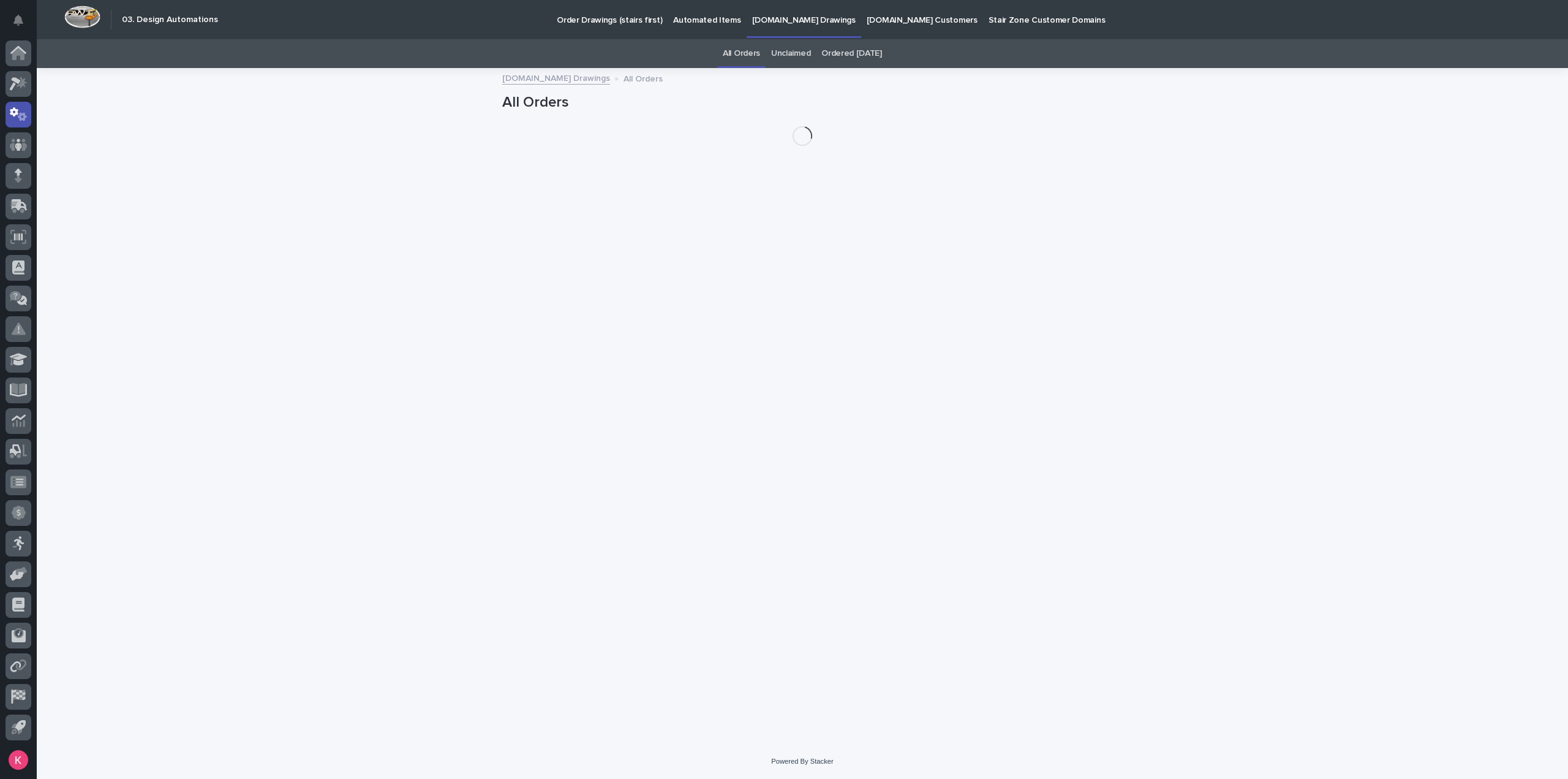
click at [704, 27] on link "Automated Items" at bounding box center [706, 19] width 78 height 38
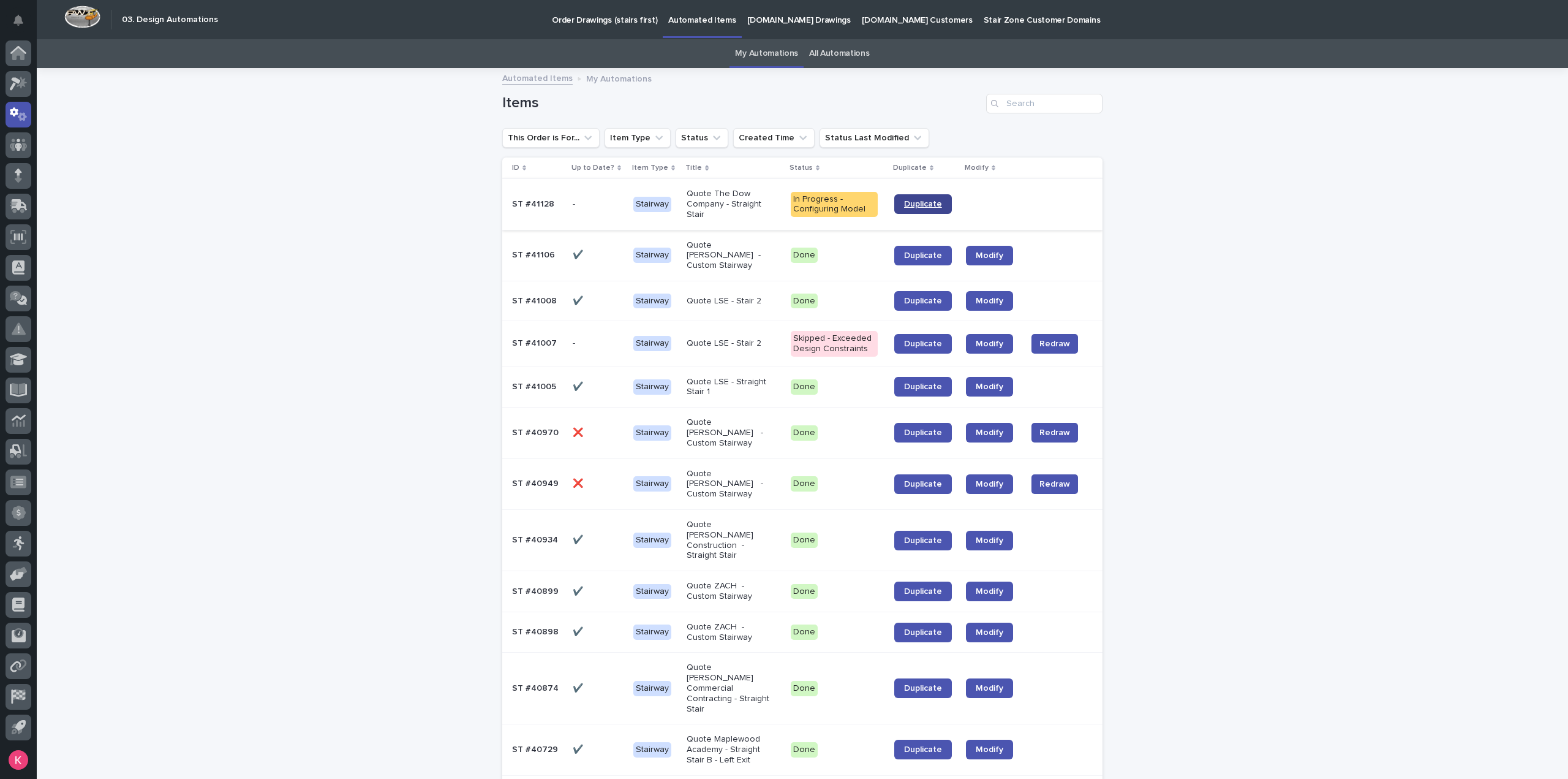
click at [904, 204] on span "Duplicate" at bounding box center [923, 204] width 38 height 9
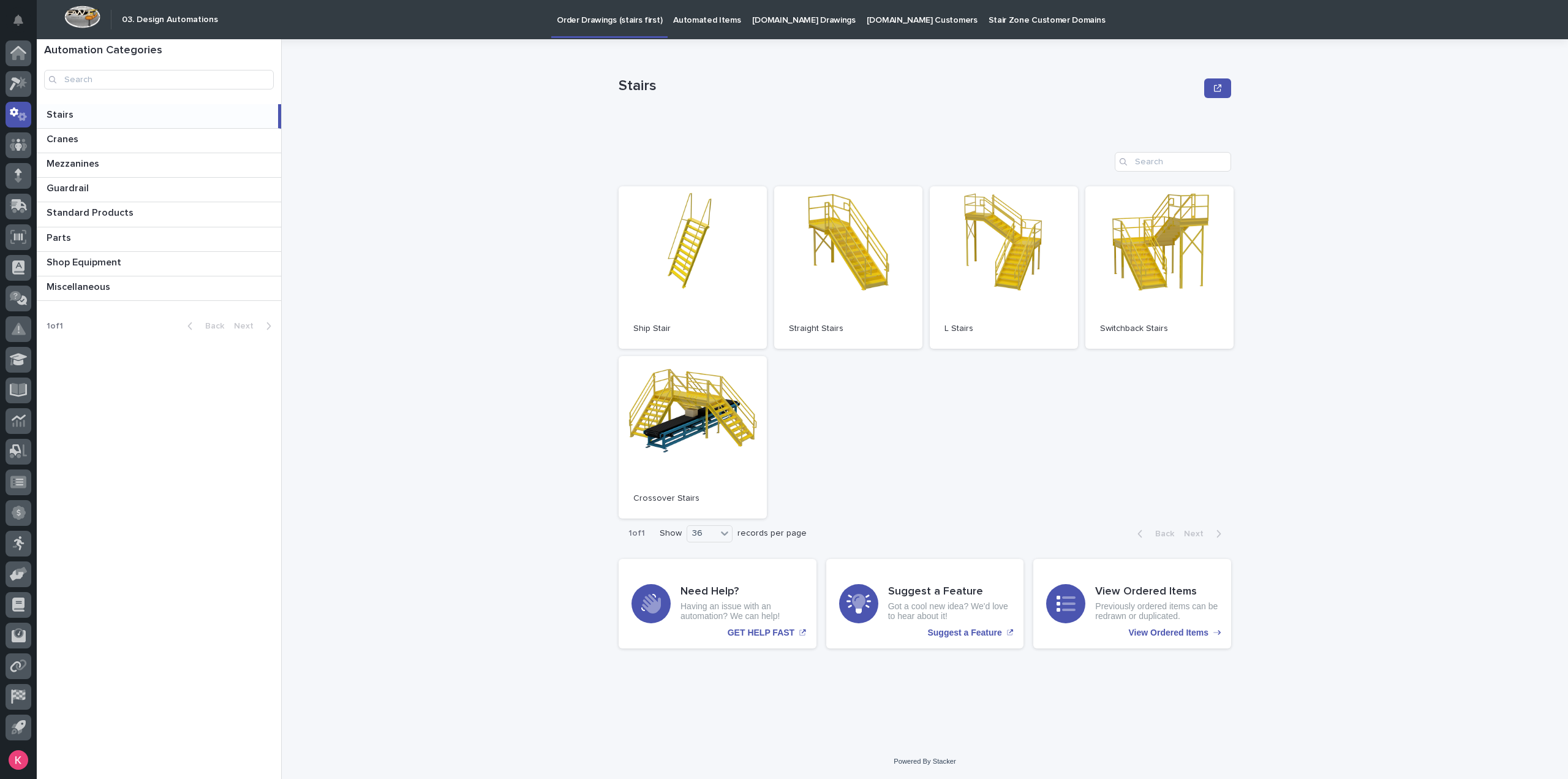
click at [691, 24] on p "Automated Items" at bounding box center [707, 13] width 67 height 26
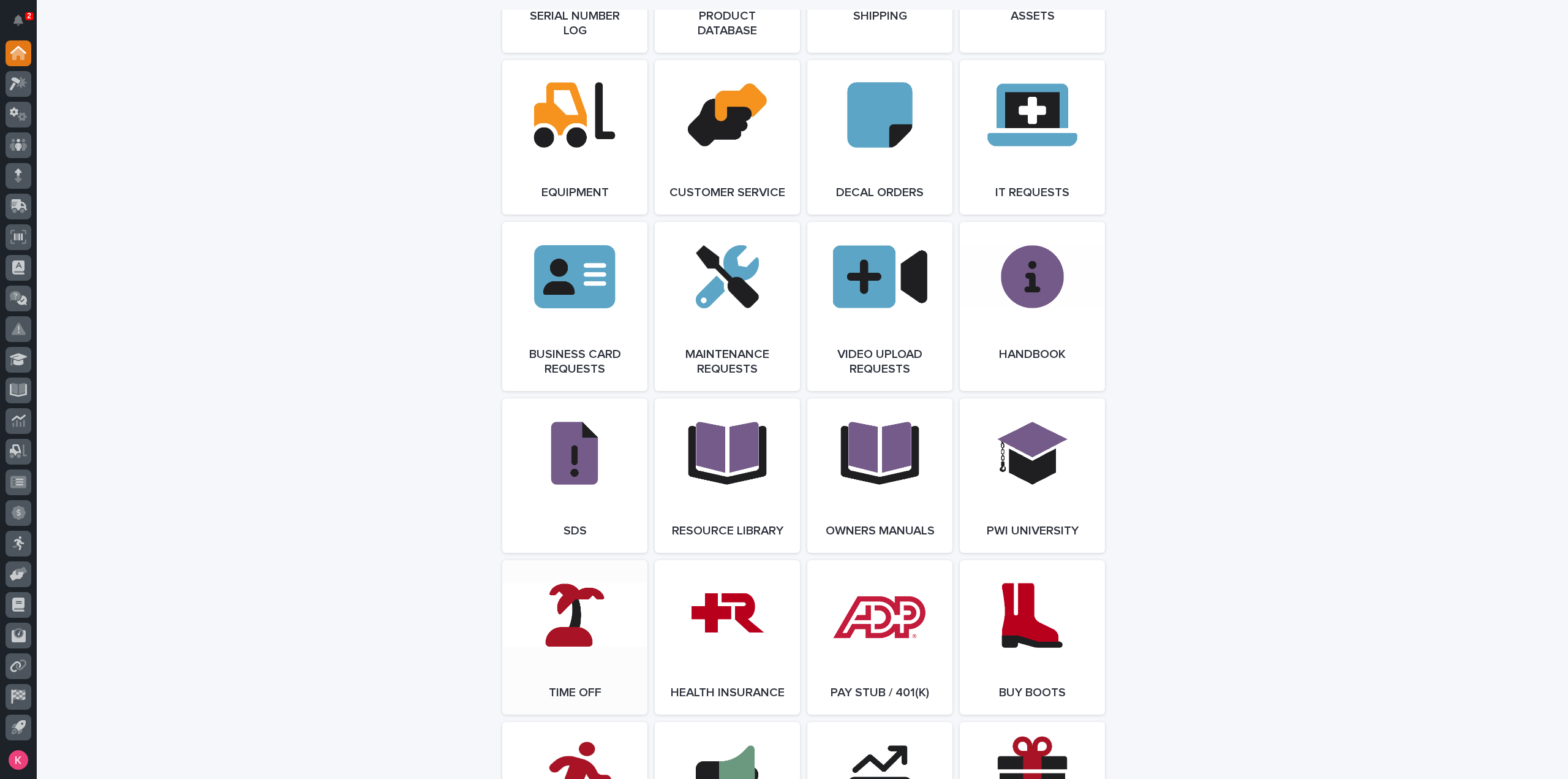
scroll to position [1778, 0]
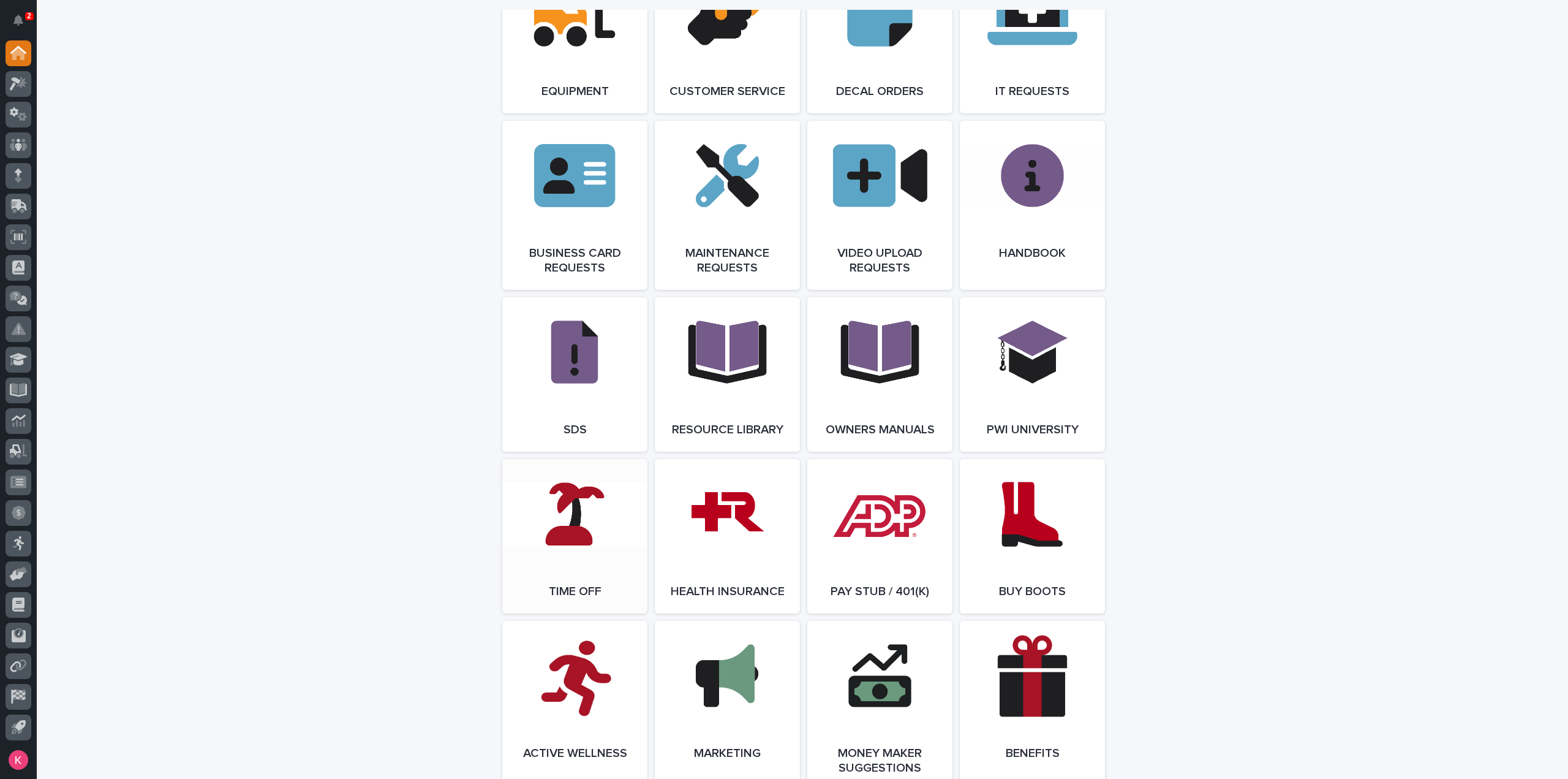
click at [566, 551] on link "Open Link" at bounding box center [575, 536] width 145 height 154
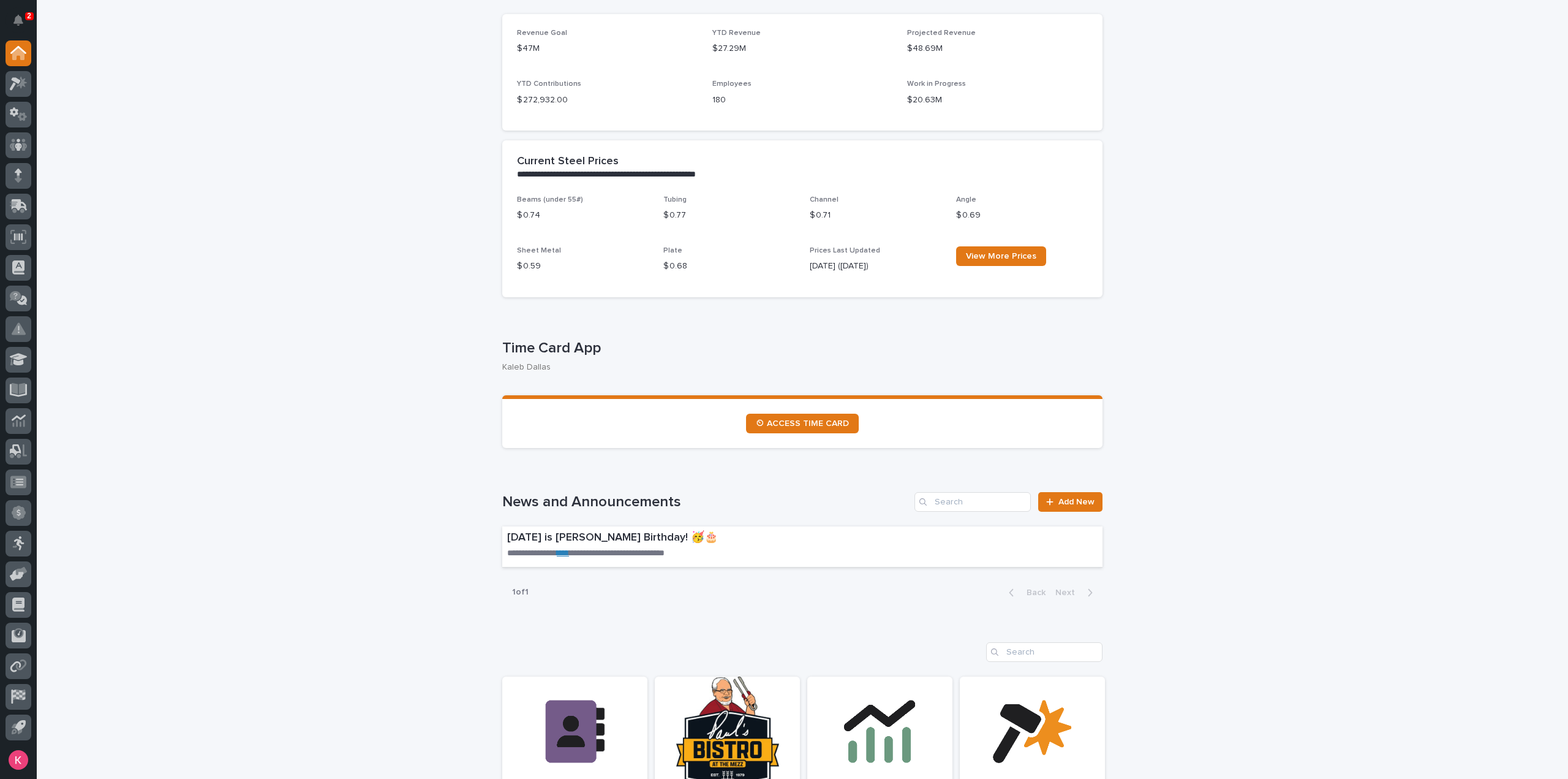
scroll to position [0, 0]
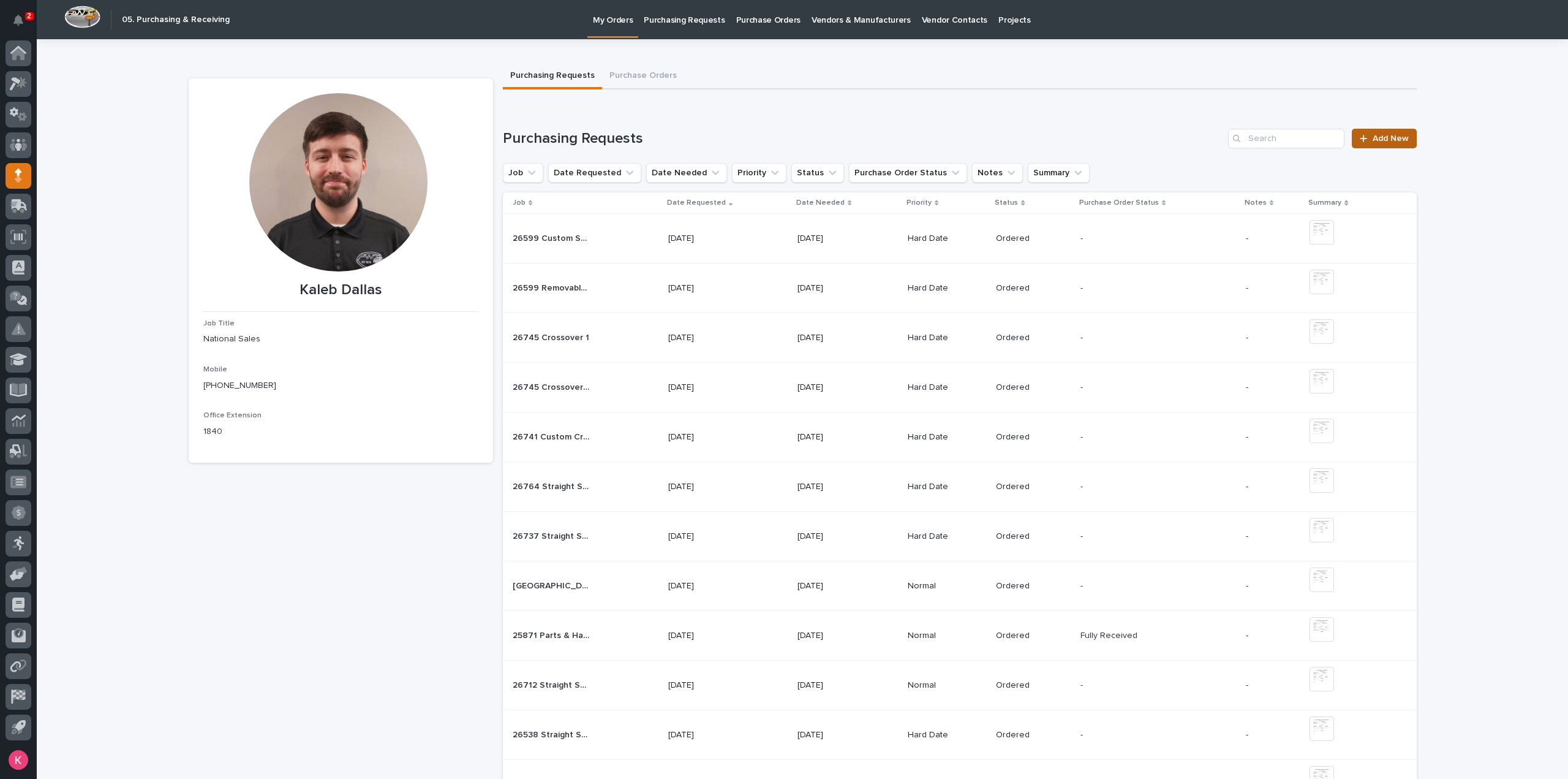
click at [1383, 140] on span "Add New" at bounding box center [1391, 138] width 36 height 9
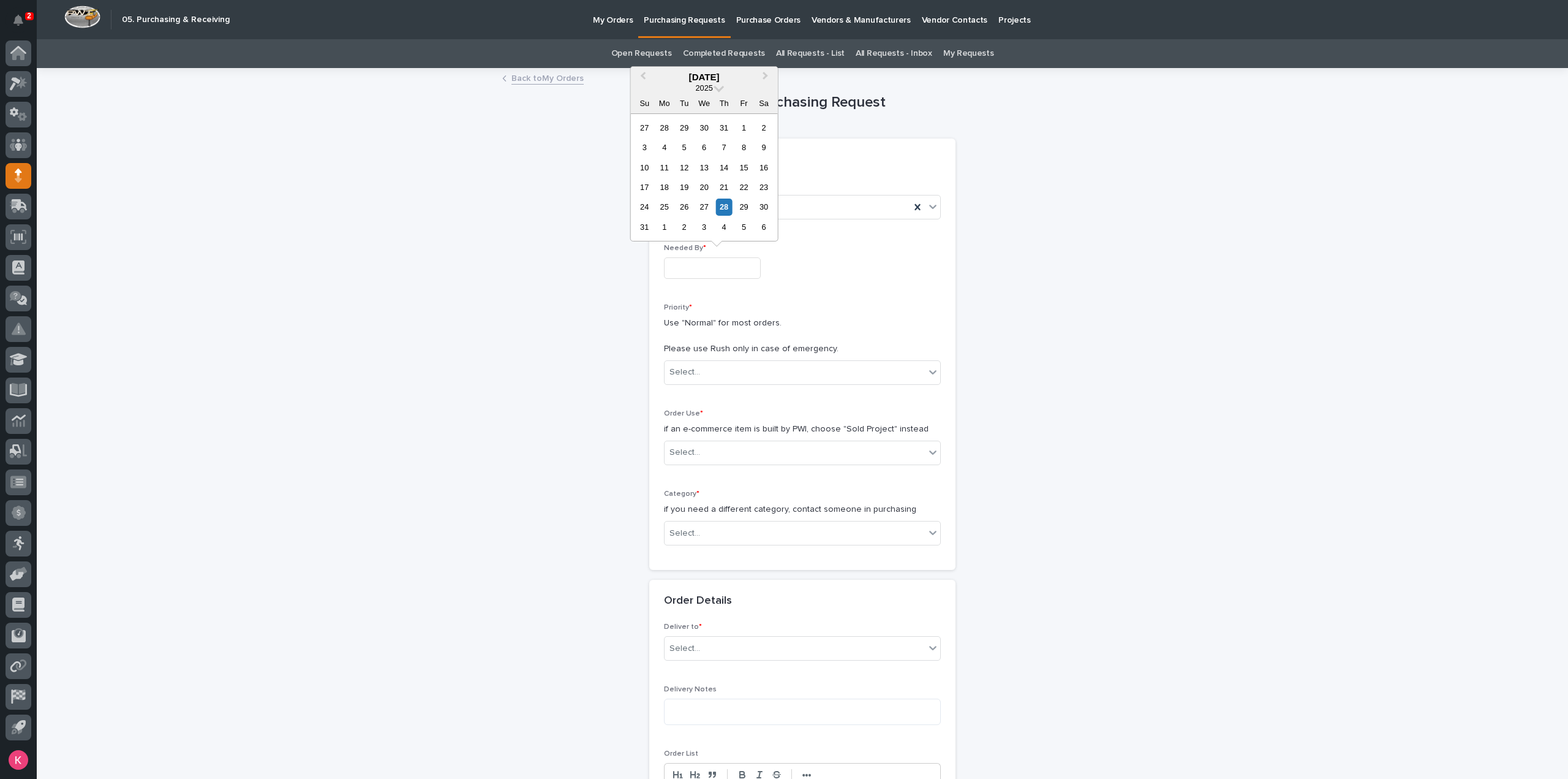
click at [713, 268] on input "text" at bounding box center [712, 267] width 97 height 21
click at [664, 228] on div "1" at bounding box center [664, 227] width 16 height 16
type input "**********"
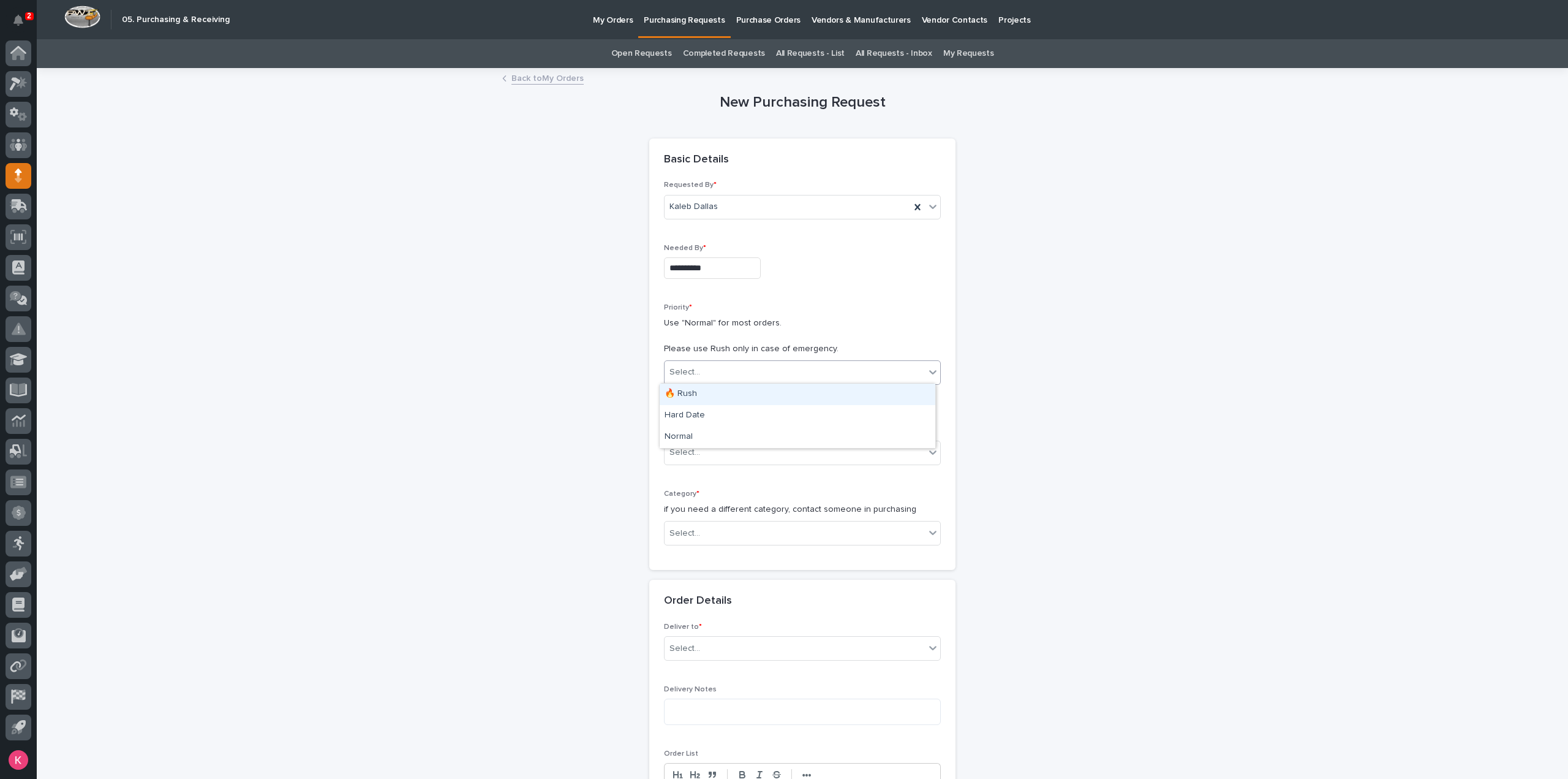
click at [708, 368] on div "Select..." at bounding box center [795, 372] width 260 height 20
click at [706, 415] on div "Hard Date" at bounding box center [798, 415] width 275 height 21
click at [704, 453] on div "Select..." at bounding box center [795, 453] width 260 height 20
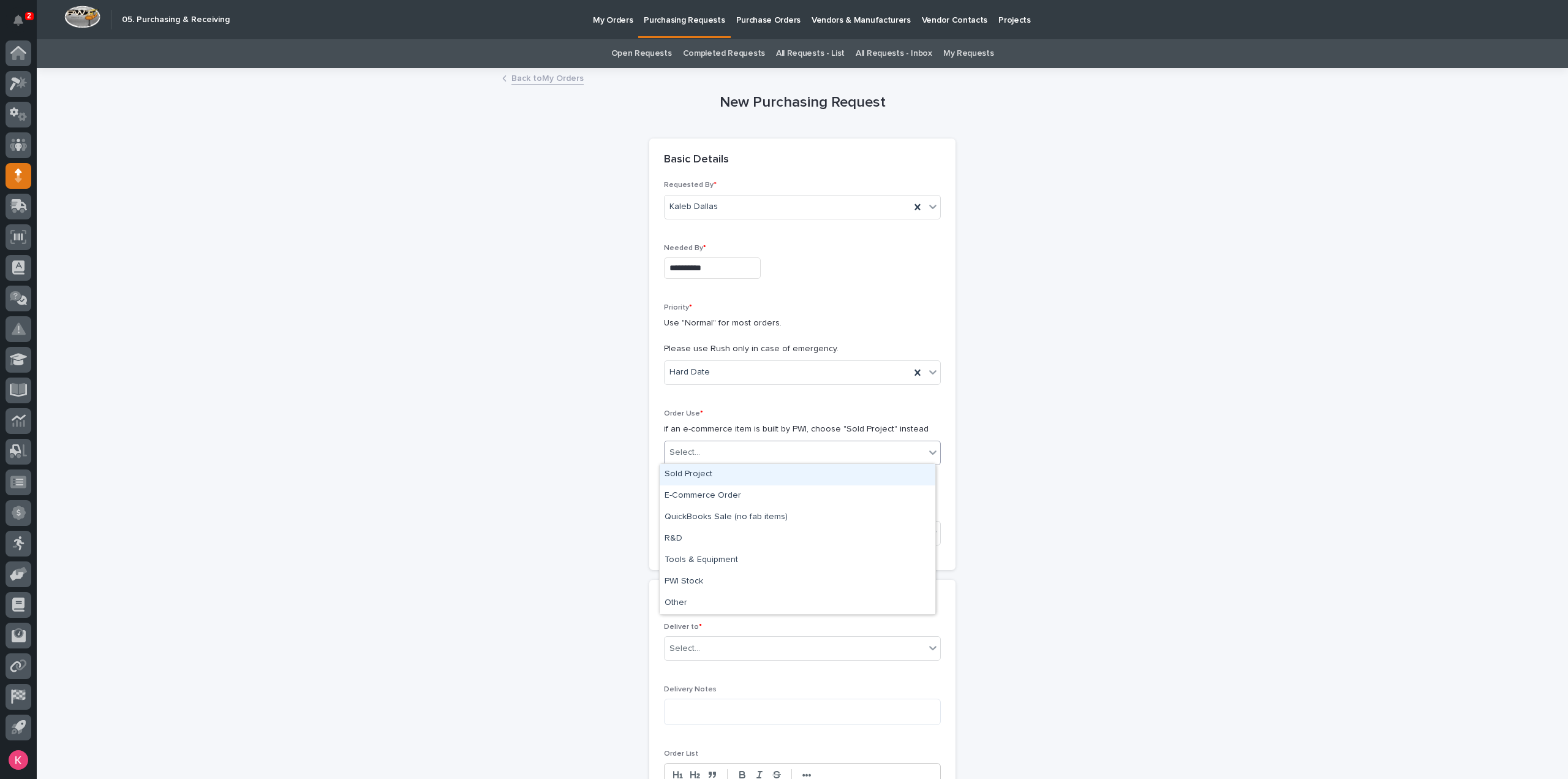
drag, startPoint x: 716, startPoint y: 475, endPoint x: 718, endPoint y: 497, distance: 22.1
click at [716, 475] on div "Sold Project" at bounding box center [798, 474] width 275 height 21
click at [719, 535] on div "Select..." at bounding box center [795, 533] width 260 height 20
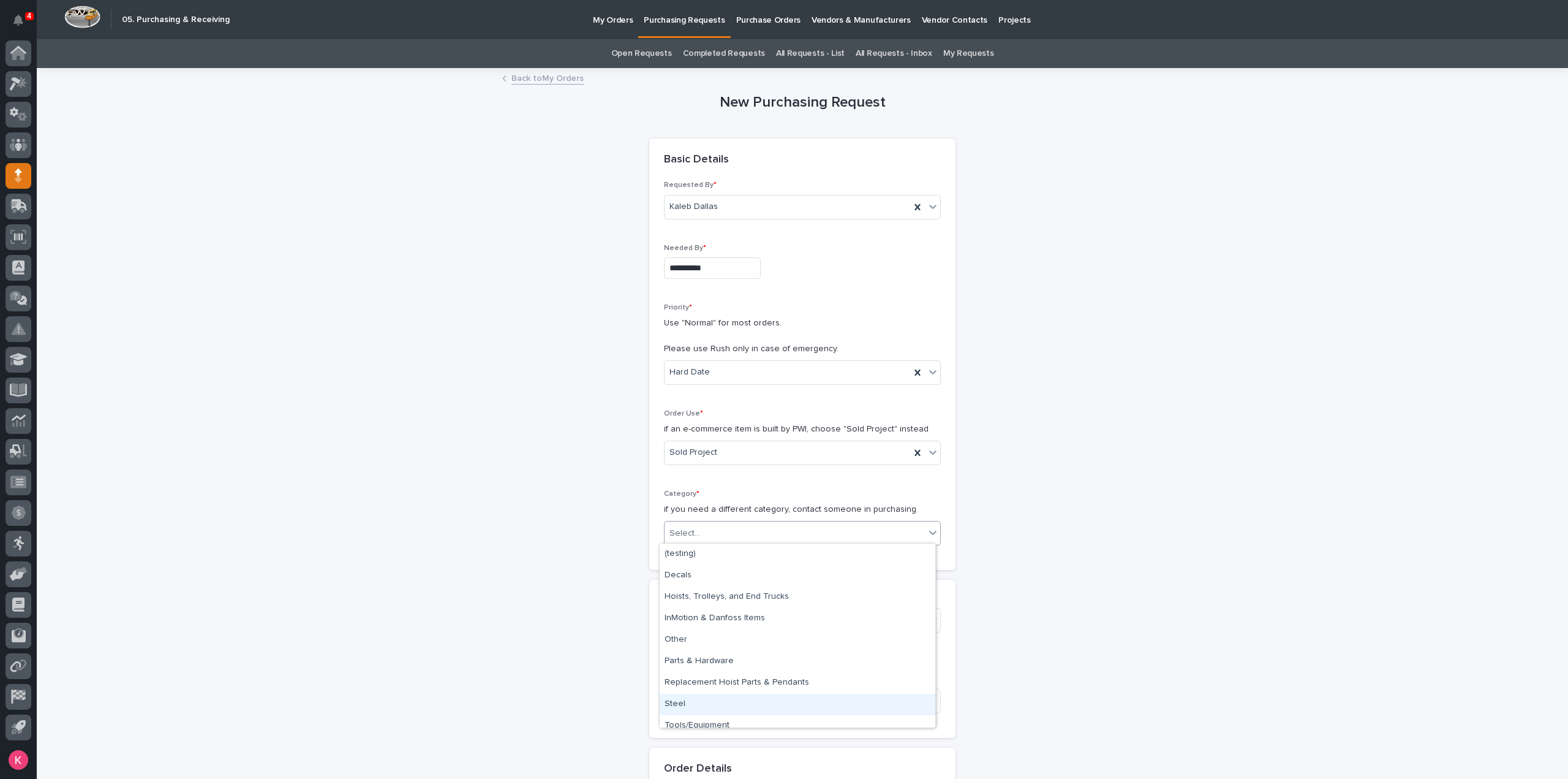
click at [704, 703] on div "Steel" at bounding box center [798, 704] width 275 height 21
click at [726, 622] on div "Select..." at bounding box center [795, 621] width 260 height 20
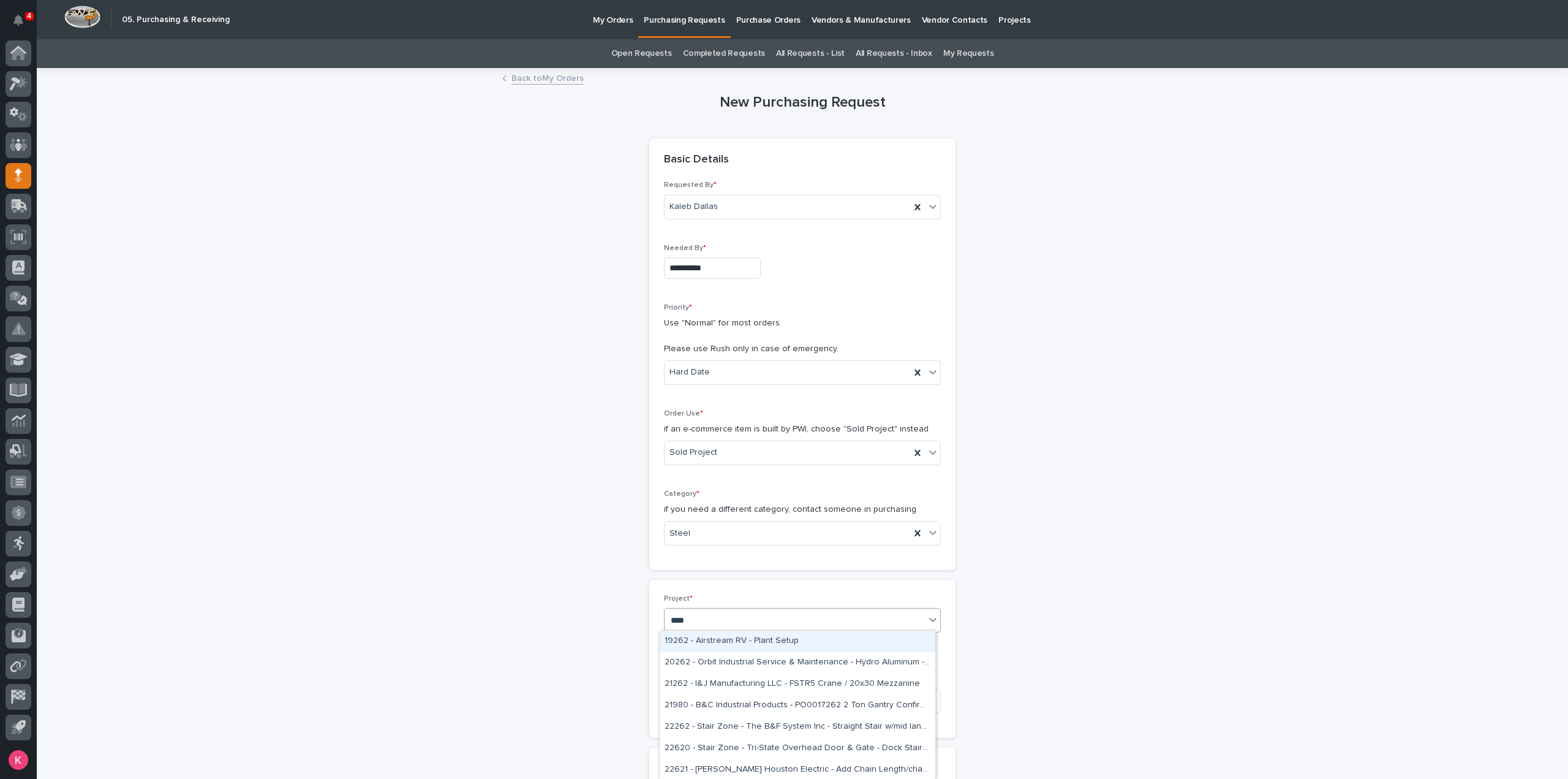
type input "*****"
click at [767, 642] on div "26203 - Stair Zone - K-Ensol - Factory Stairs" at bounding box center [798, 641] width 275 height 21
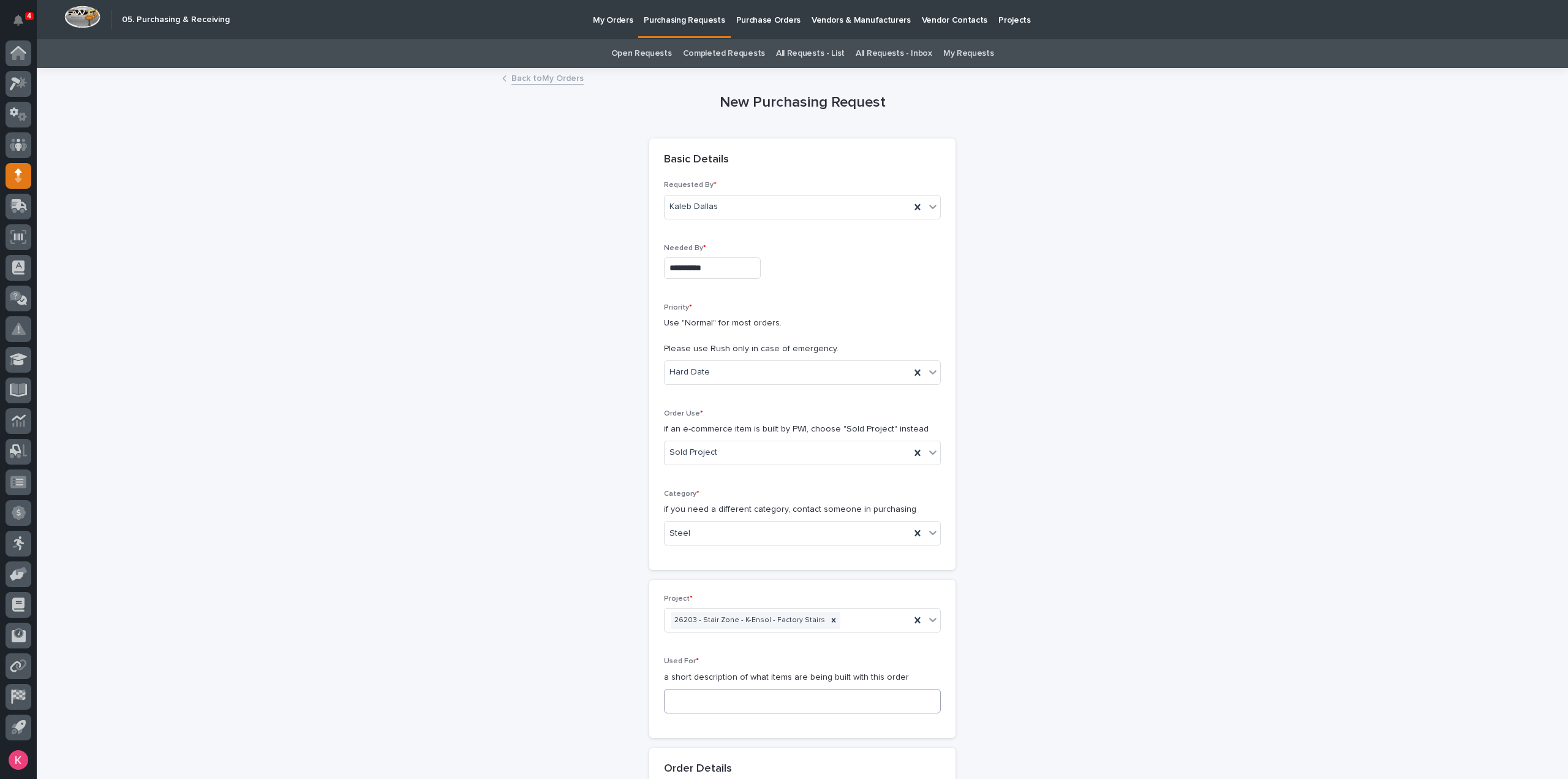
drag, startPoint x: 751, startPoint y: 680, endPoint x: 757, endPoint y: 694, distance: 15.2
click at [751, 681] on div "Used For * a short description of what items are being built with this order" at bounding box center [802, 690] width 277 height 65
click at [761, 697] on input at bounding box center [802, 701] width 277 height 25
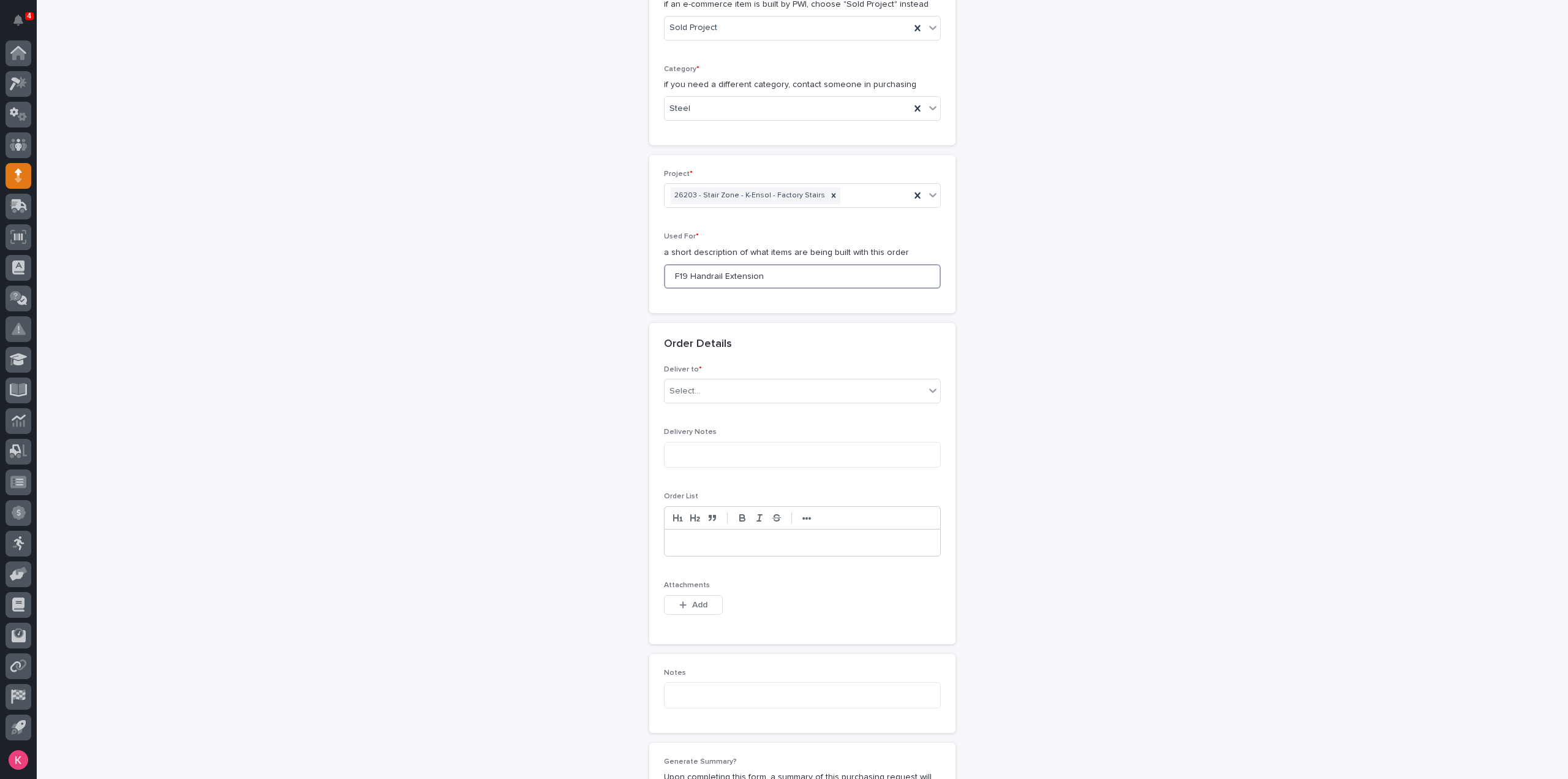
scroll to position [429, 0]
type input "F19 Handrail Extension"
click at [706, 392] on div "Select..." at bounding box center [795, 387] width 260 height 20
click at [699, 424] on div "PWI or Customer" at bounding box center [798, 429] width 275 height 21
click at [717, 396] on div "Select..." at bounding box center [802, 387] width 277 height 25
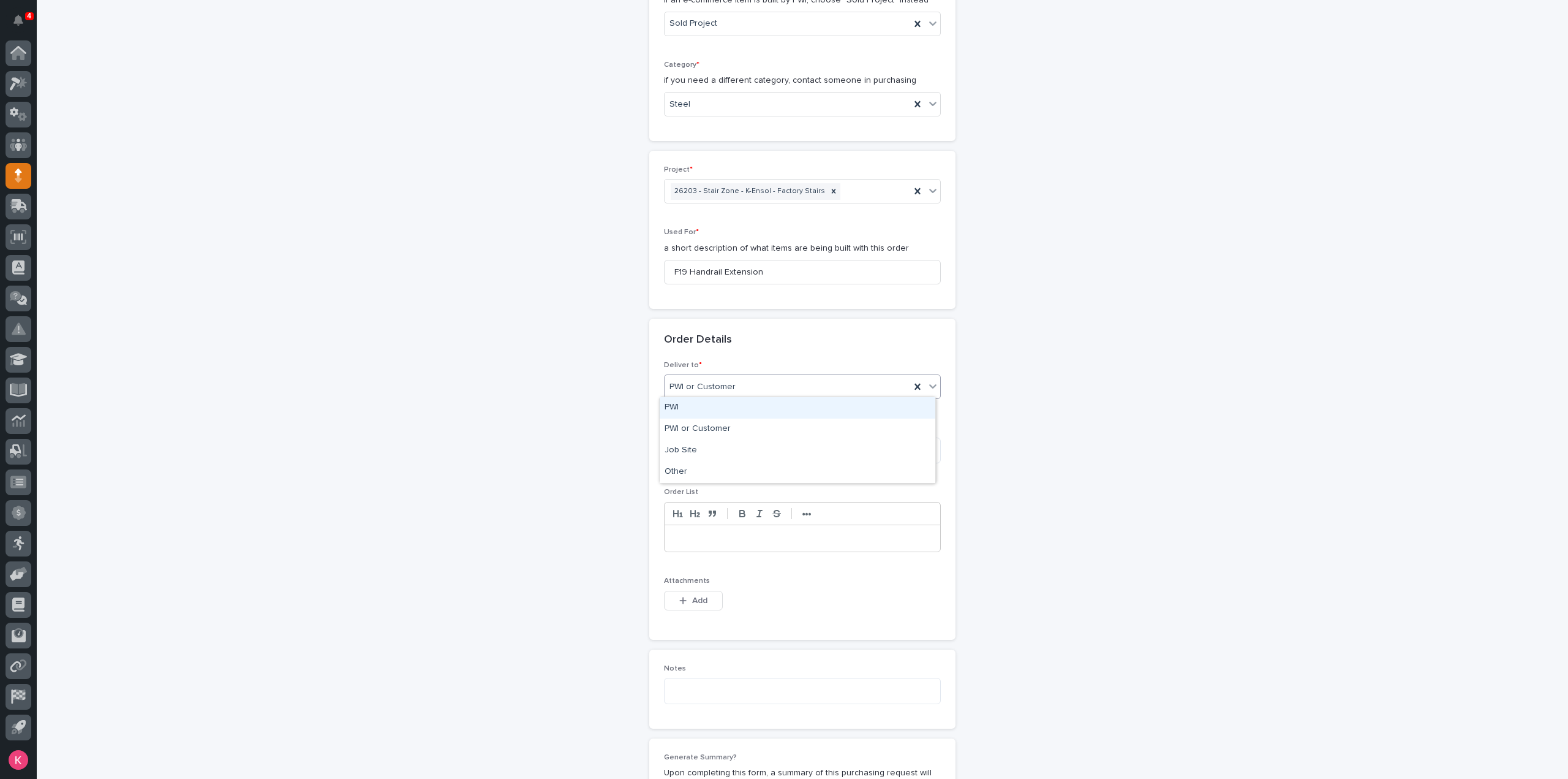
click at [713, 409] on div "PWI" at bounding box center [798, 407] width 275 height 21
click at [676, 608] on div "Add" at bounding box center [693, 603] width 59 height 25
drag, startPoint x: 702, startPoint y: 595, endPoint x: 695, endPoint y: 601, distance: 9.2
click at [701, 596] on span "Add" at bounding box center [699, 601] width 15 height 11
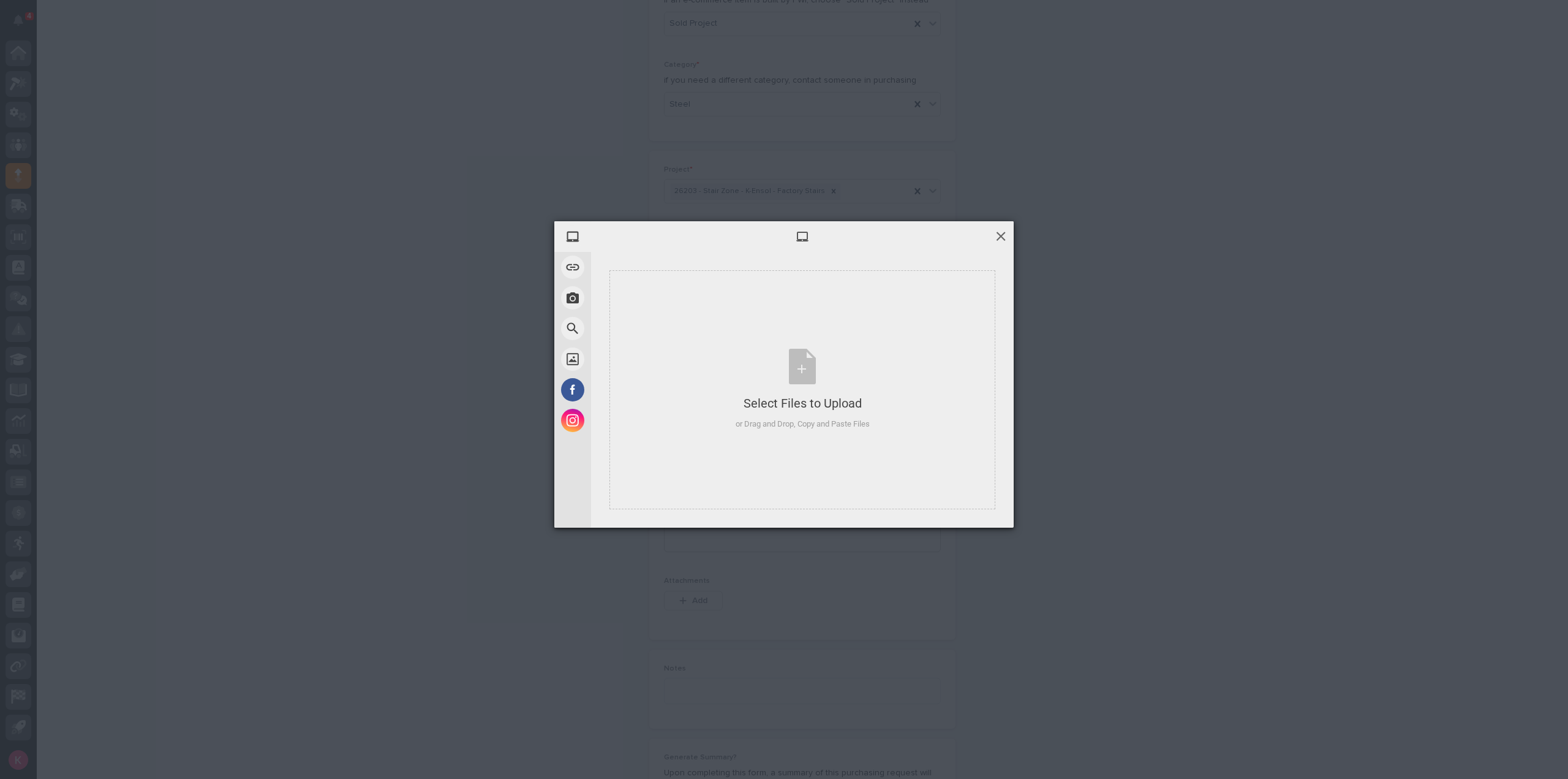
click at [1004, 233] on span at bounding box center [1001, 236] width 14 height 14
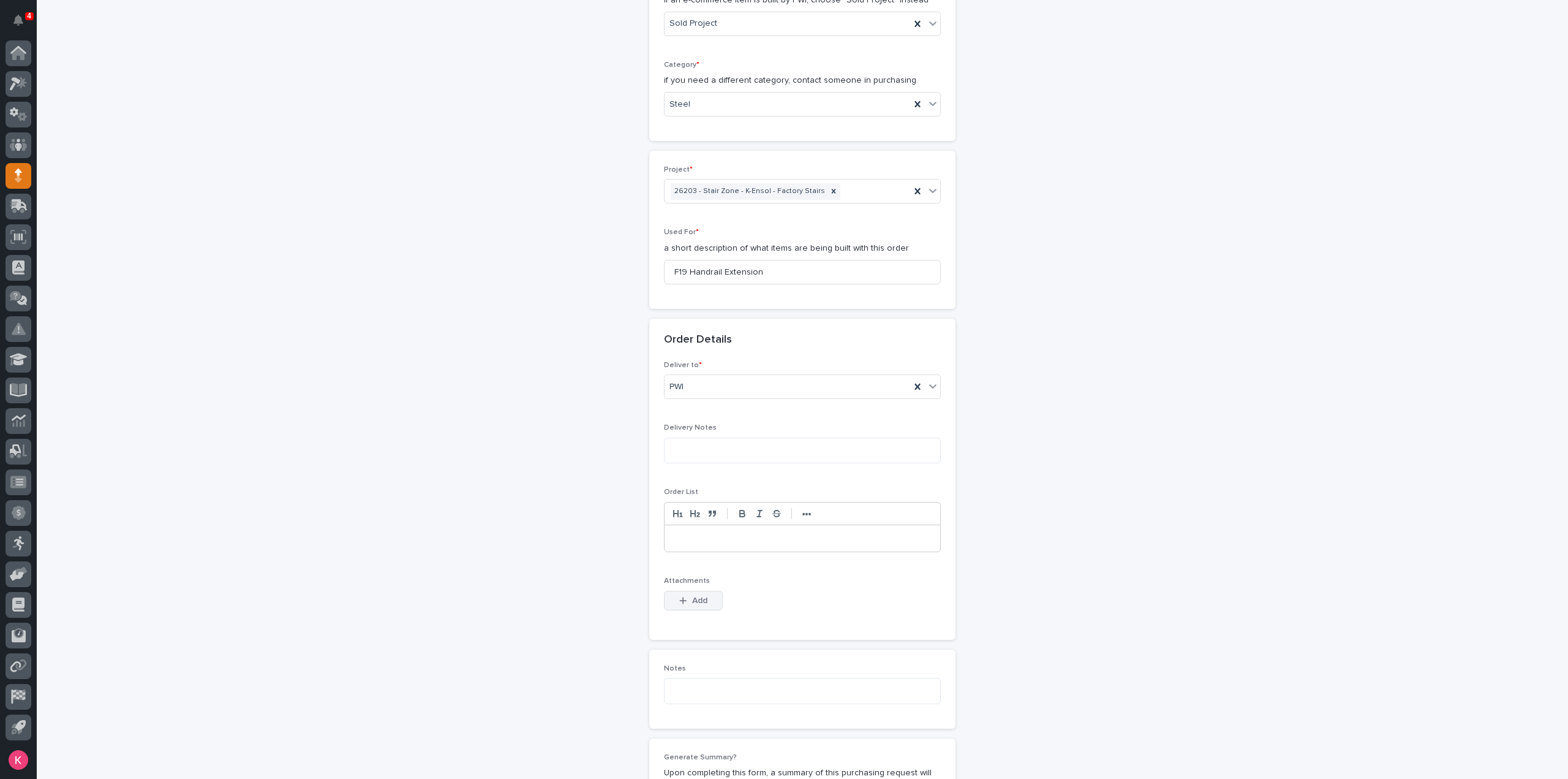
click at [693, 600] on span "Add" at bounding box center [699, 601] width 15 height 11
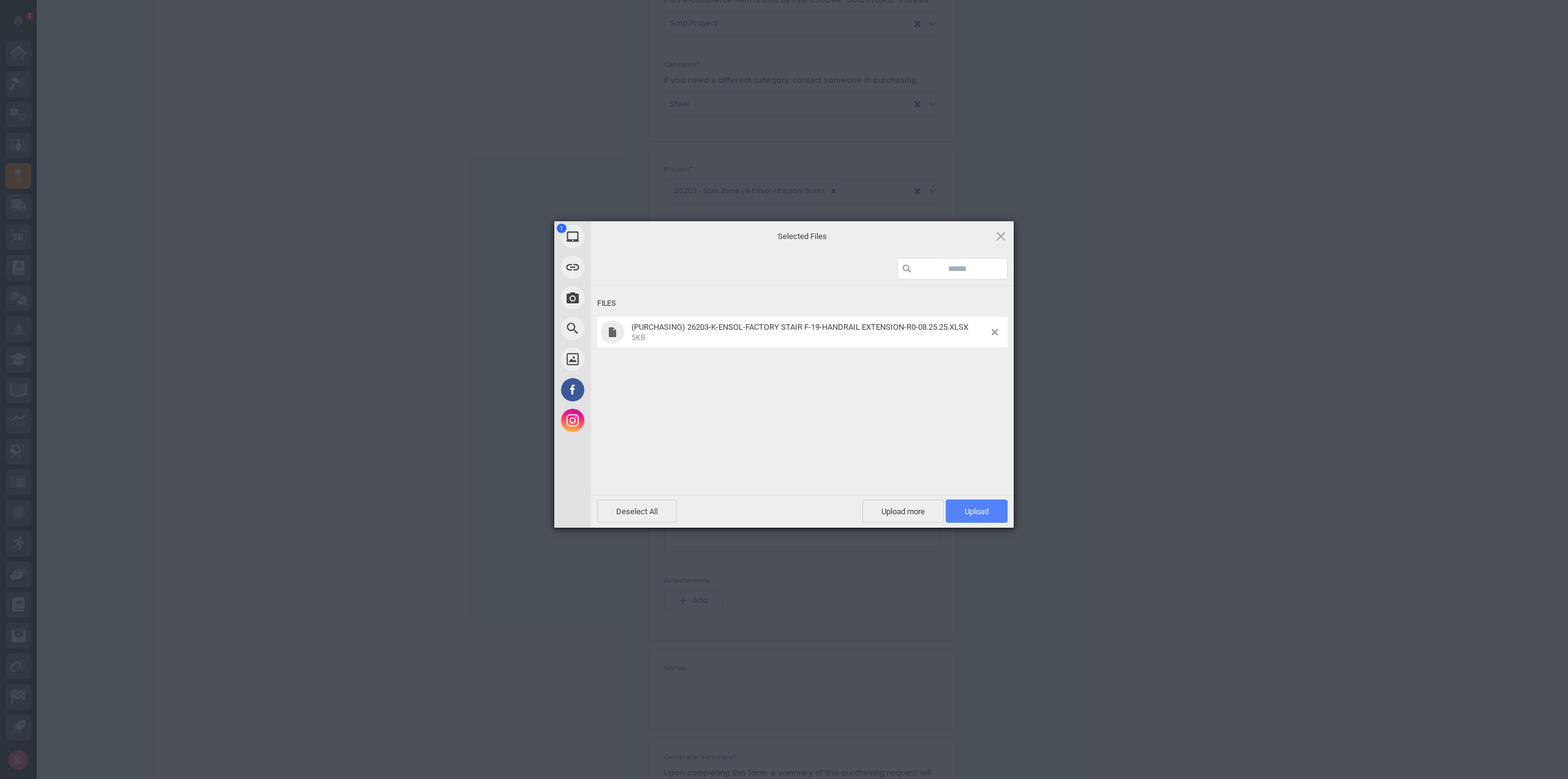
click at [982, 501] on span "Upload 1" at bounding box center [976, 511] width 62 height 23
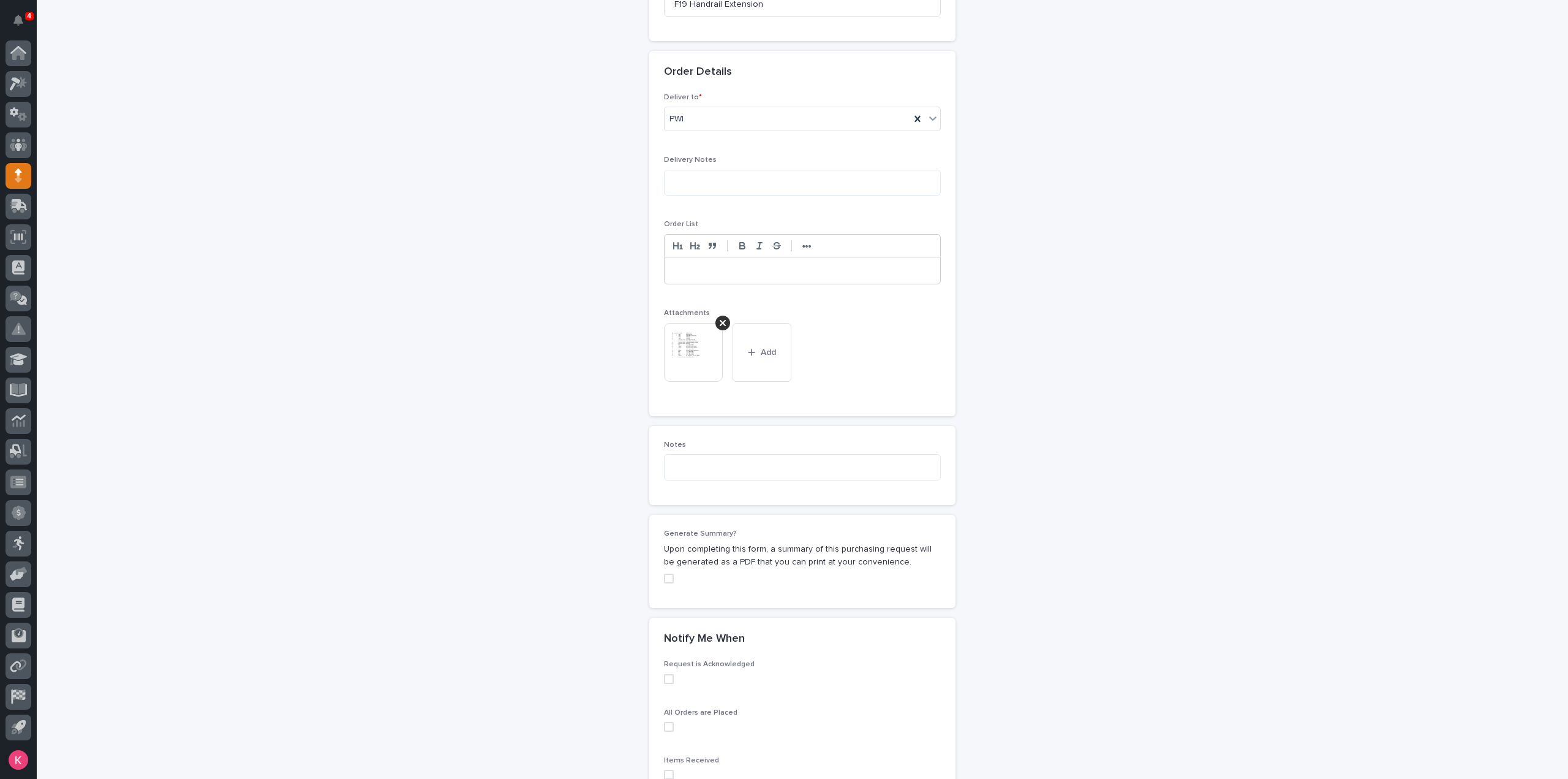
scroll to position [843, 0]
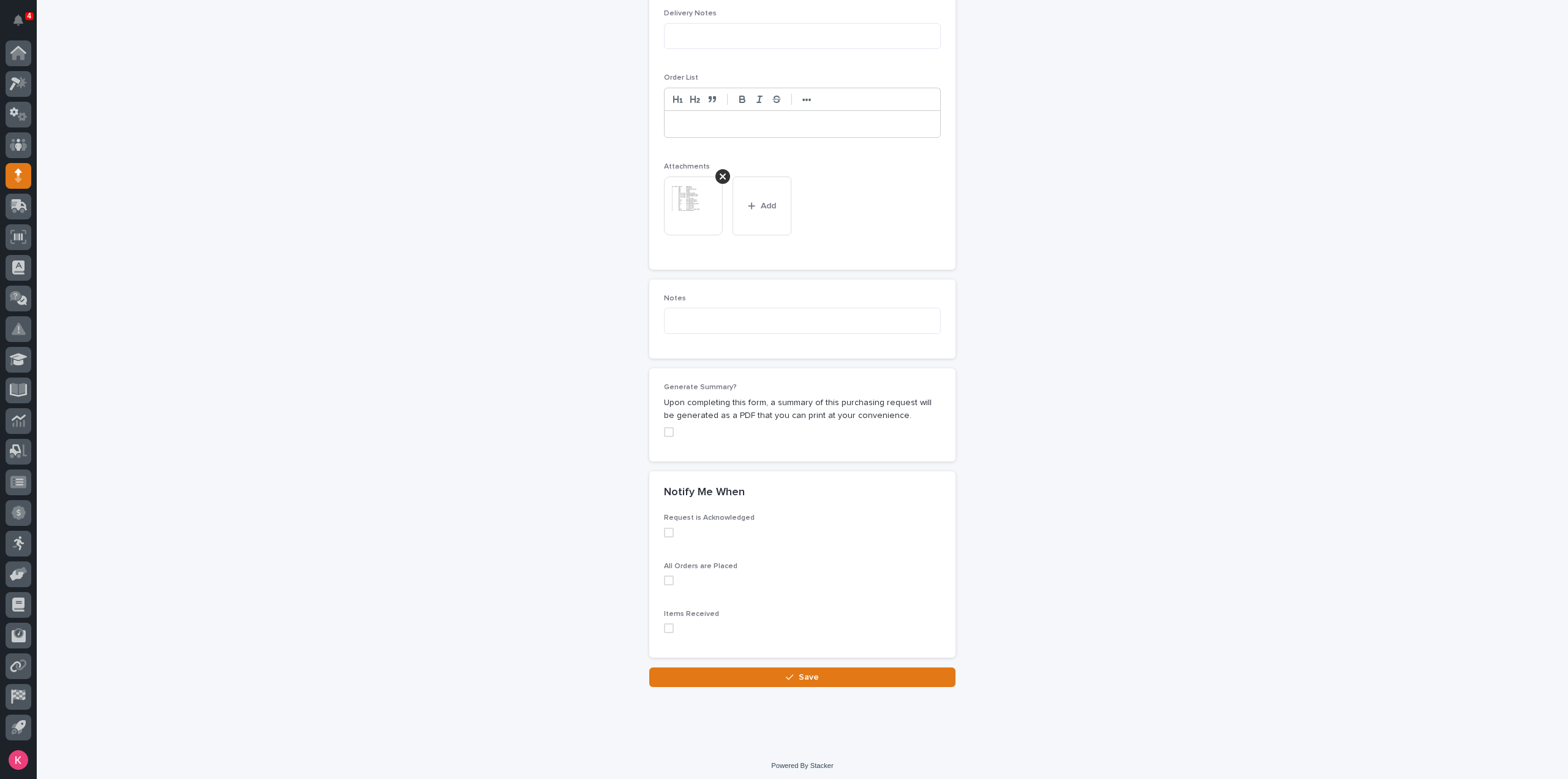
click at [703, 661] on div "Loading... Saving… Notify Me When Request is Acknowledged All Orders are Placed…" at bounding box center [802, 570] width 306 height 196
click at [794, 668] on button "Save" at bounding box center [802, 677] width 306 height 20
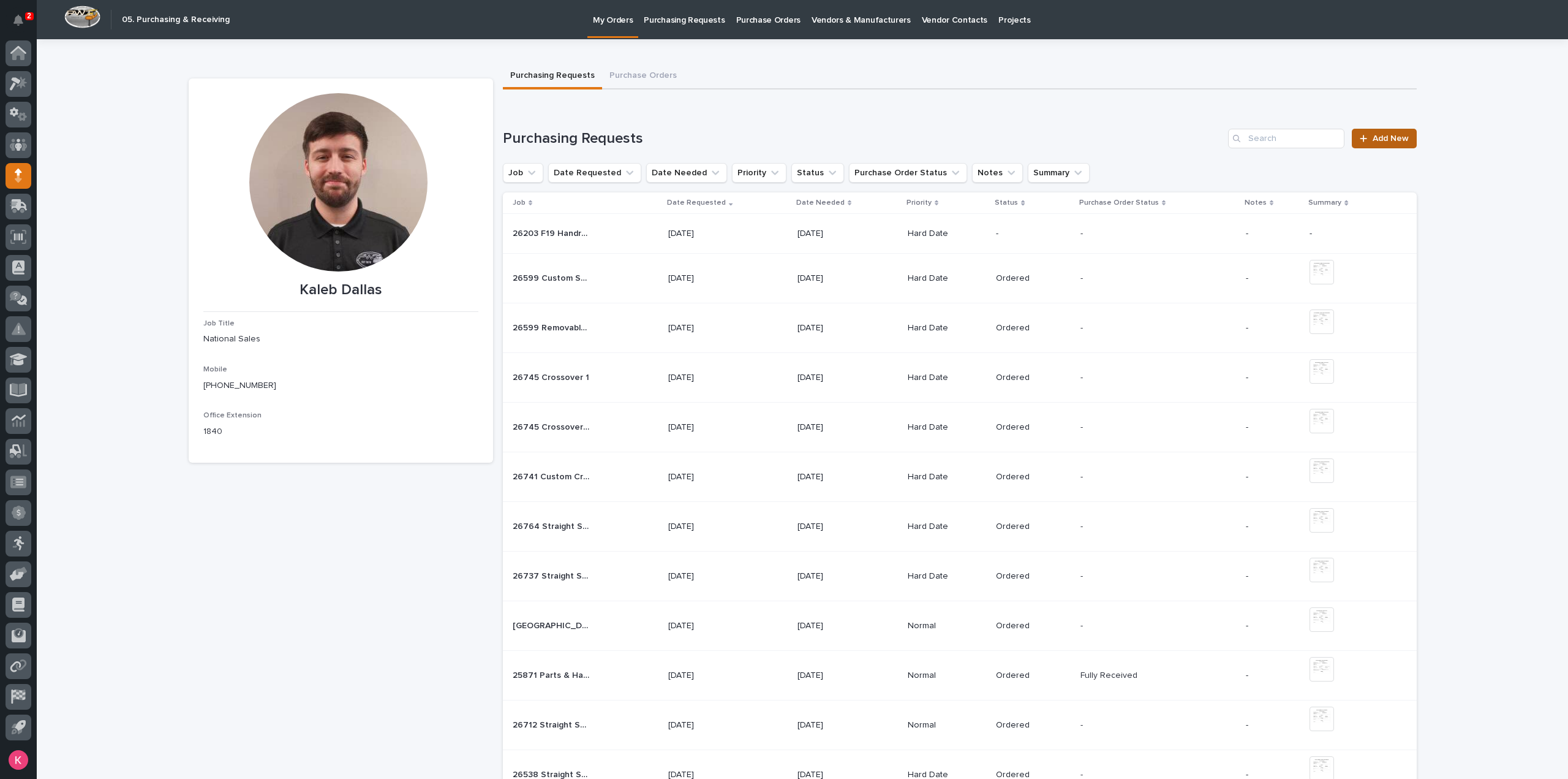
click at [1389, 139] on span "Add New" at bounding box center [1391, 138] width 36 height 9
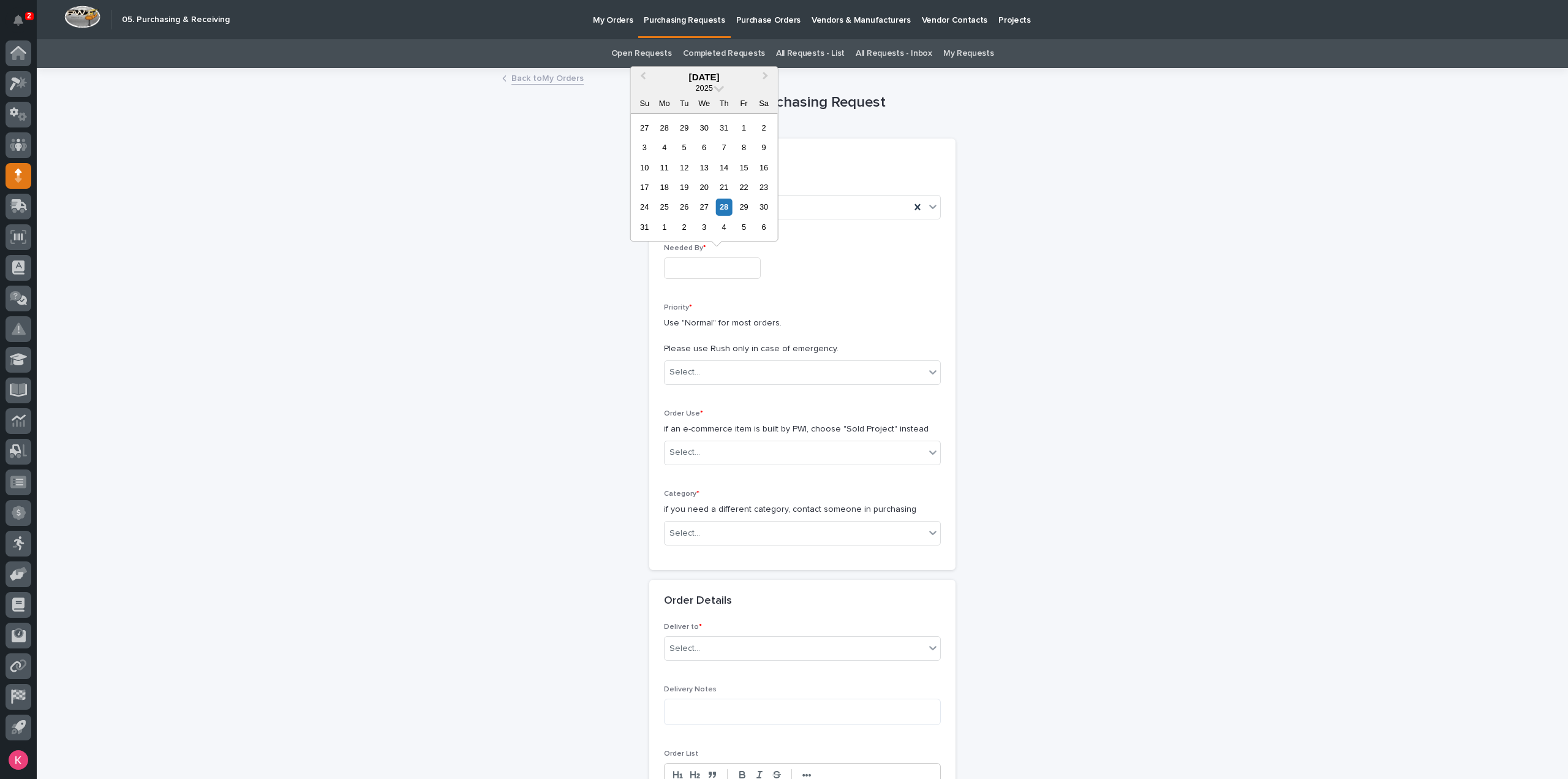
click at [704, 267] on input "text" at bounding box center [712, 267] width 97 height 21
click at [669, 224] on div "1" at bounding box center [664, 227] width 16 height 16
type input "**********"
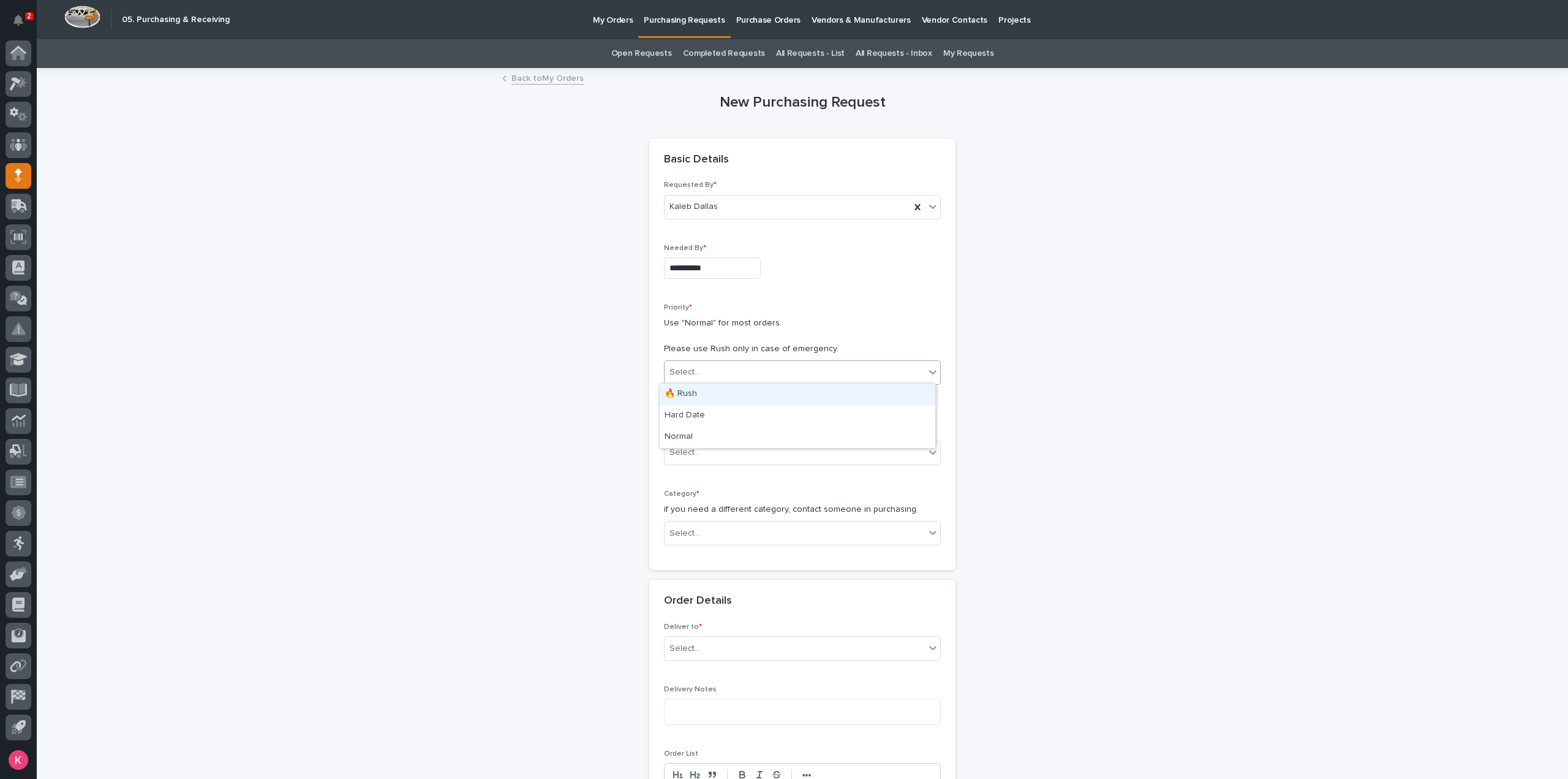
click at [725, 374] on div "Select..." at bounding box center [795, 372] width 260 height 20
click at [716, 417] on div "Hard Date" at bounding box center [798, 415] width 275 height 21
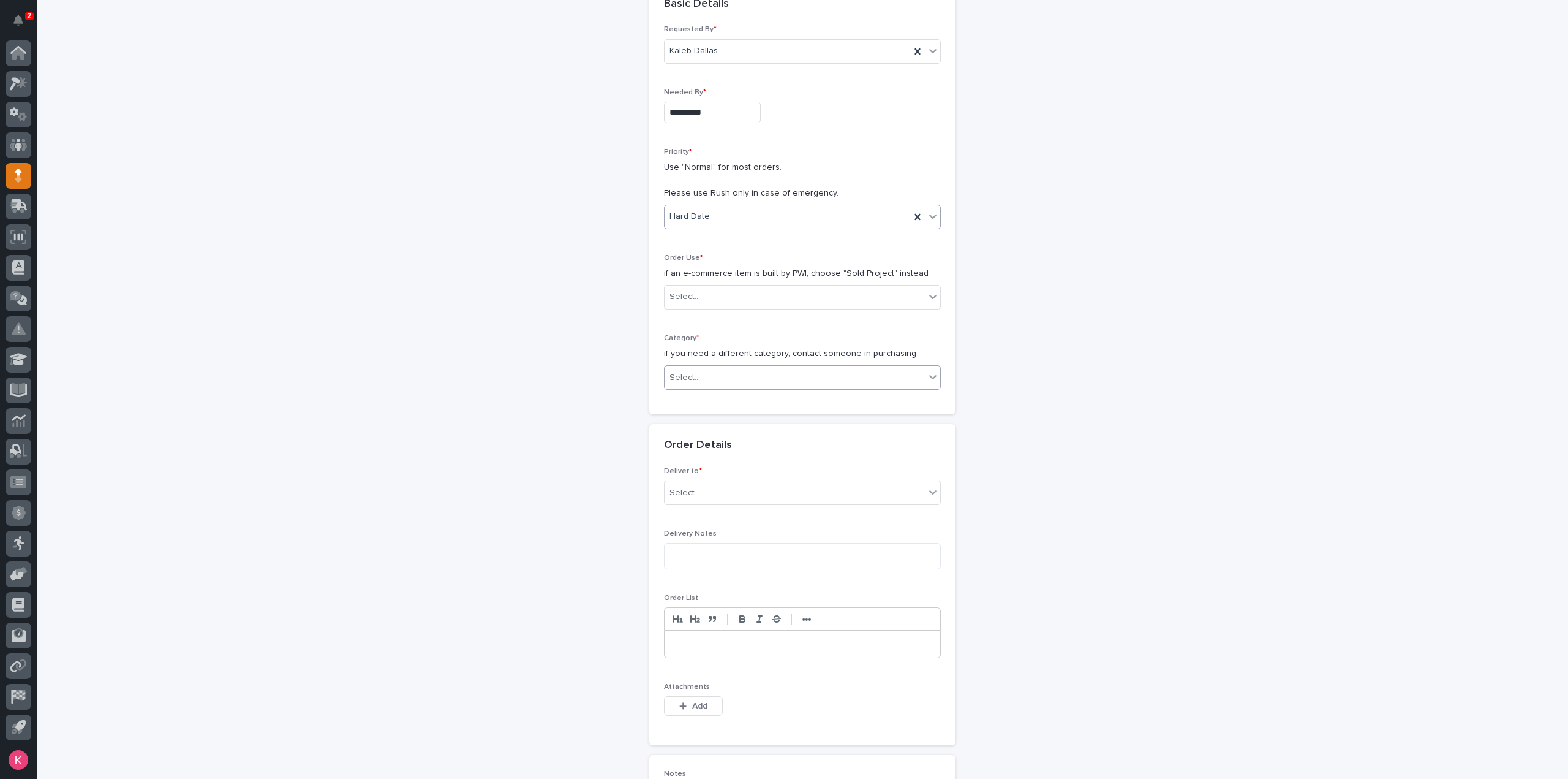
scroll to position [184, 0]
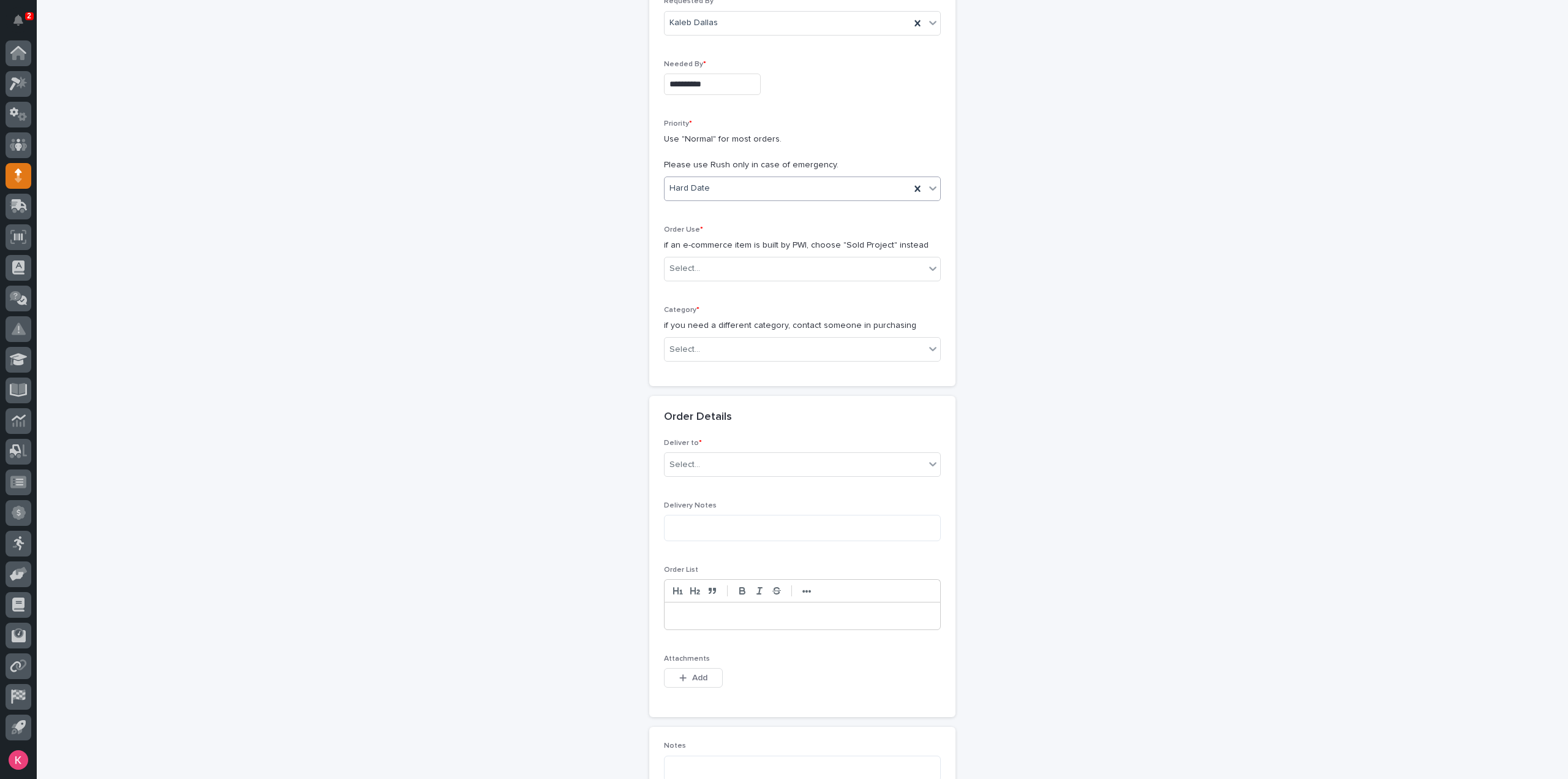
click at [732, 281] on div "Order Use * if an e-commerce item is built by PWI, choose "Sold Project" instea…" at bounding box center [802, 259] width 277 height 65
click at [732, 275] on div "Select..." at bounding box center [795, 269] width 260 height 20
drag, startPoint x: 705, startPoint y: 302, endPoint x: 708, endPoint y: 294, distance: 8.5
click at [707, 291] on div "Sold Project" at bounding box center [798, 291] width 275 height 21
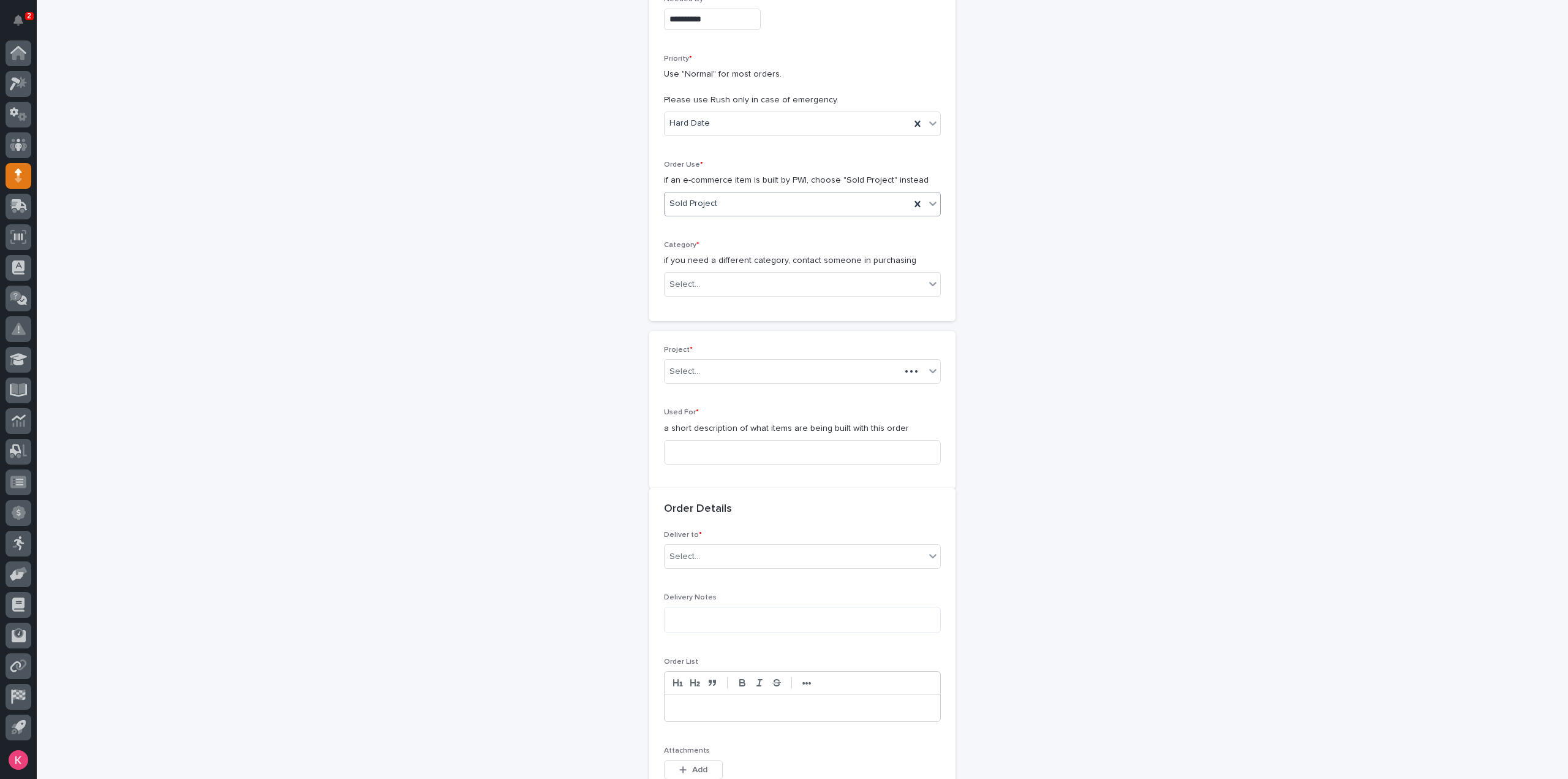
scroll to position [267, 0]
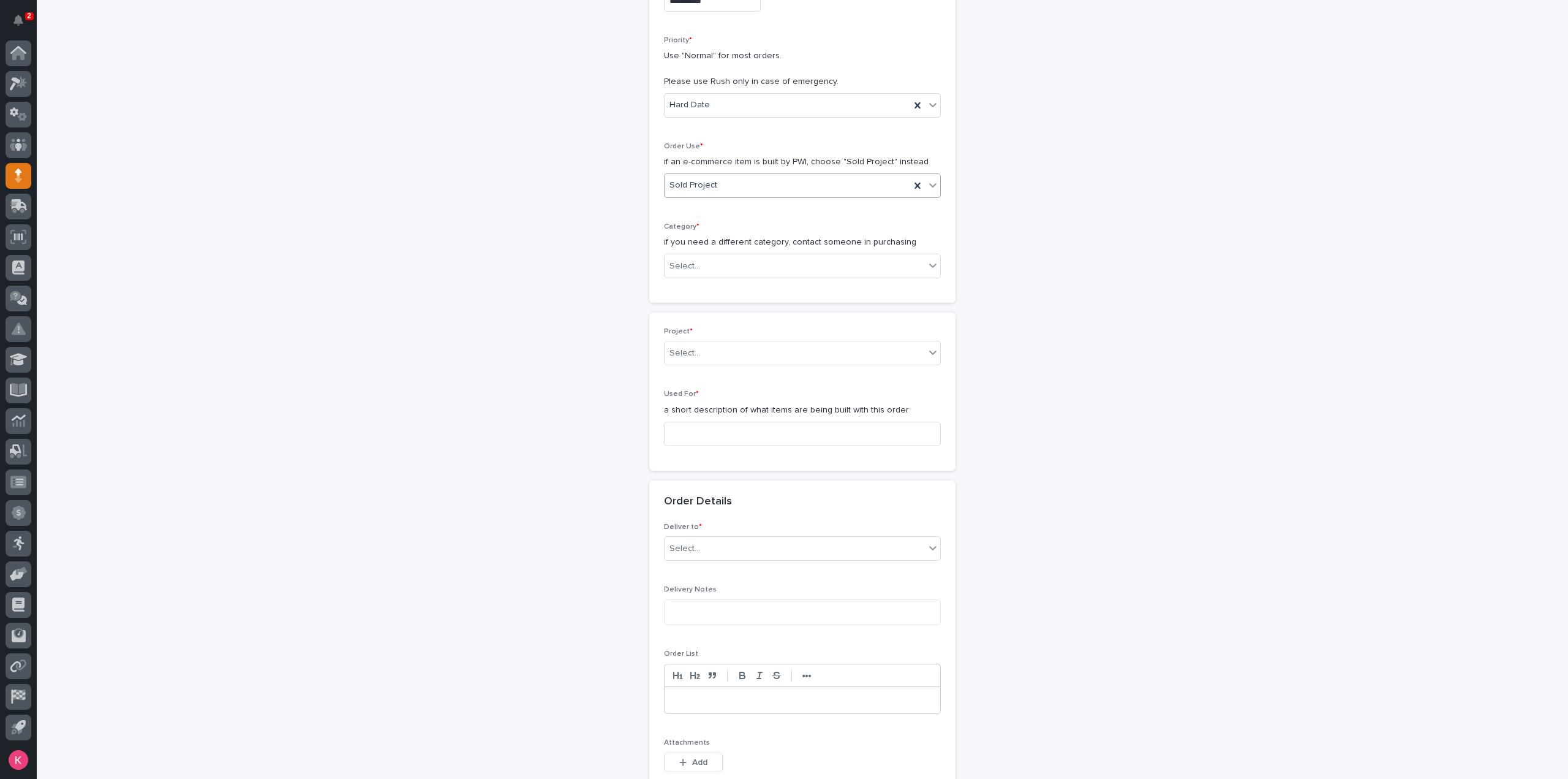
click at [727, 276] on div "Category * if you need a different category, contact someone in purchasing Sele…" at bounding box center [802, 255] width 277 height 65
click at [729, 269] on div "Select..." at bounding box center [795, 267] width 260 height 20
click at [704, 433] on div "Steel" at bounding box center [798, 437] width 275 height 21
click at [721, 349] on div "Select..." at bounding box center [795, 353] width 260 height 20
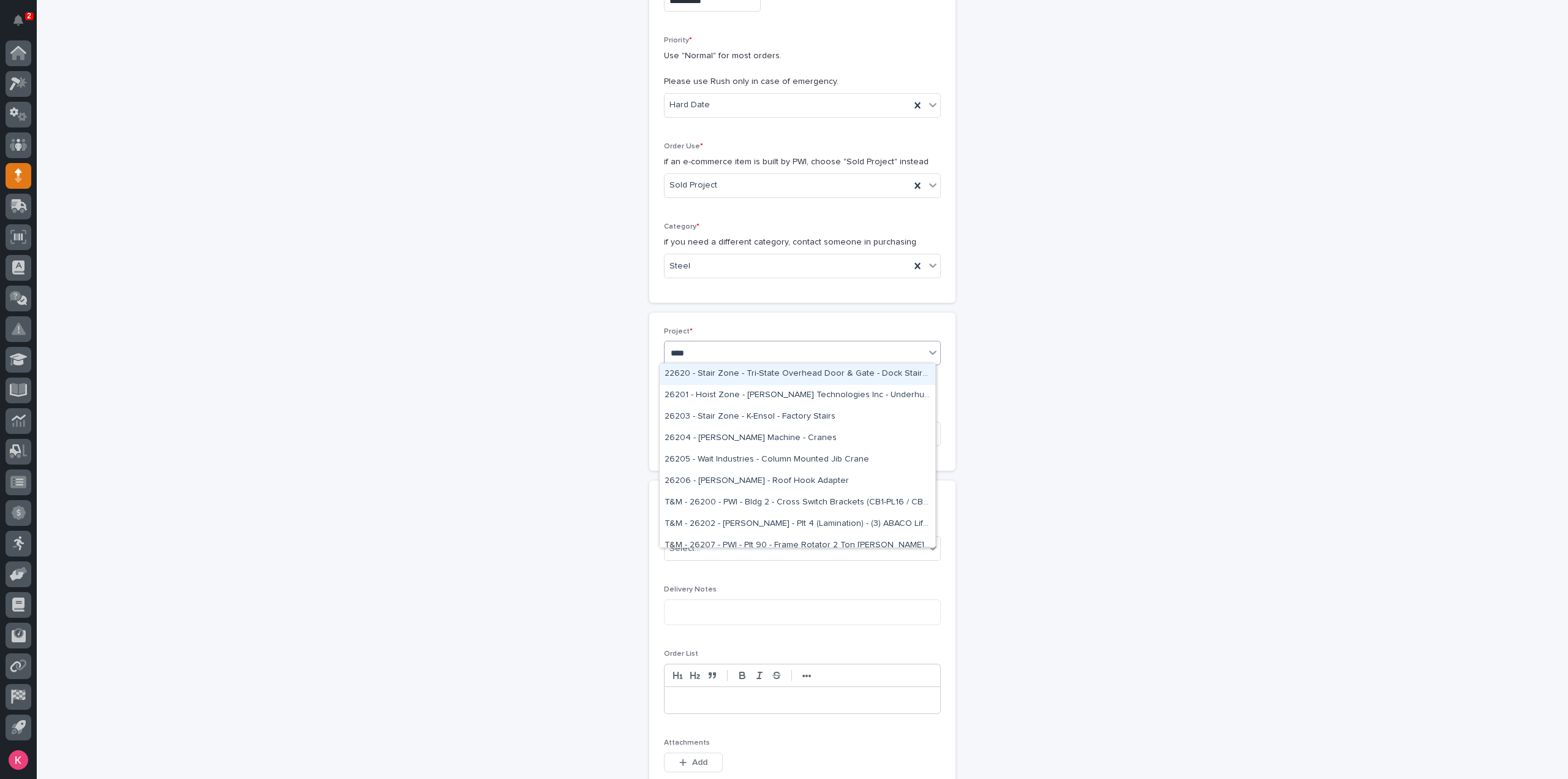
type input "*****"
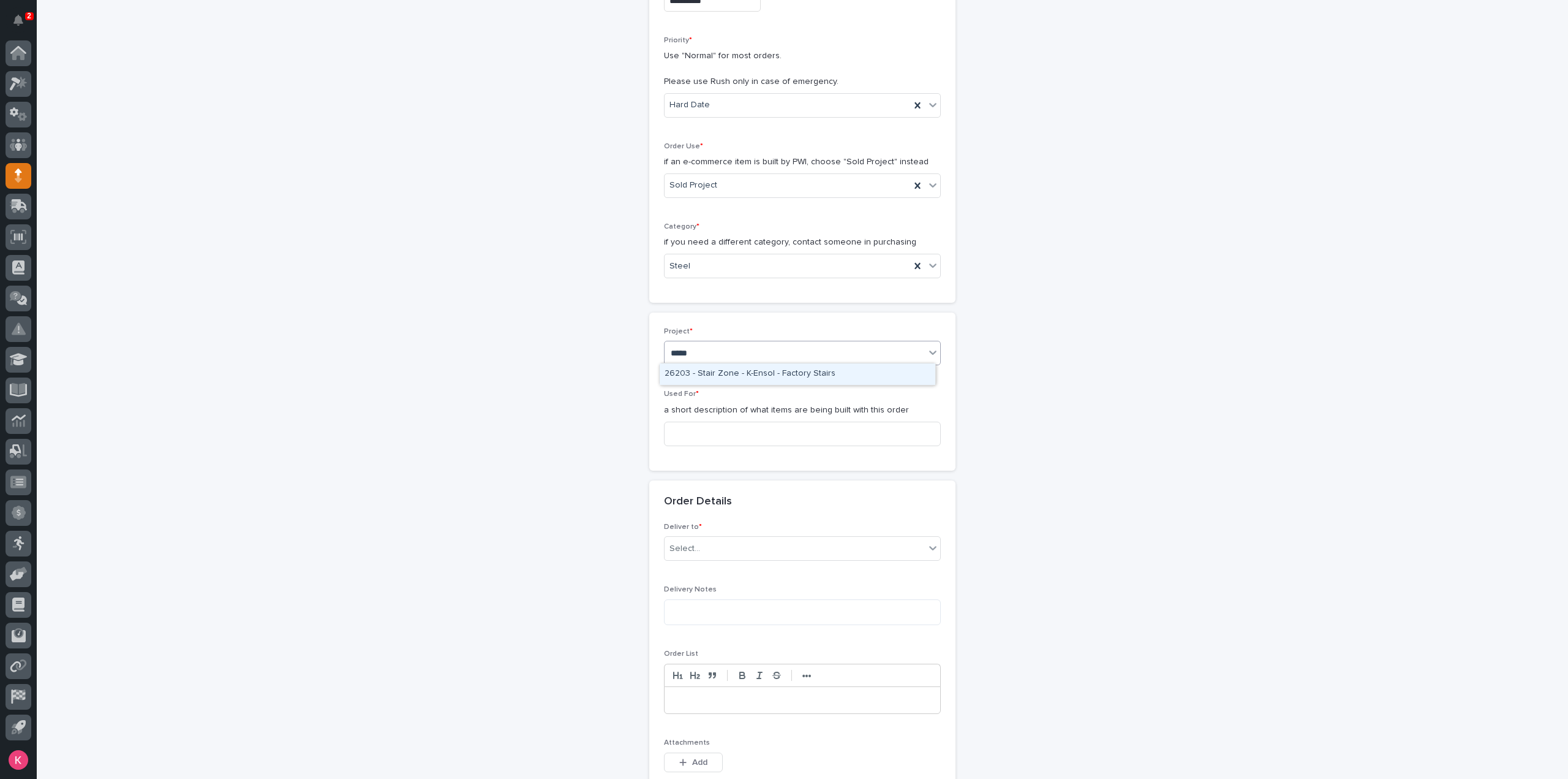
click at [744, 372] on div "26203 - Stair Zone - K-Ensol - Factory Stairs" at bounding box center [798, 374] width 275 height 21
click at [733, 416] on div "Used For * a short description of what items are being built with this order" at bounding box center [802, 423] width 277 height 65
click at [753, 435] on input at bounding box center [802, 434] width 277 height 25
type input "F7 Handrail Extension"
click at [712, 567] on div "Deliver to * Select... Delivery Notes Order List ••• Attachments This file cann…" at bounding box center [802, 655] width 277 height 264
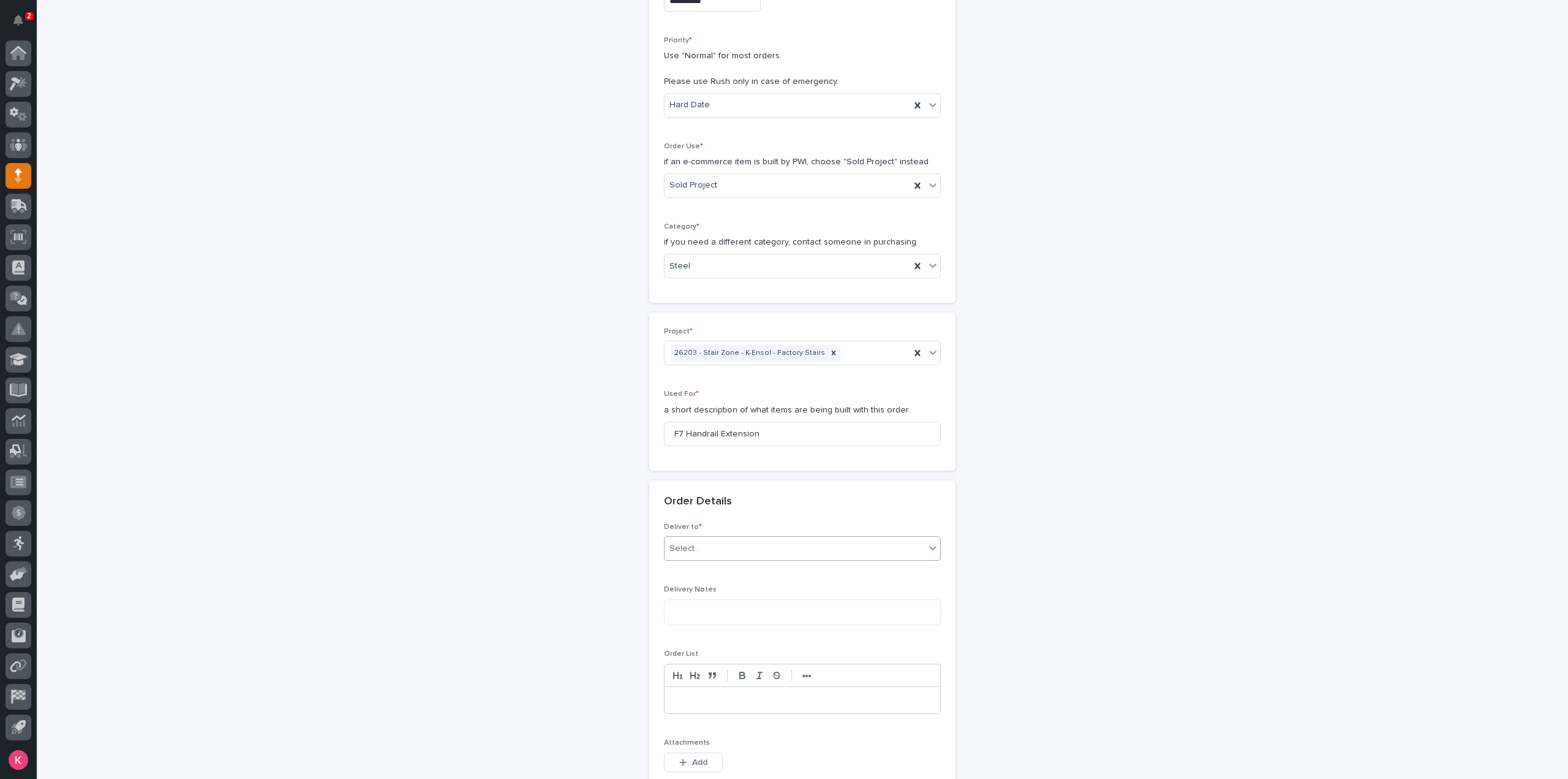
click at [717, 553] on div "Select..." at bounding box center [795, 549] width 260 height 20
click at [723, 570] on div "PWI" at bounding box center [798, 570] width 275 height 21
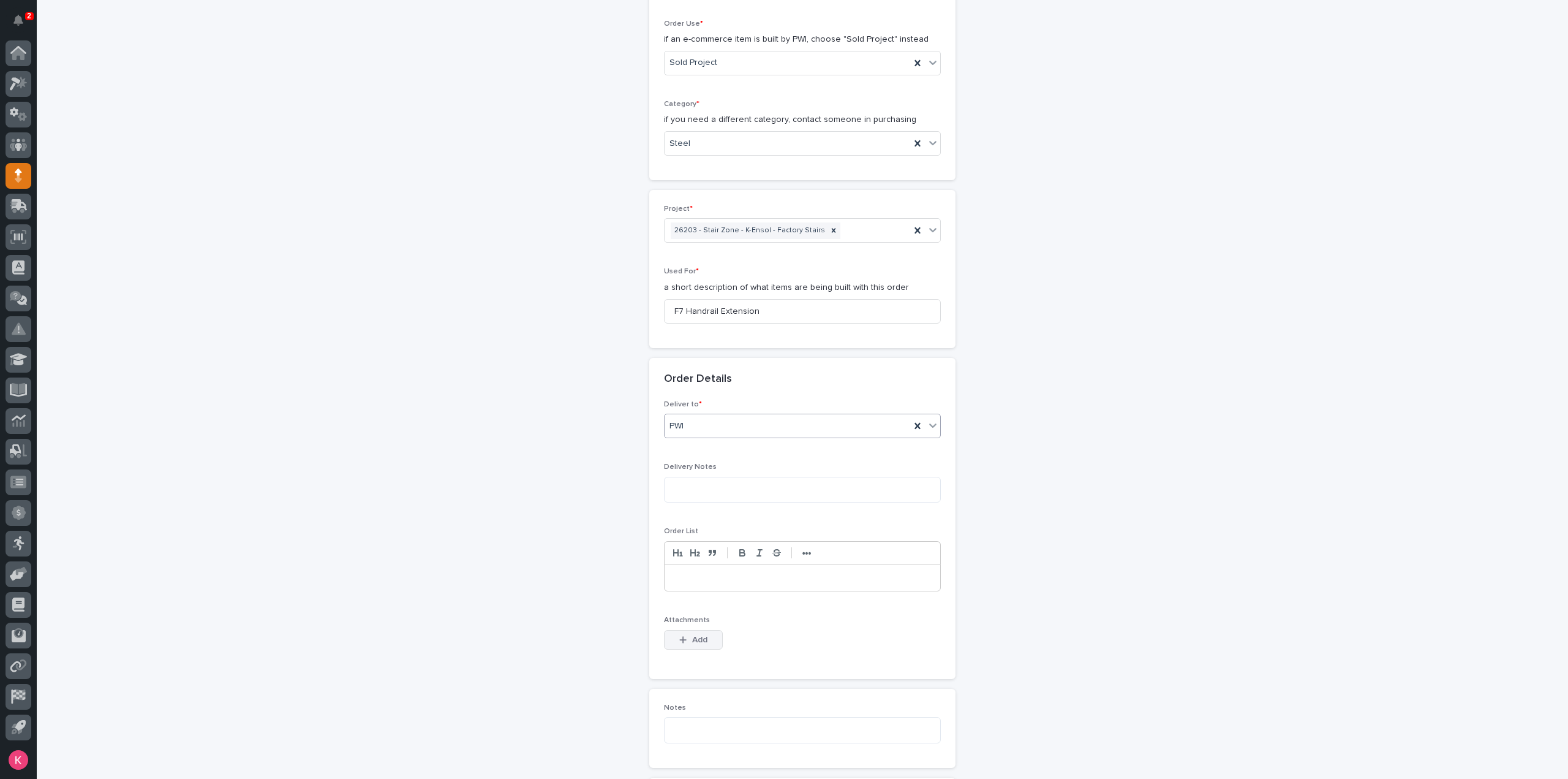
click at [698, 634] on span "Add" at bounding box center [699, 640] width 15 height 11
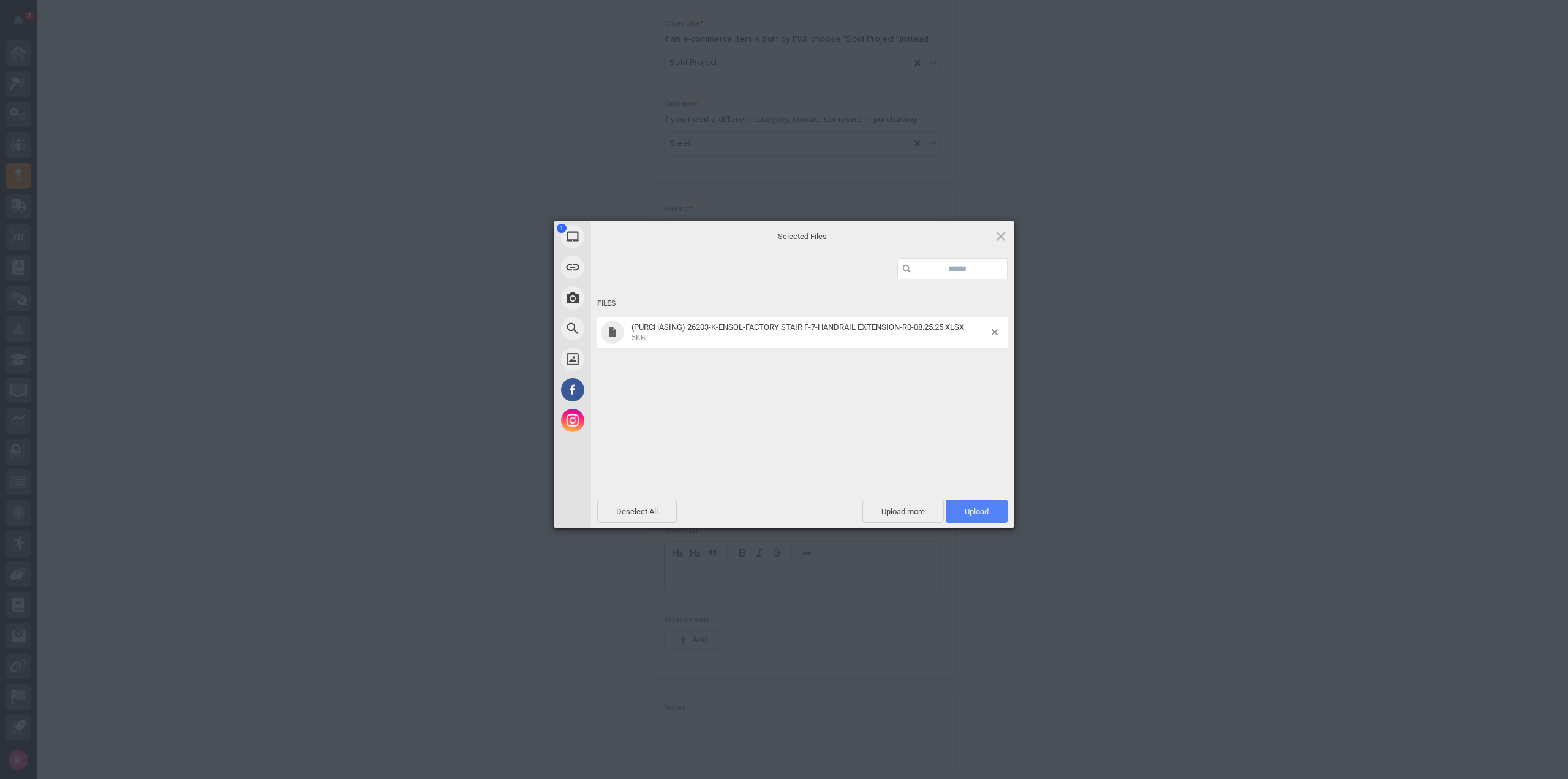
drag, startPoint x: 939, startPoint y: 503, endPoint x: 964, endPoint y: 503, distance: 25.0
click at [962, 503] on div "Upload more Upload 1" at bounding box center [935, 511] width 145 height 23
click at [973, 505] on span "Upload 1" at bounding box center [976, 511] width 62 height 23
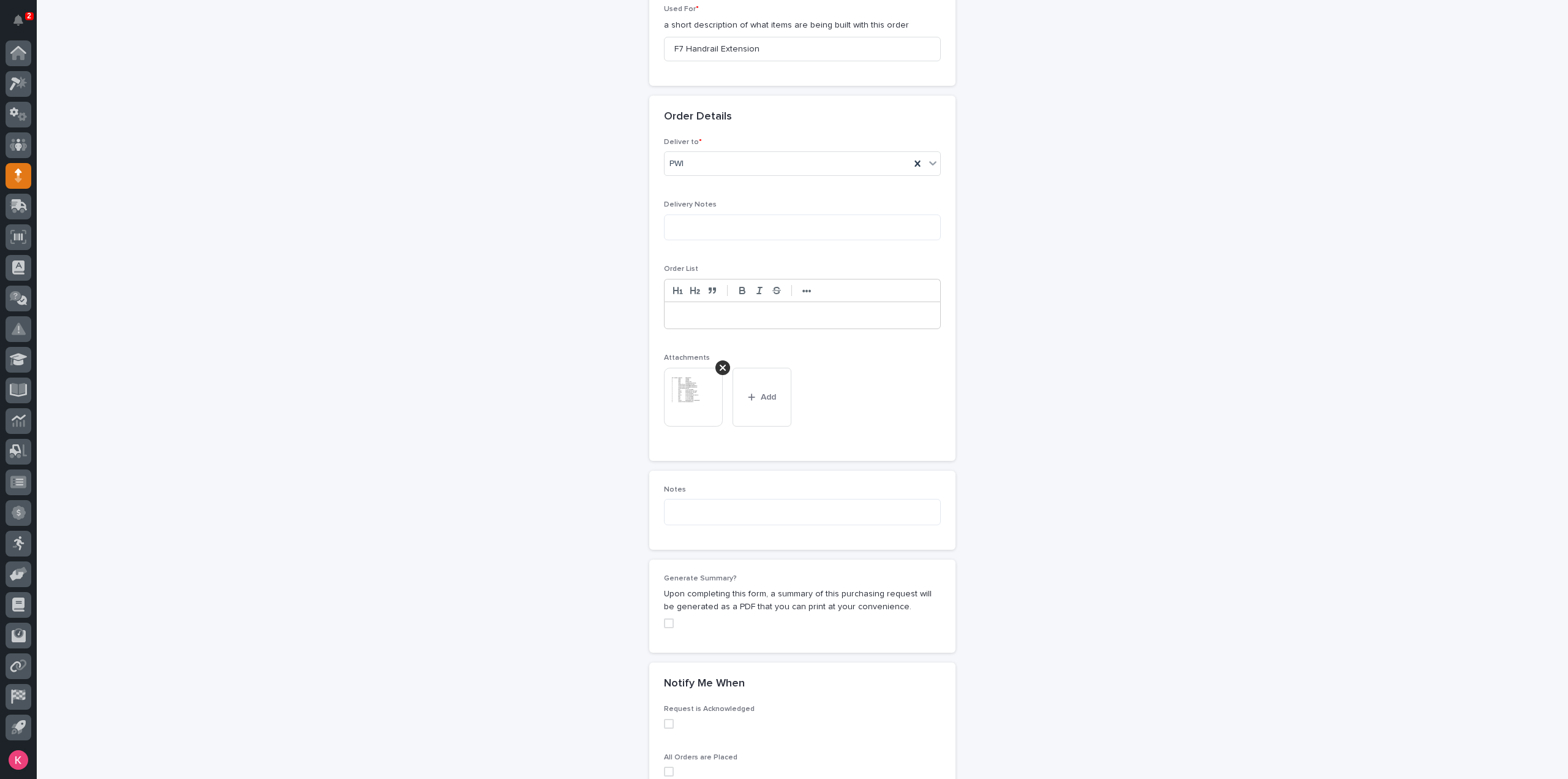
scroll to position [841, 0]
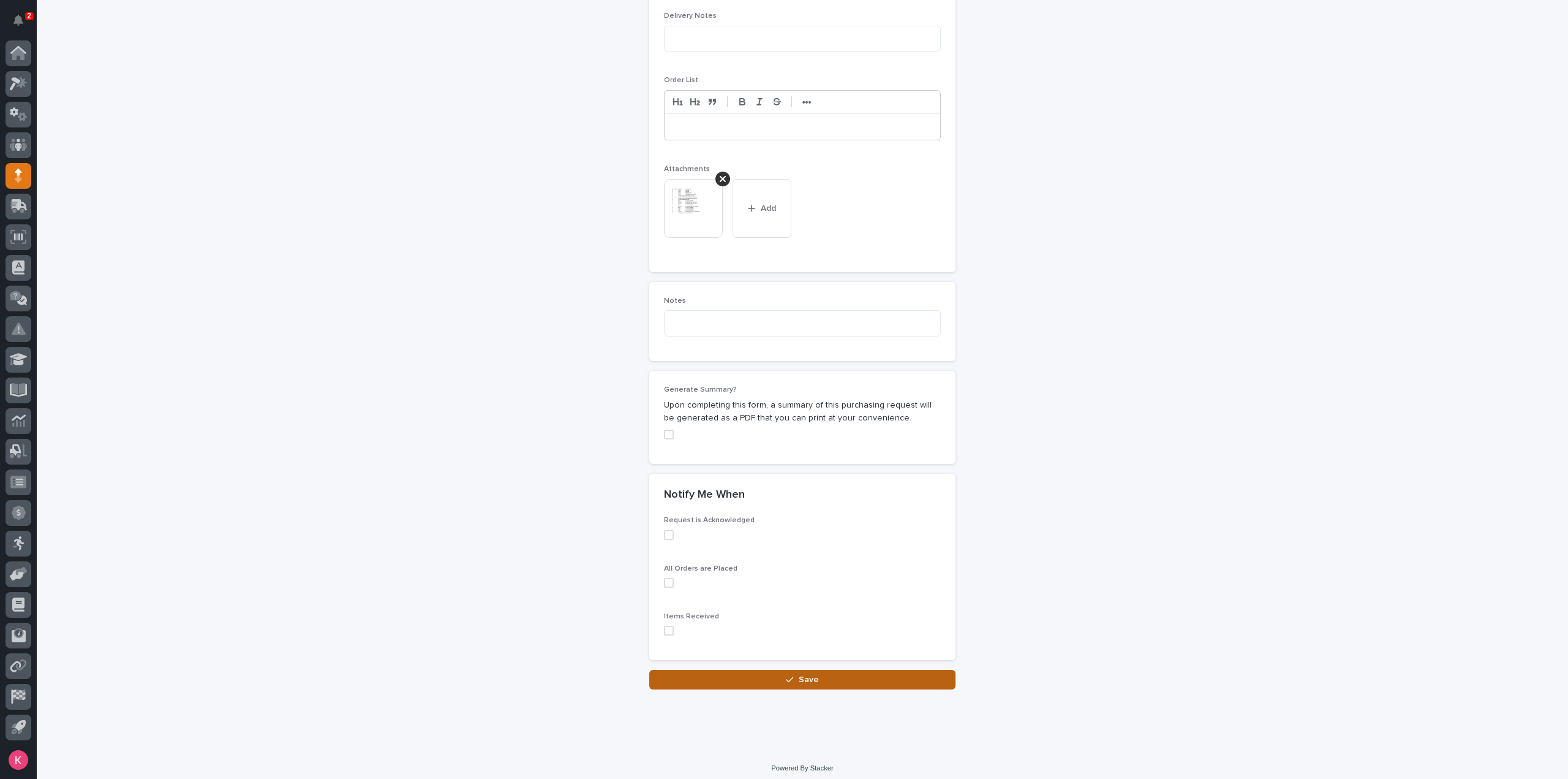
drag, startPoint x: 770, startPoint y: 679, endPoint x: 778, endPoint y: 685, distance: 10.0
click at [772, 681] on button "Save" at bounding box center [802, 679] width 306 height 20
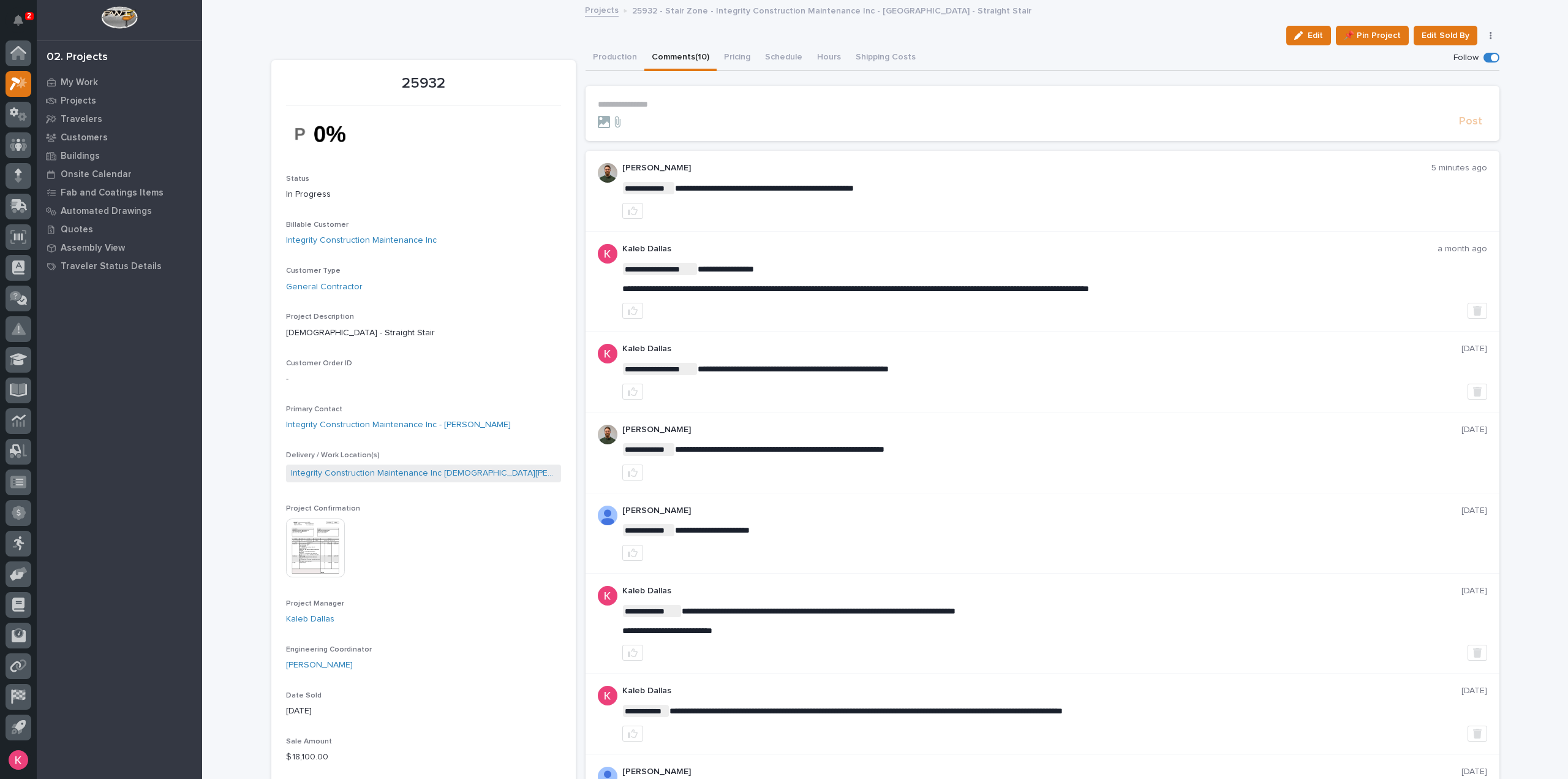
click at [665, 100] on p "**********" at bounding box center [1042, 104] width 890 height 10
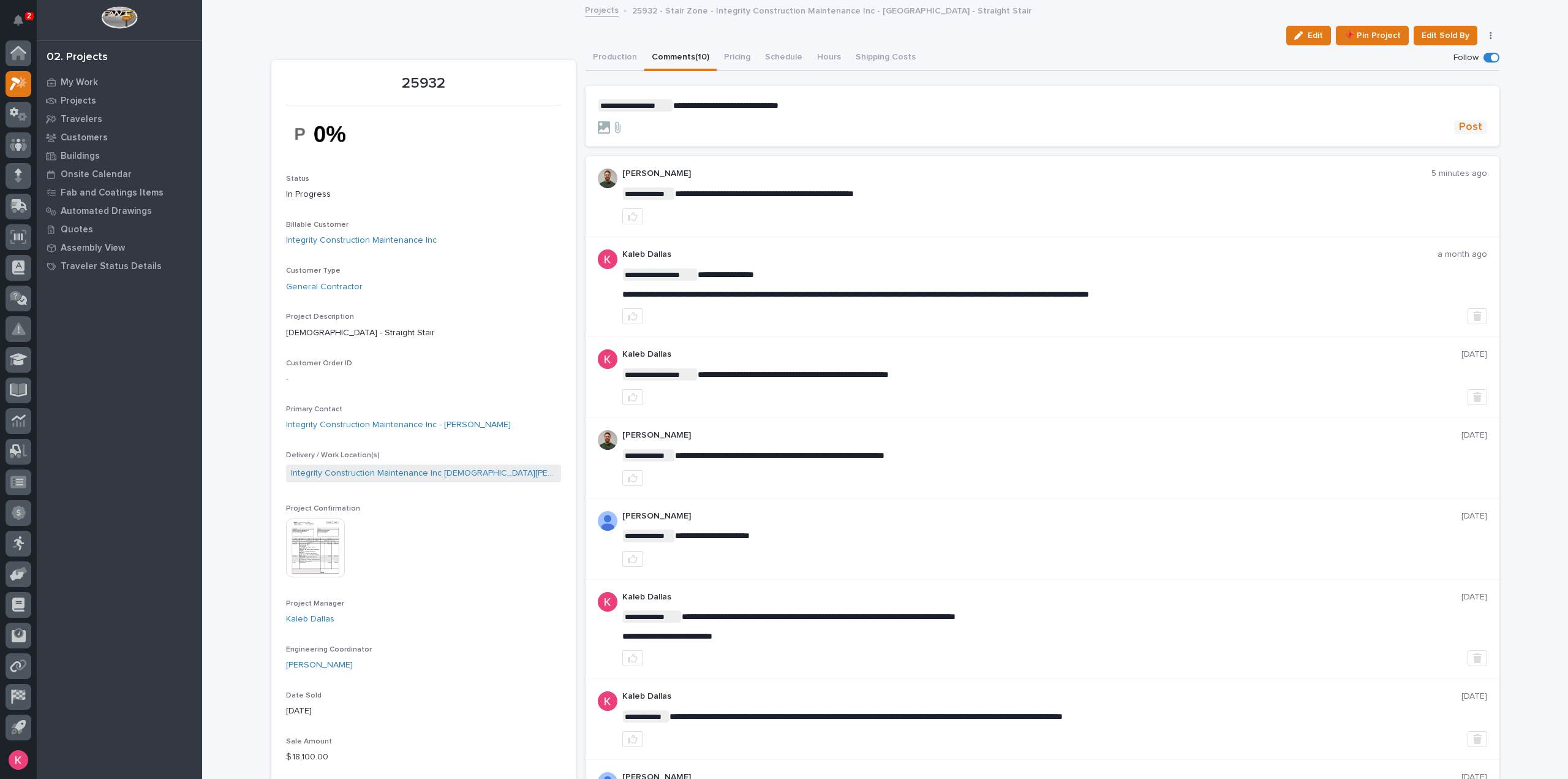
click at [1469, 120] on span "Post" at bounding box center [1471, 127] width 23 height 14
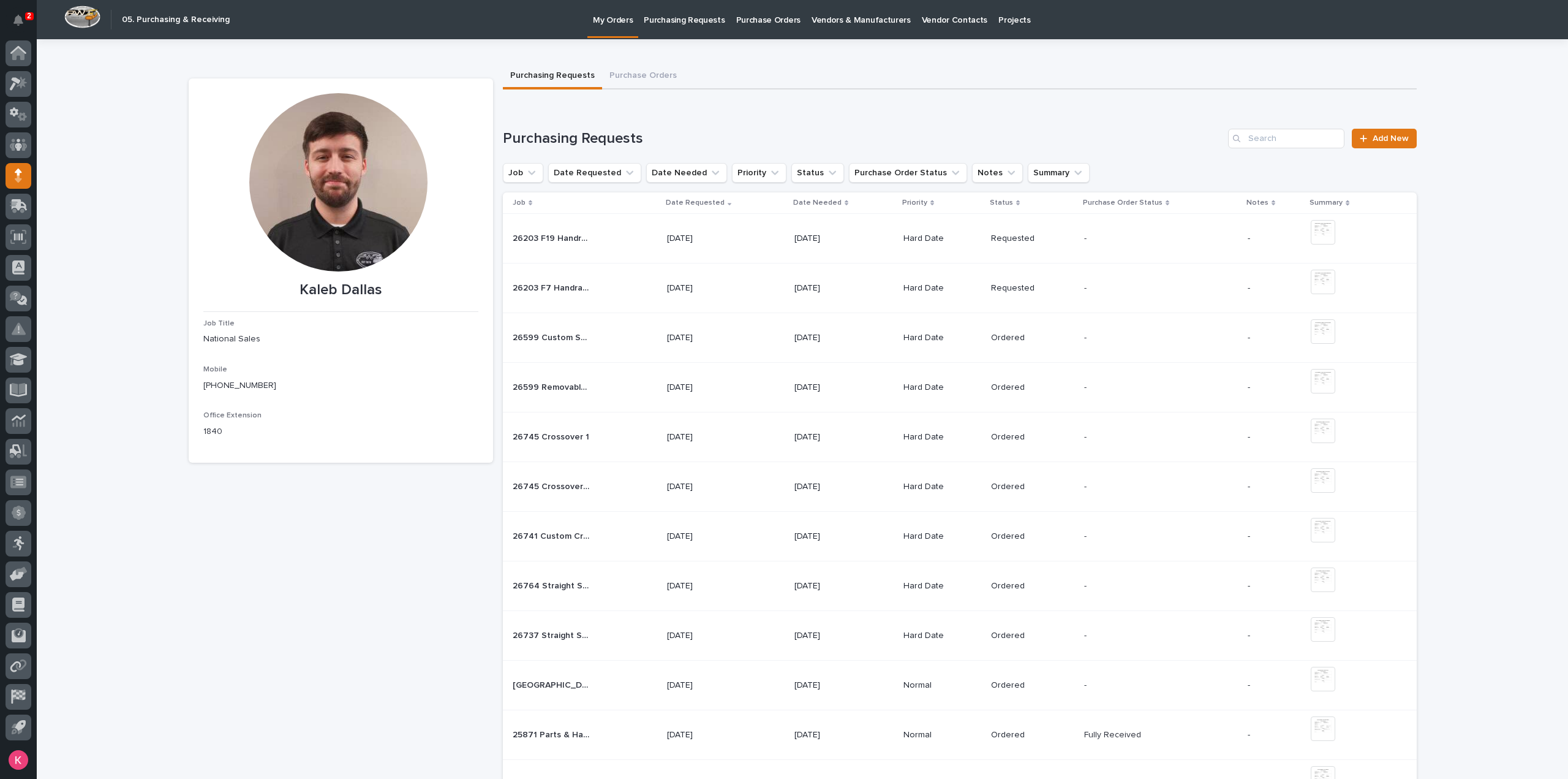
click at [1142, 285] on p at bounding box center [1123, 288] width 76 height 10
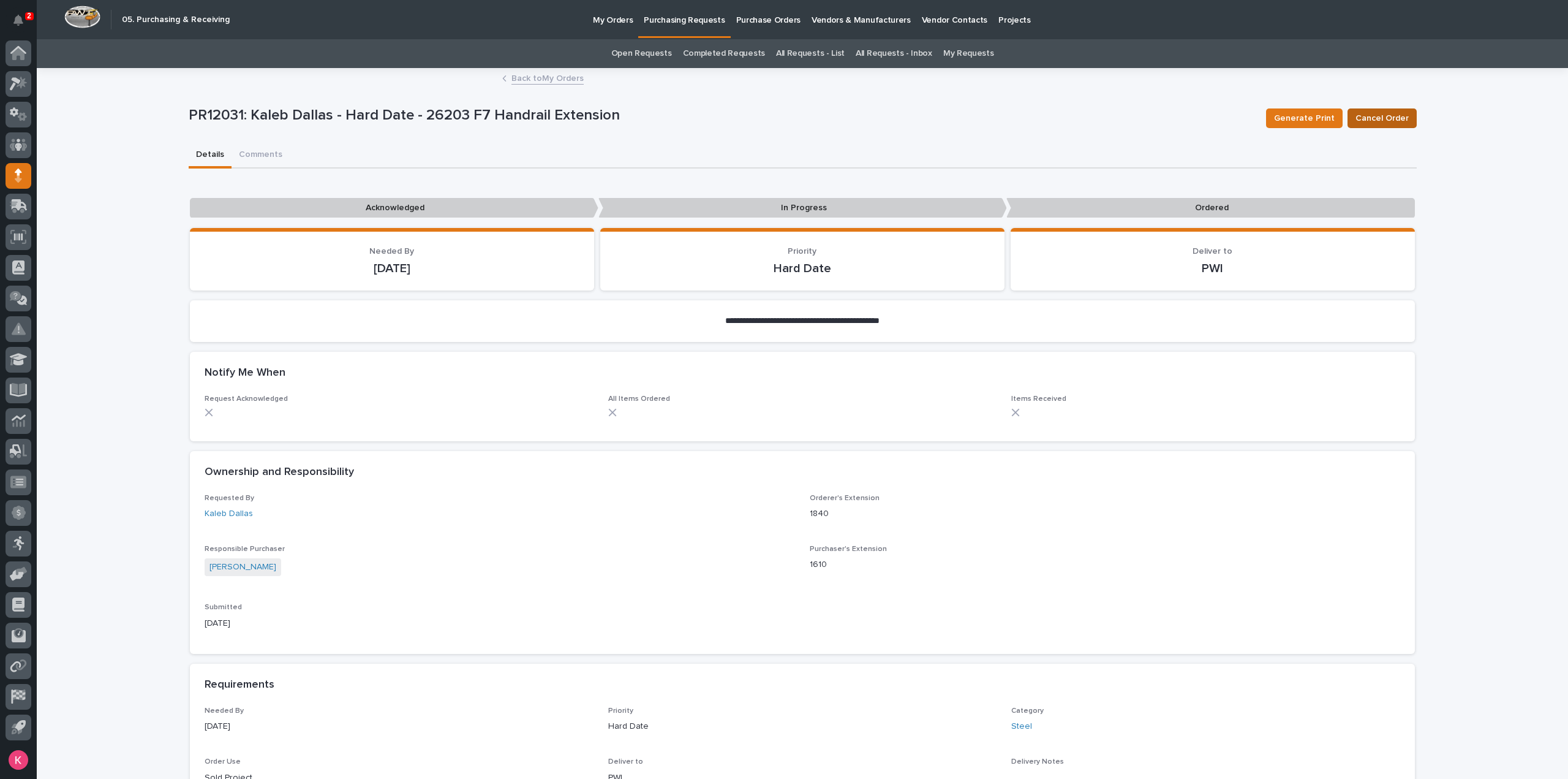
click at [1374, 119] on span "Cancel Order" at bounding box center [1383, 119] width 53 height 15
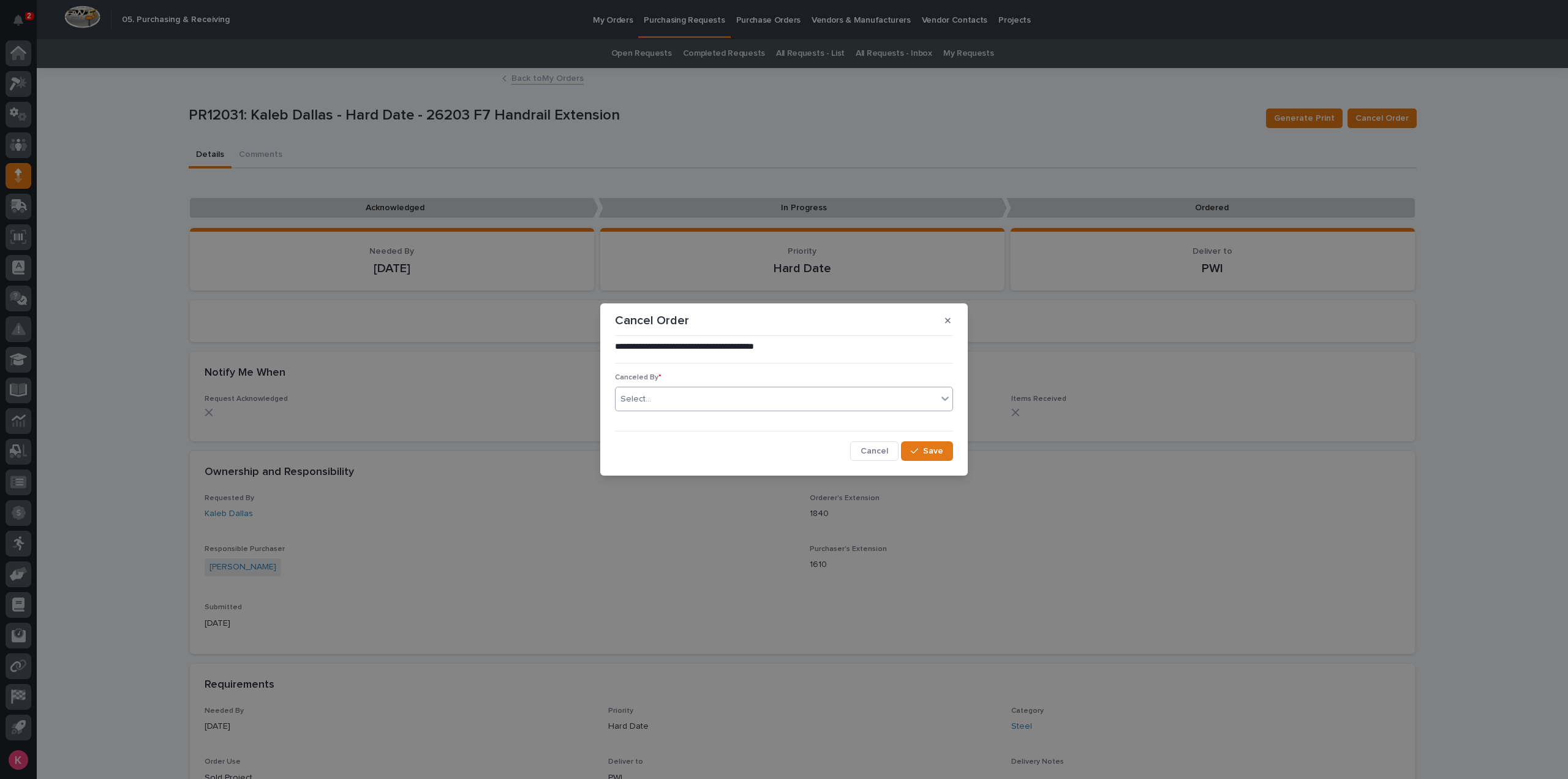
click at [738, 402] on div "Select..." at bounding box center [777, 400] width 322 height 20
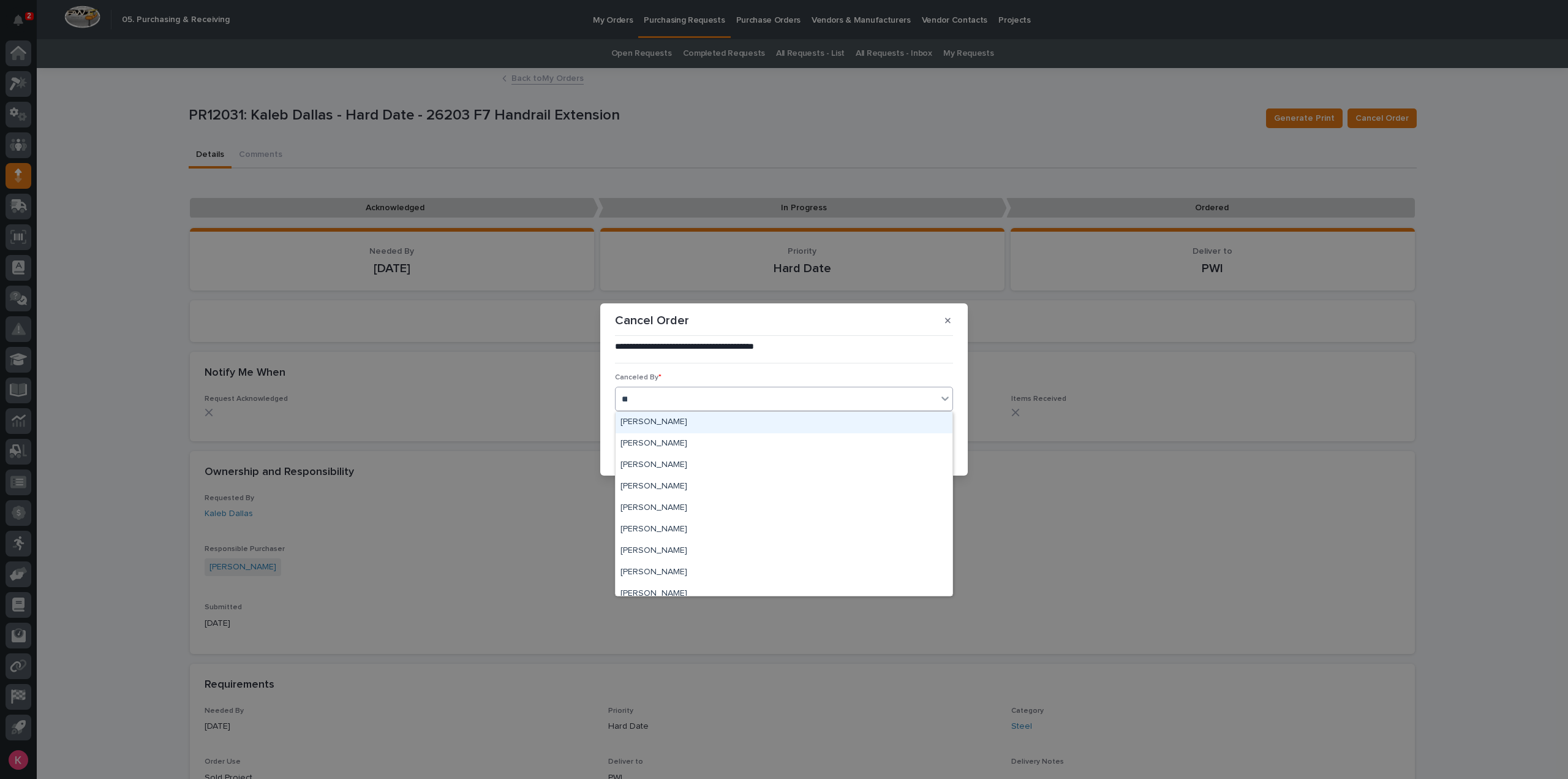
type input "***"
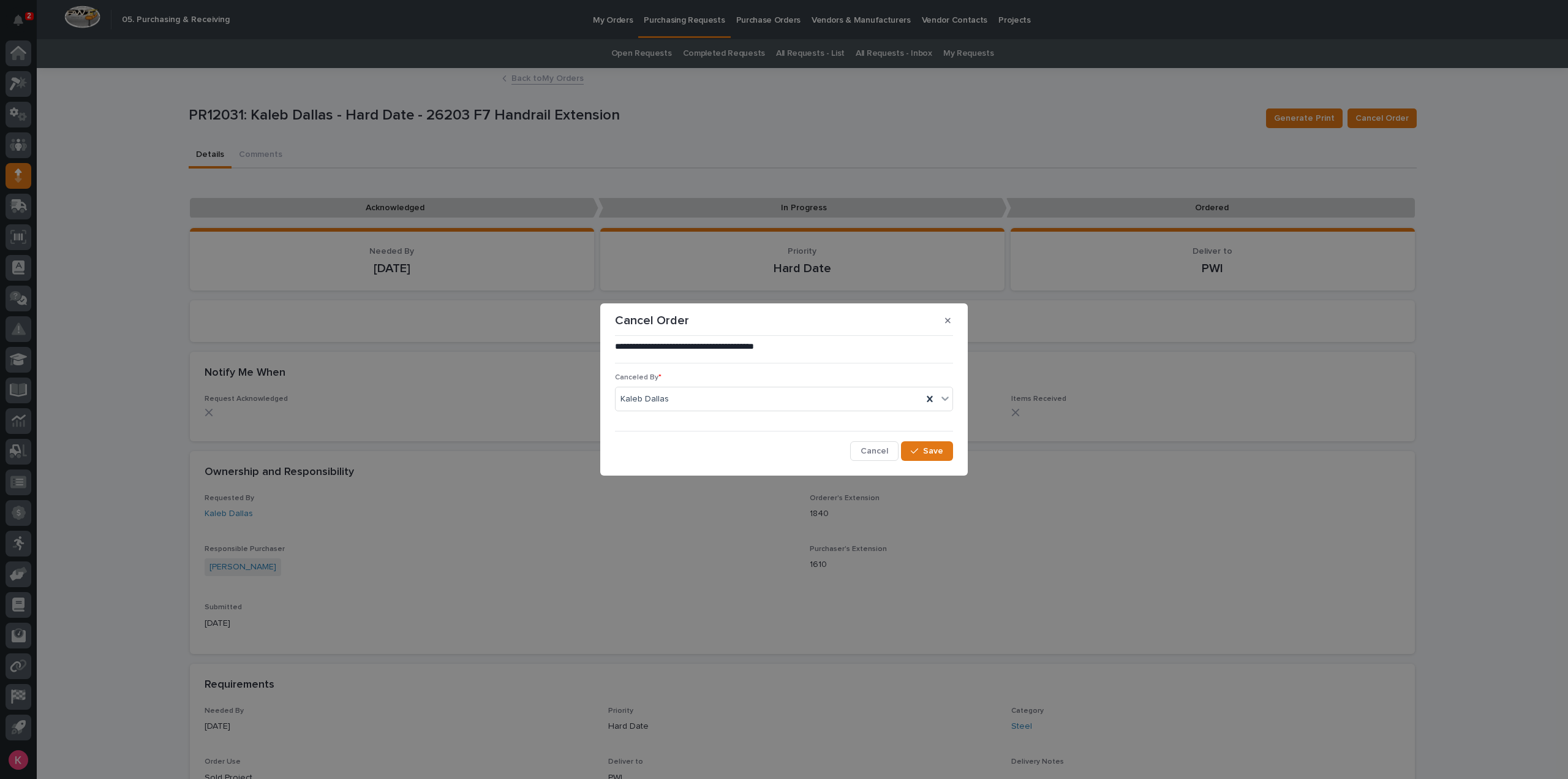
drag, startPoint x: 933, startPoint y: 465, endPoint x: 939, endPoint y: 458, distance: 9.2
click at [933, 465] on section "**********" at bounding box center [784, 389] width 367 height 173
click at [939, 458] on button "Save" at bounding box center [927, 451] width 52 height 20
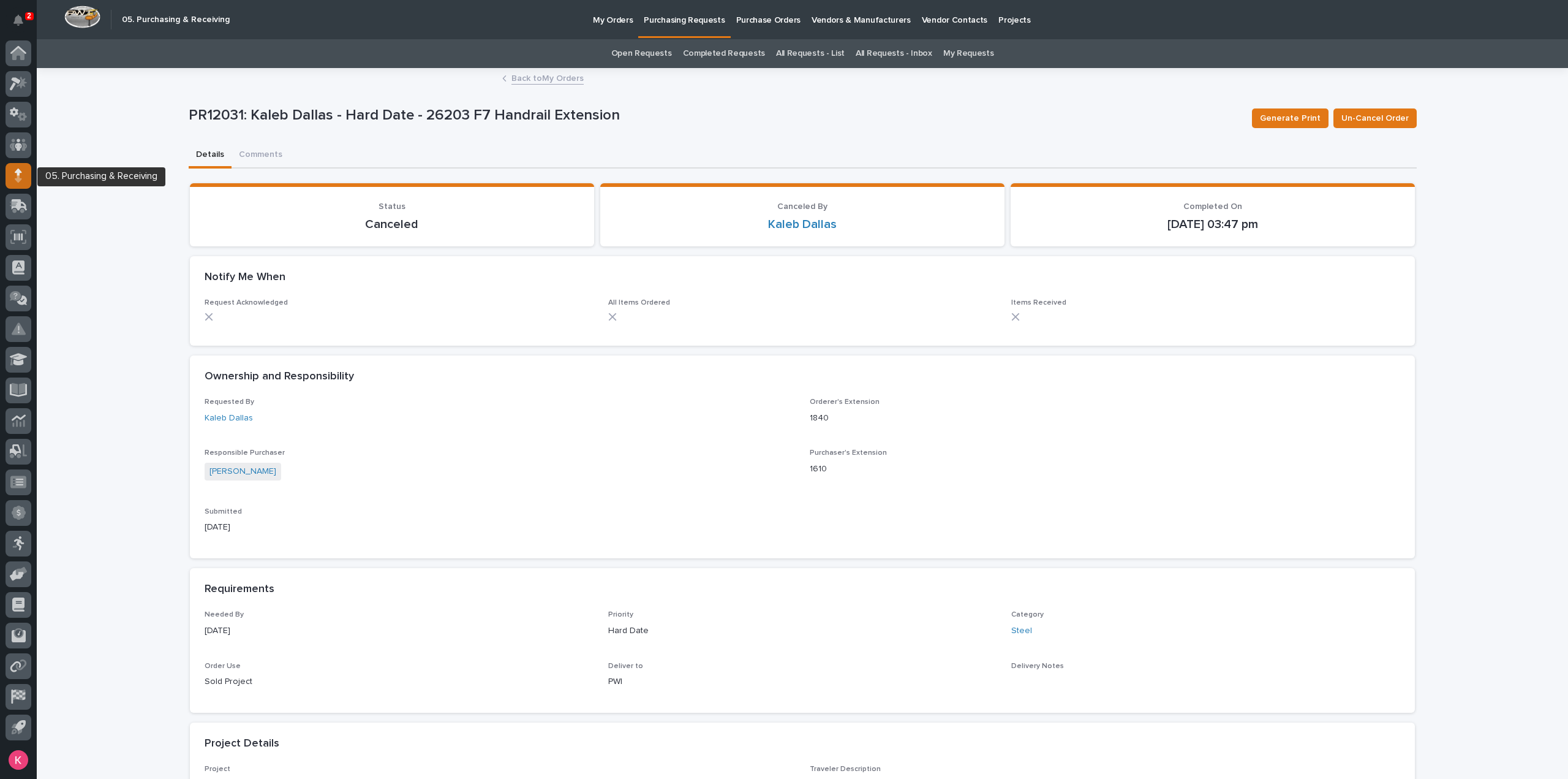
click at [16, 183] on div at bounding box center [18, 176] width 26 height 26
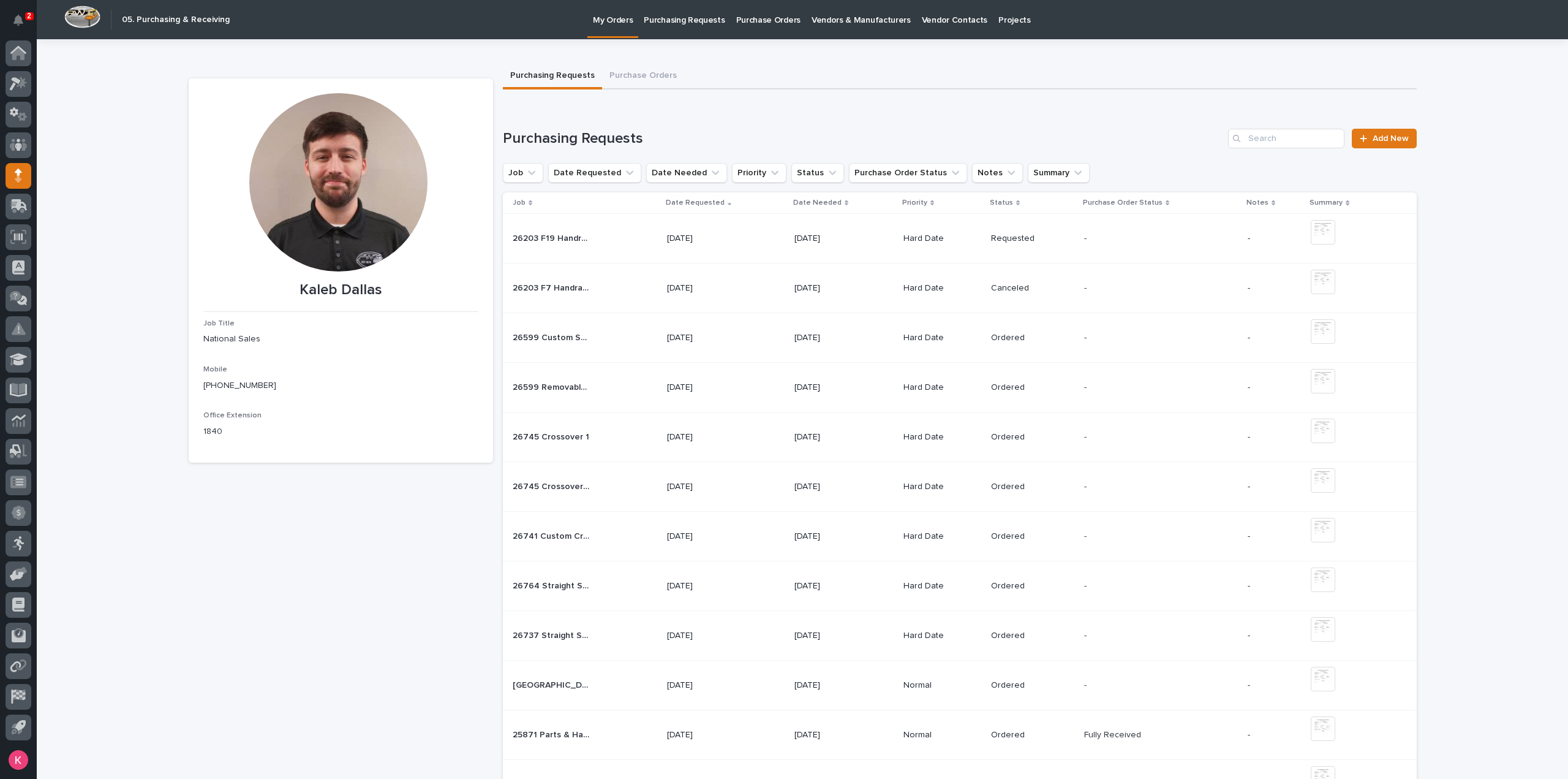
click at [1118, 255] on td "- -" at bounding box center [1161, 239] width 164 height 50
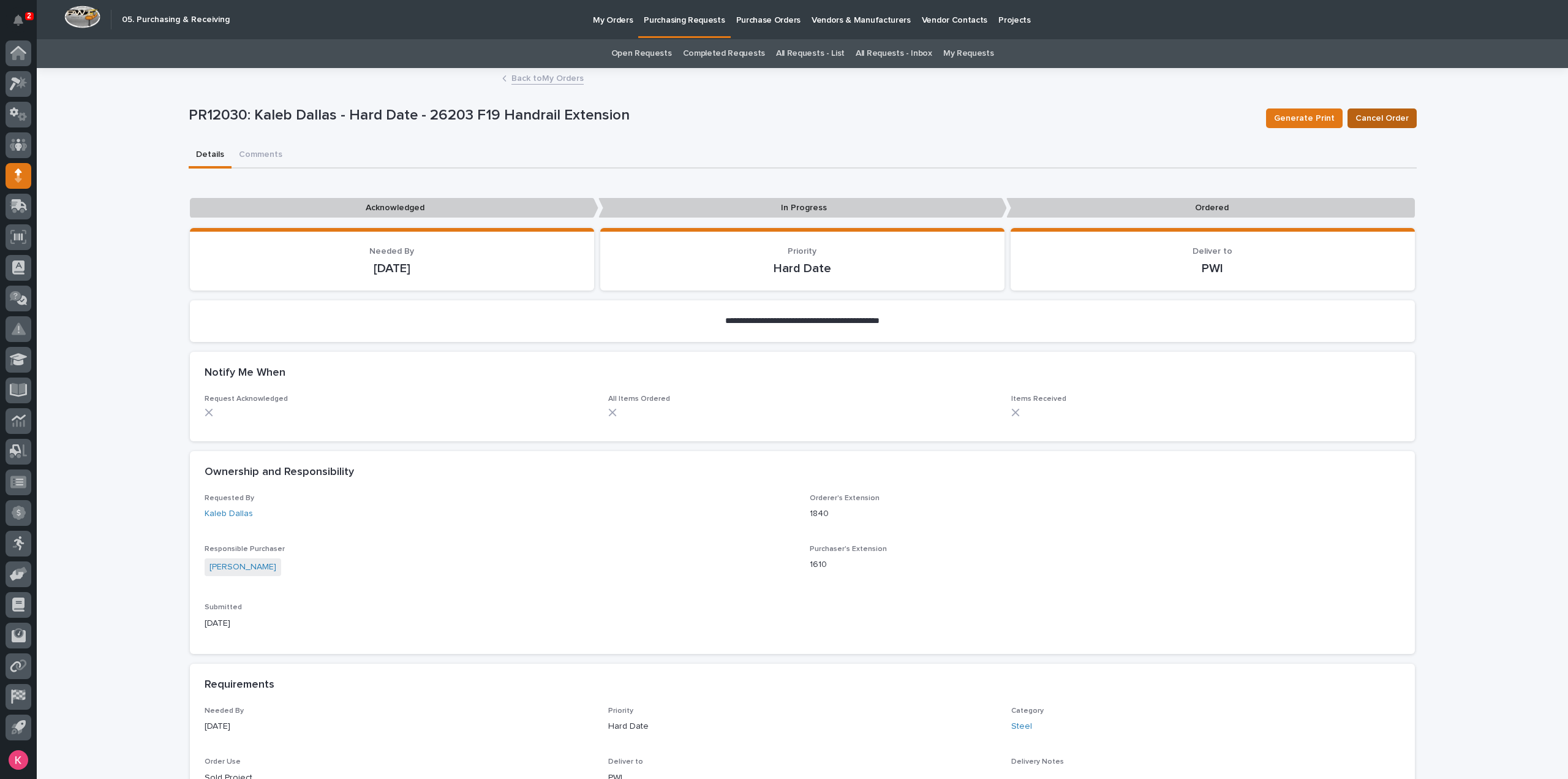
click at [1382, 116] on span "Cancel Order" at bounding box center [1383, 119] width 53 height 15
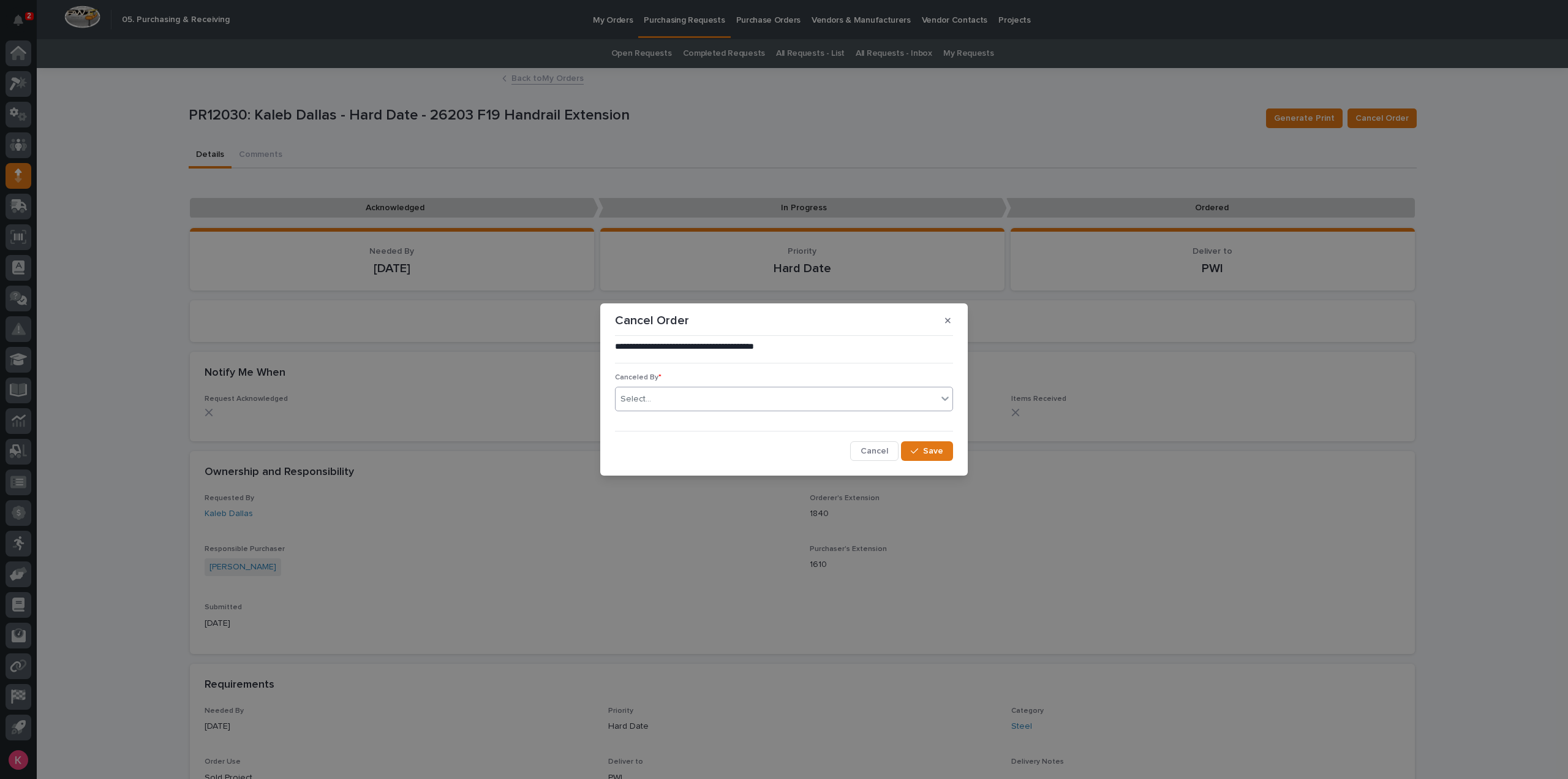
click at [813, 396] on div "Select..." at bounding box center [777, 400] width 322 height 20
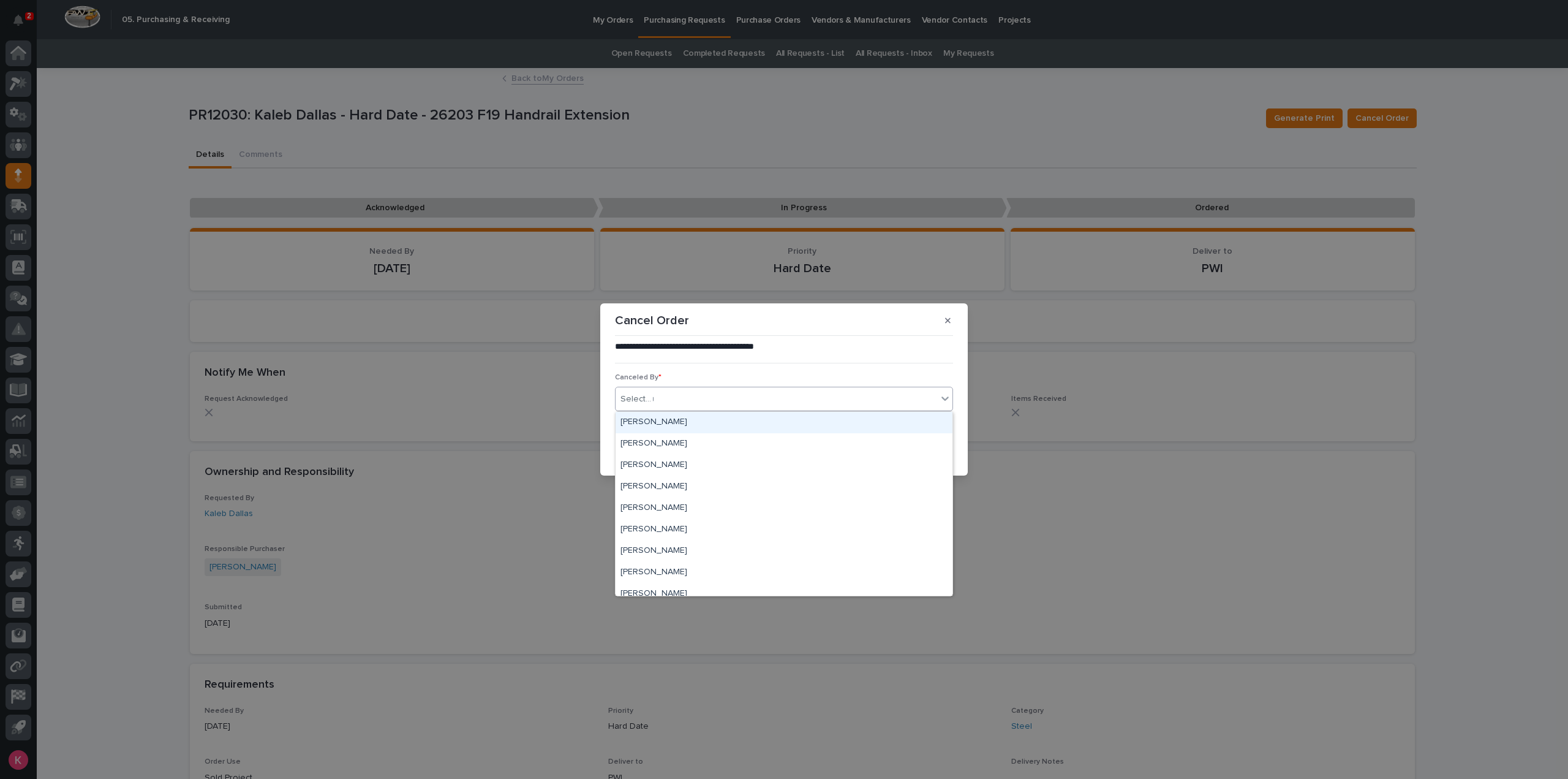
type input "***"
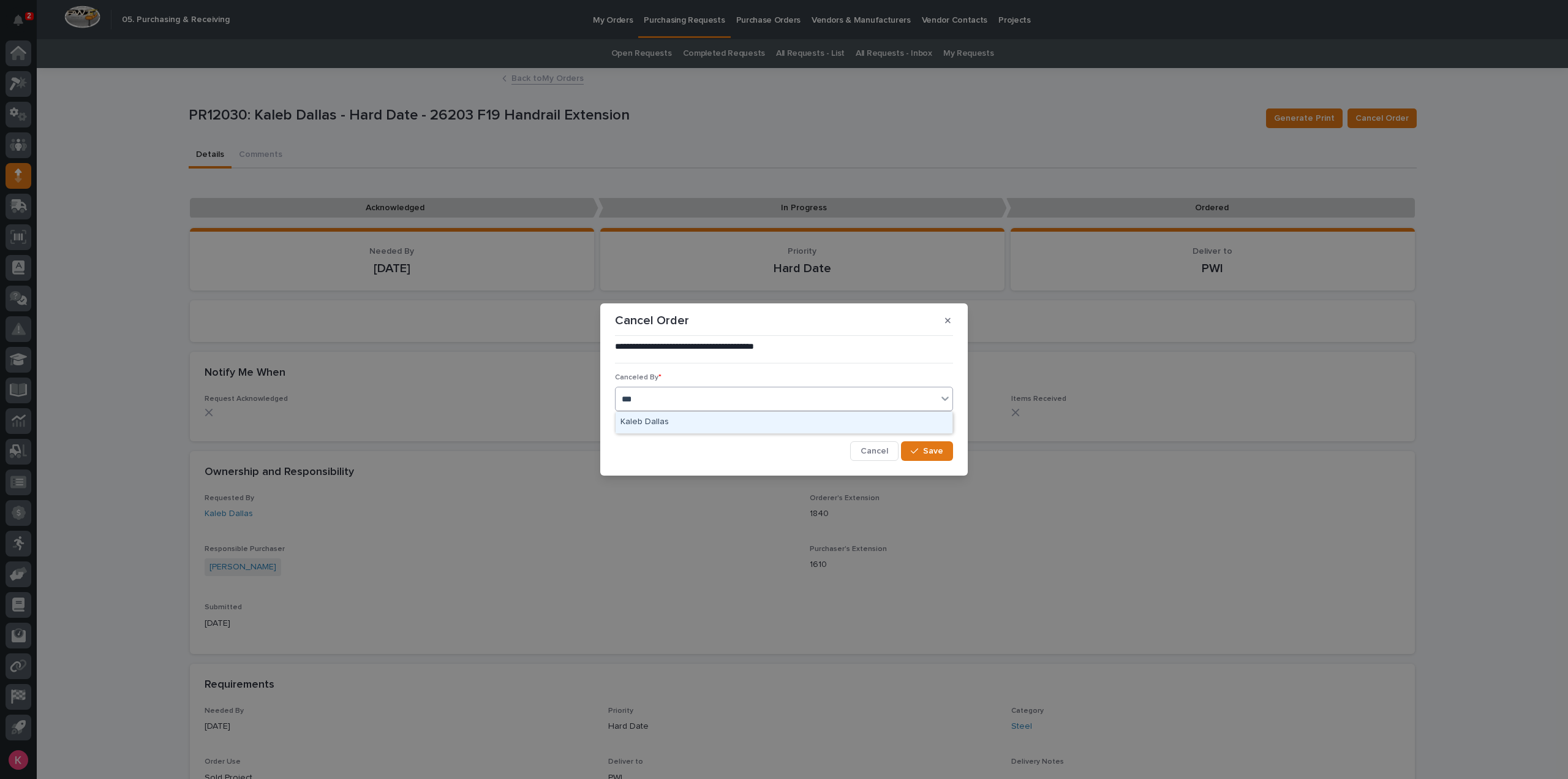
drag, startPoint x: 824, startPoint y: 413, endPoint x: 828, endPoint y: 425, distance: 12.6
click at [824, 413] on div "Kaleb Dallas" at bounding box center [784, 422] width 337 height 21
click at [914, 460] on button "Save" at bounding box center [927, 451] width 52 height 20
